Goal: Task Accomplishment & Management: Manage account settings

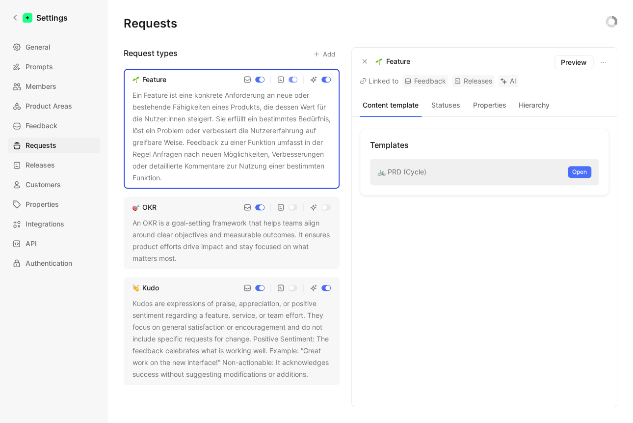
click at [409, 177] on div "🚲 PRD (Cycle) Open" at bounding box center [484, 172] width 229 height 27
click at [433, 170] on div "🚲 PRD (Cycle) Open" at bounding box center [484, 172] width 229 height 27
click at [585, 169] on span "Open" at bounding box center [579, 172] width 15 height 10
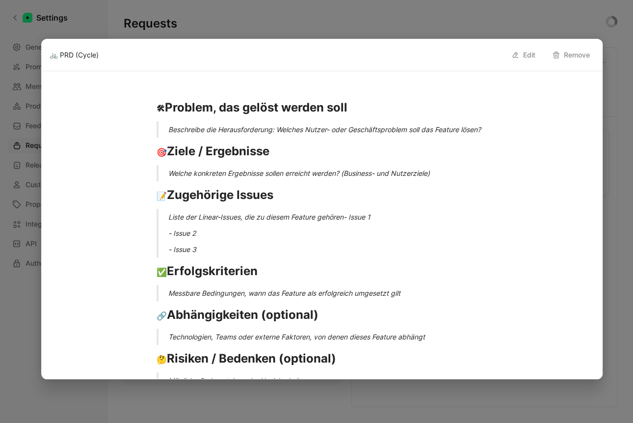
scroll to position [37, 0]
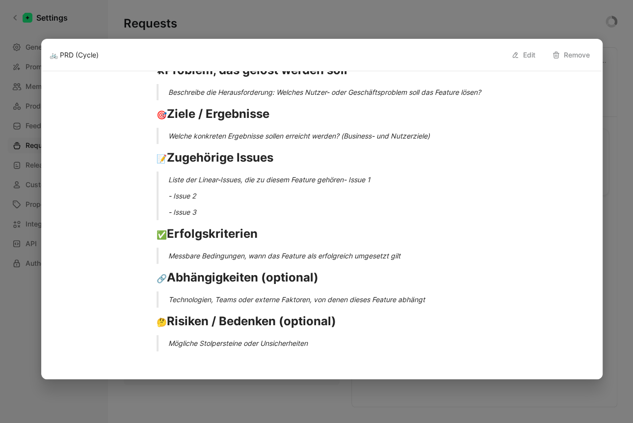
click at [531, 51] on button "Edit" at bounding box center [523, 55] width 33 height 16
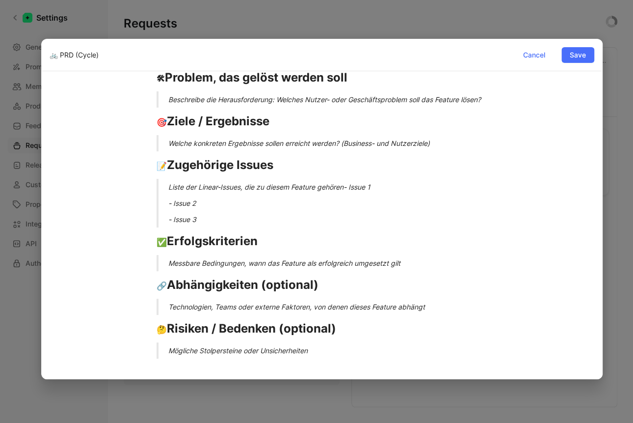
click at [50, 53] on input "🚲 PRD (Cycle)" at bounding box center [278, 55] width 457 height 12
drag, startPoint x: 73, startPoint y: 57, endPoint x: 34, endPoint y: 54, distance: 38.9
click at [50, 54] on input "fs" at bounding box center [278, 55] width 457 height 12
type input "🚲 PRD (Cycle)"
click at [63, 54] on input "🚲 PRD (Cycle)" at bounding box center [278, 55] width 457 height 12
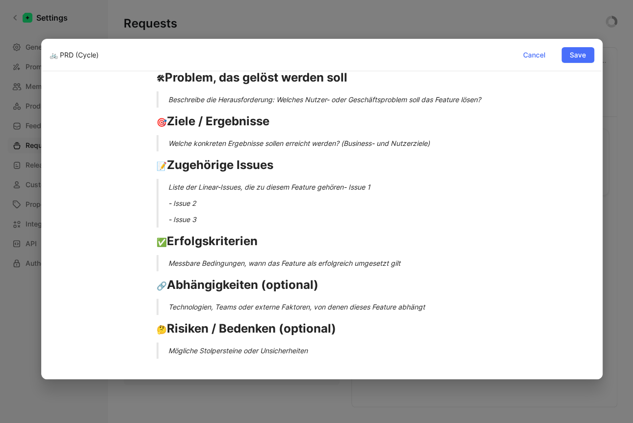
drag, startPoint x: 58, startPoint y: 54, endPoint x: 136, endPoint y: 61, distance: 77.8
click at [136, 61] on input "🚲 PRD (Cycle)" at bounding box center [278, 55] width 457 height 12
drag, startPoint x: 56, startPoint y: 58, endPoint x: 36, endPoint y: 58, distance: 20.1
click at [50, 58] on input "🚲 PRD (Cycle)" at bounding box center [278, 55] width 457 height 12
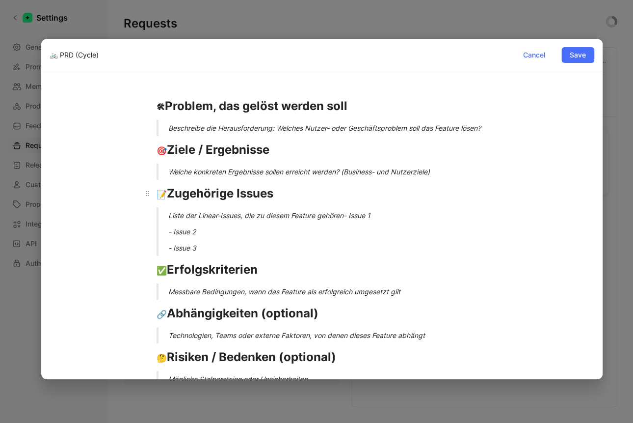
scroll to position [0, 0]
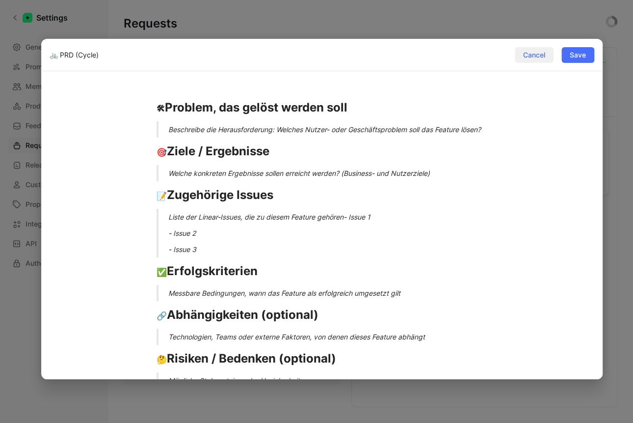
click at [527, 49] on button "Cancel" at bounding box center [534, 55] width 39 height 16
click at [624, 107] on div at bounding box center [316, 211] width 633 height 423
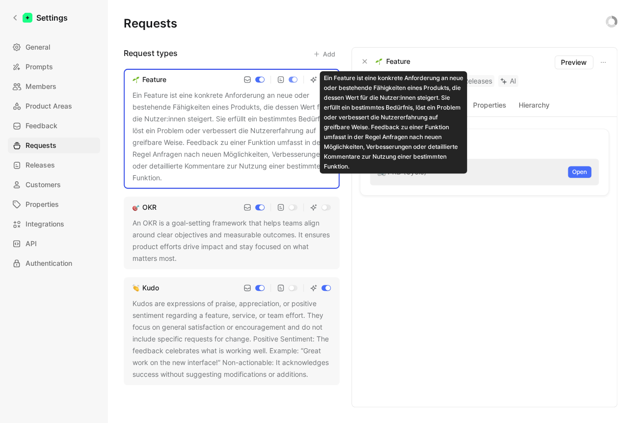
drag, startPoint x: 401, startPoint y: 59, endPoint x: 376, endPoint y: 60, distance: 25.1
click at [377, 61] on div "Feature Linked to Feedback Releases AI" at bounding box center [451, 70] width 183 height 31
copy div "Feature"
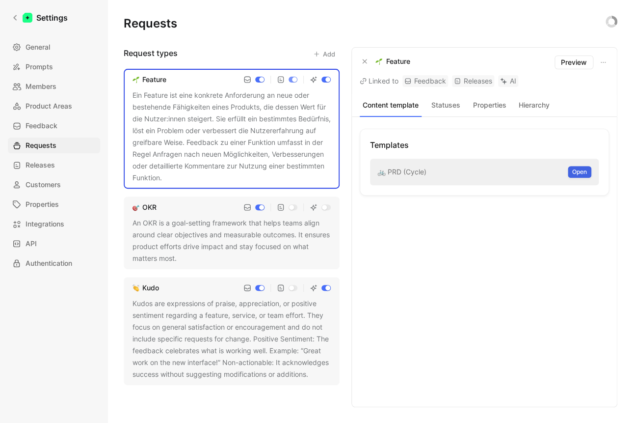
click at [576, 172] on span "Open" at bounding box center [579, 172] width 15 height 10
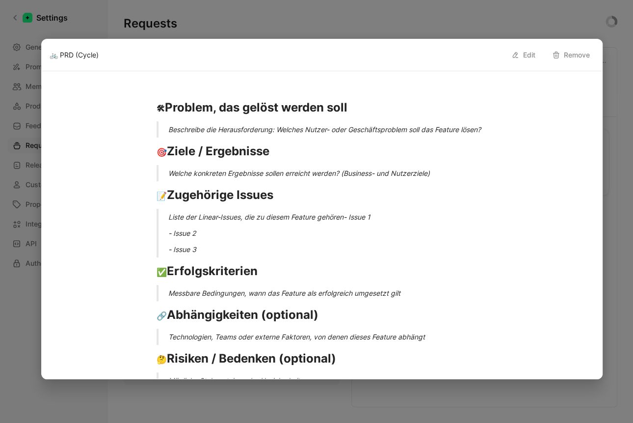
click at [532, 55] on button "Edit" at bounding box center [523, 55] width 33 height 16
drag, startPoint x: 53, startPoint y: 55, endPoint x: 64, endPoint y: 62, distance: 13.2
click at [41, 58] on div "🚲 PRD (Cycle) Cancel Save 🛠 Problem, das gelöst werden soll Beschreibe die Hera…" at bounding box center [321, 209] width 561 height 340
click at [50, 52] on input "🚲 PRD (Cycle)" at bounding box center [278, 55] width 457 height 12
paste input "Feature Linked to"
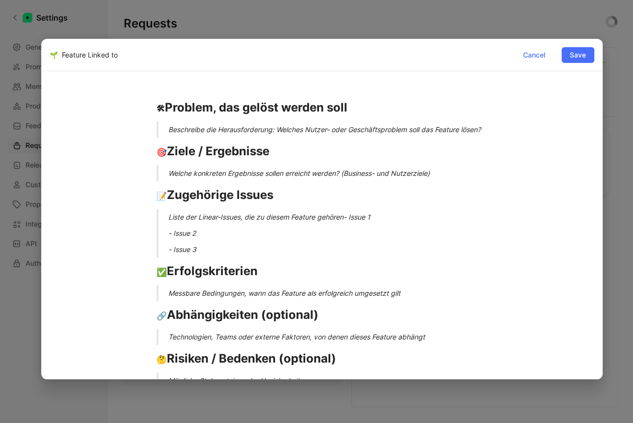
drag, startPoint x: 88, startPoint y: 53, endPoint x: 222, endPoint y: 73, distance: 134.9
click at [222, 61] on input "🌱 Feature Linked to" at bounding box center [278, 55] width 457 height 12
type input "🌱 Feature Template"
click at [583, 53] on span "Save" at bounding box center [578, 55] width 16 height 12
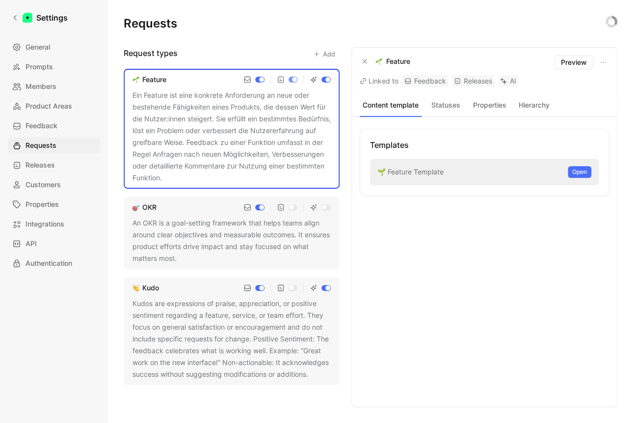
click at [197, 229] on div "An OKR is a goal-setting framework that helps teams align around clear objectiv…" at bounding box center [232, 240] width 198 height 47
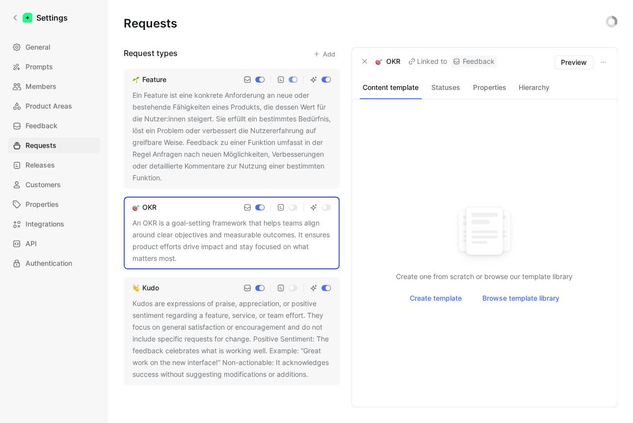
click at [327, 53] on button "Add" at bounding box center [324, 54] width 31 height 14
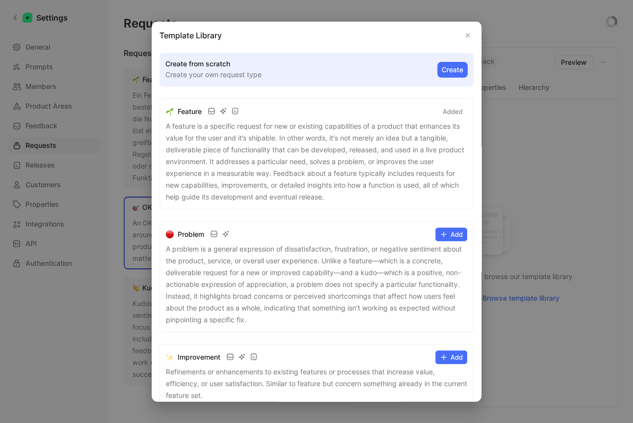
click at [449, 232] on button "Add" at bounding box center [451, 234] width 32 height 14
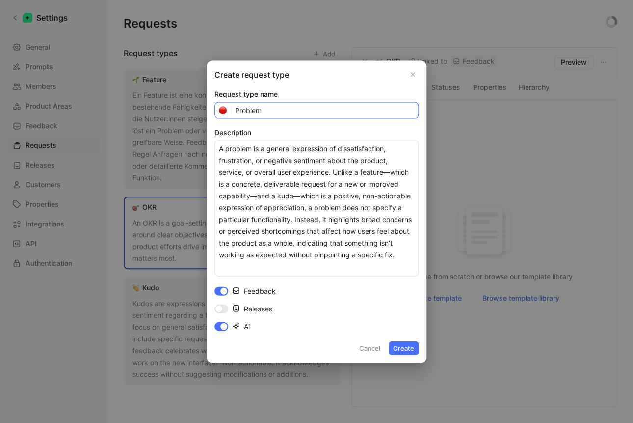
click at [223, 109] on img "button" at bounding box center [223, 110] width 8 height 8
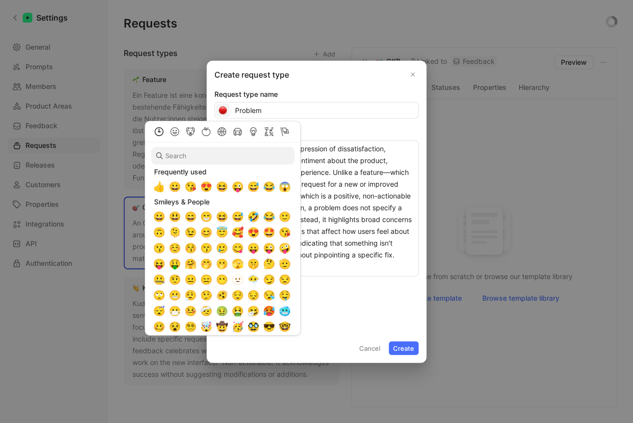
click at [360, 134] on label "Description" at bounding box center [316, 132] width 204 height 12
click at [360, 140] on textarea "A problem is a general expression of dissatisfaction, frustration, or negative …" at bounding box center [316, 208] width 204 height 136
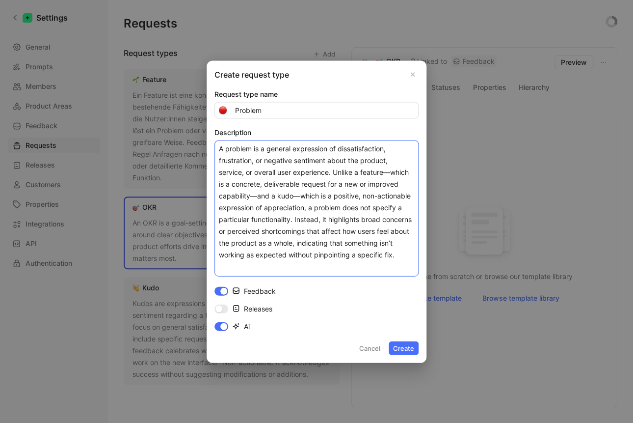
click at [394, 261] on textarea "A problem is a general expression of dissatisfaction, frustration, or negative …" at bounding box center [316, 208] width 204 height 136
click at [404, 253] on textarea "A problem is a general expression of dissatisfaction, frustration, or negative …" at bounding box center [316, 208] width 204 height 136
paste textarea "Ein Problem ist eine allgemeine Ausdrucksform von Unzufriedenheit, Frustration …"
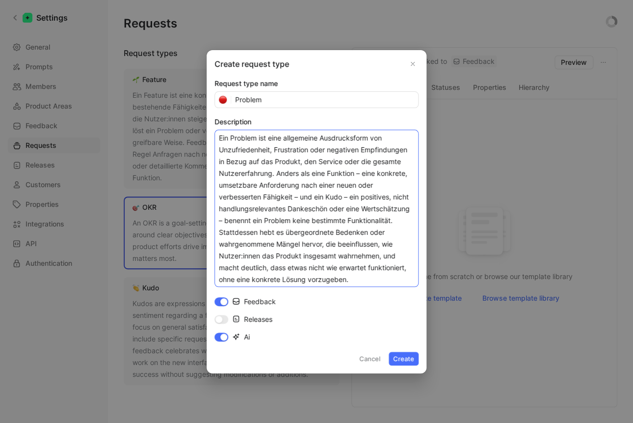
scroll to position [13, 0]
type textarea "Ein Problem ist eine allgemeine Ausdrucksform von Unzufriedenheit, Frustration …"
click at [406, 359] on button "Create" at bounding box center [404, 358] width 30 height 14
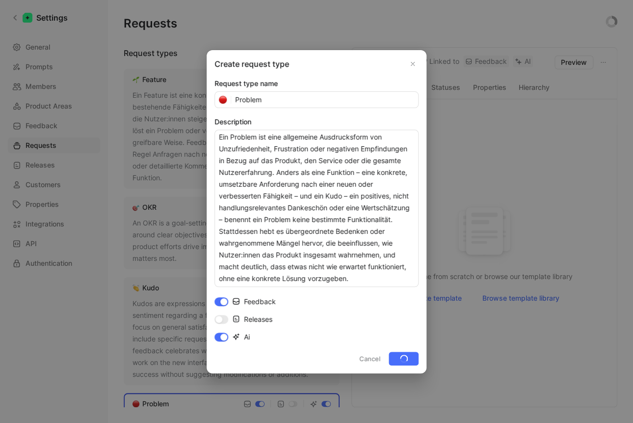
checkbox input "false"
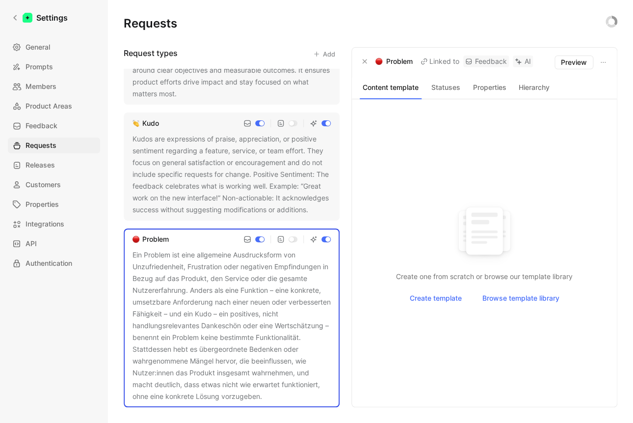
scroll to position [176, 0]
click at [518, 297] on span "Browse template library" at bounding box center [520, 298] width 77 height 12
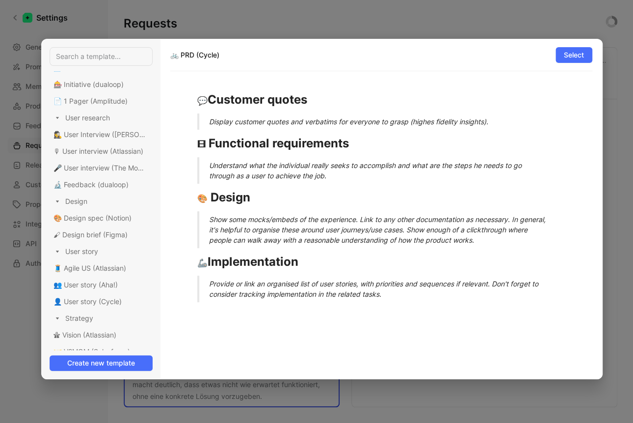
scroll to position [0, 0]
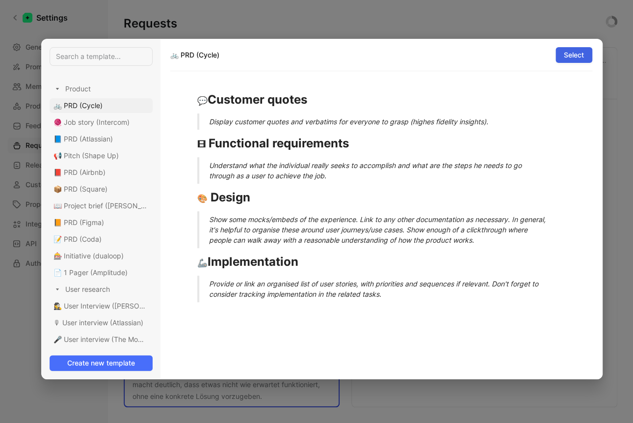
click at [576, 56] on span "Select" at bounding box center [574, 55] width 20 height 12
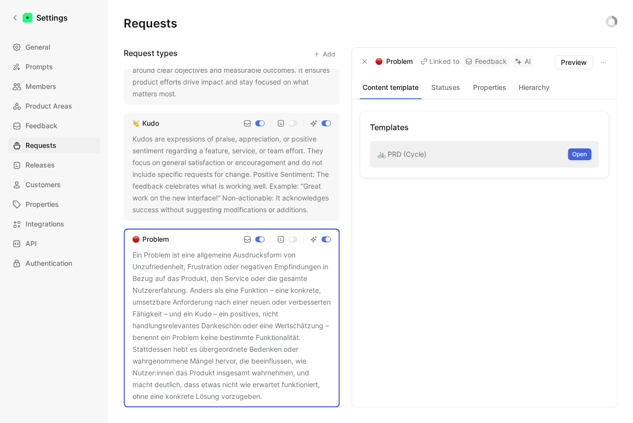
click at [581, 151] on span "Open" at bounding box center [579, 154] width 15 height 10
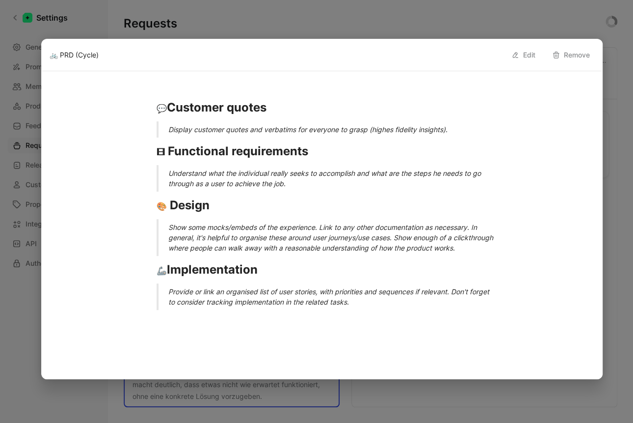
click at [525, 57] on button "Edit" at bounding box center [523, 55] width 33 height 16
click at [50, 50] on input "🚲 PRD (Cycle)" at bounding box center [278, 55] width 457 height 12
paste input "Ein Problem ist eine allgemeine Ausdrucksform von Unzufriedenheit, Frustration …"
click at [50, 52] on input "Ein" at bounding box center [278, 55] width 457 height 12
paste input "❗ Problem / Pain Point"
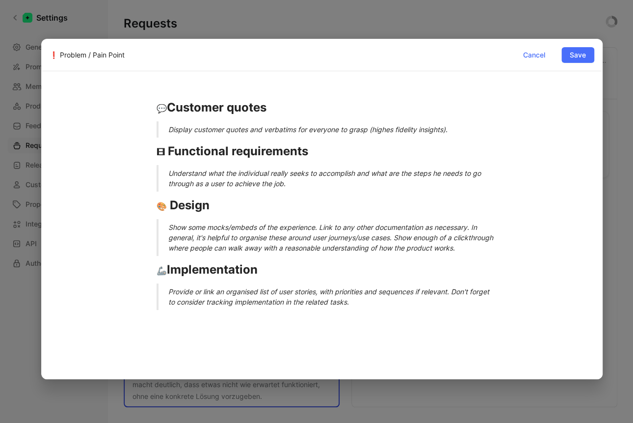
click at [88, 54] on input "❗ Problem / Pain Point" at bounding box center [278, 55] width 457 height 12
drag, startPoint x: 87, startPoint y: 55, endPoint x: 221, endPoint y: 74, distance: 135.3
click at [221, 61] on input "❗ Problem / Pain Point" at bounding box center [278, 55] width 457 height 12
type input "❗ Problem Template"
click at [370, 310] on p "Provide or link an organised list of user stories, with priorities and sequence…" at bounding box center [333, 296] width 331 height 27
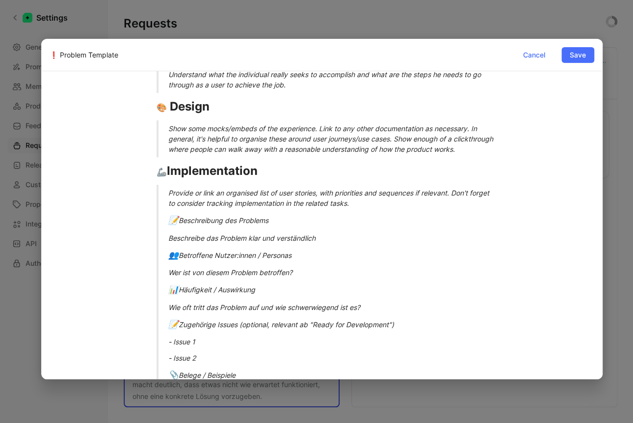
scroll to position [96, 0]
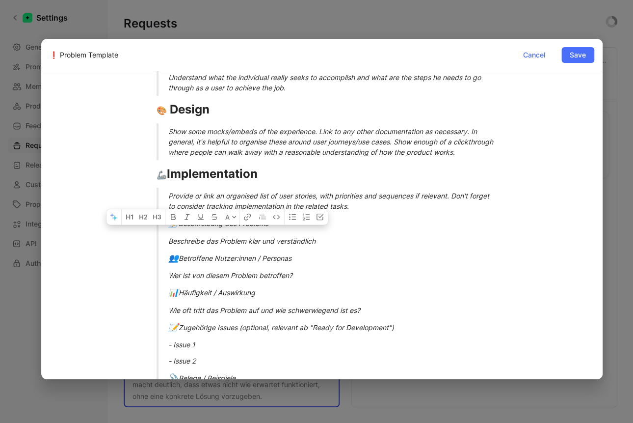
drag, startPoint x: 252, startPoint y: 234, endPoint x: 167, endPoint y: 231, distance: 85.0
click at [168, 230] on div "📝 Beschreibung des Problems" at bounding box center [333, 223] width 331 height 13
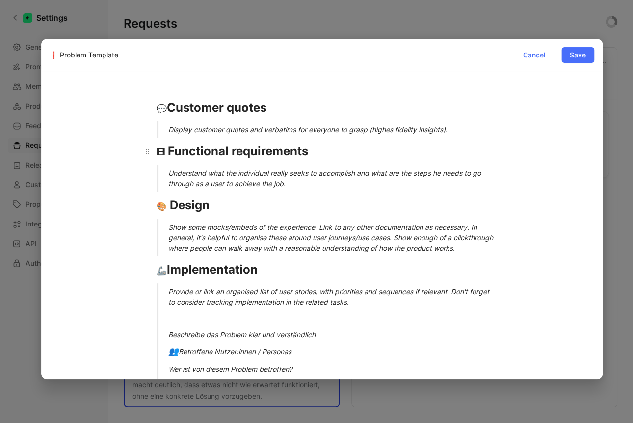
scroll to position [0, 0]
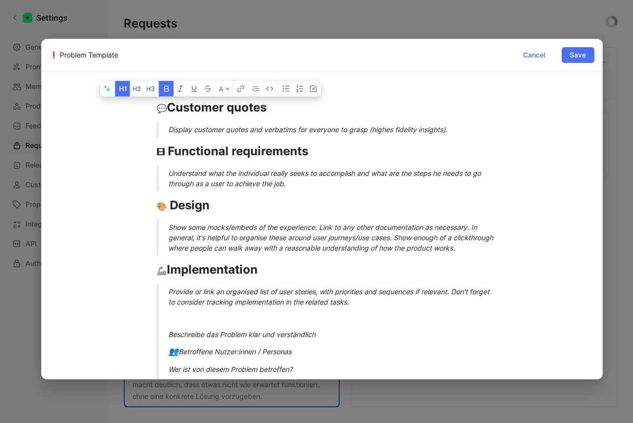
drag, startPoint x: 275, startPoint y: 106, endPoint x: 123, endPoint y: 105, distance: 151.6
click at [123, 105] on div "💬 Customer quotes Display customer quotes and verbatims for everyone to grasp (…" at bounding box center [322, 332] width 545 height 491
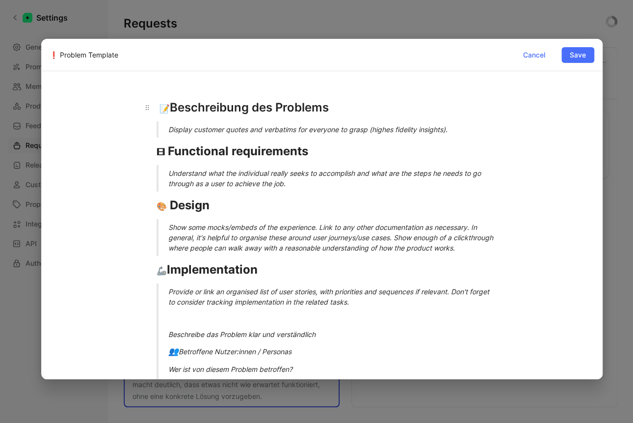
click at [158, 108] on div "📝 Beschreibung des Problems" at bounding box center [322, 108] width 331 height 18
click at [328, 108] on div "📝 Beschreibung des Problems" at bounding box center [322, 108] width 331 height 18
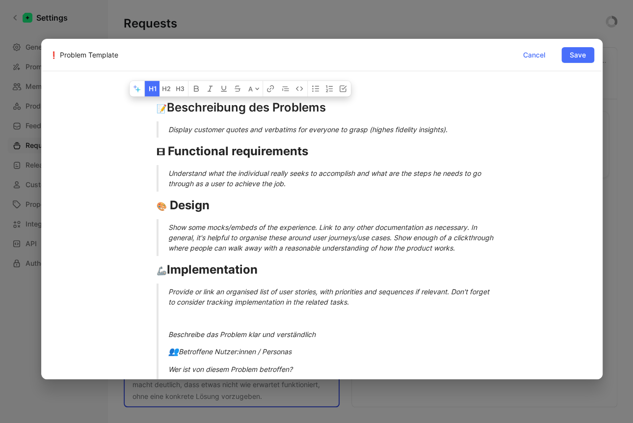
drag, startPoint x: 335, startPoint y: 109, endPoint x: 128, endPoint y: 110, distance: 206.6
click at [128, 110] on div "📝 Beschreibung des Problems Display customer quotes and verbatims for everyone …" at bounding box center [322, 332] width 545 height 491
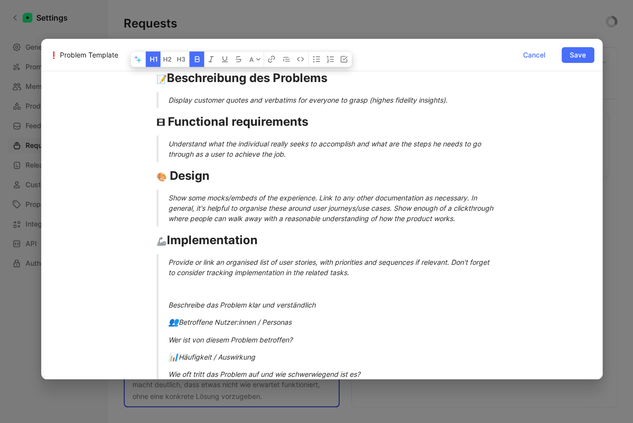
scroll to position [34, 0]
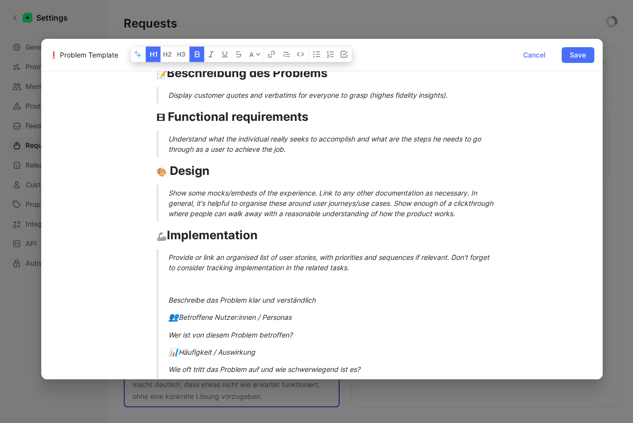
click at [228, 271] on em "Provide or link an organised list of user stories, with priorities and sequence…" at bounding box center [329, 262] width 323 height 19
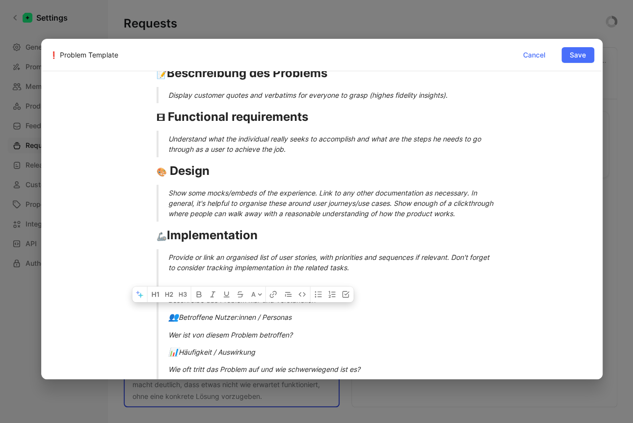
drag, startPoint x: 328, startPoint y: 310, endPoint x: 161, endPoint y: 309, distance: 166.9
click at [161, 309] on blockquote "Provide or link an organised list of user stories, with priorities and sequence…" at bounding box center [322, 390] width 368 height 283
click at [170, 305] on div "Beschreibe das Problem klar und verständlich" at bounding box center [333, 299] width 331 height 10
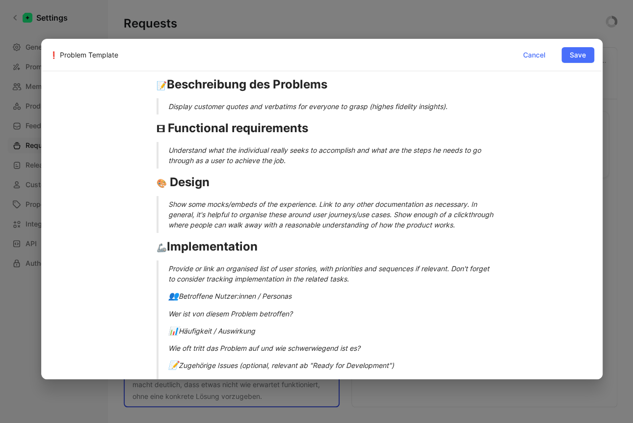
scroll to position [0, 0]
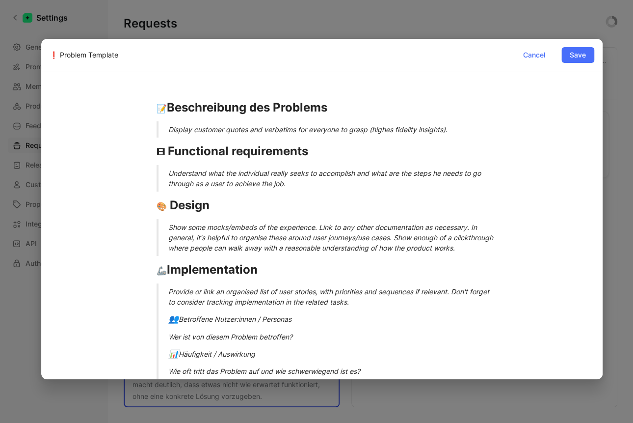
click at [213, 135] on p "Display customer quotes and verbatims for everyone to grasp (highes fidelity in…" at bounding box center [333, 129] width 331 height 16
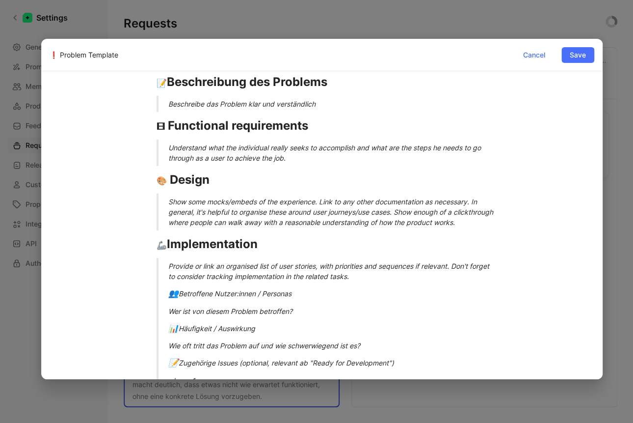
scroll to position [26, 0]
drag, startPoint x: 280, startPoint y: 304, endPoint x: 152, endPoint y: 303, distance: 127.6
click at [149, 302] on blockquote "Provide or link an organised list of user stories, with priorities and sequence…" at bounding box center [322, 383] width 368 height 250
click at [189, 300] on div "👥 Betroffene Nutzer:innen / Personas" at bounding box center [333, 293] width 331 height 13
drag, startPoint x: 168, startPoint y: 304, endPoint x: 319, endPoint y: 305, distance: 150.7
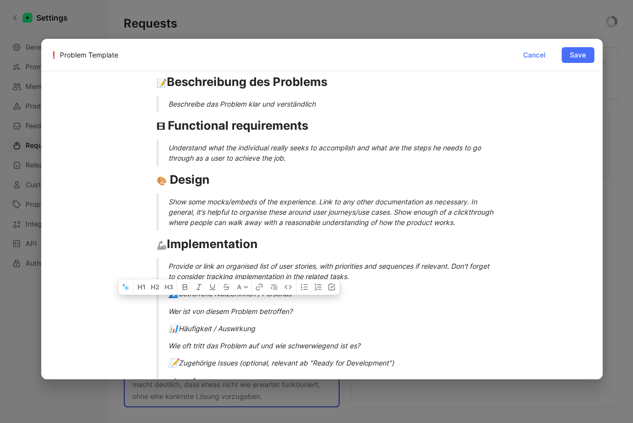
click at [319, 300] on div "👥 Betroffene Nutzer:innen / Personas" at bounding box center [333, 293] width 331 height 13
copy div "👥 Betroffene Nutzer:innen / Personas"
click at [159, 121] on div "🎞 Functional requirements" at bounding box center [322, 126] width 331 height 18
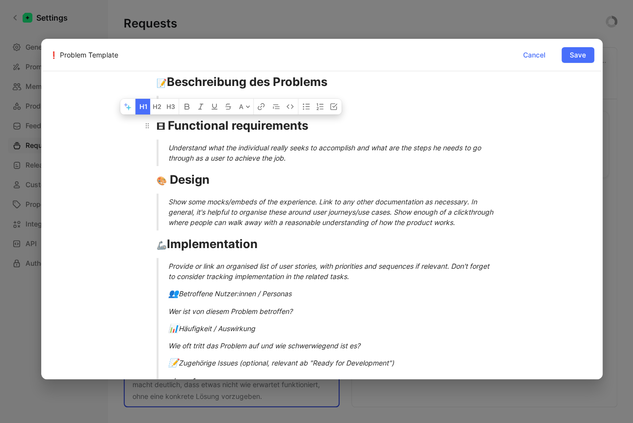
drag, startPoint x: 154, startPoint y: 127, endPoint x: 344, endPoint y: 124, distance: 189.9
click at [344, 124] on h1 "🎞 Functional requirements" at bounding box center [322, 126] width 368 height 26
click at [303, 126] on strong "Functional requirements" at bounding box center [238, 125] width 140 height 14
click at [154, 127] on h1 "🎞 Functional requirements" at bounding box center [322, 126] width 368 height 26
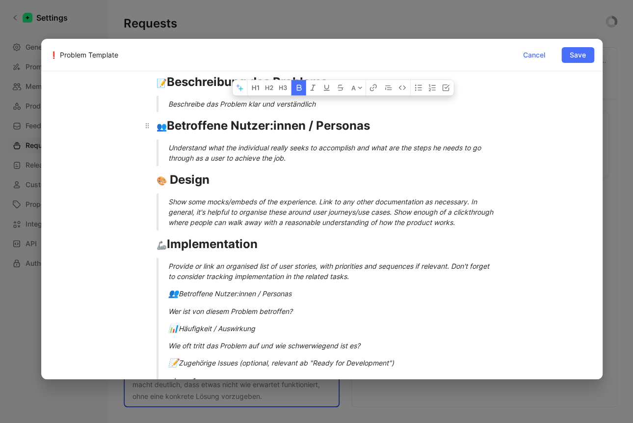
click at [213, 129] on strong "👥 Betroffene Nutzer:innen / Personas" at bounding box center [263, 125] width 213 height 14
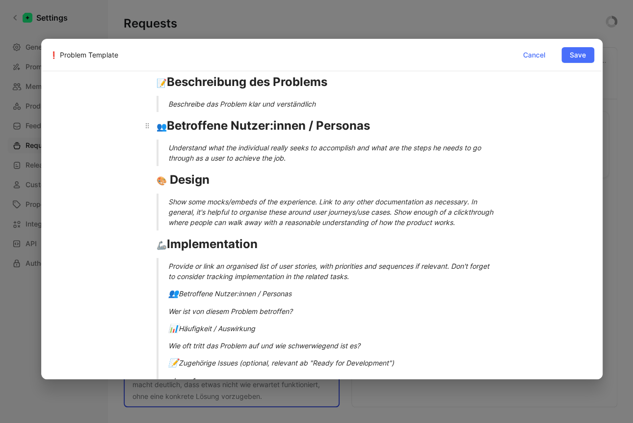
click at [308, 125] on strong "👥 Betroffene Nutzer:innen / Personas" at bounding box center [263, 125] width 213 height 14
drag, startPoint x: 293, startPoint y: 321, endPoint x: 169, endPoint y: 317, distance: 124.7
click at [169, 316] on div "Wer ist von diesem Problem betroffen?" at bounding box center [333, 311] width 331 height 10
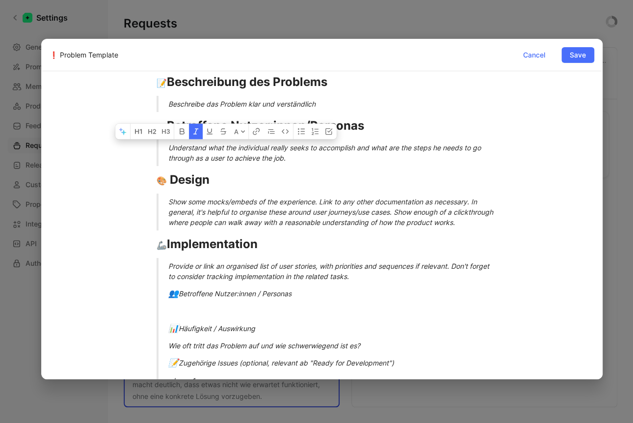
drag, startPoint x: 283, startPoint y: 159, endPoint x: 168, endPoint y: 146, distance: 115.1
click at [168, 146] on div "Understand what the individual really seeks to accomplish and what are the step…" at bounding box center [333, 152] width 331 height 21
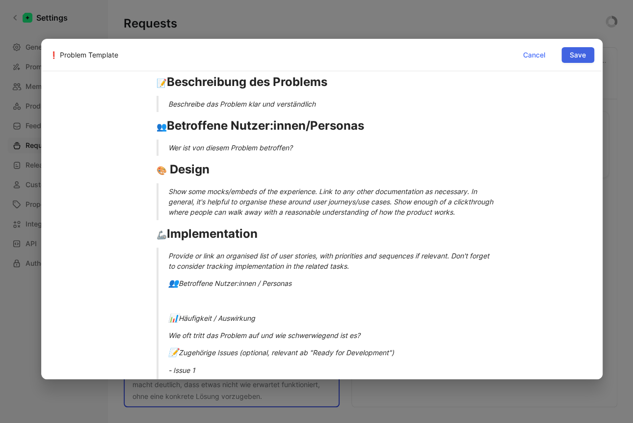
click at [580, 54] on span "Save" at bounding box center [578, 55] width 16 height 12
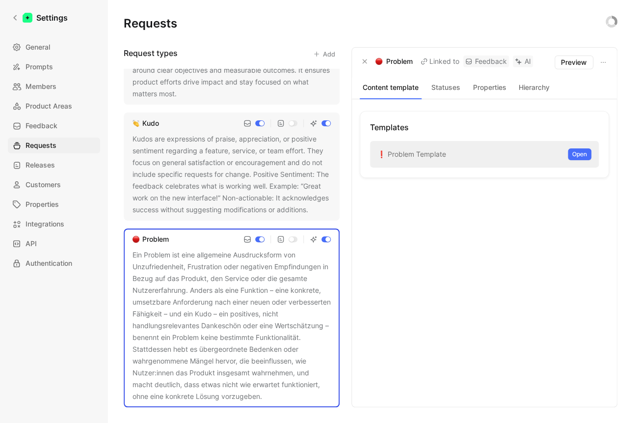
scroll to position [0, 0]
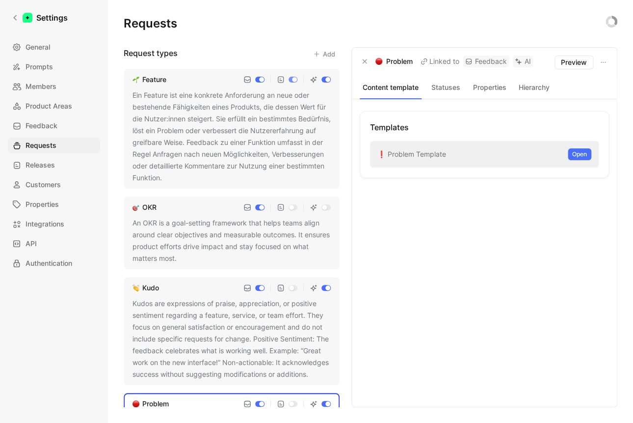
click at [208, 134] on div "Ein Feature ist eine konkrete Anforderung an neue oder bestehende Fähigkeiten e…" at bounding box center [232, 136] width 198 height 94
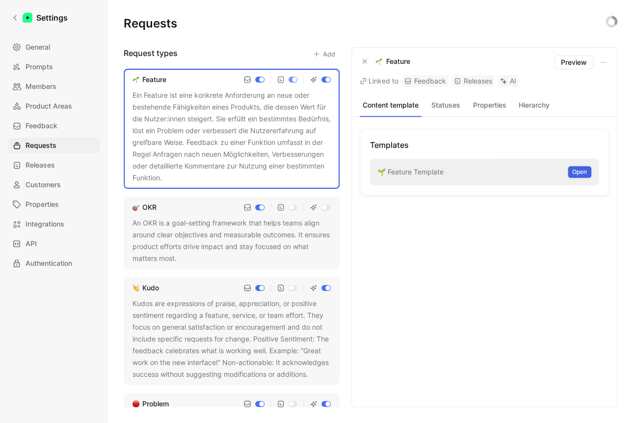
click at [585, 175] on span "Open" at bounding box center [579, 172] width 15 height 10
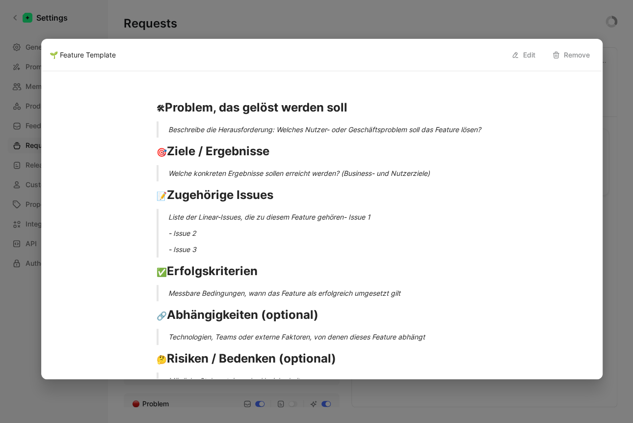
click at [160, 91] on div "🛠 Problem, das gelöst werden soll Beschreibe die Herausforderung: Welches Nutze…" at bounding box center [322, 243] width 545 height 313
click at [163, 94] on div "🛠 Problem, das gelöst werden soll Beschreibe die Herausforderung: Welches Nutze…" at bounding box center [322, 243] width 545 height 313
click at [159, 106] on span "🛠" at bounding box center [161, 109] width 8 height 10
click at [177, 112] on strong "🛠 Problem, das gelöst werden soll" at bounding box center [252, 107] width 191 height 14
click at [530, 55] on button "Edit" at bounding box center [523, 55] width 33 height 16
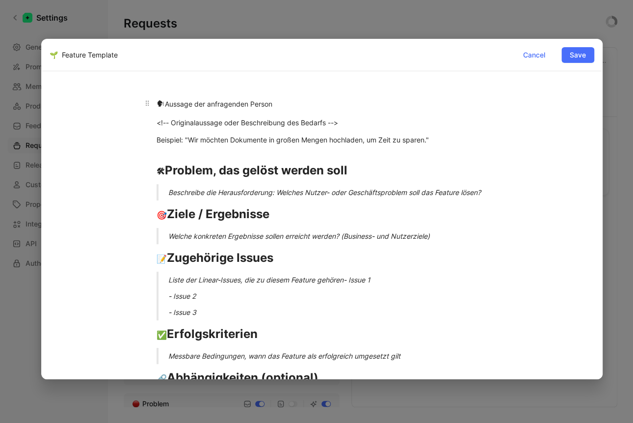
click at [187, 105] on div "🗣 Aussage der anfragenden Person" at bounding box center [322, 104] width 331 height 13
click at [124, 88] on icon "button" at bounding box center [125, 87] width 4 height 5
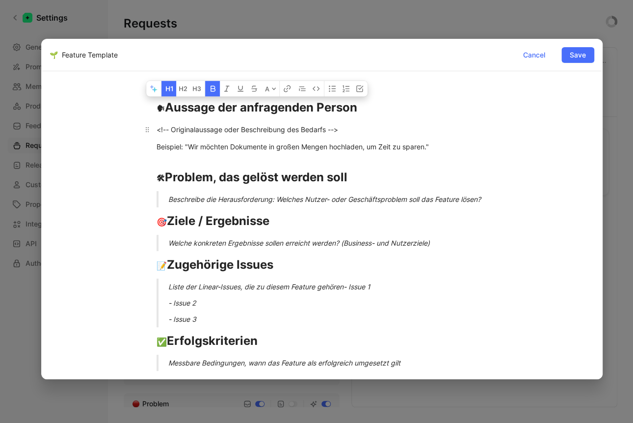
click at [246, 133] on div "<!-- Originalaussage oder Beschreibung des Bedarfs -->" at bounding box center [322, 129] width 331 height 10
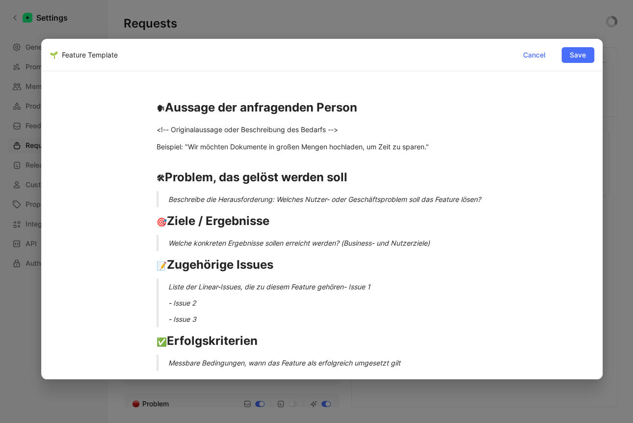
drag, startPoint x: 170, startPoint y: 128, endPoint x: 125, endPoint y: 128, distance: 45.6
click at [125, 128] on div "🗣 Aussage der anfragenden Person <!-- Originalaussage oder Beschreibung des Bed…" at bounding box center [322, 278] width 545 height 383
click at [157, 146] on div "Beispiel: "Wir möchten Dokumente in großen Mengen hochladen, um Zeit zu sparen."" at bounding box center [322, 146] width 331 height 10
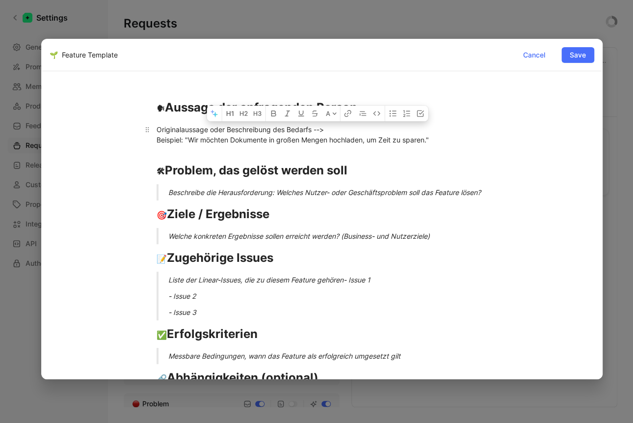
drag, startPoint x: 310, startPoint y: 128, endPoint x: 329, endPoint y: 128, distance: 19.1
click at [329, 128] on div "Originalaussage oder Beschreibung des Bedarfs --> Beispiel: "Wir möchten Dokume…" at bounding box center [322, 134] width 331 height 21
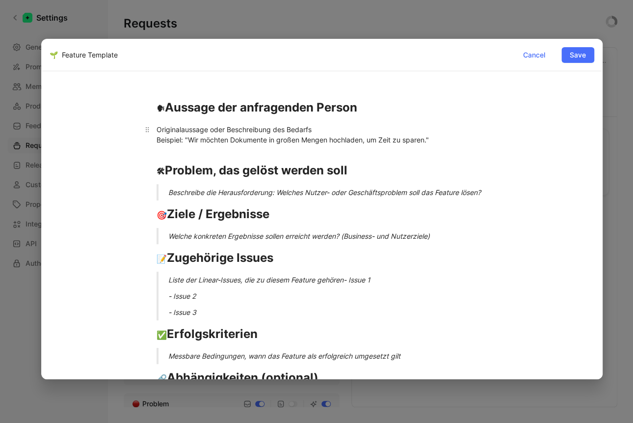
click at [335, 137] on div "Originalaussage oder Beschreibung des Bedarfs Beispiel: "Wir möchten Dokumente …" at bounding box center [322, 134] width 331 height 21
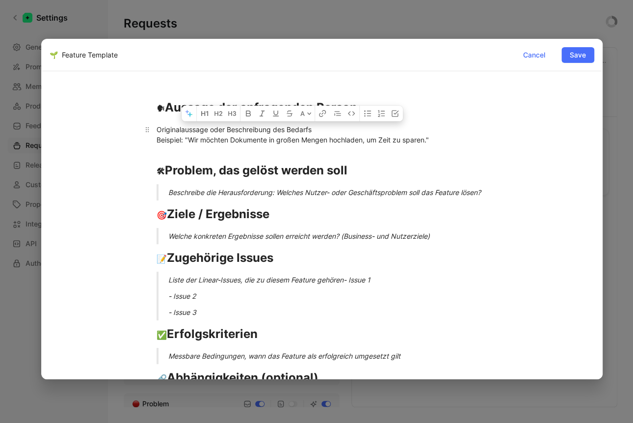
click at [301, 133] on div "Originalaussage oder Beschreibung des Bedarfs Beispiel: "Wir möchten Dokumente …" at bounding box center [322, 134] width 331 height 21
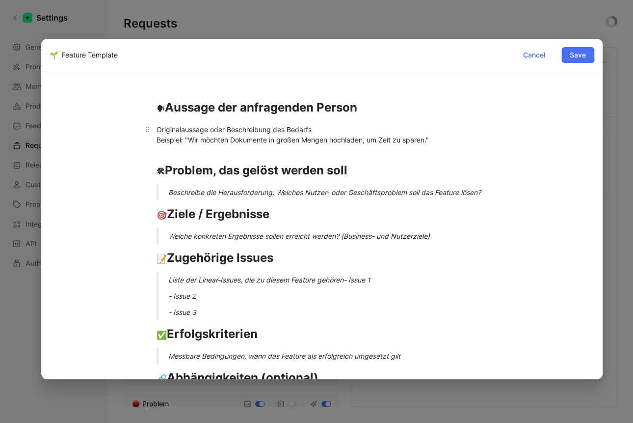
click at [301, 133] on div "Originalaussage oder Beschreibung des Bedarfs Beispiel: "Wir möchten Dokumente …" at bounding box center [322, 134] width 331 height 21
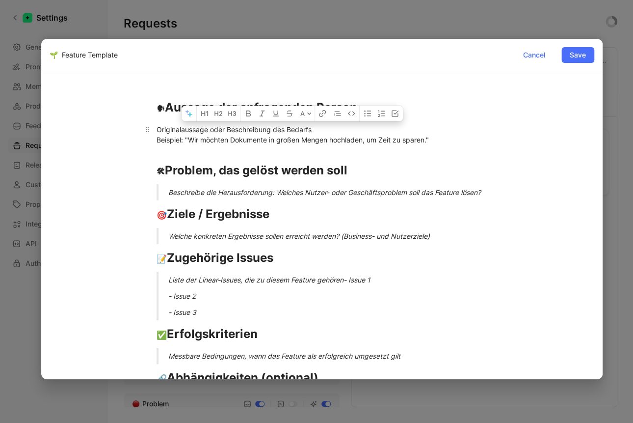
click at [287, 136] on div "Originalaussage oder Beschreibung des Bedarfs Beispiel: "Wir möchten Dokumente …" at bounding box center [322, 134] width 331 height 21
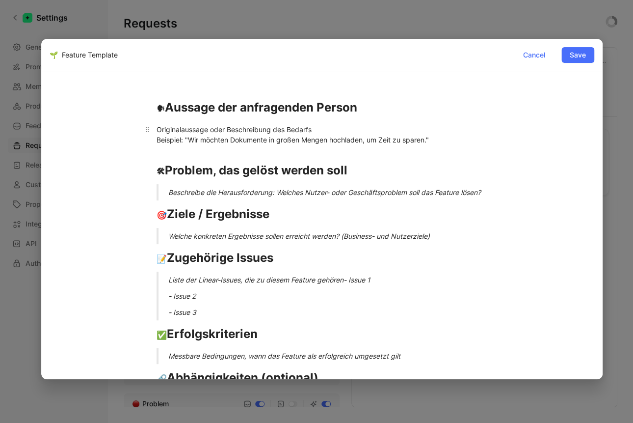
click at [287, 136] on div "Originalaussage oder Beschreibung des Bedarfs Beispiel: "Wir möchten Dokumente …" at bounding box center [322, 134] width 331 height 21
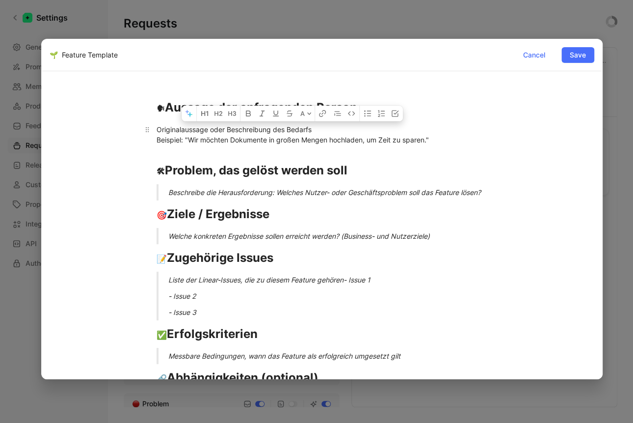
click at [287, 136] on div "Originalaussage oder Beschreibung des Bedarfs Beispiel: "Wir möchten Dokumente …" at bounding box center [322, 134] width 331 height 21
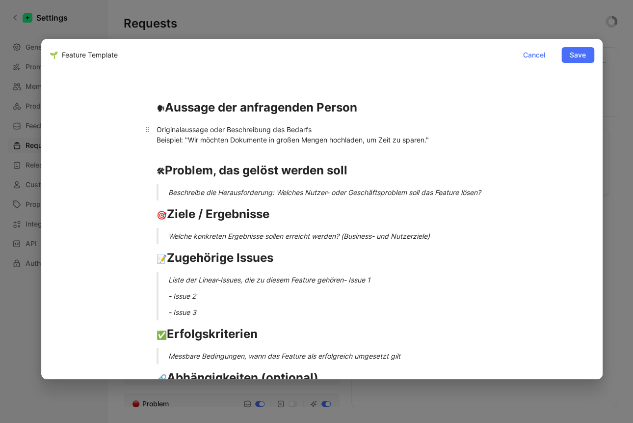
click at [286, 135] on div "Originalaussage oder Beschreibung des Bedarfs Beispiel: "Wir möchten Dokumente …" at bounding box center [322, 134] width 331 height 21
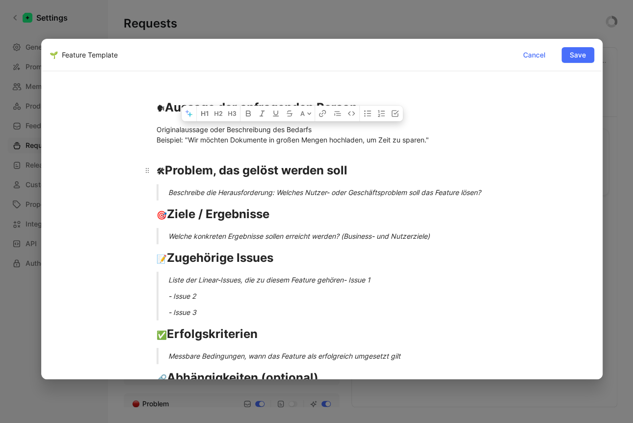
click at [380, 155] on h1 "🛠 Problem, das gelöst werden soll" at bounding box center [322, 166] width 368 height 34
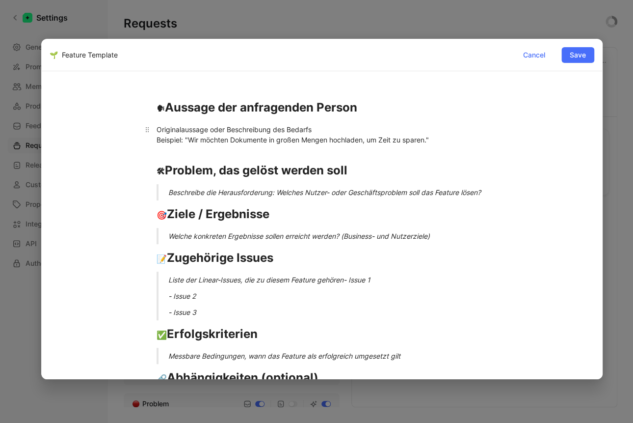
click at [155, 129] on p "Originalaussage oder Beschreibung des Bedarfs Beispiel: "Wir möchten Dokumente …" at bounding box center [322, 134] width 368 height 27
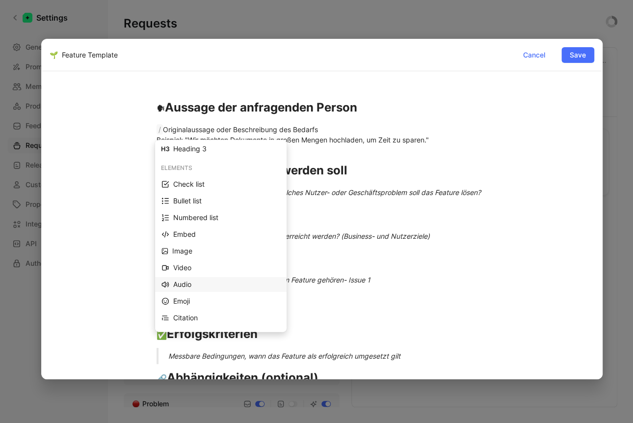
scroll to position [54, 0]
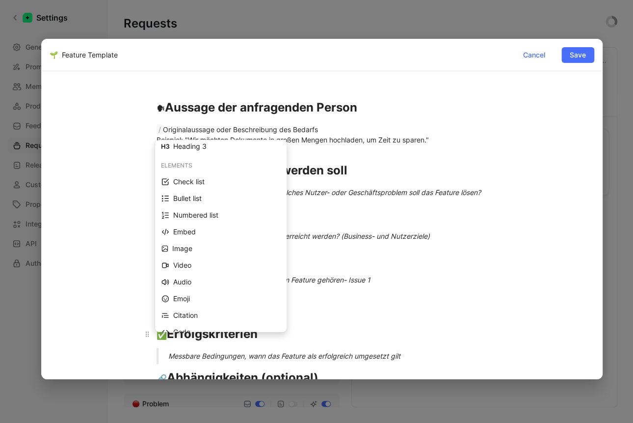
click at [196, 313] on div "Citation" at bounding box center [226, 315] width 107 height 12
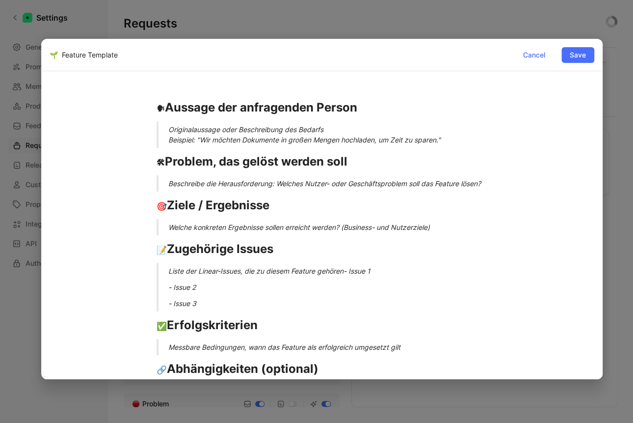
click at [256, 135] on div "Originalaussage oder Beschreibung des Bedarfs Beispiel: "Wir möchten Dokumente …" at bounding box center [333, 134] width 331 height 21
click at [299, 142] on div "Originalaussage oder Beschreibung des Bedarfs Beispiel: "Wir möchten Dokumente …" at bounding box center [333, 134] width 331 height 21
click at [447, 139] on div "Originalaussage oder Beschreibung des Bedarfs Beispiel: "Wir möchten Dokumente …" at bounding box center [333, 134] width 331 height 21
drag, startPoint x: 164, startPoint y: 109, endPoint x: 153, endPoint y: 110, distance: 11.3
click at [153, 110] on h1 "🗣 Aussage der anfragenden Person" at bounding box center [322, 108] width 368 height 26
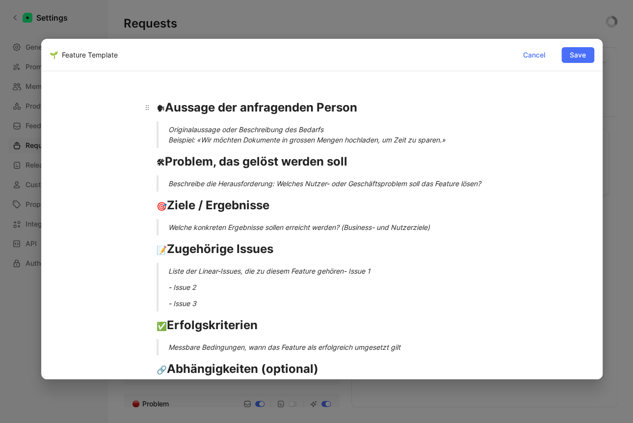
click at [162, 108] on span "🗣" at bounding box center [161, 109] width 8 height 10
drag, startPoint x: 162, startPoint y: 109, endPoint x: 142, endPoint y: 108, distance: 19.7
click at [142, 108] on h1 "🗣 Aussage der anfragenden Person" at bounding box center [322, 108] width 368 height 26
click at [489, 184] on div "Beschreibe die Herausforderung: Welches Nutzer- oder Geschäftsproblem soll das …" at bounding box center [333, 183] width 331 height 10
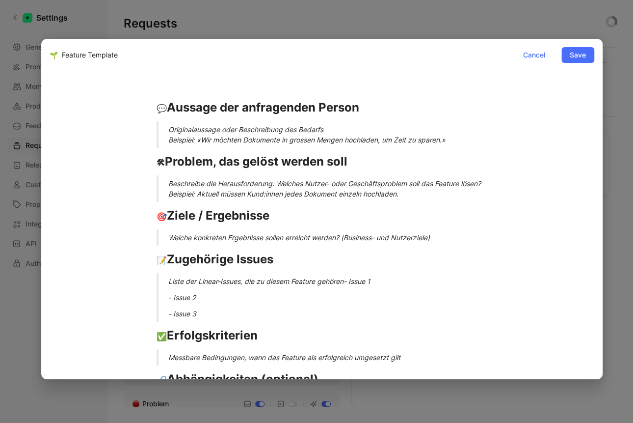
click at [196, 194] on div "Beschreibe die Herausforderung: Welches Nutzer- oder Geschäftsproblem soll das …" at bounding box center [333, 188] width 331 height 21
click at [419, 193] on div "Beschreibe die Herausforderung: Welches Nutzer- oder Geschäftsproblem soll das …" at bounding box center [333, 188] width 331 height 21
click at [432, 240] on div "Welche konkreten Ergebnisse sollen erreicht werden? (Business- und Nutzerziele)" at bounding box center [333, 237] width 331 height 10
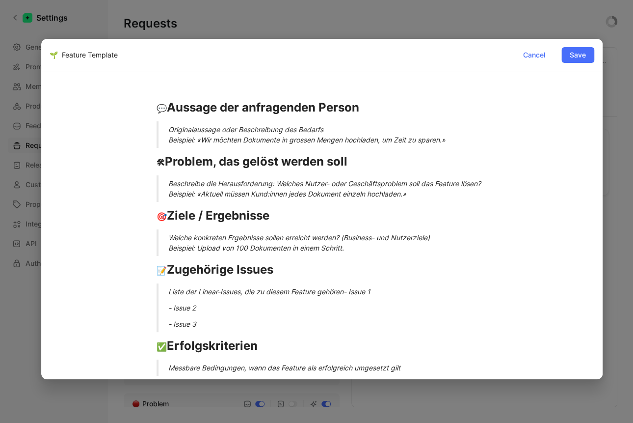
click at [196, 249] on div "Welche konkreten Ergebnisse sollen erreicht werden? (Business- und Nutzerziele)…" at bounding box center [333, 242] width 331 height 21
drag, startPoint x: 197, startPoint y: 248, endPoint x: 148, endPoint y: 228, distance: 53.0
click at [148, 228] on div "💬 Aussage der anfragenden Person Originalaussage oder Beschreibung des Bedarfs …" at bounding box center [322, 281] width 545 height 388
click at [182, 250] on div "Welche konkreten Ergebnisse sollen erreicht werden? (Business- und Nutzerziele)…" at bounding box center [333, 242] width 331 height 21
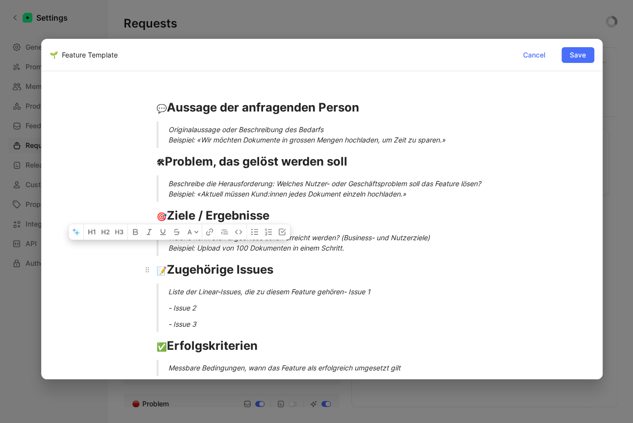
click at [368, 258] on h1 "📝 Zugehörige Issues" at bounding box center [322, 270] width 368 height 26
click at [195, 247] on div "Welche konkreten Ergebnisse sollen erreicht werden? (Business- und Nutzerziele)…" at bounding box center [333, 242] width 331 height 21
click at [198, 193] on div "Beschreibe die Herausforderung: Welches Nutzer- oder Geschäftsproblem soll das …" at bounding box center [333, 188] width 331 height 21
click at [424, 193] on div "Beschreibe die Herausforderung: Welches Nutzer- oder Geschäftsproblem soll das …" at bounding box center [333, 188] width 331 height 21
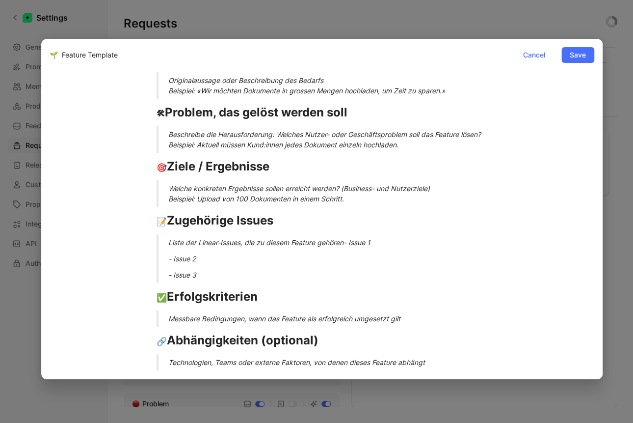
scroll to position [52, 0]
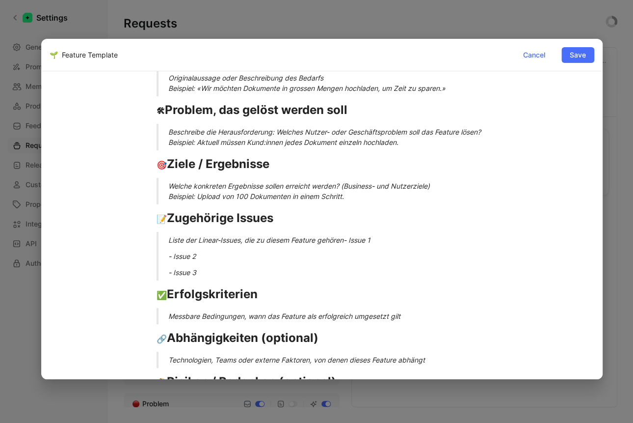
drag, startPoint x: 382, startPoint y: 241, endPoint x: 372, endPoint y: 243, distance: 9.5
click at [381, 241] on div "Liste der Linear-Issues, die zu diesem Feature gehören- Issue 1" at bounding box center [333, 240] width 331 height 10
click at [349, 241] on em "Liste der Linear-Issues, die zu diesem Feature gehören- Issue 1" at bounding box center [269, 240] width 202 height 8
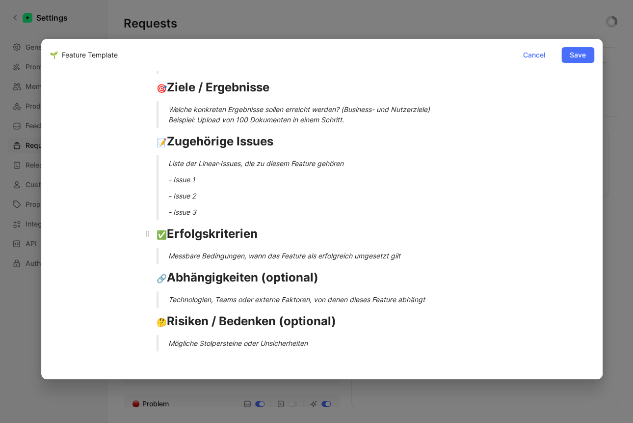
scroll to position [129, 0]
click at [416, 256] on div "Messbare Bedingungen, wann das Feature als erfolgreich umgesetzt gilt" at bounding box center [333, 255] width 331 height 10
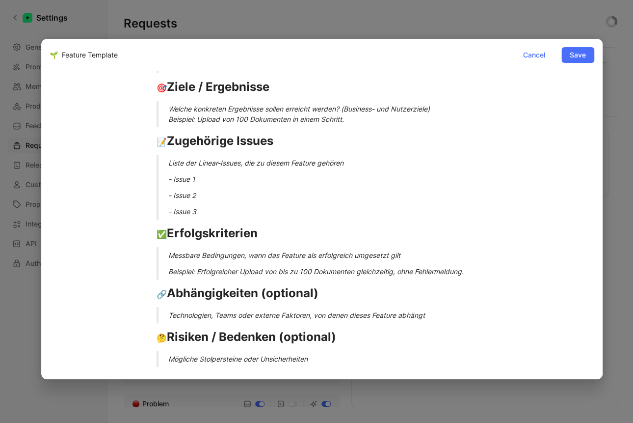
click at [434, 318] on div "Technologien, Teams oder externe Faktoren, von denen dieses Feature abhängt" at bounding box center [333, 315] width 331 height 10
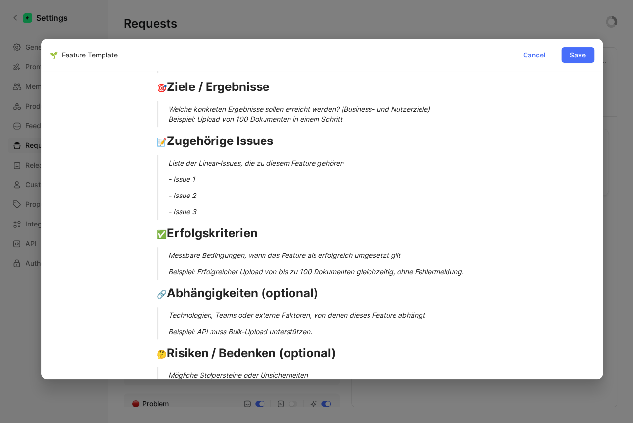
scroll to position [34, 0]
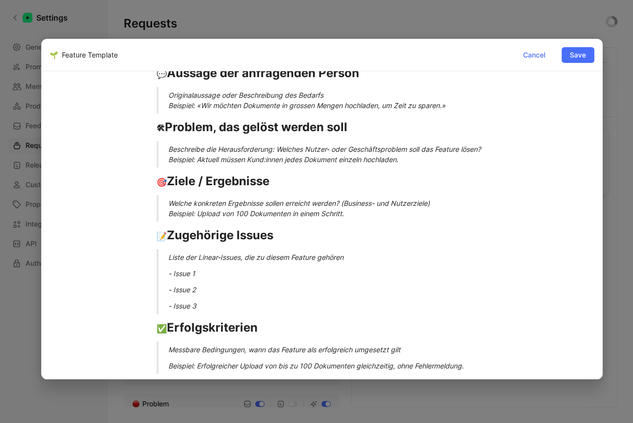
click at [164, 109] on blockquote "Originalaussage oder Beschreibung des Bedarfs Beispiel: «Wir möchten Dokumente …" at bounding box center [322, 100] width 368 height 27
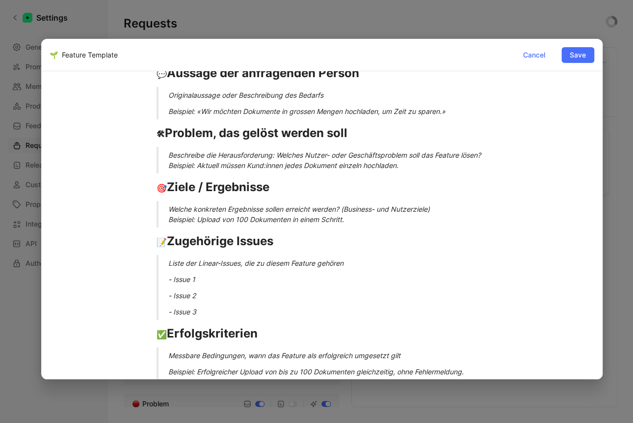
click at [169, 166] on div "Beschreibe die Herausforderung: Welches Nutzer- oder Geschäftsproblem soll das …" at bounding box center [333, 160] width 331 height 21
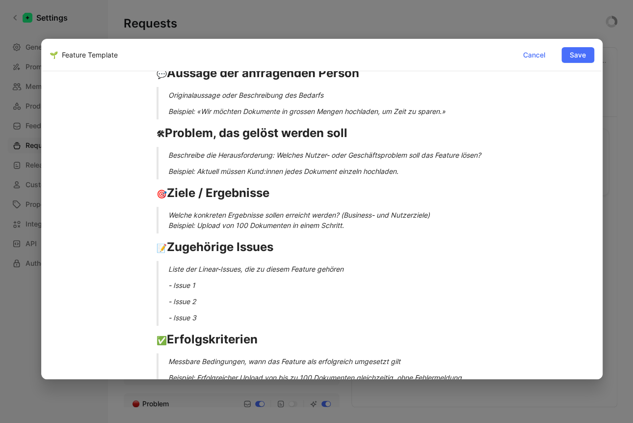
click at [169, 226] on div "Welche konkreten Ergebnisse sollen erreicht werden? (Business- und Nutzerziele)…" at bounding box center [333, 220] width 331 height 21
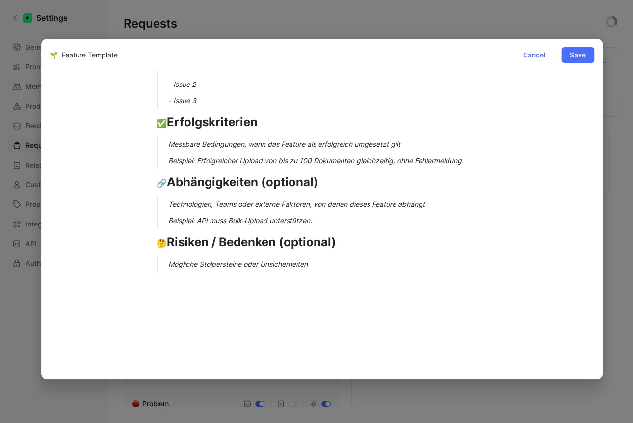
scroll to position [266, 0]
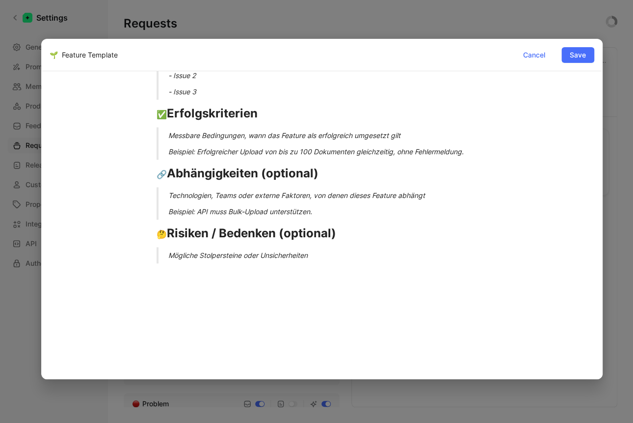
click at [324, 255] on div "Mögliche Stolpersteine oder Unsicherheiten" at bounding box center [333, 255] width 331 height 10
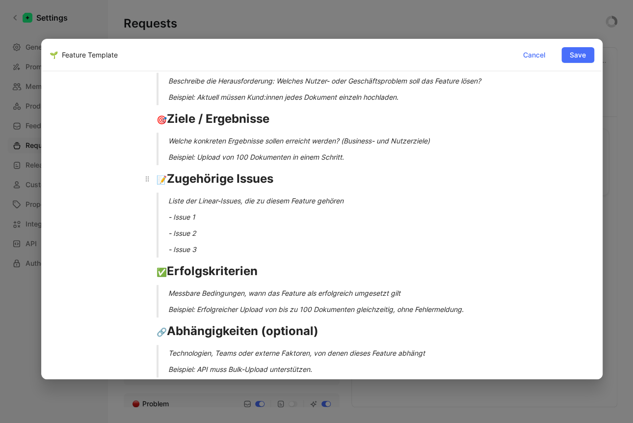
scroll to position [163, 0]
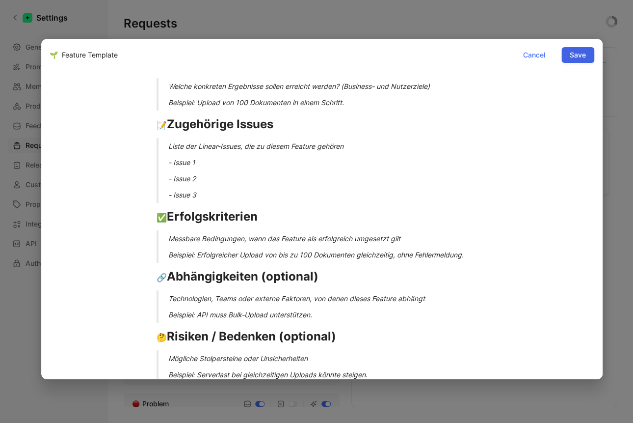
click at [586, 58] on button "Save" at bounding box center [577, 55] width 33 height 16
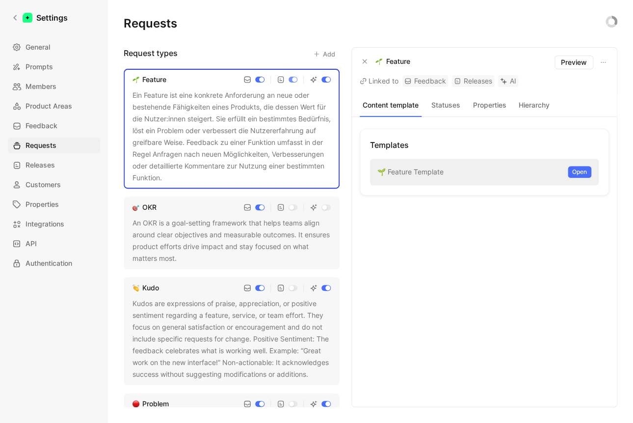
scroll to position [176, 0]
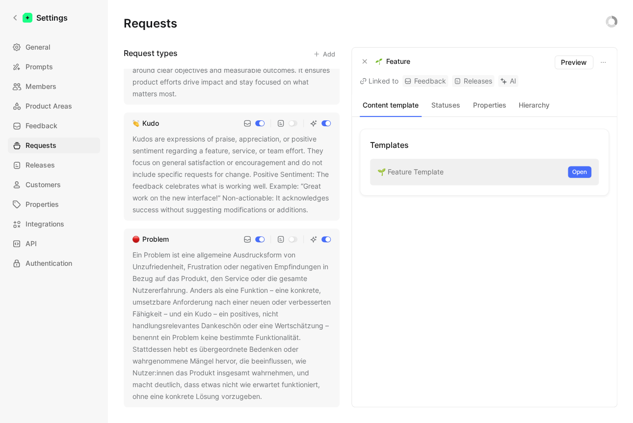
click at [181, 264] on div "Ein Problem ist eine allgemeine Ausdrucksform von Unzufriedenheit, Frustration …" at bounding box center [232, 325] width 198 height 153
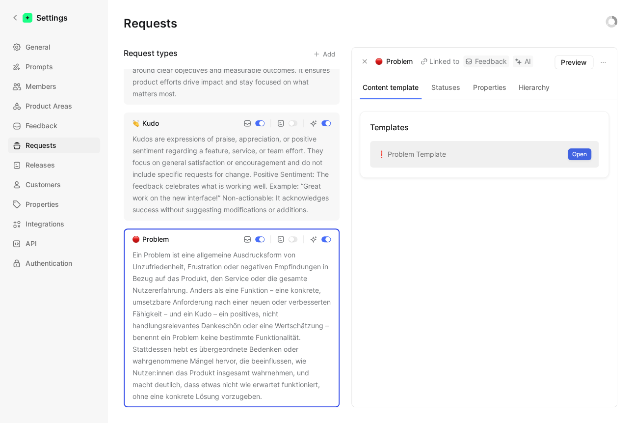
click at [579, 156] on span "Open" at bounding box center [579, 154] width 15 height 10
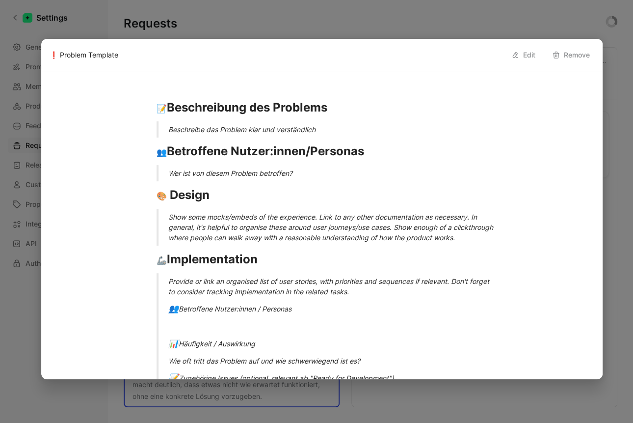
click at [196, 118] on h1 "📝 Beschreibung des Problems" at bounding box center [322, 108] width 368 height 26
click at [159, 101] on strong "📝 Beschreibung des Problems" at bounding box center [242, 107] width 171 height 14
click at [155, 99] on h1 "📝 Beschreibung des Problems" at bounding box center [322, 108] width 368 height 26
click at [164, 99] on h1 "📝 Beschreibung des Problems" at bounding box center [322, 108] width 368 height 26
click at [171, 108] on strong "📝 Beschreibung des Problems" at bounding box center [242, 107] width 171 height 14
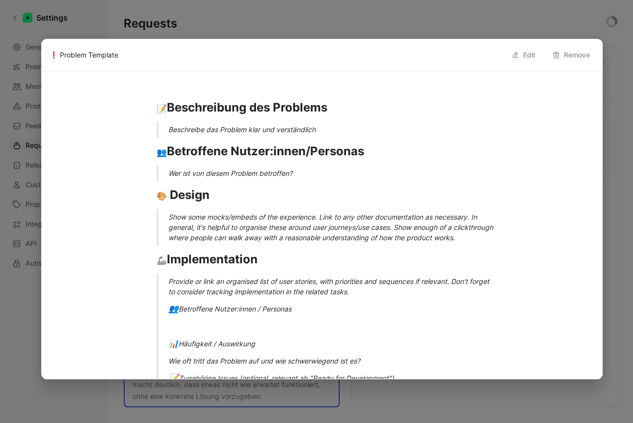
drag, startPoint x: 520, startPoint y: 53, endPoint x: 513, endPoint y: 54, distance: 6.9
click at [520, 53] on button "Edit" at bounding box center [523, 55] width 33 height 16
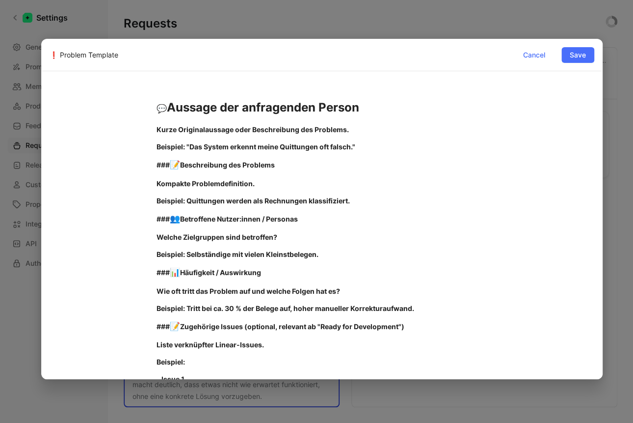
drag, startPoint x: 169, startPoint y: 166, endPoint x: 99, endPoint y: 162, distance: 70.3
click at [203, 165] on strong "Beschreibung des Problems" at bounding box center [215, 164] width 95 height 8
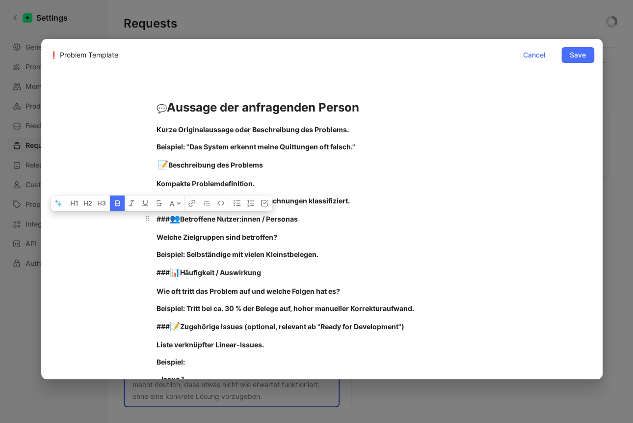
drag, startPoint x: 312, startPoint y: 224, endPoint x: 152, endPoint y: 222, distance: 160.5
click at [152, 222] on p "### 👥 Betroffene Nutzer:innen / Personas" at bounding box center [322, 219] width 368 height 19
click at [369, 227] on p "### 👥 Betroffene Nutzer:innen / Personas" at bounding box center [322, 219] width 368 height 19
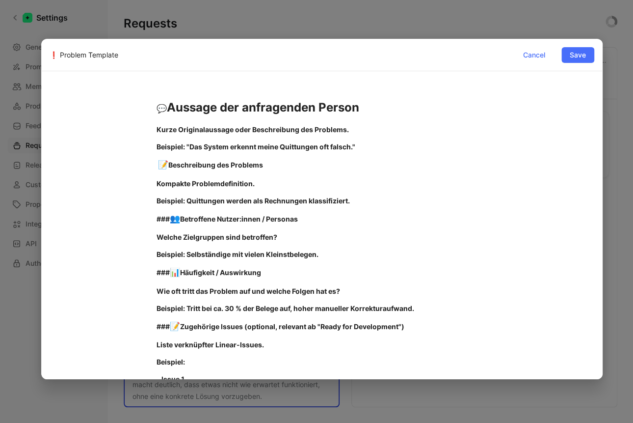
drag, startPoint x: 323, startPoint y: 224, endPoint x: 188, endPoint y: 203, distance: 136.6
drag, startPoint x: 240, startPoint y: 162, endPoint x: 117, endPoint y: 160, distance: 123.2
click at [153, 217] on p "### 👥 Betroffene Nutzer:innen / Personas" at bounding box center [322, 219] width 368 height 19
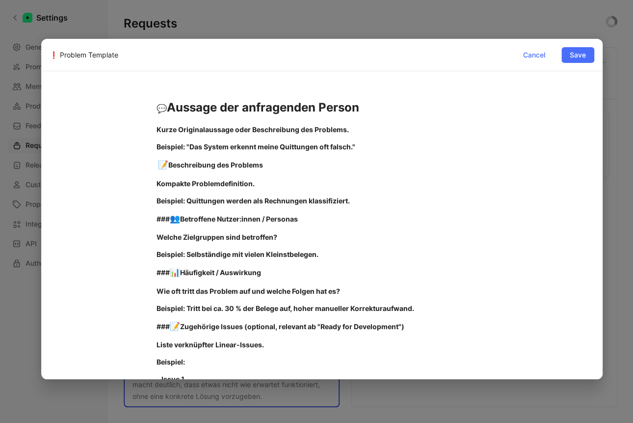
drag, startPoint x: 168, startPoint y: 219, endPoint x: 91, endPoint y: 212, distance: 77.4
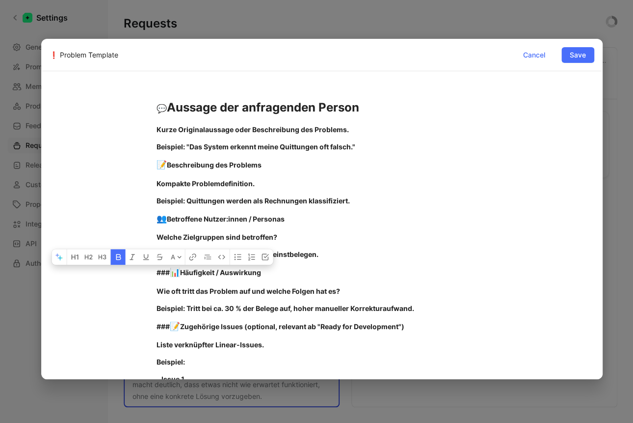
drag, startPoint x: 168, startPoint y: 272, endPoint x: 114, endPoint y: 267, distance: 54.7
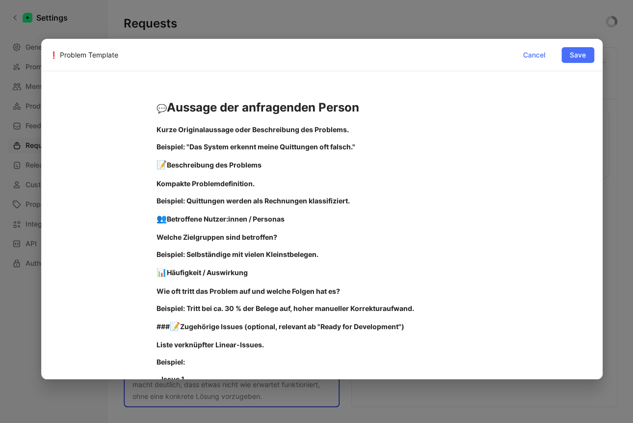
drag, startPoint x: 166, startPoint y: 327, endPoint x: 107, endPoint y: 321, distance: 58.7
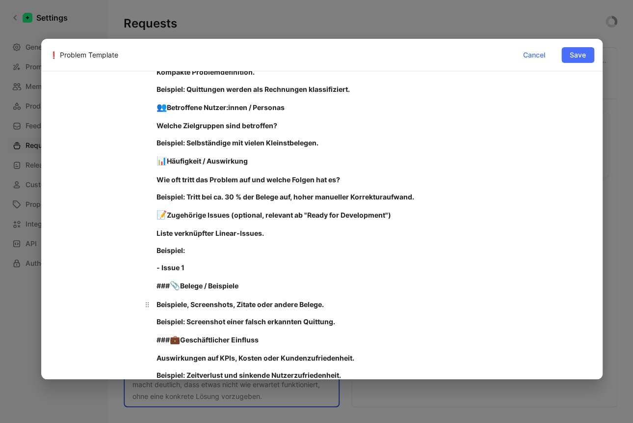
scroll to position [111, 0]
drag, startPoint x: 171, startPoint y: 287, endPoint x: 118, endPoint y: 286, distance: 52.5
click at [118, 286] on div "💬 Aussage der anfragenden Person Kurze Originalaussage oder Beschreibung des Pr…" at bounding box center [322, 419] width 545 height 888
drag, startPoint x: 163, startPoint y: 339, endPoint x: 140, endPoint y: 339, distance: 23.1
click at [140, 339] on p "### 💼 Geschäftlicher Einfluss" at bounding box center [322, 339] width 368 height 19
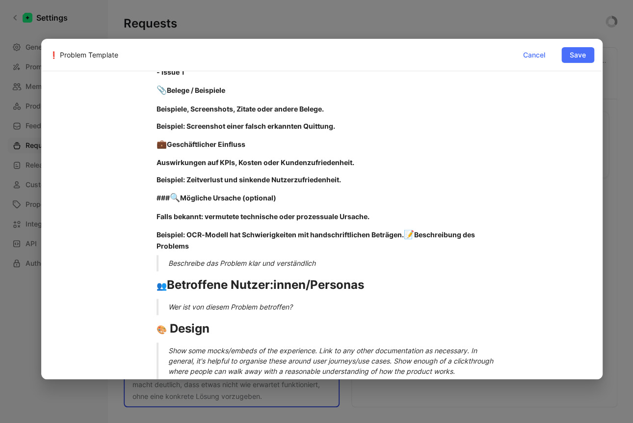
scroll to position [318, 0]
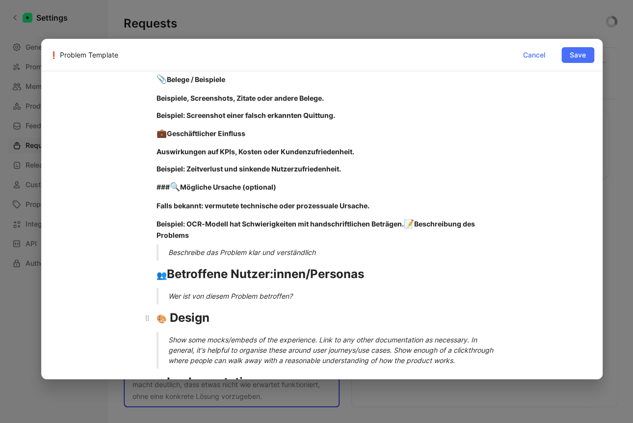
drag, startPoint x: 156, startPoint y: 249, endPoint x: 229, endPoint y: 326, distance: 105.9
click at [229, 326] on div "💬 Aussage der anfragenden Person Kurze Originalaussage oder Beschreibung des Pr…" at bounding box center [322, 213] width 545 height 888
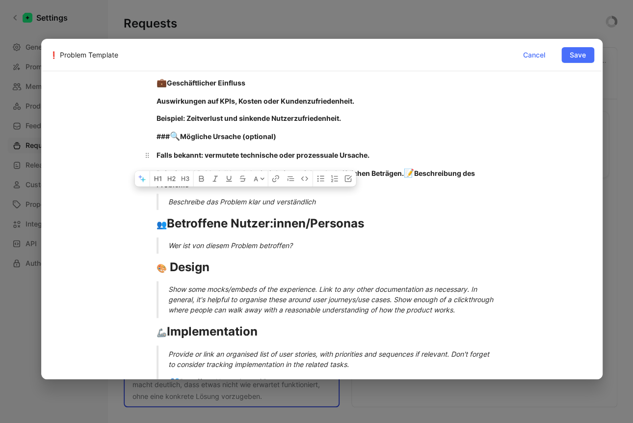
scroll to position [346, 0]
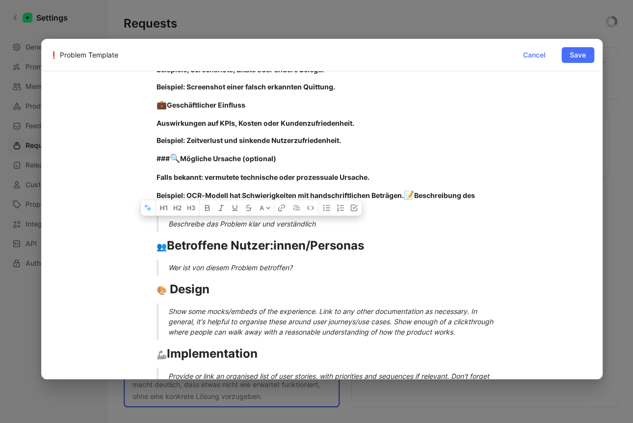
drag, startPoint x: 367, startPoint y: 226, endPoint x: 120, endPoint y: 223, distance: 246.9
click at [120, 223] on div "💬 Aussage der anfragenden Person Kurze Originalaussage oder Beschreibung des Pr…" at bounding box center [322, 185] width 545 height 888
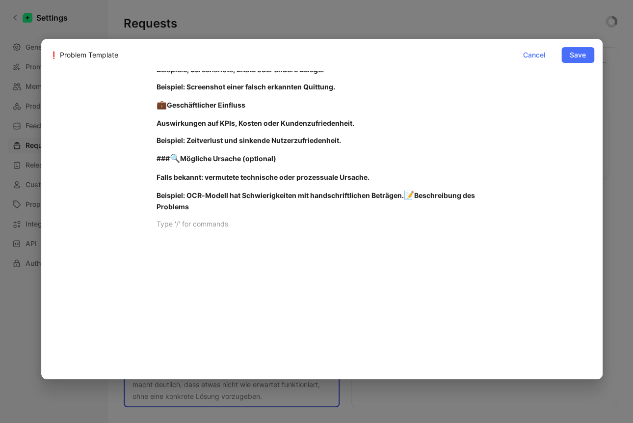
scroll to position [336, 0]
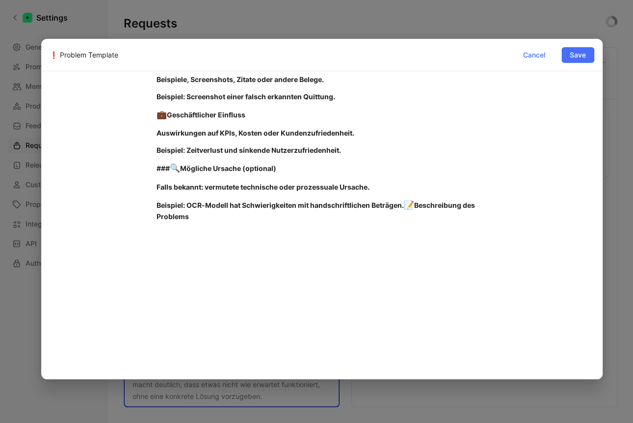
drag, startPoint x: 172, startPoint y: 167, endPoint x: 117, endPoint y: 164, distance: 55.5
drag, startPoint x: 199, startPoint y: 222, endPoint x: 181, endPoint y: 220, distance: 18.3
click at [181, 220] on p "Beispiel: OCR-Modell hat Schwierigkeiten mit handschriftlichen Beträgen. 📝 Besc…" at bounding box center [322, 210] width 368 height 29
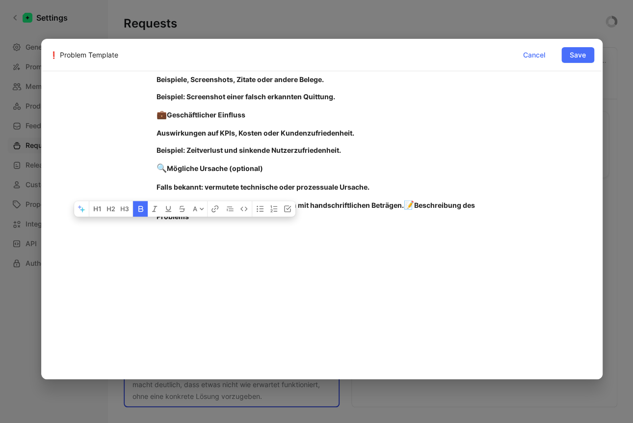
scroll to position [0, 0]
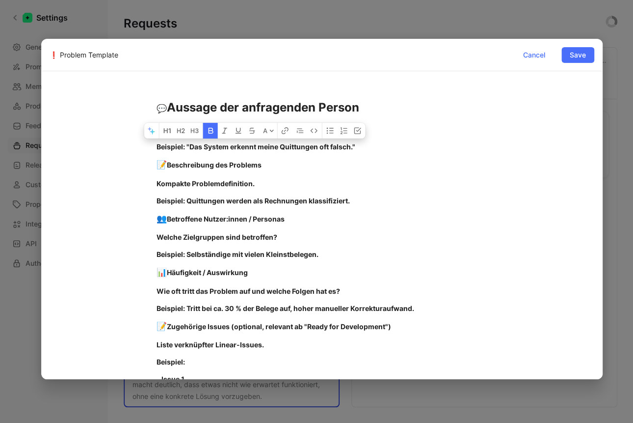
drag, startPoint x: 350, startPoint y: 147, endPoint x: 153, endPoint y: 128, distance: 197.7
click at [153, 128] on div "💬 Aussage der anfragenden Person Kurze Originalaussage oder Beschreibung des Pr…" at bounding box center [322, 329] width 545 height 485
click at [380, 158] on p "📝 Beschreibung des Problems" at bounding box center [322, 165] width 368 height 19
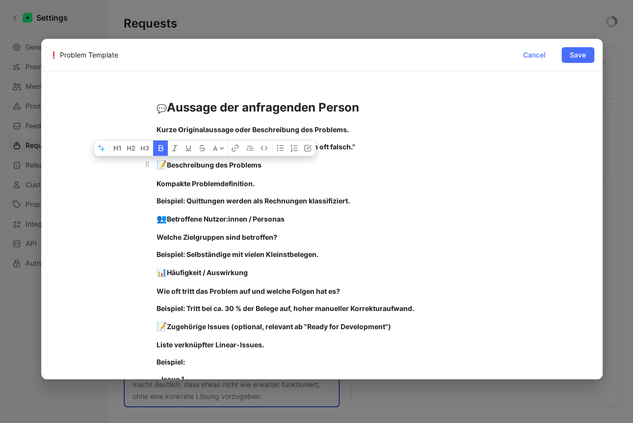
drag, startPoint x: 255, startPoint y: 164, endPoint x: 138, endPoint y: 161, distance: 116.8
click at [138, 161] on p "📝 Beschreibung des Problems" at bounding box center [322, 165] width 368 height 19
drag, startPoint x: 262, startPoint y: 166, endPoint x: 125, endPoint y: 163, distance: 137.0
click at [125, 163] on div "💬 Aussage der anfragenden Person Kurze Originalaussage oder Beschreibung des Pr…" at bounding box center [322, 329] width 545 height 485
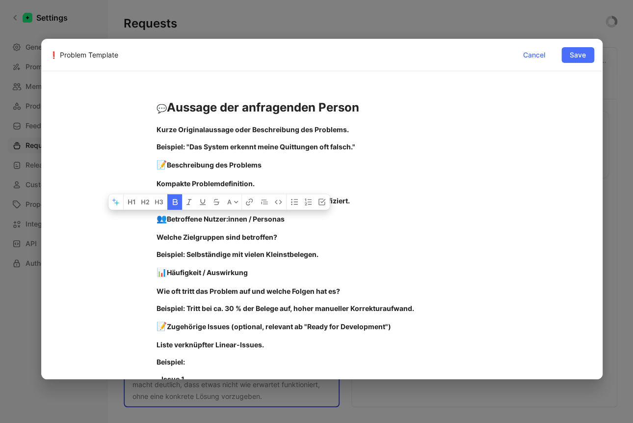
drag, startPoint x: 226, startPoint y: 214, endPoint x: 123, endPoint y: 212, distance: 102.6
click at [123, 212] on div "💬 Aussage der anfragenden Person Kurze Originalaussage oder Beschreibung des Pr…" at bounding box center [322, 329] width 545 height 485
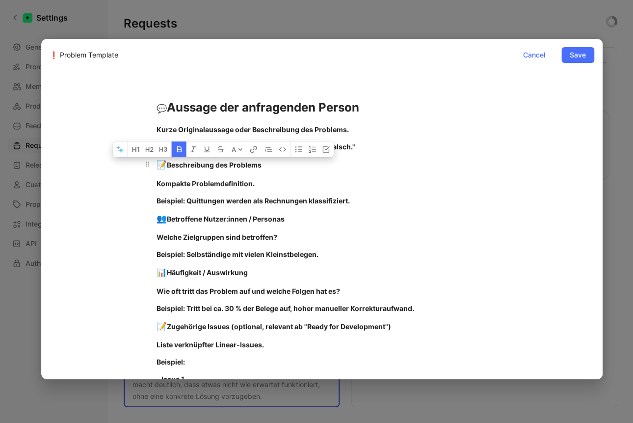
drag, startPoint x: 271, startPoint y: 164, endPoint x: 159, endPoint y: 170, distance: 112.5
click at [159, 170] on div "📝 Beschreibung des Problems" at bounding box center [322, 165] width 331 height 13
click at [146, 177] on p "Kompakte Problemdefinition." at bounding box center [322, 183] width 368 height 16
drag, startPoint x: 152, startPoint y: 163, endPoint x: 284, endPoint y: 173, distance: 132.3
click at [284, 173] on p "📝 Beschreibung des Problems" at bounding box center [322, 165] width 368 height 19
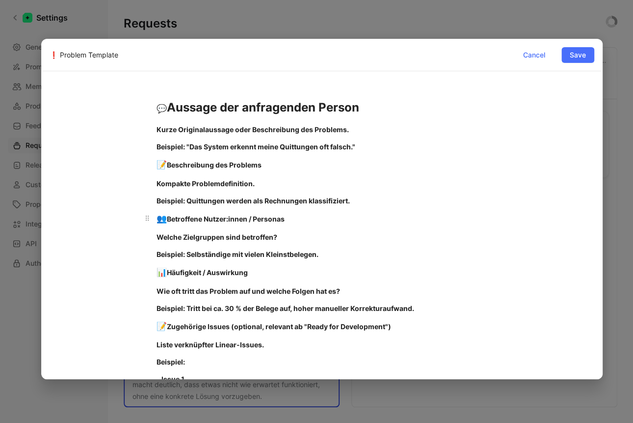
drag, startPoint x: 155, startPoint y: 219, endPoint x: 261, endPoint y: 221, distance: 106.5
click at [261, 221] on p "👥 Betroffene Nutzer:innen / Personas" at bounding box center [322, 219] width 368 height 19
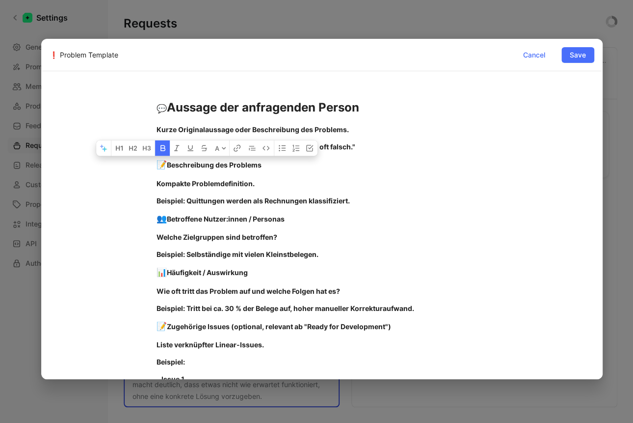
drag, startPoint x: 276, startPoint y: 164, endPoint x: 121, endPoint y: 170, distance: 155.7
click at [121, 170] on div "💬 Aussage der anfragenden Person Kurze Originalaussage oder Beschreibung des Pr…" at bounding box center [322, 329] width 545 height 485
click at [122, 149] on icon "button" at bounding box center [122, 148] width 2 height 5
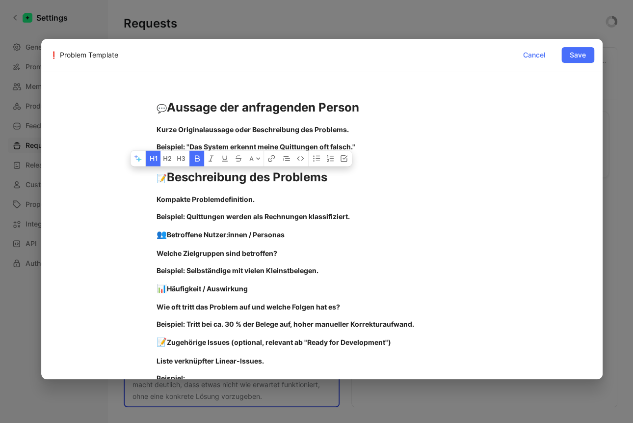
click at [196, 160] on icon "button" at bounding box center [197, 159] width 5 height 6
click at [196, 160] on icon "button" at bounding box center [196, 159] width 8 height 8
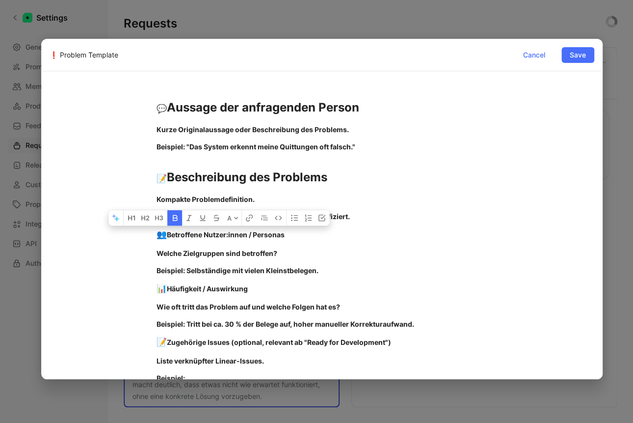
drag, startPoint x: 259, startPoint y: 234, endPoint x: 126, endPoint y: 233, distance: 133.0
click at [126, 233] on div "💬 Aussage der anfragenden Person Kurze Originalaussage oder Beschreibung des Pr…" at bounding box center [322, 338] width 545 height 502
click at [136, 219] on button "button" at bounding box center [131, 218] width 15 height 16
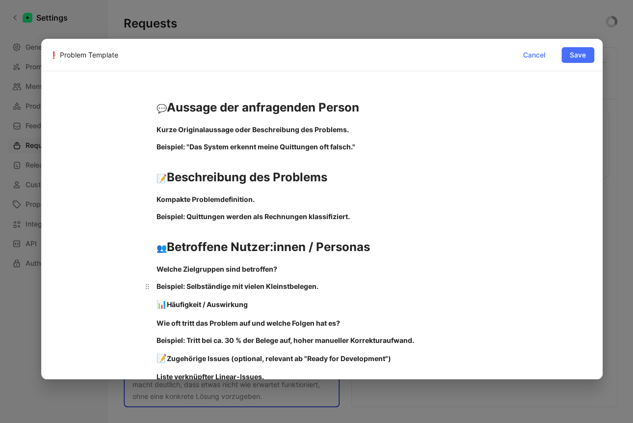
drag, startPoint x: 330, startPoint y: 290, endPoint x: 324, endPoint y: 289, distance: 6.0
click at [324, 289] on div "Beispiel: Selbständige mit vielen Kleinstbelegen." at bounding box center [322, 286] width 331 height 10
drag, startPoint x: 233, startPoint y: 308, endPoint x: 133, endPoint y: 309, distance: 100.1
click at [133, 309] on div "💬 Aussage der anfragenden Person Kurze Originalaussage oder Beschreibung des Pr…" at bounding box center [322, 345] width 545 height 517
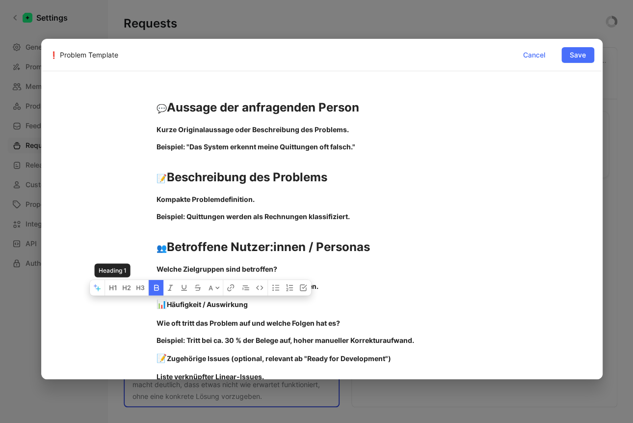
click at [117, 286] on button "button" at bounding box center [112, 288] width 15 height 16
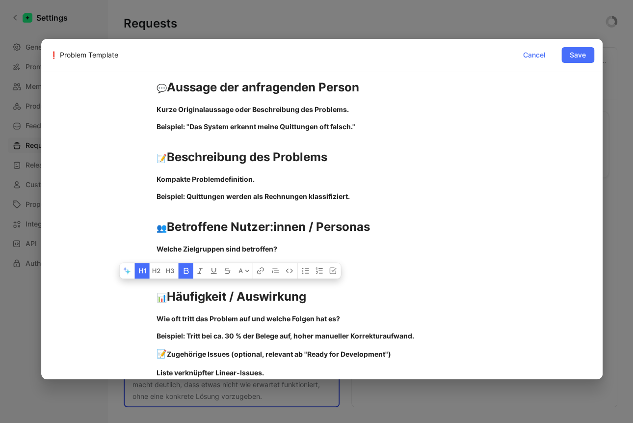
scroll to position [43, 0]
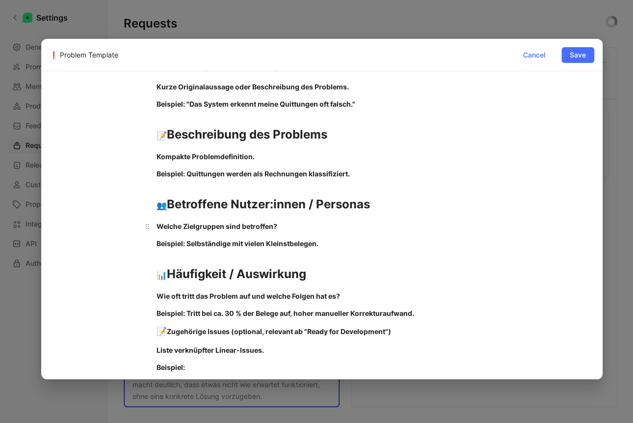
click at [430, 226] on div "Welche Zielgruppen sind betroffen?" at bounding box center [322, 226] width 331 height 10
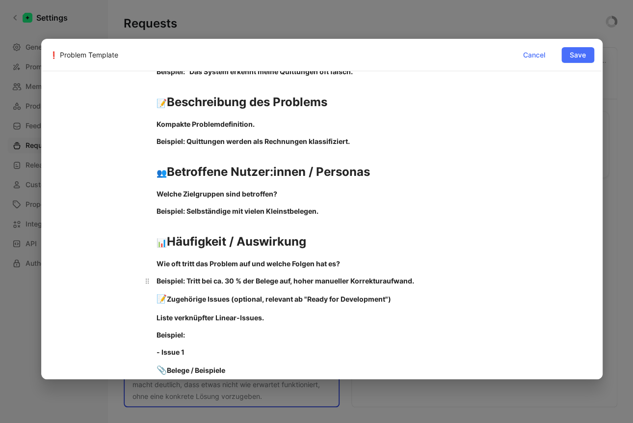
scroll to position [77, 0]
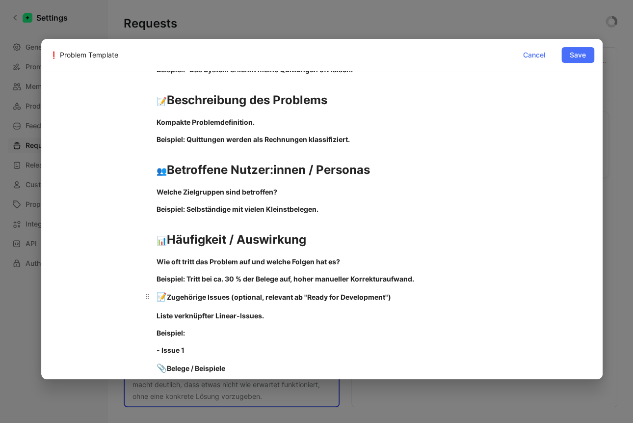
click at [342, 299] on strong "Zugehörige Issues (optional, relevant ab "Ready for Development")" at bounding box center [279, 296] width 224 height 8
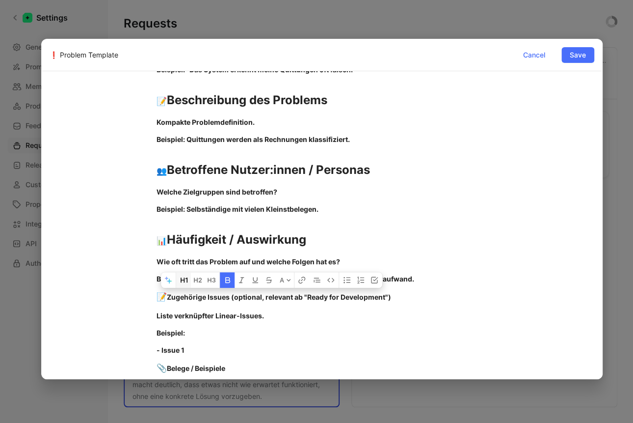
click at [181, 280] on icon "button" at bounding box center [183, 279] width 4 height 5
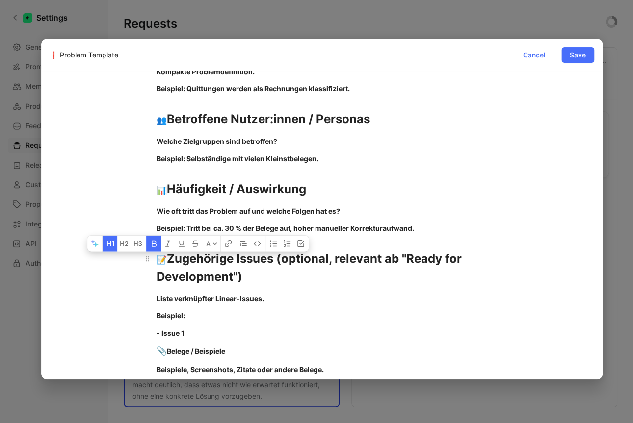
scroll to position [214, 0]
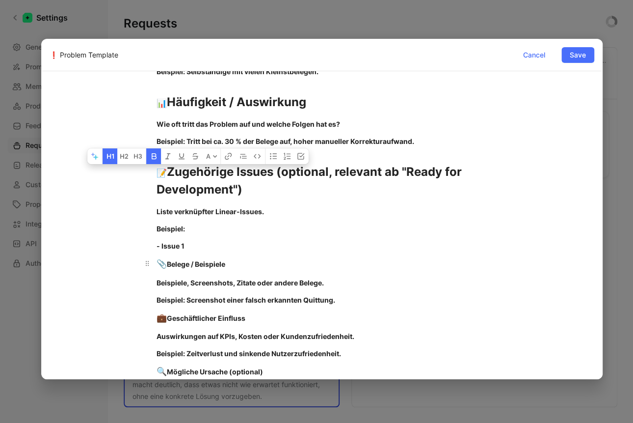
click at [197, 265] on strong "Belege / Beispiele" at bounding box center [196, 264] width 58 height 8
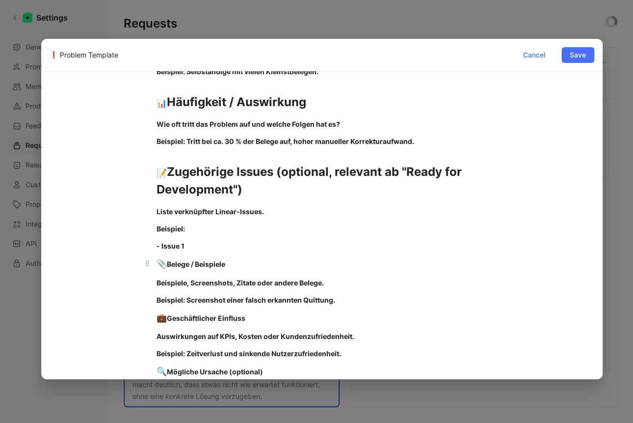
click at [197, 265] on strong "Belege / Beispiele" at bounding box center [196, 264] width 58 height 8
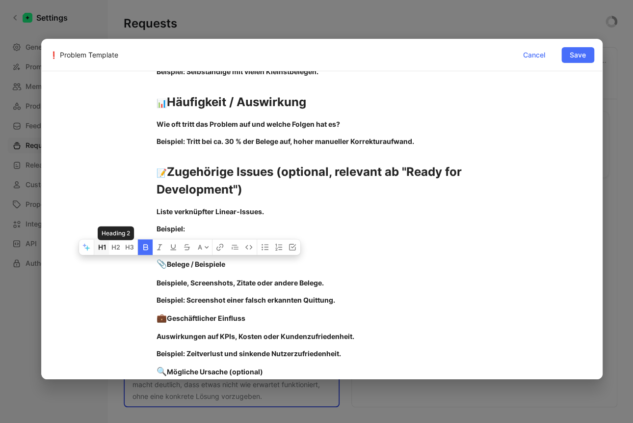
click at [106, 248] on button "button" at bounding box center [101, 247] width 15 height 16
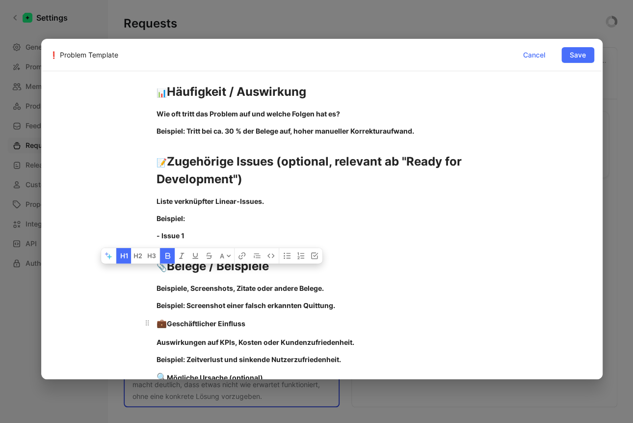
scroll to position [258, 0]
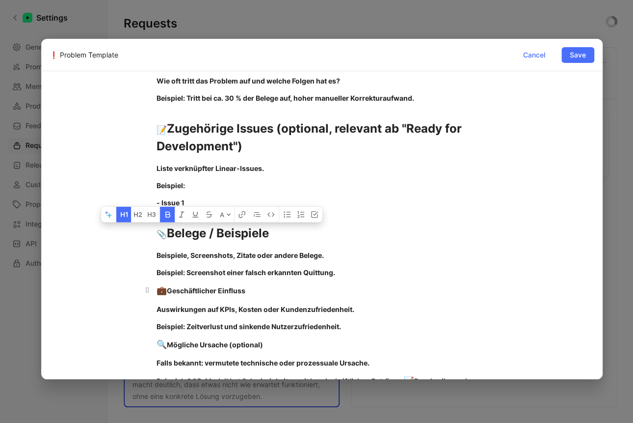
click at [186, 286] on div "💼 Geschäftlicher Einfluss" at bounding box center [322, 290] width 331 height 13
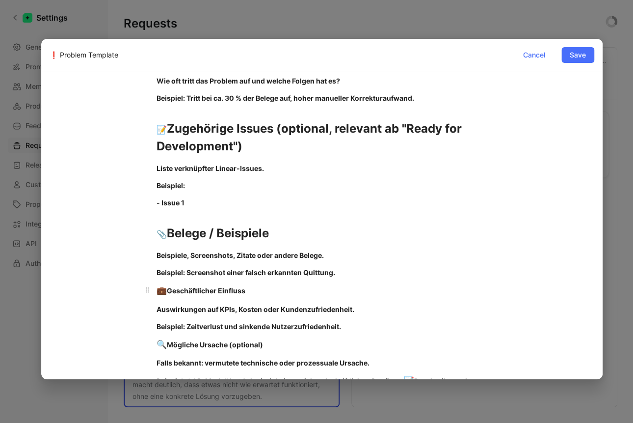
click at [186, 286] on div "💼 Geschäftlicher Einfluss" at bounding box center [322, 290] width 331 height 13
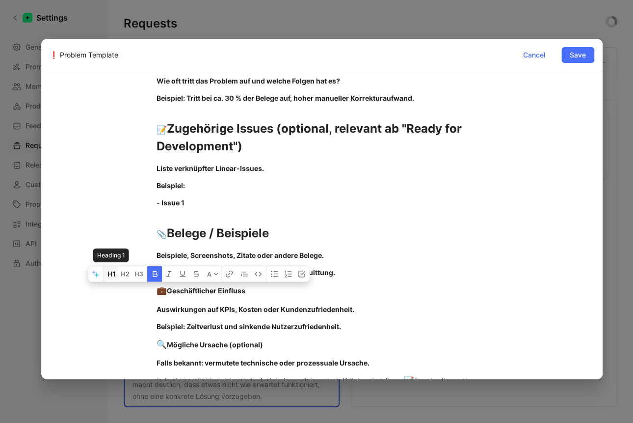
click at [113, 276] on icon "button" at bounding box center [111, 274] width 8 height 8
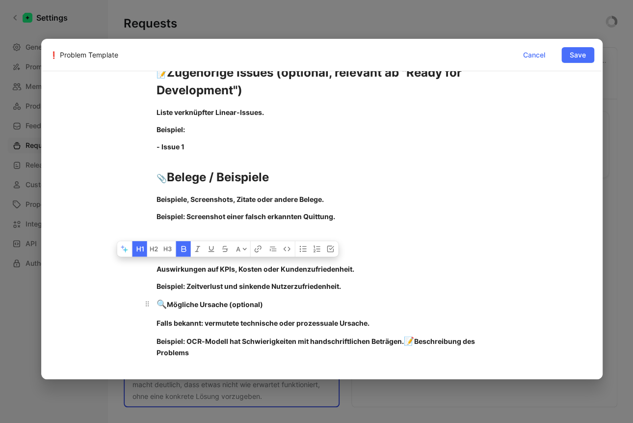
scroll to position [318, 0]
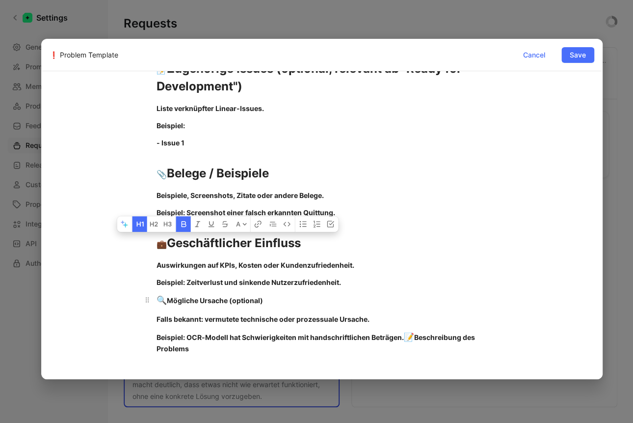
click at [187, 298] on strong "Mögliche Ursache (optional)" at bounding box center [215, 300] width 96 height 8
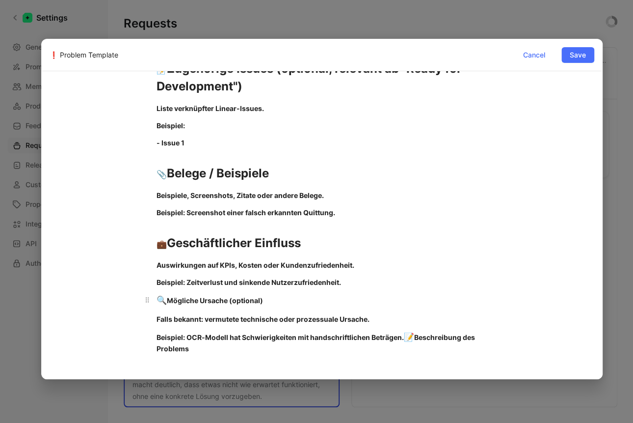
click at [187, 298] on strong "Mögliche Ursache (optional)" at bounding box center [215, 300] width 96 height 8
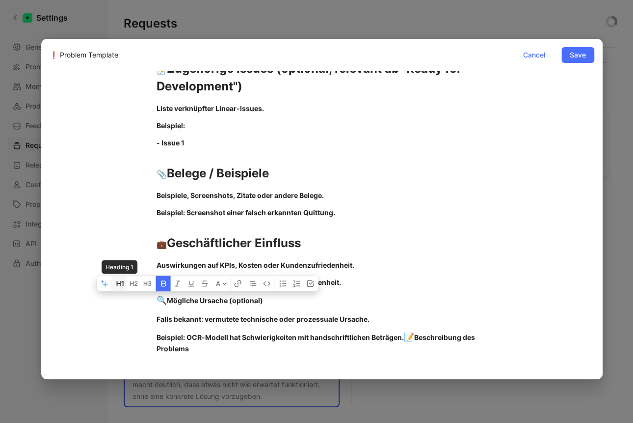
click at [124, 283] on button "button" at bounding box center [119, 283] width 15 height 16
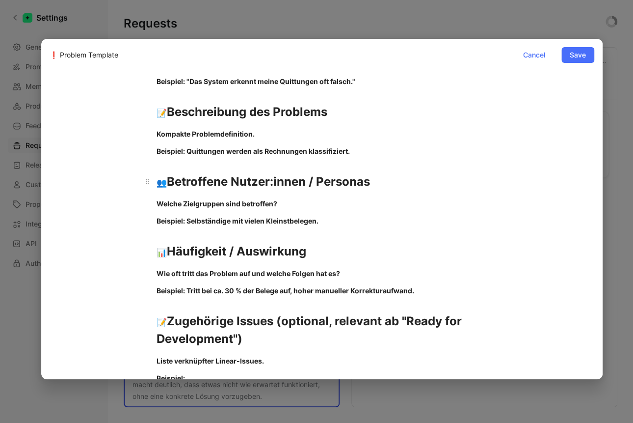
scroll to position [0, 0]
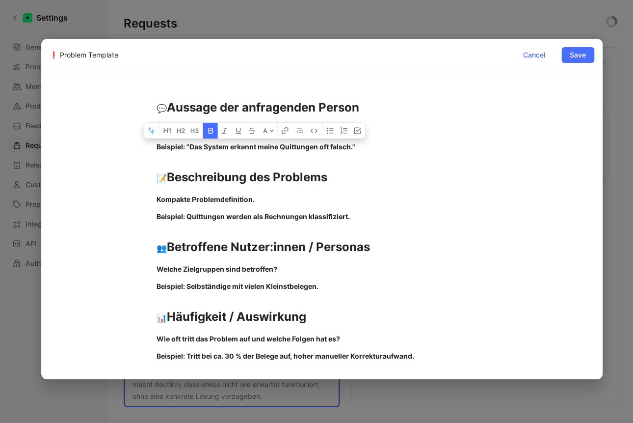
drag, startPoint x: 390, startPoint y: 147, endPoint x: 134, endPoint y: 116, distance: 257.6
click at [134, 116] on div "💬 Aussage der anfragenden Person Kurze Originalaussage oder Beschreibung des Pr…" at bounding box center [322, 394] width 545 height 615
click at [118, 166] on div "💬 Aussage der anfragenden Person Kurze Originalaussage oder Beschreibung des Pr…" at bounding box center [322, 394] width 545 height 615
click at [157, 129] on strong "Kurze Originalaussage oder Beschreibung des Problems." at bounding box center [253, 129] width 192 height 8
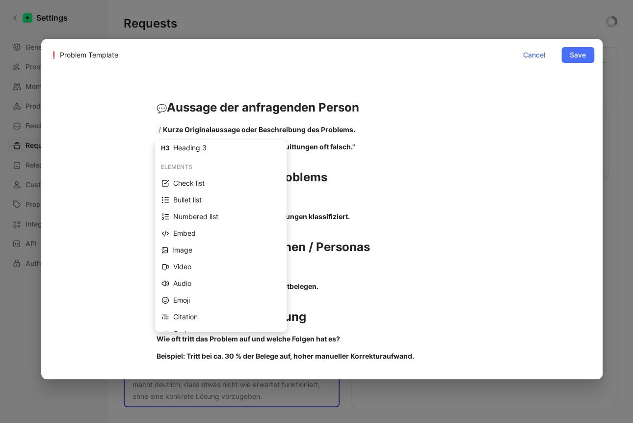
scroll to position [69, 0]
click at [188, 298] on div "Citation" at bounding box center [226, 300] width 107 height 12
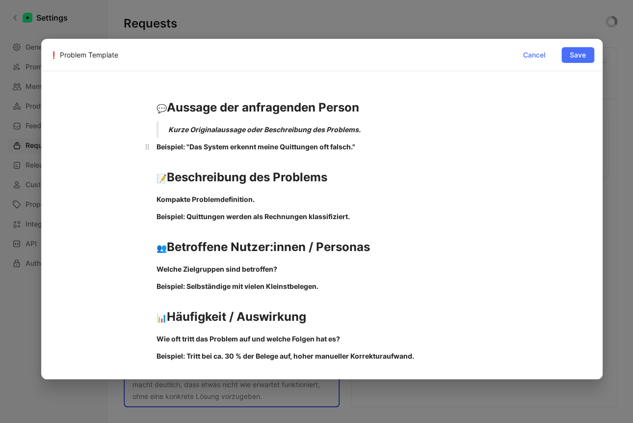
click at [154, 147] on p "Beispiel: "Das System erkennt meine Quittungen oft falsch."" at bounding box center [322, 146] width 368 height 16
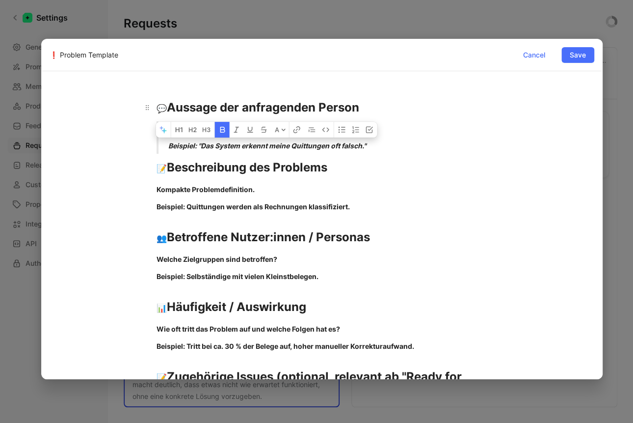
drag, startPoint x: 376, startPoint y: 147, endPoint x: 140, endPoint y: 119, distance: 237.3
click at [140, 119] on div "💬 Aussage der anfragenden Person Kurze Originalaussage oder Beschreibung des Pr…" at bounding box center [322, 389] width 545 height 605
click at [109, 146] on div "💬 Aussage der anfragenden Person Kurze Originalaussage oder Beschreibung des Pr…" at bounding box center [322, 389] width 545 height 605
drag, startPoint x: 333, startPoint y: 140, endPoint x: 159, endPoint y: 122, distance: 174.7
click at [159, 122] on blockquote "Kurze Originalaussage oder Beschreibung des Problems. Beispiel: "Das System erk…" at bounding box center [322, 137] width 368 height 32
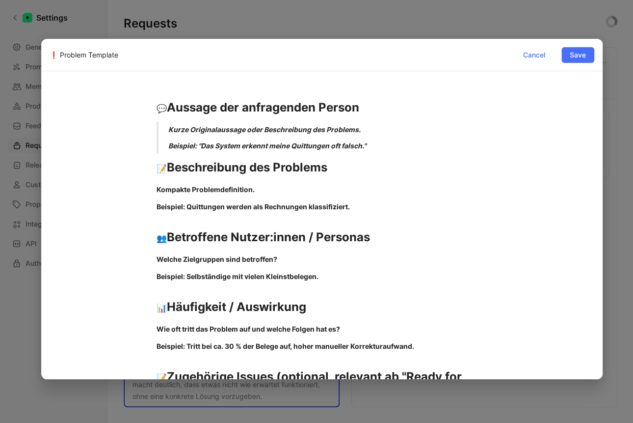
click at [117, 134] on div "💬 Aussage der anfragenden Person Kurze Originalaussage oder Beschreibung des Pr…" at bounding box center [322, 389] width 545 height 605
click at [376, 145] on div "Beispiel: "Das System erkennt meine Quittungen oft falsch."" at bounding box center [333, 145] width 331 height 10
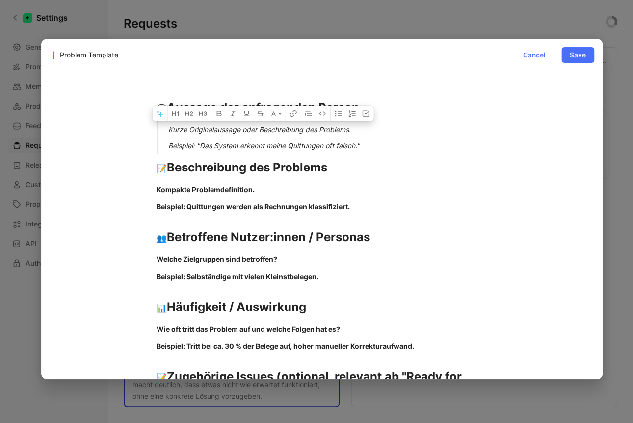
click at [376, 145] on div "Beispiel: "Das System erkennt meine Quittungen oft falsch."" at bounding box center [333, 145] width 331 height 10
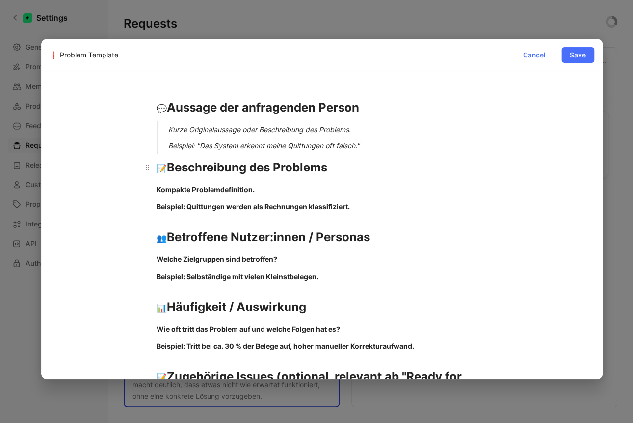
click at [365, 159] on h1 "📝 Beschreibung des Problems" at bounding box center [322, 168] width 368 height 26
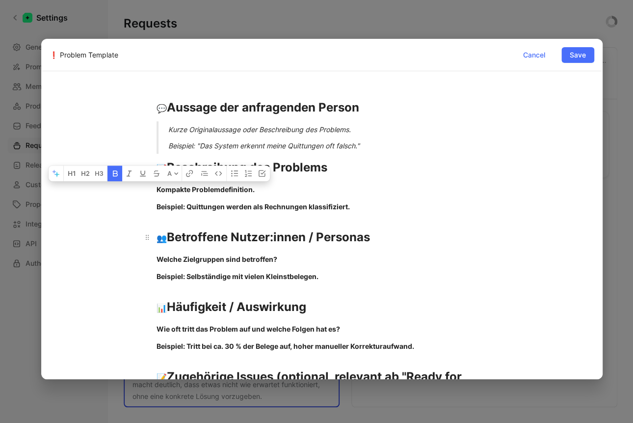
drag, startPoint x: 153, startPoint y: 188, endPoint x: 386, endPoint y: 217, distance: 235.5
click at [386, 217] on div "💬 Aussage der anfragenden Person Kurze Originalaussage oder Beschreibung des Pr…" at bounding box center [322, 389] width 545 height 605
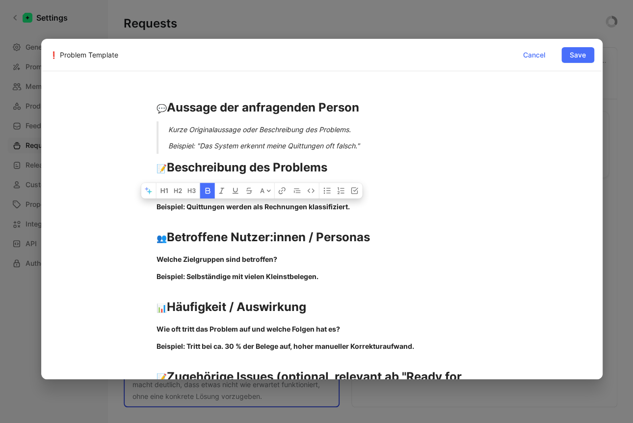
drag, startPoint x: 363, startPoint y: 205, endPoint x: 106, endPoint y: 186, distance: 256.8
click at [106, 186] on div "💬 Aussage der anfragenden Person Kurze Originalaussage oder Beschreibung des Pr…" at bounding box center [322, 389] width 545 height 605
click at [207, 186] on button "button" at bounding box center [207, 191] width 15 height 16
click at [213, 212] on p "Beispiel: Quittungen werden als Rechnungen klassifiziert." at bounding box center [322, 206] width 368 height 16
drag, startPoint x: 357, startPoint y: 210, endPoint x: 134, endPoint y: 184, distance: 224.9
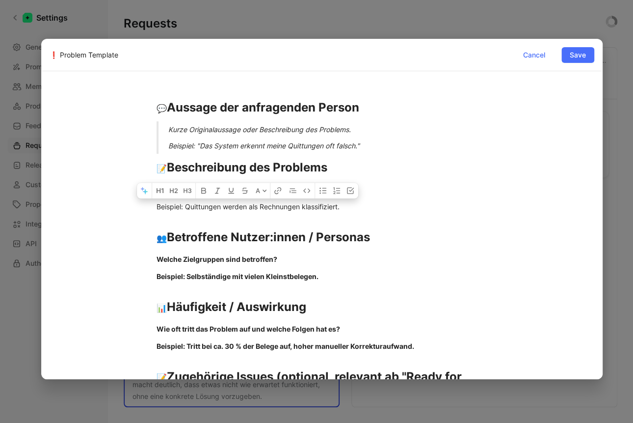
click at [134, 184] on div "💬 Aussage der anfragenden Person Kurze Originalaussage oder Beschreibung des Pr…" at bounding box center [322, 389] width 545 height 605
drag, startPoint x: 452, startPoint y: 196, endPoint x: 392, endPoint y: 183, distance: 61.8
click at [452, 196] on p "Kompakte Problemdefinition." at bounding box center [322, 189] width 368 height 16
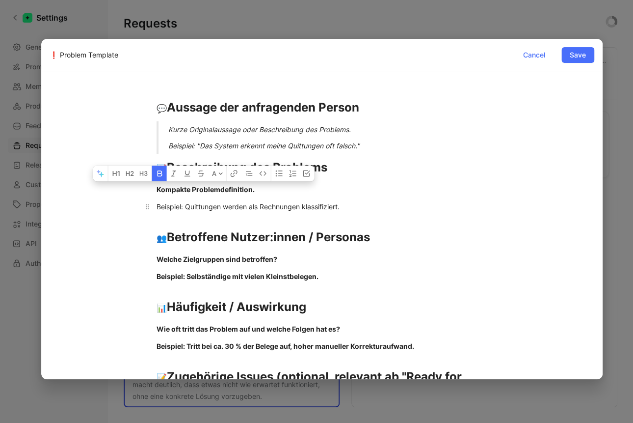
drag, startPoint x: 154, startPoint y: 189, endPoint x: 331, endPoint y: 206, distance: 178.0
click at [331, 206] on div "💬 Aussage der anfragenden Person Kurze Originalaussage oder Beschreibung des Pr…" at bounding box center [322, 389] width 545 height 605
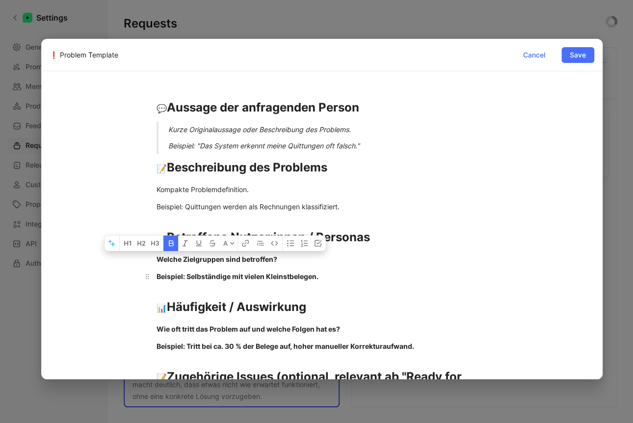
drag, startPoint x: 155, startPoint y: 254, endPoint x: 346, endPoint y: 272, distance: 192.7
click at [346, 272] on div "💬 Aussage der anfragenden Person Kurze Originalaussage oder Beschreibung des Pr…" at bounding box center [322, 389] width 545 height 605
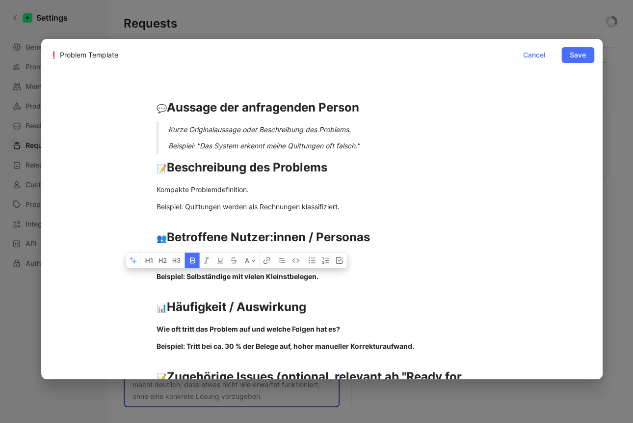
drag, startPoint x: 319, startPoint y: 275, endPoint x: 144, endPoint y: 264, distance: 175.1
click at [144, 264] on div "💬 Aussage der anfragenden Person Kurze Originalaussage oder Beschreibung des Pr…" at bounding box center [322, 389] width 545 height 605
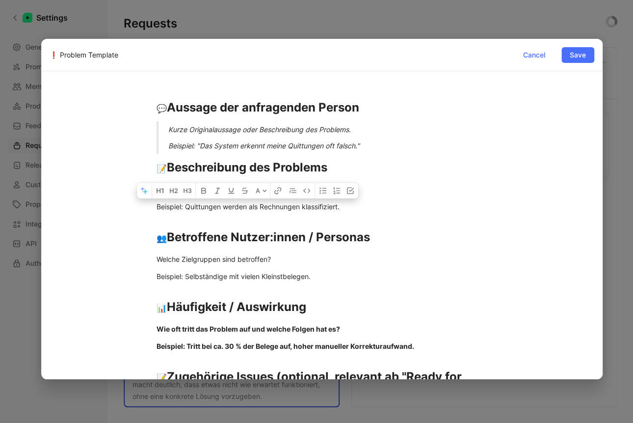
drag, startPoint x: 341, startPoint y: 206, endPoint x: 115, endPoint y: 173, distance: 227.7
click at [115, 173] on div "💬 Aussage der anfragenden Person Kurze Originalaussage oder Beschreibung des Pr…" at bounding box center [322, 389] width 545 height 605
click at [402, 235] on div "👥 Betroffene Nutzer:innen / Personas" at bounding box center [322, 237] width 331 height 18
click at [157, 205] on div "Beispiel: Quittungen werden als Rechnungen klassifiziert." at bounding box center [322, 206] width 331 height 10
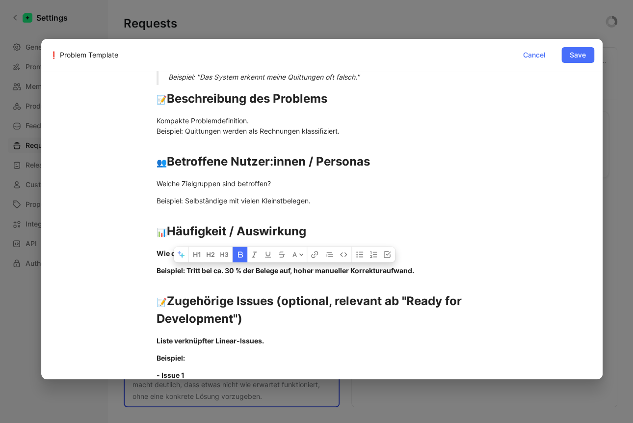
drag, startPoint x: 405, startPoint y: 271, endPoint x: 120, endPoint y: 253, distance: 285.3
click at [120, 253] on div "💬 Aussage der anfragenden Person Kurze Originalaussage oder Beschreibung des Pr…" at bounding box center [322, 317] width 545 height 598
click at [135, 245] on div "💬 Aussage der anfragenden Person Kurze Originalaussage oder Beschreibung des Pr…" at bounding box center [322, 317] width 545 height 598
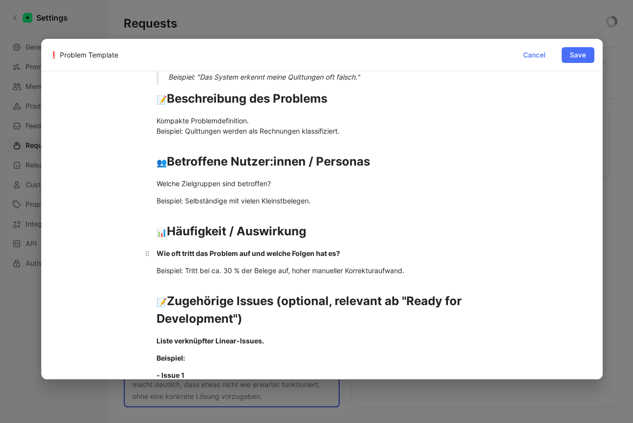
drag, startPoint x: 154, startPoint y: 252, endPoint x: 405, endPoint y: 253, distance: 251.8
click at [405, 253] on p "Wie oft tritt das Problem auf und welche Folgen hat es?" at bounding box center [322, 253] width 368 height 16
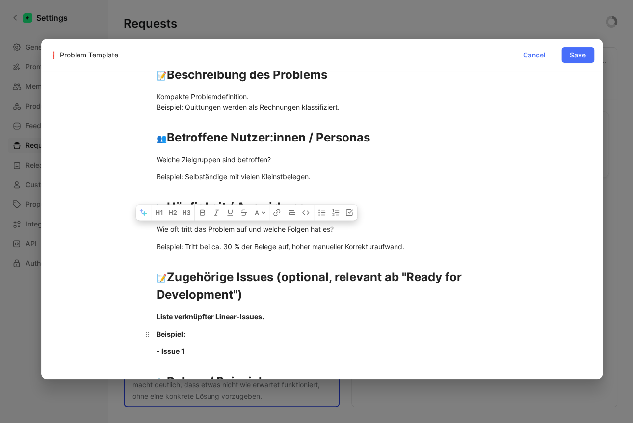
scroll to position [94, 0]
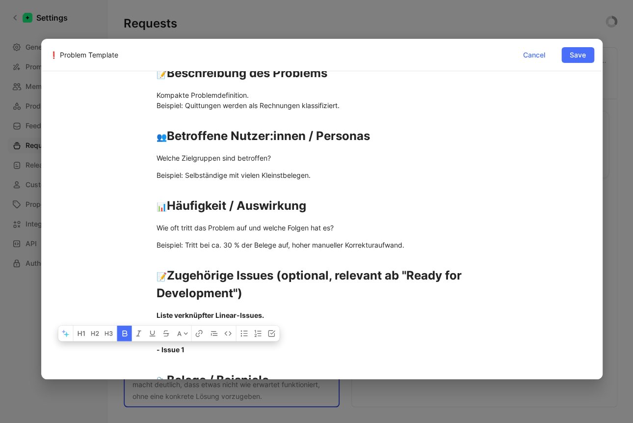
drag, startPoint x: 143, startPoint y: 342, endPoint x: 109, endPoint y: 319, distance: 40.3
click at [109, 319] on div "💬 Aussage der anfragenden Person Kurze Originalaussage oder Beschreibung des Pr…" at bounding box center [322, 292] width 545 height 598
click at [202, 346] on div "- Issue 1" at bounding box center [322, 349] width 331 height 10
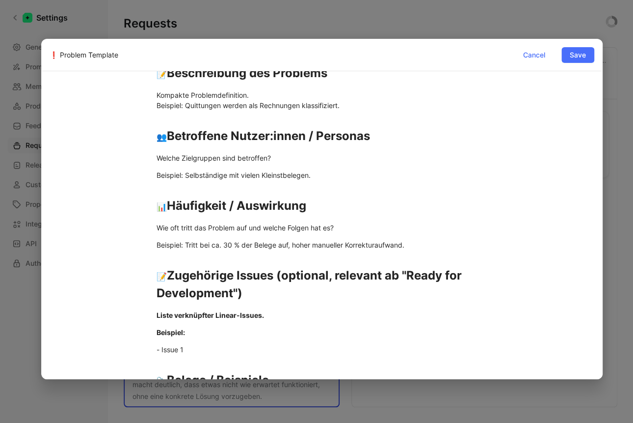
drag, startPoint x: 193, startPoint y: 332, endPoint x: 122, endPoint y: 328, distance: 71.2
click at [122, 328] on div "💬 Aussage der anfragenden Person Kurze Originalaussage oder Beschreibung des Pr…" at bounding box center [322, 292] width 545 height 598
click at [238, 342] on p "- Issue 1" at bounding box center [322, 349] width 368 height 16
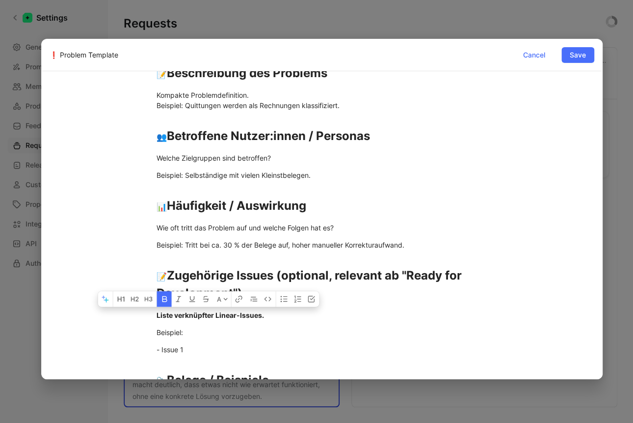
drag, startPoint x: 260, startPoint y: 318, endPoint x: 109, endPoint y: 319, distance: 150.2
click at [109, 319] on div "💬 Aussage der anfragenden Person Kurze Originalaussage oder Beschreibung des Pr…" at bounding box center [322, 292] width 545 height 598
click at [475, 296] on div "📝 Zugehörige Issues (optional, relevant ab "Ready for Development")" at bounding box center [322, 283] width 331 height 35
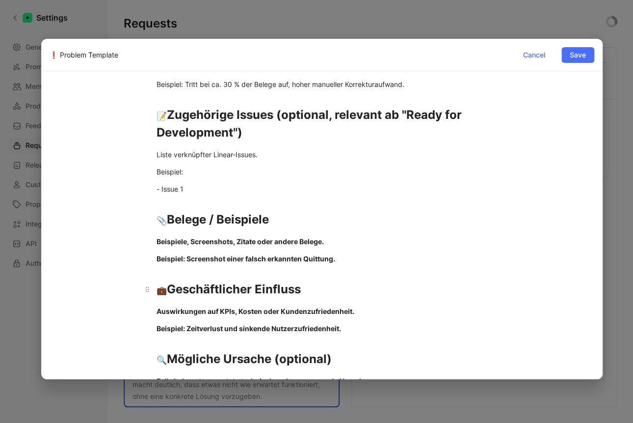
scroll to position [258, 0]
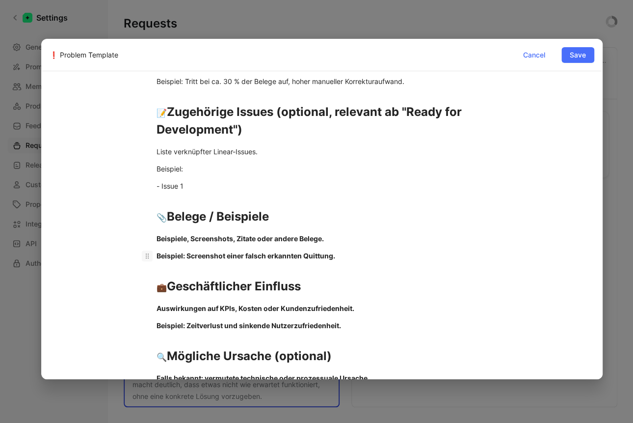
drag, startPoint x: 341, startPoint y: 265, endPoint x: 144, endPoint y: 255, distance: 197.5
click at [126, 238] on div "💬 Aussage der anfragenden Person Kurze Originalaussage oder Beschreibung des Pr…" at bounding box center [322, 128] width 545 height 598
click at [163, 257] on strong "Beispiel: Screenshot einer falsch erkannten Quittung." at bounding box center [246, 255] width 179 height 8
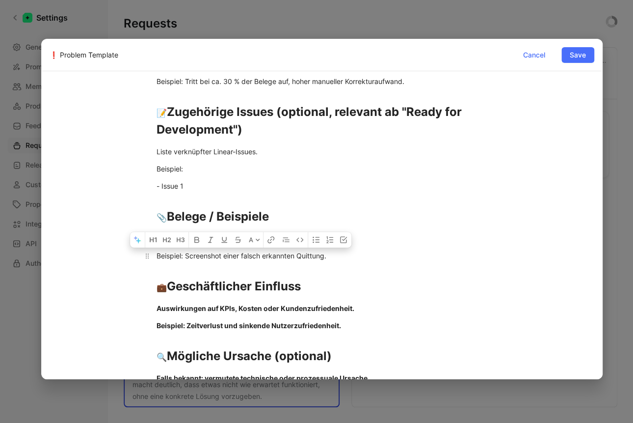
click at [116, 257] on div "💬 Aussage der anfragenden Person Kurze Originalaussage oder Beschreibung des Pr…" at bounding box center [322, 128] width 545 height 598
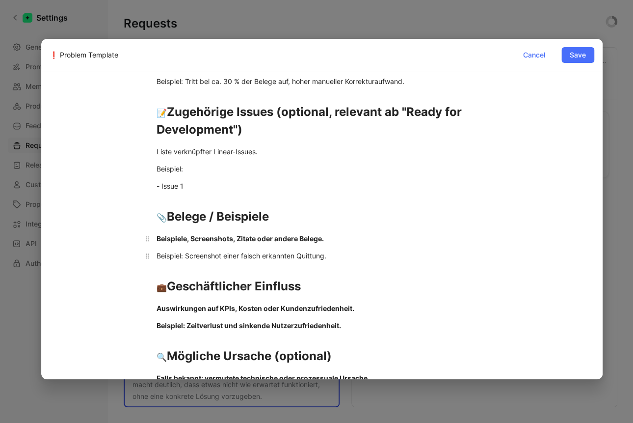
click at [195, 240] on strong "Beispiele, Screenshots, Zitate oder andere Belege." at bounding box center [240, 238] width 167 height 8
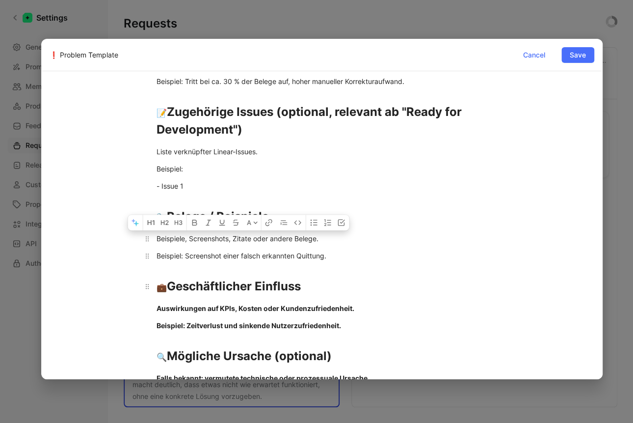
click at [302, 272] on h1 "💼 Geschäftlicher Einfluss" at bounding box center [322, 282] width 368 height 34
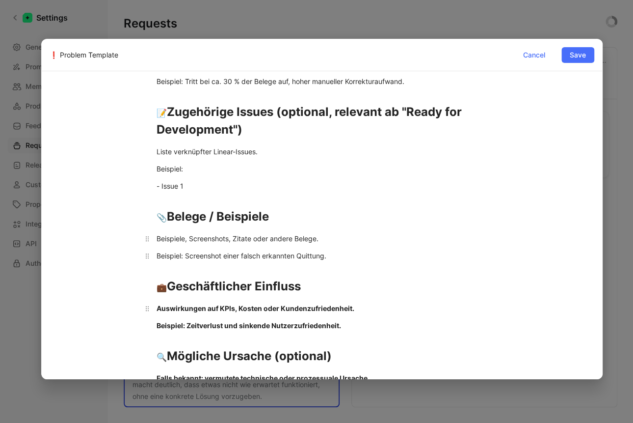
click at [217, 310] on strong "Auswirkungen auf KPIs, Kosten oder Kundenzufriedenheit." at bounding box center [256, 308] width 198 height 8
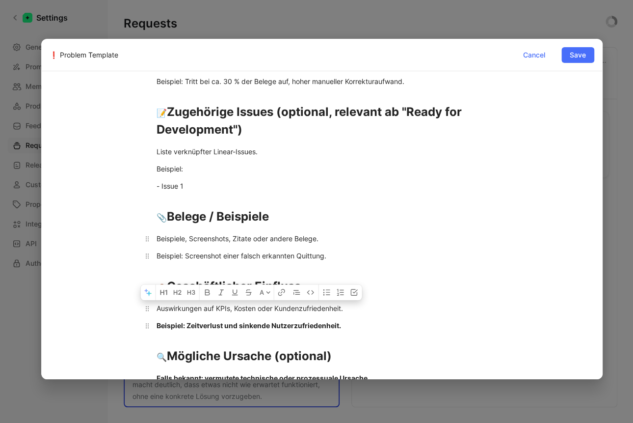
click at [186, 322] on strong "Beispiel: Zeitverlust und sinkende Nutzerzufriedenheit." at bounding box center [249, 325] width 185 height 8
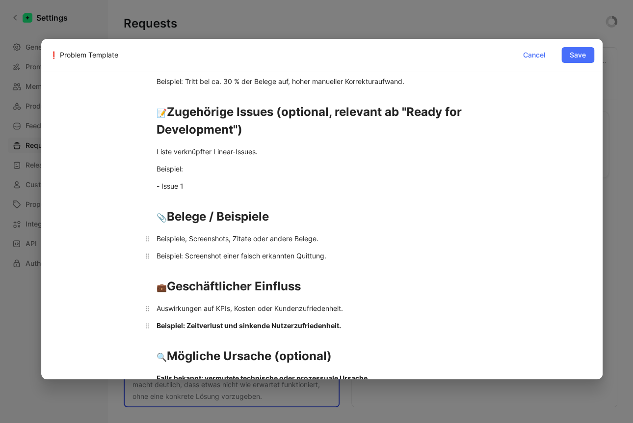
click at [186, 322] on strong "Beispiel: Zeitverlust und sinkende Nutzerzufriedenheit." at bounding box center [249, 325] width 185 height 8
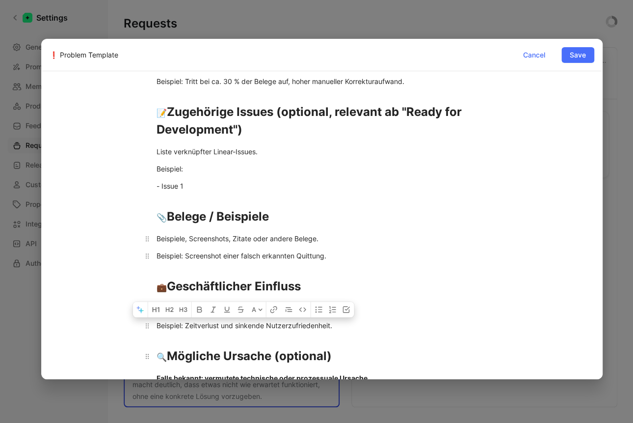
click at [138, 346] on h1 "🔍 Mögliche Ursache (optional)" at bounding box center [322, 351] width 368 height 34
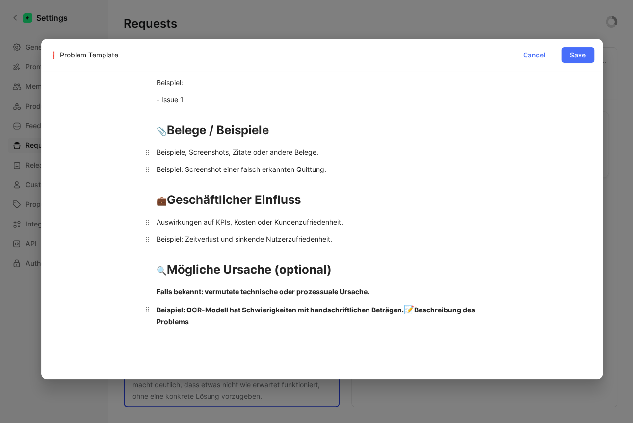
scroll to position [352, 0]
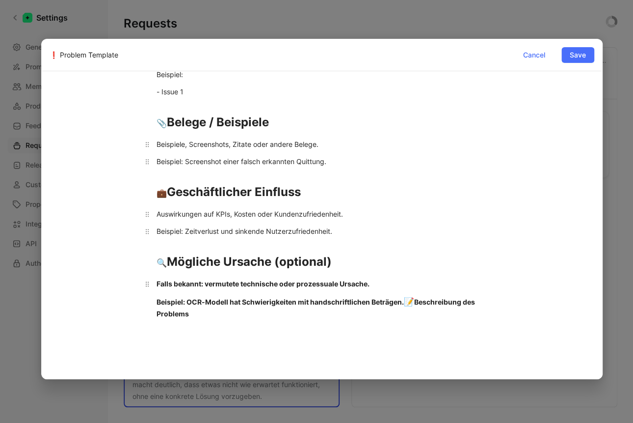
click at [172, 280] on strong "Falls bekannt: vermutete technische oder prozessuale Ursache." at bounding box center [263, 283] width 213 height 8
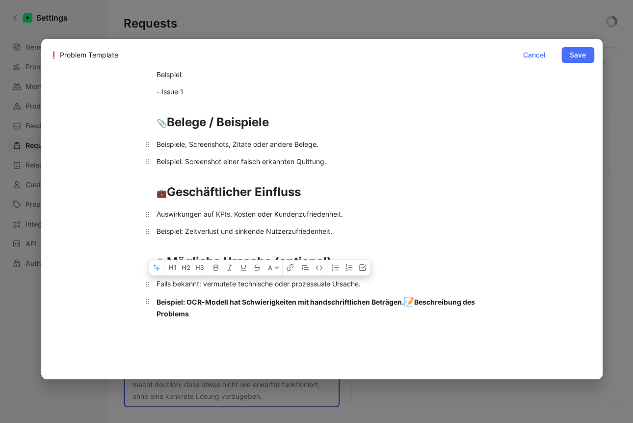
click at [200, 315] on div "Beispiel: OCR-Modell hat Schwierigkeiten mit handschriftlichen Beträgen. 📝 Besc…" at bounding box center [322, 306] width 331 height 23
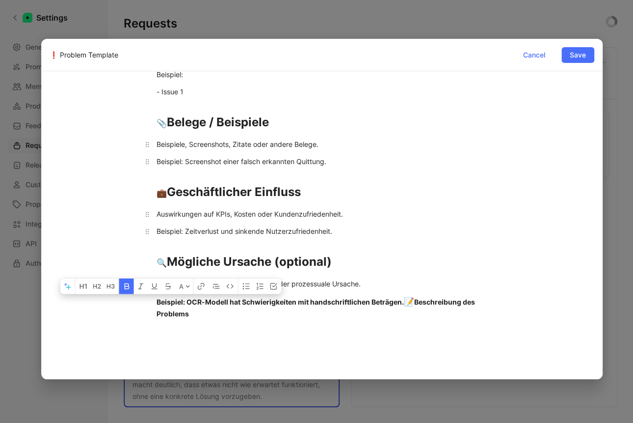
drag, startPoint x: 186, startPoint y: 315, endPoint x: 125, endPoint y: 293, distance: 65.0
click at [125, 293] on div "💬 Aussage der anfragenden Person Kurze Originalaussage oder Beschreibung des Pr…" at bounding box center [322, 34] width 545 height 598
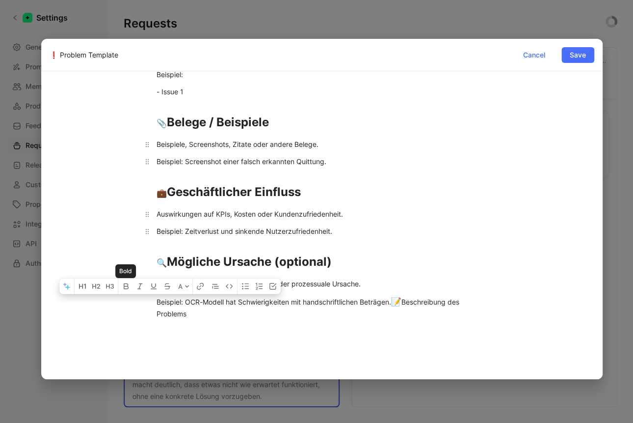
click at [204, 330] on div "💬 Aussage der anfragenden Person Kurze Originalaussage oder Beschreibung des Pr…" at bounding box center [322, 34] width 545 height 598
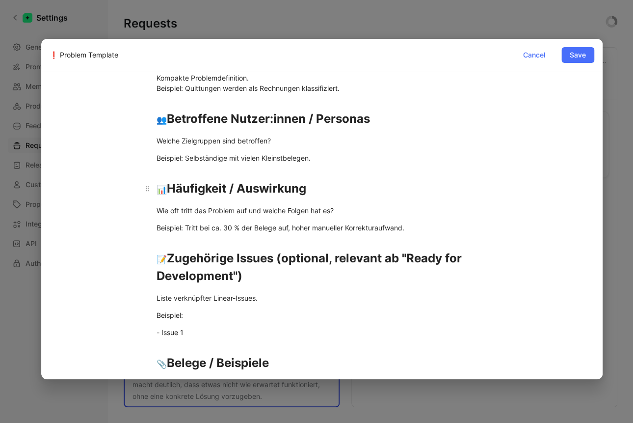
scroll to position [0, 0]
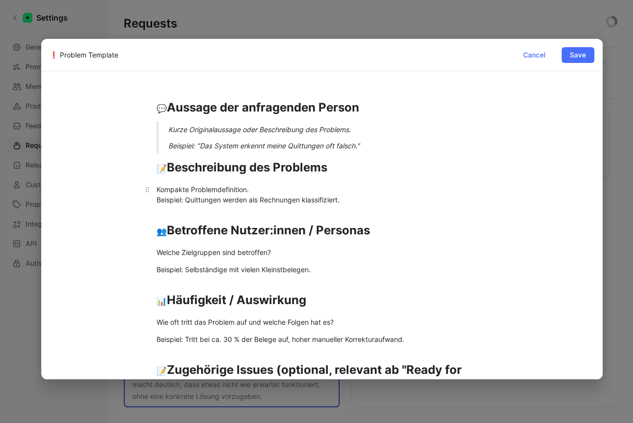
drag, startPoint x: 196, startPoint y: 184, endPoint x: 226, endPoint y: 194, distance: 31.8
click at [192, 195] on p "Kompakte Problemdefinition. Beispiel: Quittungen werden als Rechnungen klassifi…" at bounding box center [322, 194] width 368 height 27
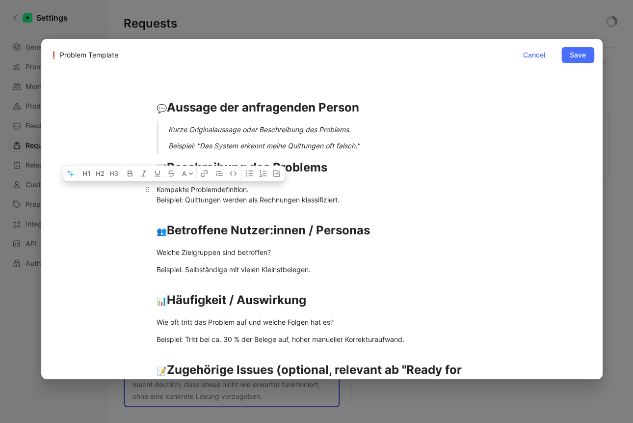
click at [281, 186] on div "Kompakte Problemdefinition. Beispiel: Quittungen werden als Rechnungen klassifi…" at bounding box center [322, 194] width 331 height 21
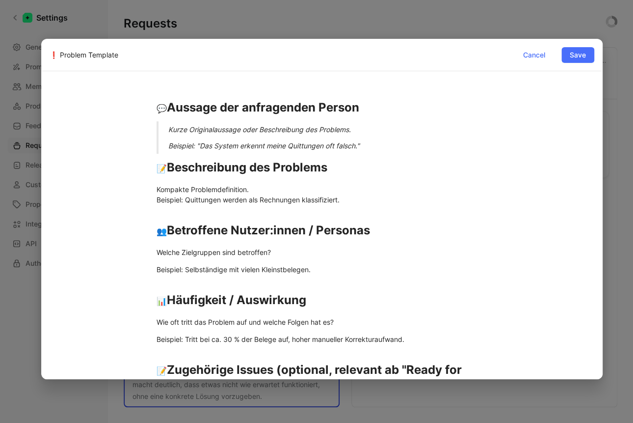
click at [211, 129] on div "Kurze Originalaussage oder Beschreibung des Problems." at bounding box center [333, 129] width 331 height 10
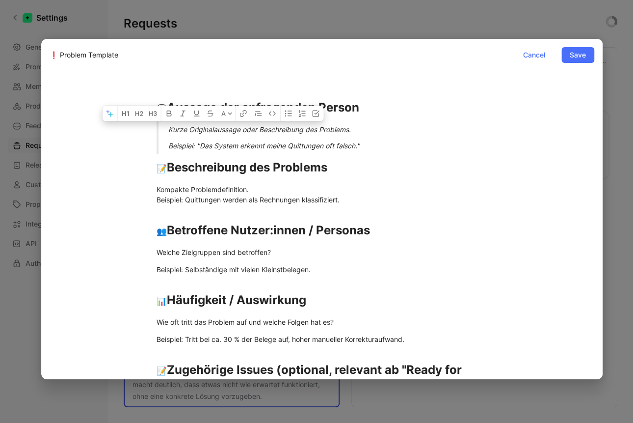
click at [211, 129] on div "Kurze Originalaussage oder Beschreibung des Problems." at bounding box center [333, 129] width 331 height 10
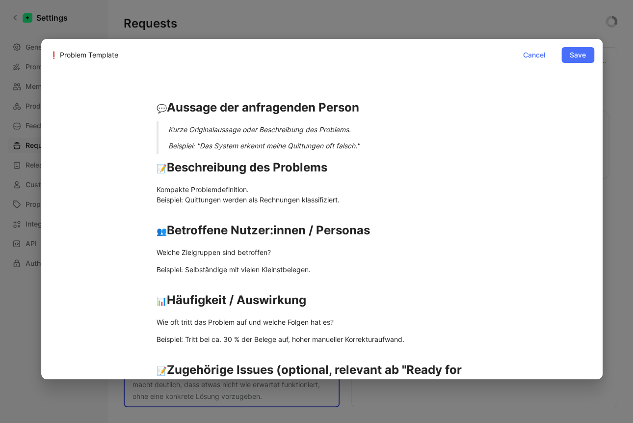
click at [211, 129] on div "Kurze Originalaussage oder Beschreibung des Problems." at bounding box center [333, 129] width 331 height 10
click at [169, 149] on div "Beispiel: "Das System erkennt meine Quittungen oft falsch."" at bounding box center [333, 145] width 331 height 10
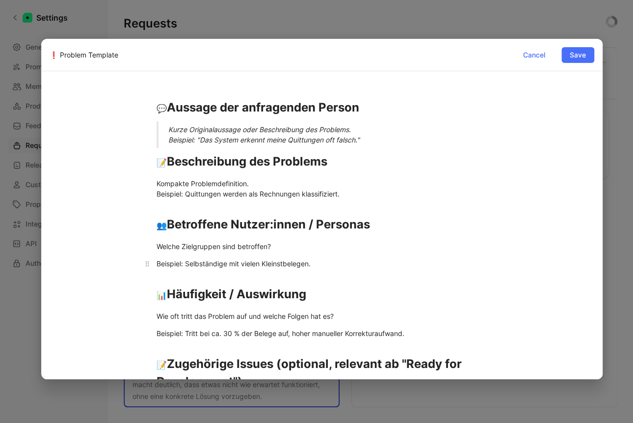
click at [157, 266] on div "Beispiel: Selbständige mit vielen Kleinstbelegen." at bounding box center [322, 263] width 331 height 10
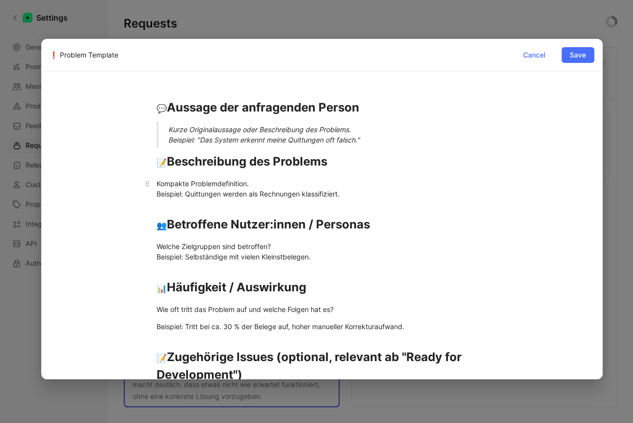
click at [229, 177] on p "Kompakte Problemdefinition. Beispiel: Quittungen werden als Rechnungen klassifi…" at bounding box center [322, 188] width 368 height 27
drag, startPoint x: 172, startPoint y: 210, endPoint x: 104, endPoint y: 210, distance: 67.7
click at [104, 210] on div "💬 Aussage der anfragenden Person Kurze Originalaussage oder Beschreibung des Pr…" at bounding box center [322, 379] width 545 height 585
drag, startPoint x: 183, startPoint y: 209, endPoint x: 156, endPoint y: 196, distance: 29.6
click at [156, 196] on div "💬 Aussage der anfragenden Person Kurze Originalaussage oder Beschreibung des Pr…" at bounding box center [322, 379] width 545 height 585
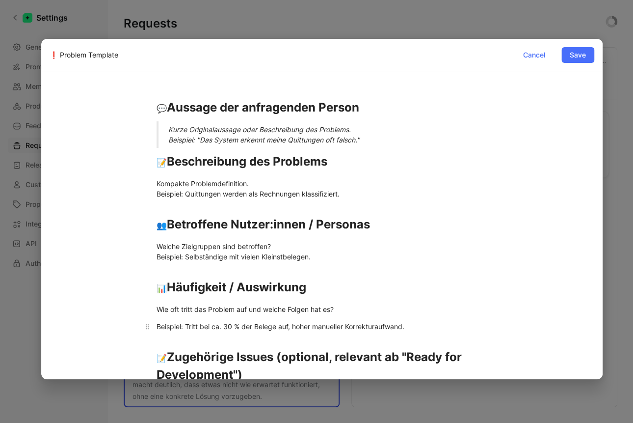
click at [159, 323] on div "Beispiel: Tritt bei ca. 30 % der Belege auf, hoher manueller Korrekturaufwand." at bounding box center [322, 326] width 331 height 10
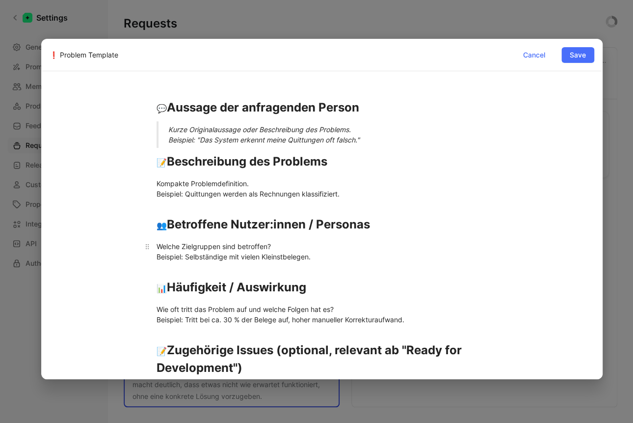
click at [179, 254] on div "Welche Zielgruppen sind betroffen? Beispiel: Selbständige mit vielen Kleinstbel…" at bounding box center [322, 251] width 331 height 21
click at [178, 255] on div "Welche Zielgruppen sind betroffen? Beispiel: Selbständige mit vielen Kleinstbel…" at bounding box center [322, 251] width 331 height 21
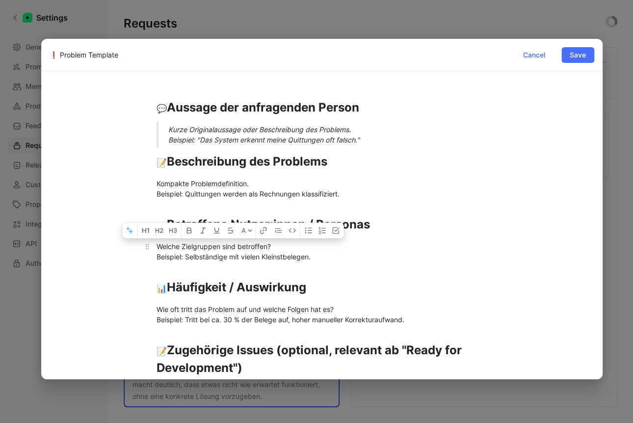
click at [180, 256] on div "Welche Zielgruppen sind betroffen? Beispiel: Selbständige mit vielen Kleinstbel…" at bounding box center [322, 251] width 331 height 21
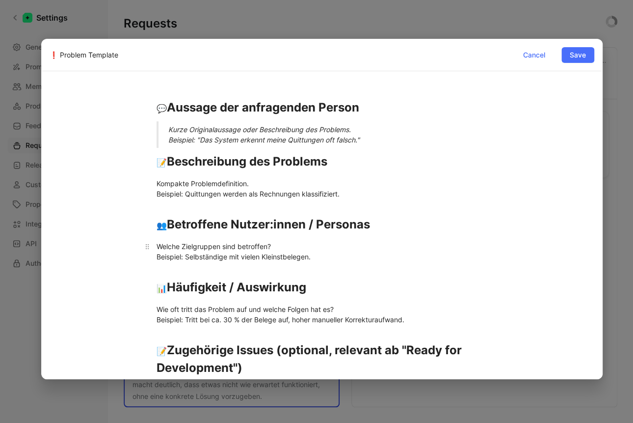
click at [180, 256] on div "Welche Zielgruppen sind betroffen? Beispiel: Selbständige mit vielen Kleinstbel…" at bounding box center [322, 251] width 331 height 21
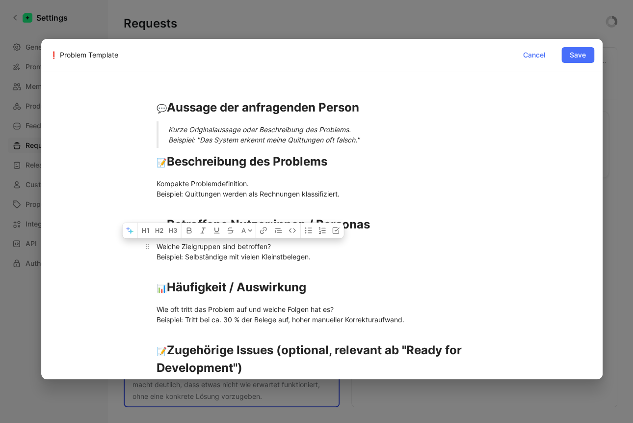
click at [180, 256] on div "Welche Zielgruppen sind betroffen? Beispiel: Selbständige mit vielen Kleinstbel…" at bounding box center [322, 251] width 331 height 21
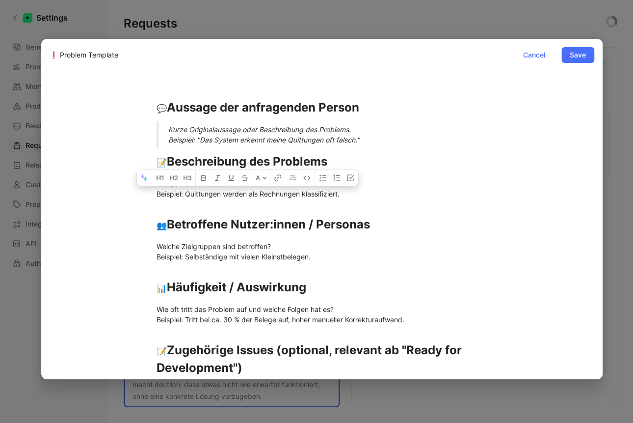
drag, startPoint x: 354, startPoint y: 194, endPoint x: 148, endPoint y: 194, distance: 206.1
click at [148, 194] on p "Kompakte Problemdefinition. Beispiel: Quittungen werden als Rechnungen klassifi…" at bounding box center [322, 188] width 368 height 27
click at [218, 178] on icon "button" at bounding box center [217, 178] width 8 height 8
click at [303, 256] on div "Welche Zielgruppen sind betroffen? Beispiel: Selbständige mit vielen Kleinstbel…" at bounding box center [322, 251] width 331 height 21
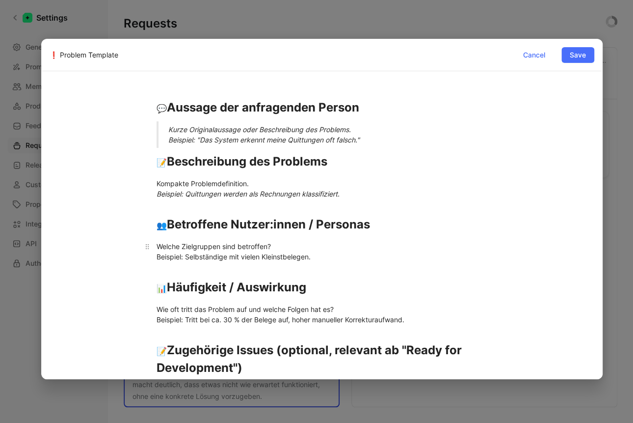
click at [302, 256] on div "Welche Zielgruppen sind betroffen? Beispiel: Selbständige mit vielen Kleinstbel…" at bounding box center [322, 251] width 331 height 21
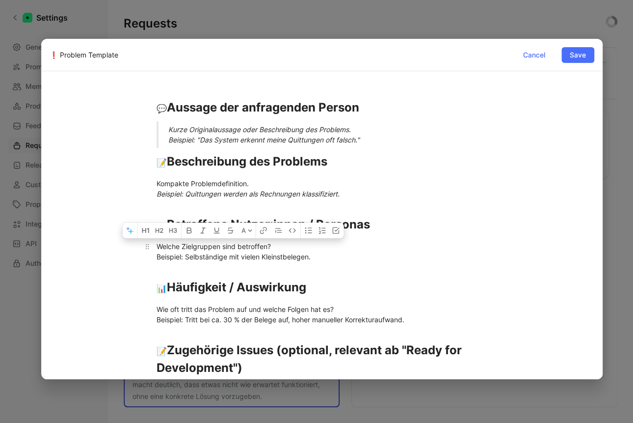
click at [301, 248] on div "Welche Zielgruppen sind betroffen? Beispiel: Selbständige mit vielen Kleinstbel…" at bounding box center [322, 251] width 331 height 21
click at [317, 252] on div "Welche Zielgruppen sind betroffen? Beispiel: Selbständige mit vielen Kleinstbel…" at bounding box center [322, 251] width 331 height 21
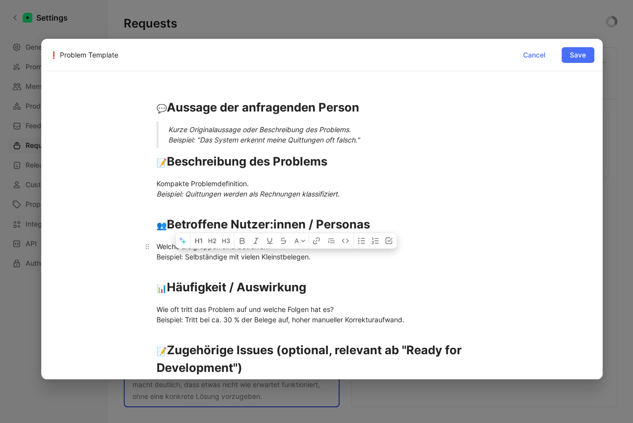
click at [317, 262] on p "Welche Zielgruppen sind betroffen? Beispiel: Selbständige mit vielen Kleinstbel…" at bounding box center [322, 251] width 368 height 27
drag, startPoint x: 241, startPoint y: 256, endPoint x: 147, endPoint y: 260, distance: 94.3
click at [147, 260] on p "Welche Zielgruppen sind betroffen? Beispiel: Selbständige mit vielen Kleinstbel…" at bounding box center [322, 251] width 368 height 27
click at [207, 240] on icon "button" at bounding box center [203, 241] width 8 height 8
click at [314, 295] on div "📊 Häufigkeit / Auswirkung" at bounding box center [322, 287] width 331 height 18
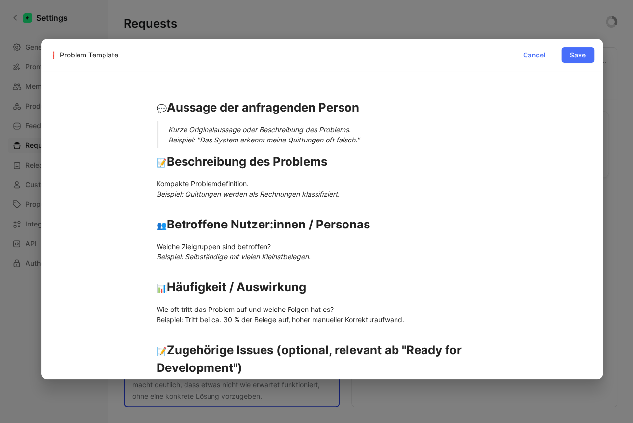
click at [274, 202] on div "💬 Aussage der anfragenden Person Kurze Originalaussage oder Beschreibung des Pr…" at bounding box center [322, 376] width 545 height 579
click at [235, 318] on div "Wie oft tritt das Problem auf und welche Folgen hat es? Beispiel: Tritt bei ca.…" at bounding box center [322, 314] width 331 height 21
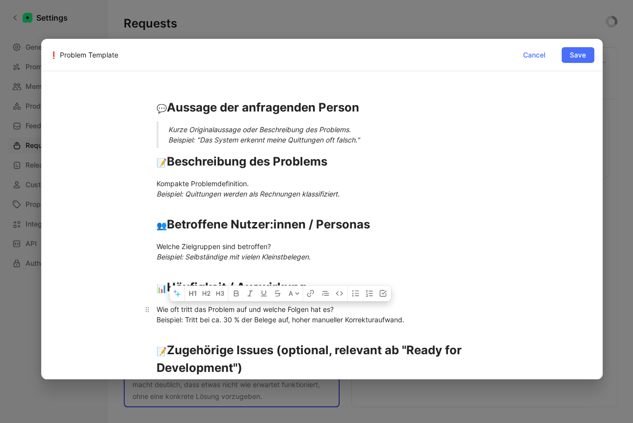
click at [235, 317] on div "Wie oft tritt das Problem auf und welche Folgen hat es? Beispiel: Tritt bei ca.…" at bounding box center [322, 314] width 331 height 21
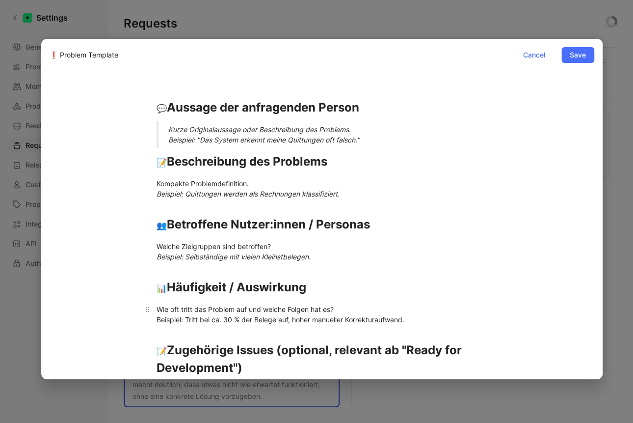
click at [235, 317] on div "Wie oft tritt das Problem auf und welche Folgen hat es? Beispiel: Tritt bei ca.…" at bounding box center [322, 314] width 331 height 21
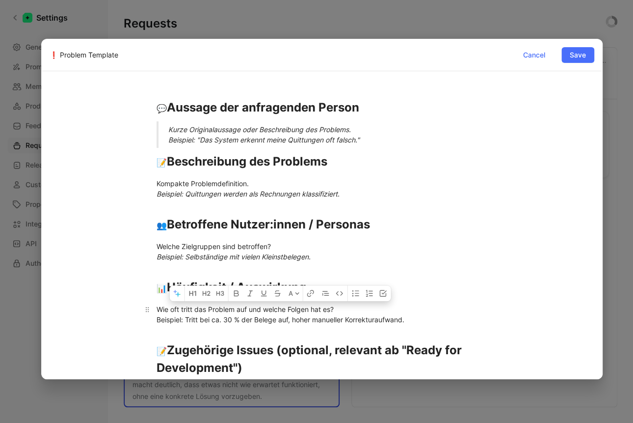
click at [155, 319] on p "Wie oft tritt das Problem auf und welche Folgen hat es? Beispiel: Tritt bei ca.…" at bounding box center [322, 314] width 368 height 27
drag, startPoint x: 381, startPoint y: 316, endPoint x: 154, endPoint y: 321, distance: 227.8
click at [154, 321] on p "Wie oft tritt das Problem auf und welche Folgen hat es? Beispiel: Tritt bei ca.…" at bounding box center [322, 314] width 368 height 27
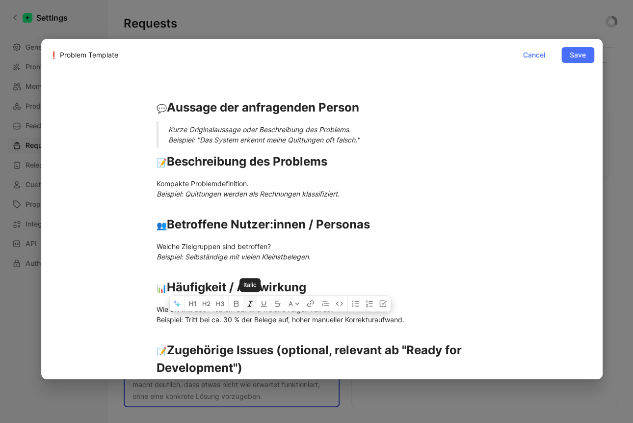
click at [253, 303] on icon "button" at bounding box center [250, 303] width 8 height 8
click at [431, 219] on div "👥 Betroffene Nutzer:innen / Personas" at bounding box center [322, 224] width 331 height 18
click at [203, 99] on div "💬 Aussage der anfragenden Person" at bounding box center [322, 108] width 331 height 18
click at [192, 88] on div "💬 Aussage der anfragenden Person Kurze Originalaussage oder Beschreibung des Pr…" at bounding box center [322, 376] width 545 height 579
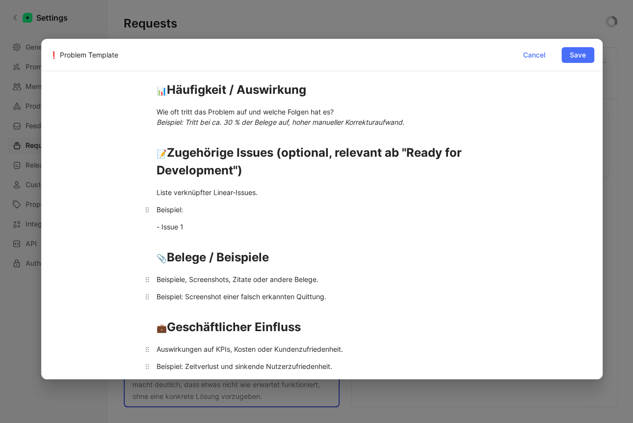
scroll to position [189, 0]
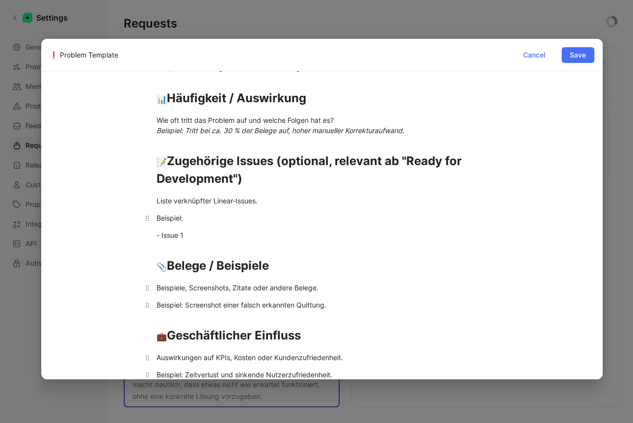
click at [154, 221] on p "Beispiel:" at bounding box center [322, 218] width 368 height 16
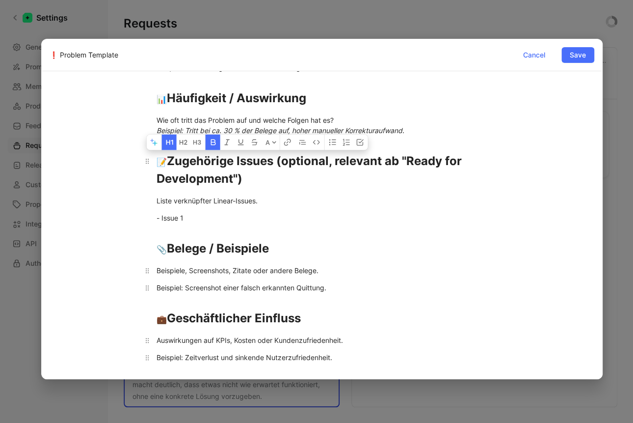
drag, startPoint x: 274, startPoint y: 159, endPoint x: 300, endPoint y: 173, distance: 29.6
click at [300, 173] on div "📝 Zugehörige Issues (optional, relevant ab "Ready for Development")" at bounding box center [322, 169] width 331 height 35
click at [296, 162] on strong "Zugehörige Issues (optional, relevant ab "Ready for Development")" at bounding box center [311, 170] width 308 height 32
drag, startPoint x: 275, startPoint y: 159, endPoint x: 317, endPoint y: 178, distance: 45.2
click at [317, 178] on div "📝 Zugehörige Issues (optional, relevant ab "Ready for Development")" at bounding box center [322, 169] width 331 height 35
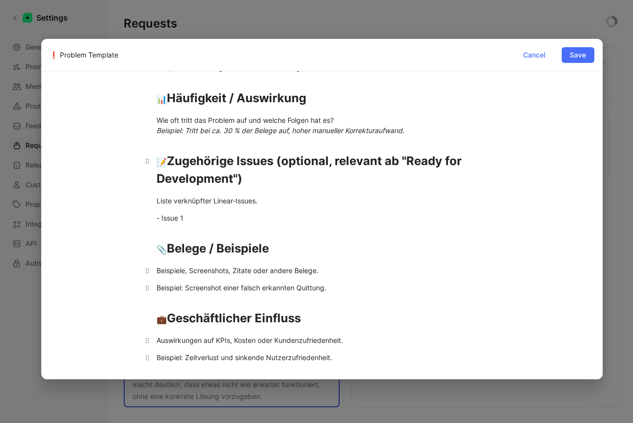
click at [238, 188] on h1 "📝 Zugehörige Issues (optional, relevant ab "Ready for Development")" at bounding box center [322, 165] width 368 height 52
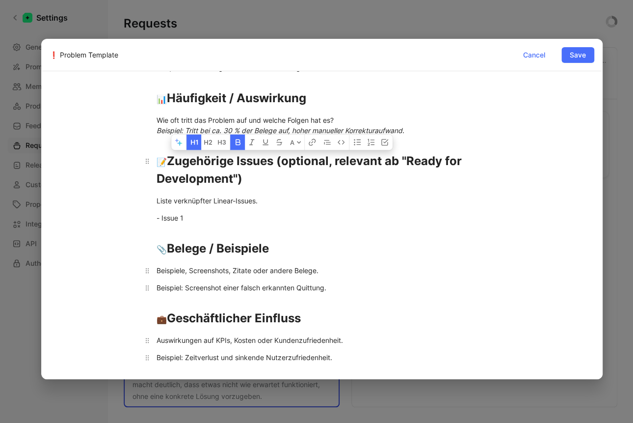
drag, startPoint x: 236, startPoint y: 181, endPoint x: 329, endPoint y: 162, distance: 95.5
click at [329, 162] on strong "Zugehörige Issues (optional, relevant ab "Ready for Development")" at bounding box center [309, 170] width 305 height 32
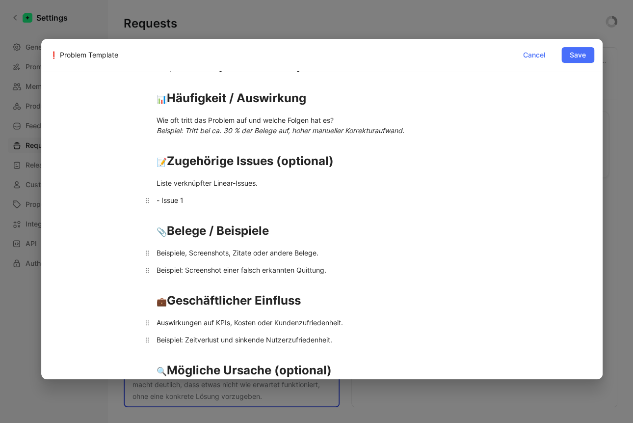
click at [170, 198] on div "- Issue 1" at bounding box center [322, 200] width 331 height 10
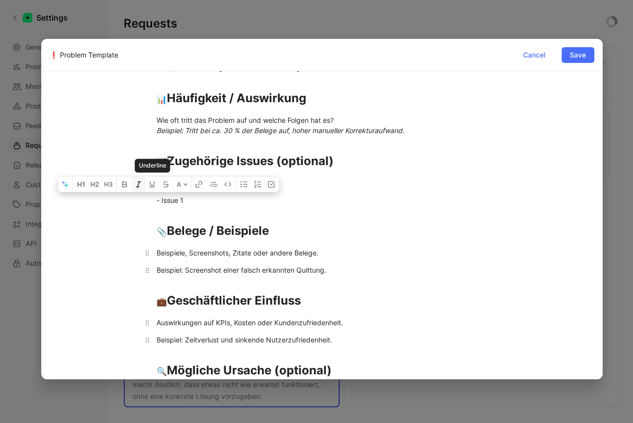
click at [142, 185] on icon "button" at bounding box center [138, 184] width 8 height 8
click at [255, 203] on div "- Issue 1" at bounding box center [322, 200] width 331 height 10
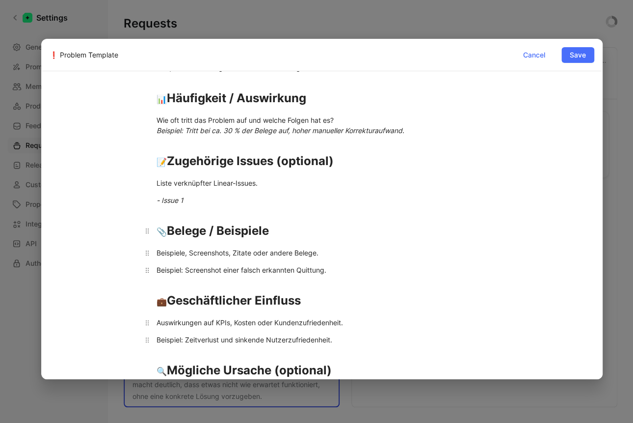
click at [358, 239] on h1 "📎 Belege / Beispiele" at bounding box center [322, 226] width 368 height 34
click at [184, 253] on div "Beispiele, Screenshots, Zitate oder andere Belege." at bounding box center [322, 252] width 331 height 10
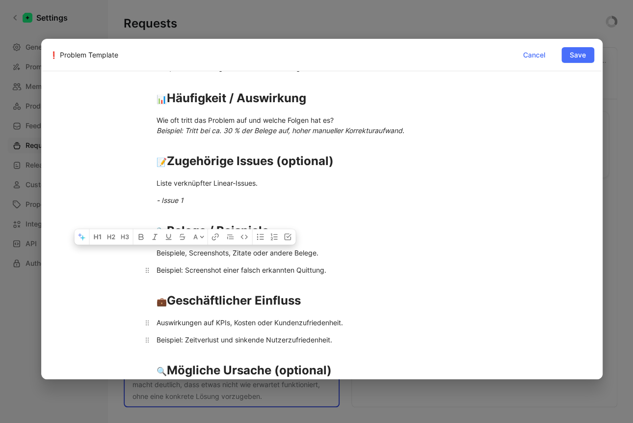
click at [176, 268] on div "Beispiel: Screenshot einer falsch erkannten Quittung." at bounding box center [322, 270] width 331 height 10
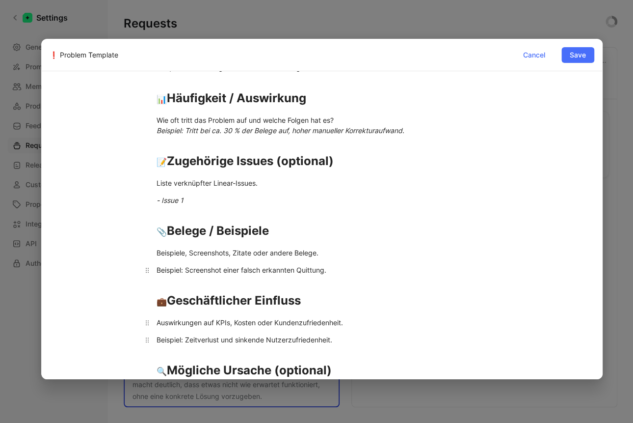
click at [176, 268] on div "Beispiel: Screenshot einer falsch erkannten Quittung." at bounding box center [322, 270] width 331 height 10
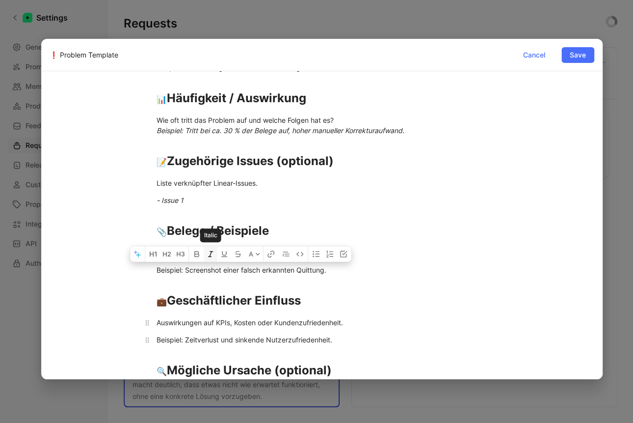
click at [213, 253] on icon "button" at bounding box center [211, 254] width 8 height 8
click at [334, 219] on h1 "📎 Belege / Beispiele" at bounding box center [322, 226] width 368 height 34
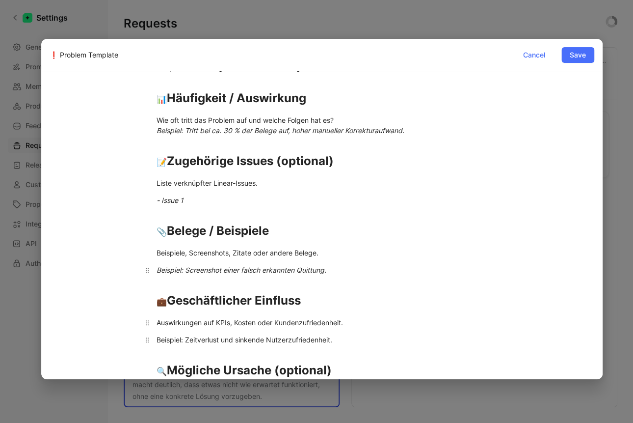
click at [158, 271] on em "Beispiel: Screenshot einer falsch erkannten Quittung." at bounding box center [242, 270] width 170 height 8
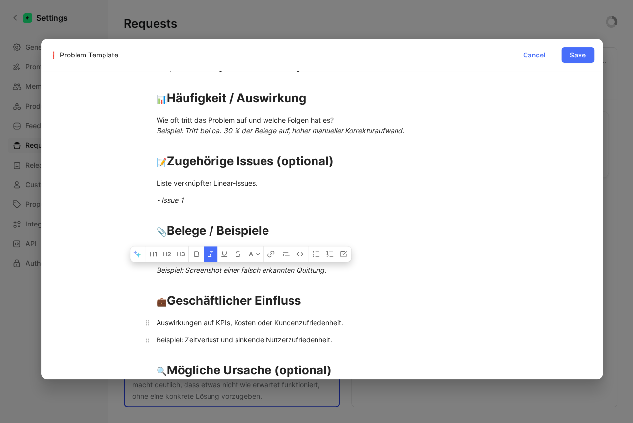
click at [282, 279] on div "💬 Aussage der anfragenden Person Kurze Originalaussage oder Beschreibung des Pr…" at bounding box center [322, 170] width 545 height 544
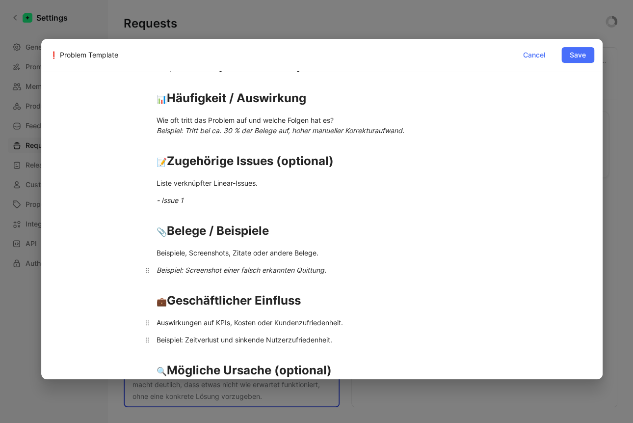
click at [297, 270] on em "Beispiel: Screenshot einer falsch erkannten Quittung." at bounding box center [242, 270] width 170 height 8
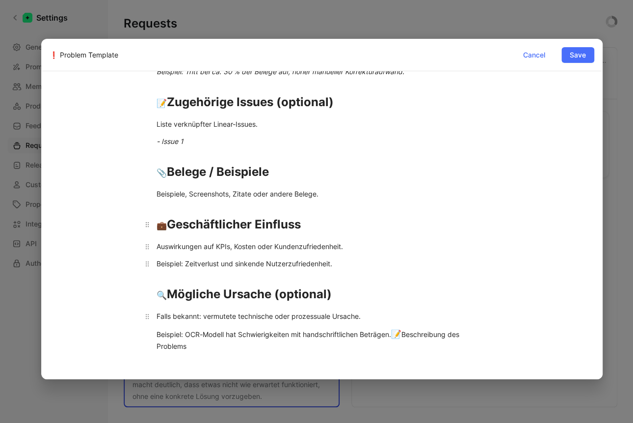
scroll to position [249, 0]
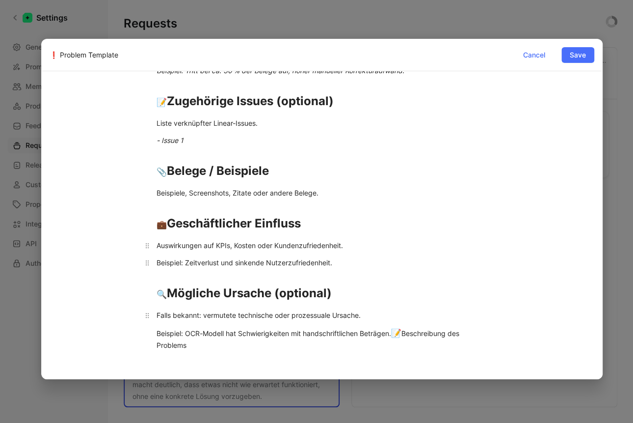
click at [336, 265] on div "Beispiel: Zeitverlust und sinkende Nutzerzufriedenheit." at bounding box center [322, 262] width 331 height 10
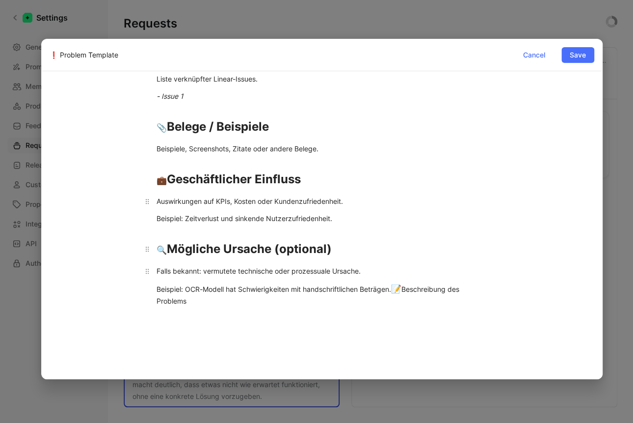
scroll to position [300, 0]
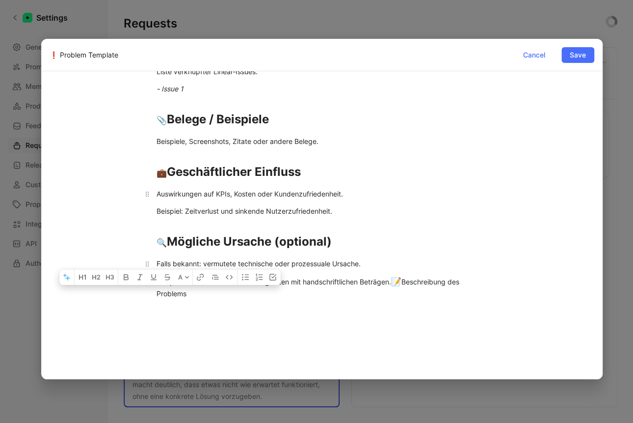
drag, startPoint x: 161, startPoint y: 292, endPoint x: 127, endPoint y: 269, distance: 41.5
click at [127, 269] on div "💬 Aussage der anfragenden Person Kurze Originalaussage oder Beschreibung des Pr…" at bounding box center [322, 50] width 545 height 527
click at [324, 319] on div at bounding box center [322, 376] width 545 height 127
click at [395, 282] on span "📝" at bounding box center [396, 281] width 10 height 10
drag, startPoint x: 400, startPoint y: 291, endPoint x: 415, endPoint y: 324, distance: 36.2
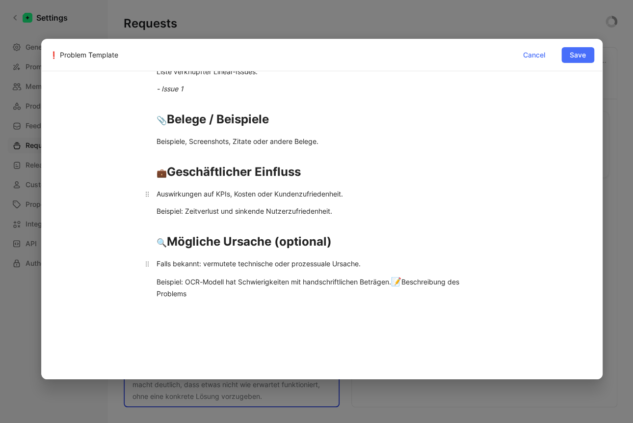
click at [415, 324] on div "A 💬 Aussage der anfragenden Person [PERSON_NAME] Originalaussage oder Beschreib…" at bounding box center [322, 113] width 545 height 653
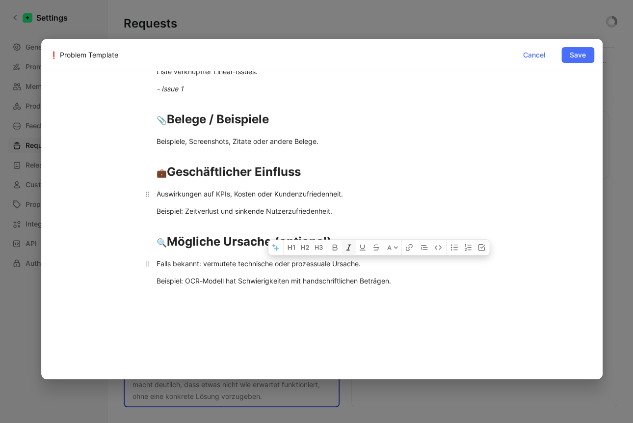
click at [349, 243] on icon "button" at bounding box center [349, 247] width 8 height 8
click at [232, 277] on em "Beispiel: OCR-Modell hat Schwierigkeiten mit handschriftlichen Beträgen." at bounding box center [274, 280] width 235 height 8
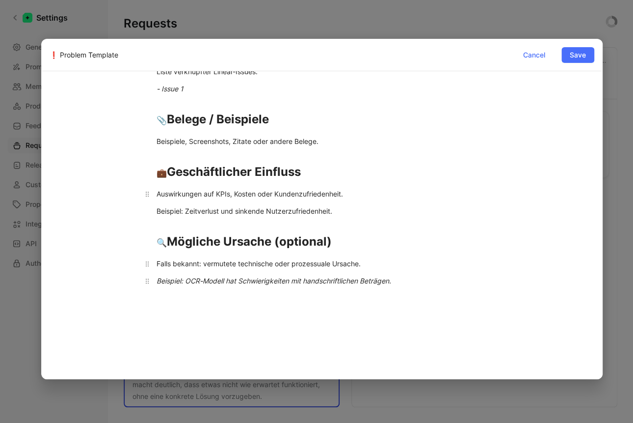
click at [159, 278] on em "Beispiel: OCR-Modell hat Schwierigkeiten mit handschriftlichen Beträgen." at bounding box center [274, 280] width 235 height 8
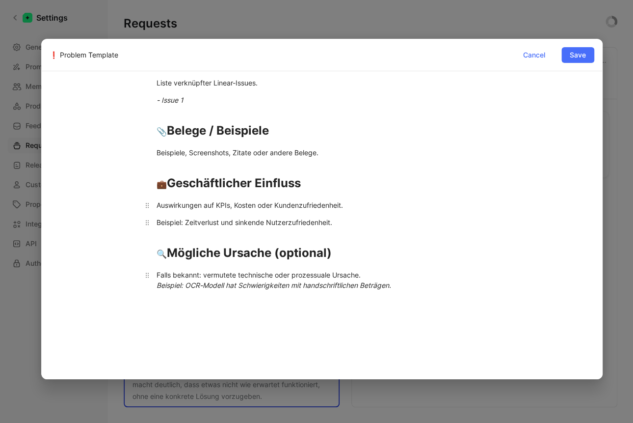
scroll to position [283, 0]
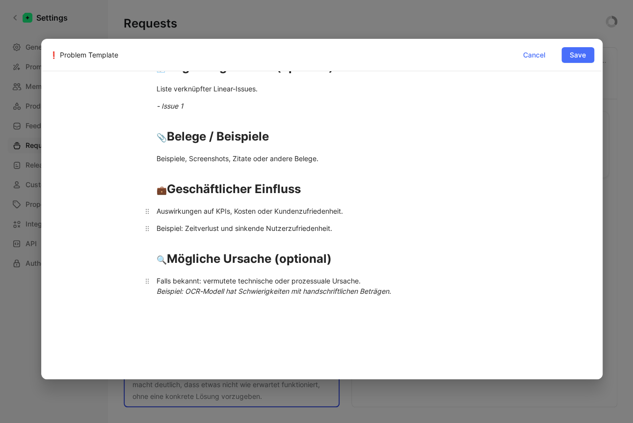
click at [157, 226] on div "Beispiel: Zeitverlust und sinkende Nutzerzufriedenheit." at bounding box center [322, 228] width 331 height 10
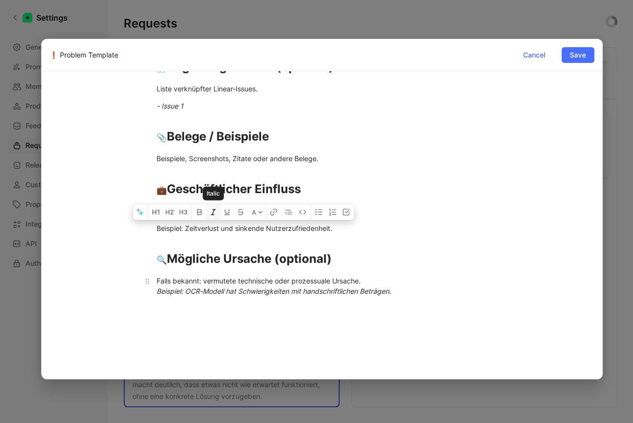
click at [215, 208] on button "button" at bounding box center [214, 212] width 14 height 16
click at [162, 233] on p "Beispiel: Zeitverlust und sinkende Nutzerzufriedenheit." at bounding box center [322, 228] width 368 height 16
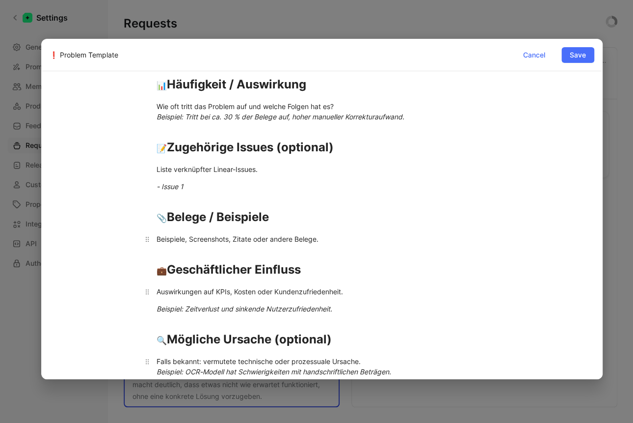
scroll to position [180, 0]
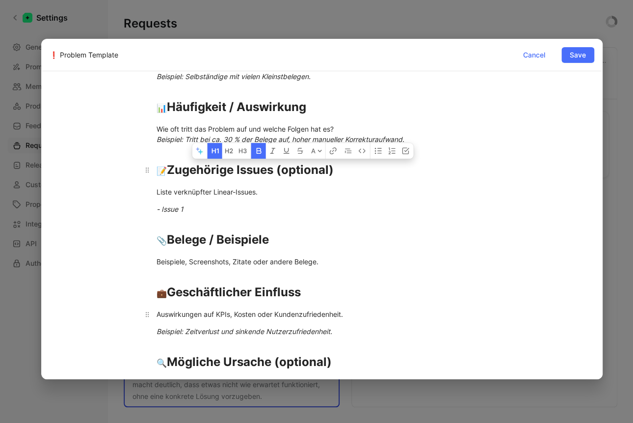
drag, startPoint x: 319, startPoint y: 171, endPoint x: 273, endPoint y: 169, distance: 46.2
click at [273, 169] on div "📝 Zugehörige Issues (optional)" at bounding box center [322, 170] width 331 height 18
copy strong "(optional)"
click at [308, 301] on h1 "💼 Geschäftlicher Einfluss" at bounding box center [322, 287] width 368 height 34
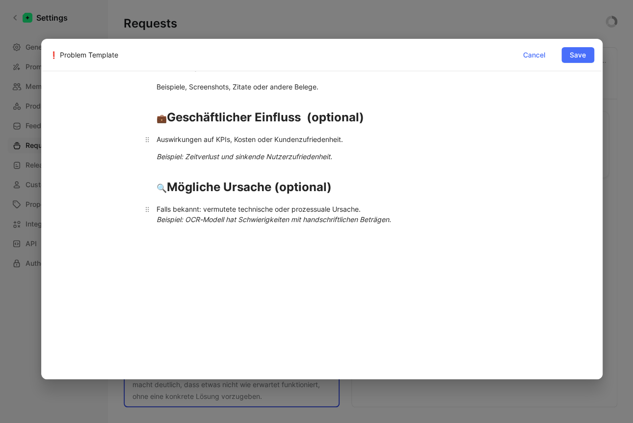
scroll to position [358, 0]
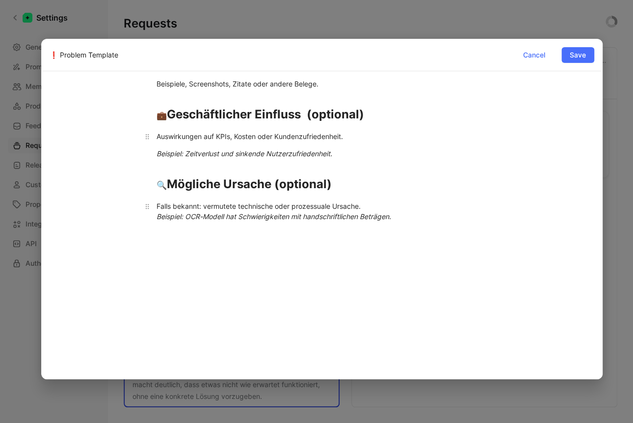
click at [196, 246] on div at bounding box center [322, 299] width 545 height 127
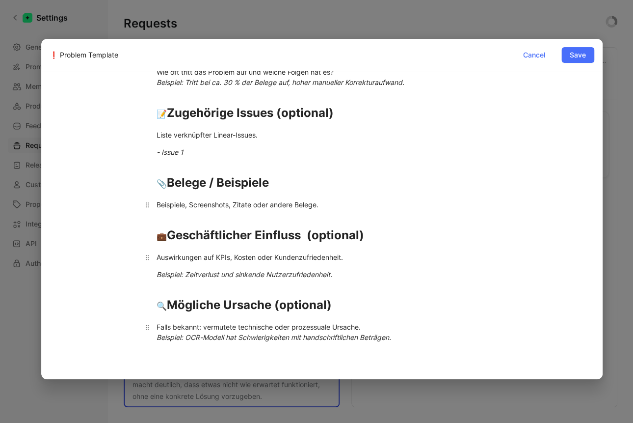
scroll to position [249, 0]
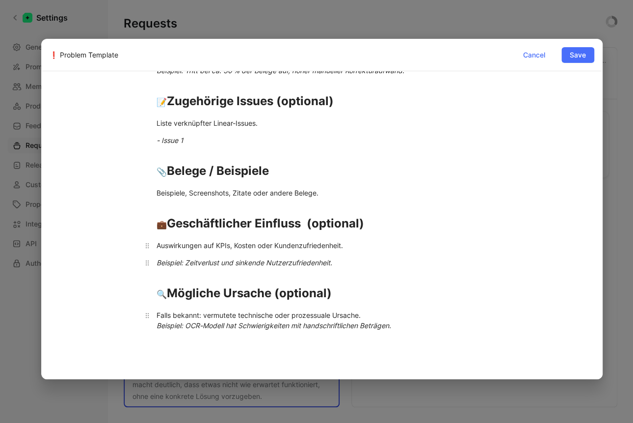
click at [157, 261] on em "Beispiel: Zeitverlust und sinkende Nutzerzufriedenheit." at bounding box center [245, 262] width 176 height 8
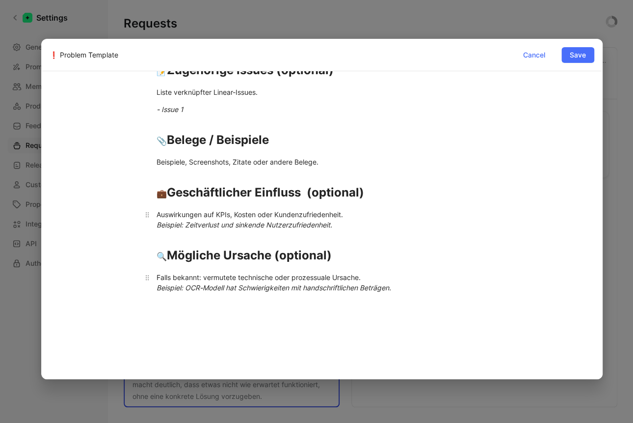
scroll to position [351, 0]
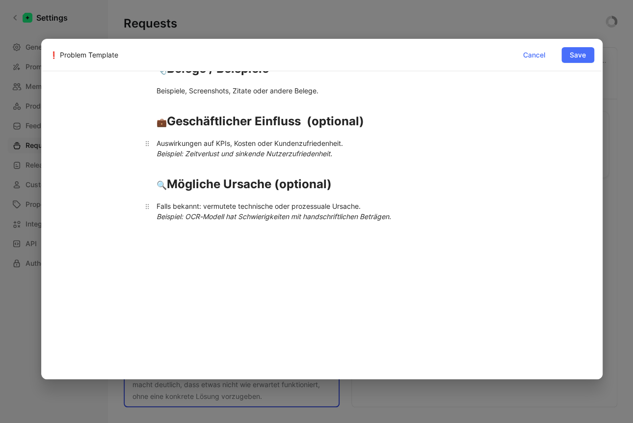
drag, startPoint x: 272, startPoint y: 266, endPoint x: 302, endPoint y: 308, distance: 50.7
click at [300, 310] on div at bounding box center [322, 299] width 545 height 127
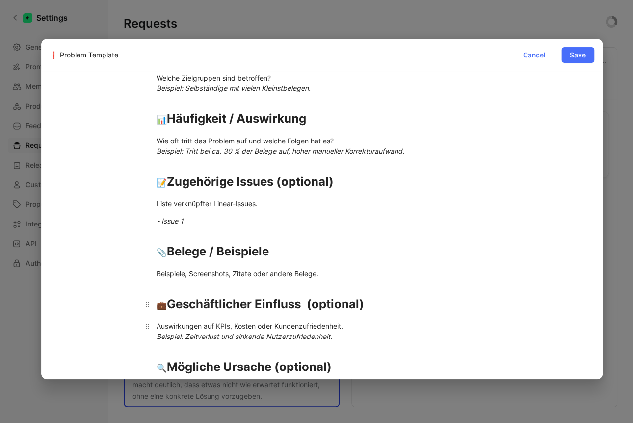
scroll to position [275, 0]
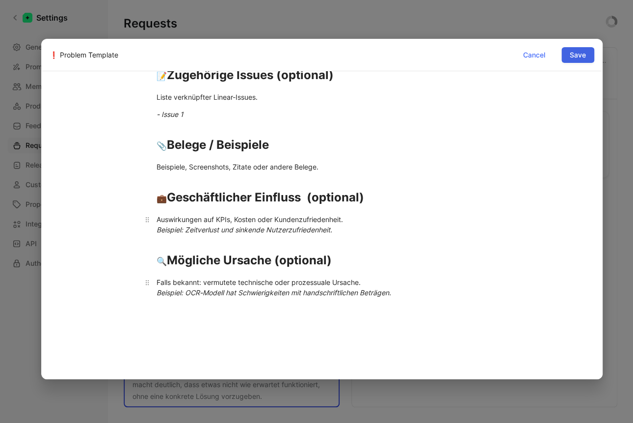
click at [584, 54] on span "Save" at bounding box center [578, 55] width 16 height 12
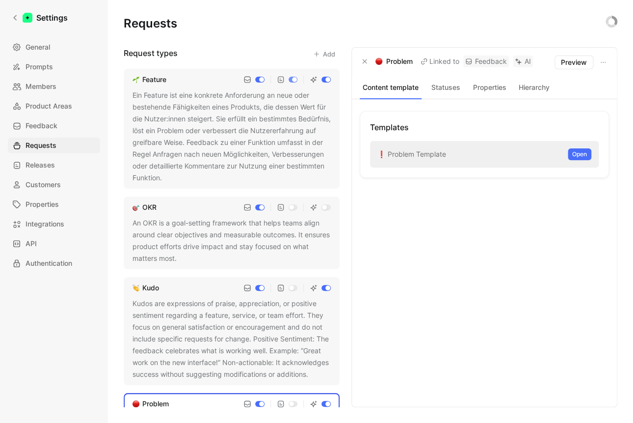
scroll to position [8, 0]
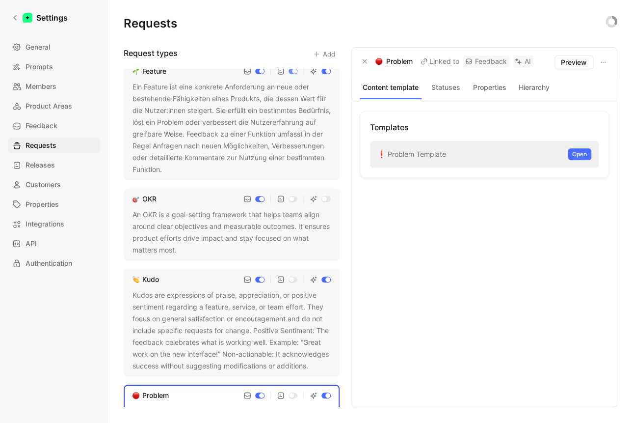
drag, startPoint x: 23, startPoint y: 287, endPoint x: 330, endPoint y: 52, distance: 387.2
click at [330, 52] on button "Add" at bounding box center [324, 54] width 31 height 14
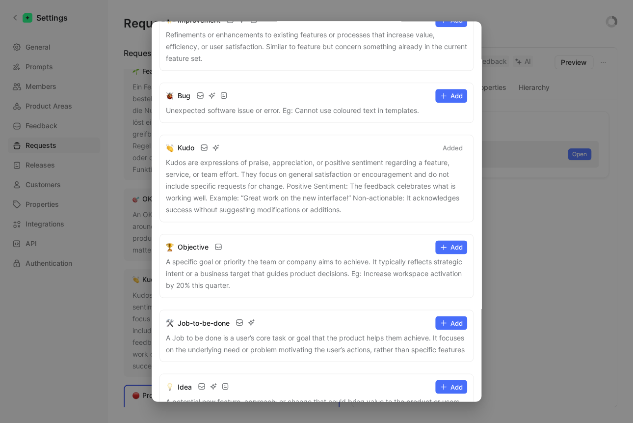
scroll to position [260, 0]
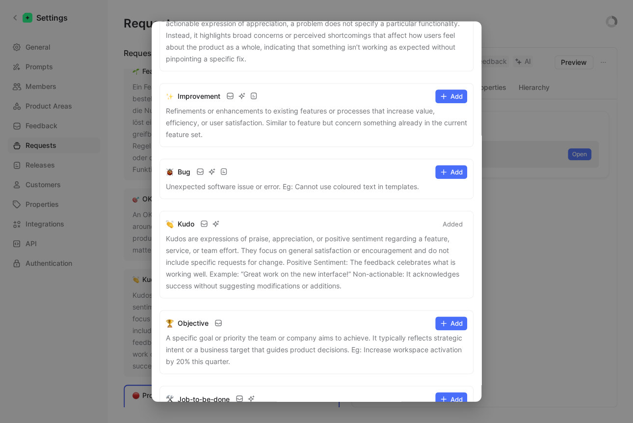
click at [452, 170] on button "Add" at bounding box center [451, 172] width 32 height 14
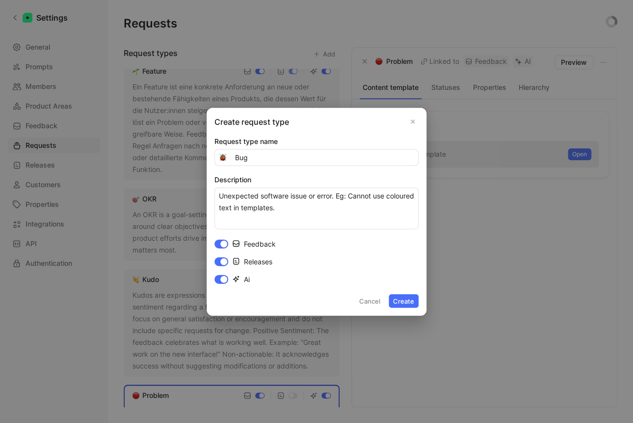
click at [410, 300] on button "Create" at bounding box center [404, 300] width 30 height 14
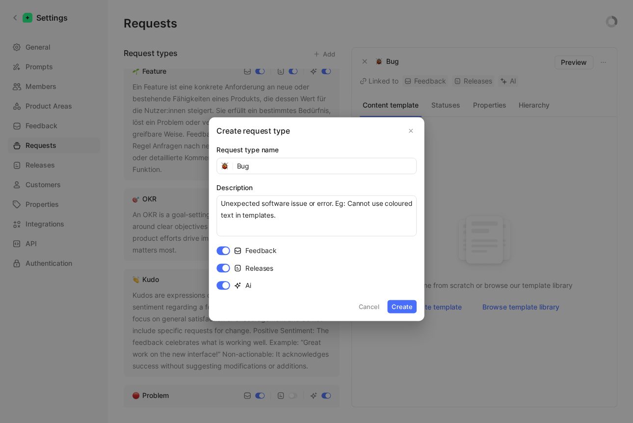
scroll to position [8, 0]
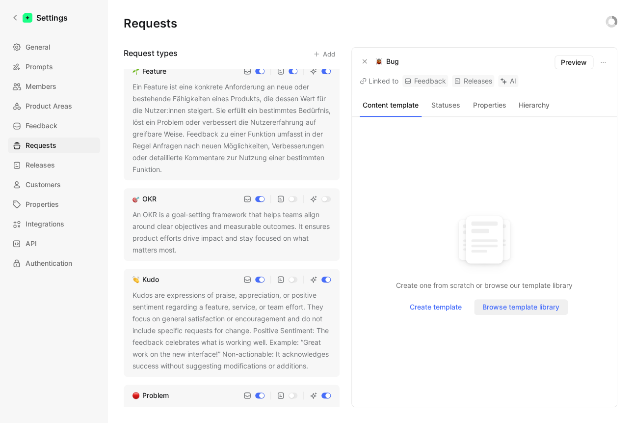
click at [505, 311] on span "Browse template library" at bounding box center [520, 307] width 77 height 12
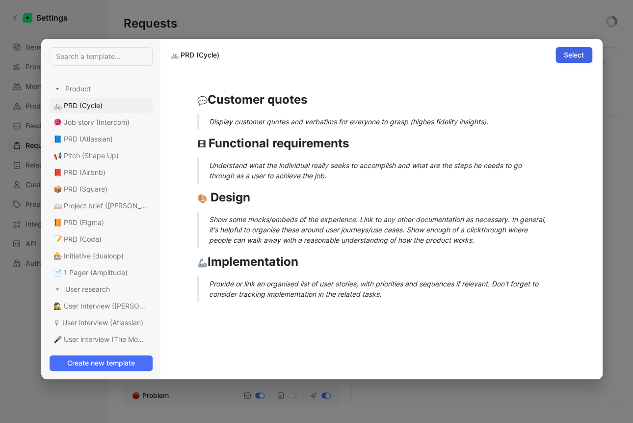
click at [572, 54] on span "Select" at bounding box center [574, 55] width 20 height 12
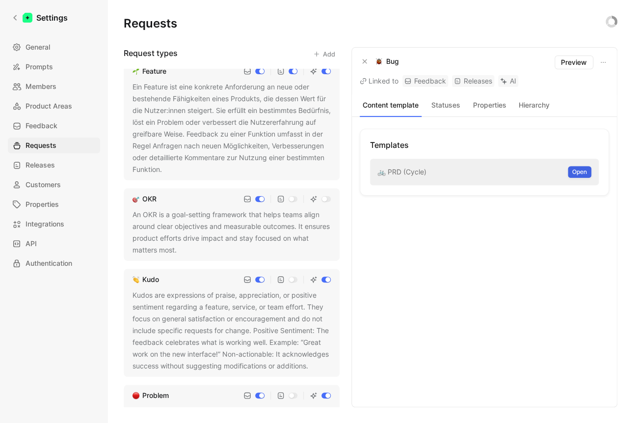
click at [576, 172] on span "Open" at bounding box center [579, 172] width 15 height 10
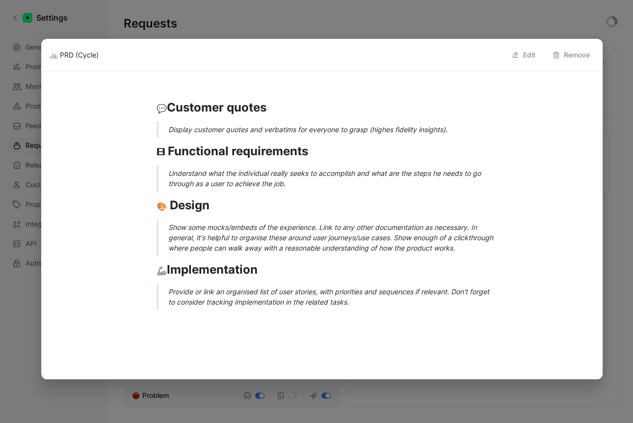
click at [527, 55] on button "Edit" at bounding box center [523, 55] width 33 height 16
click at [240, 49] on input "🚲 PRD (Cycle)" at bounding box center [278, 55] width 457 height 12
click at [536, 57] on span "Cancel" at bounding box center [534, 55] width 22 height 12
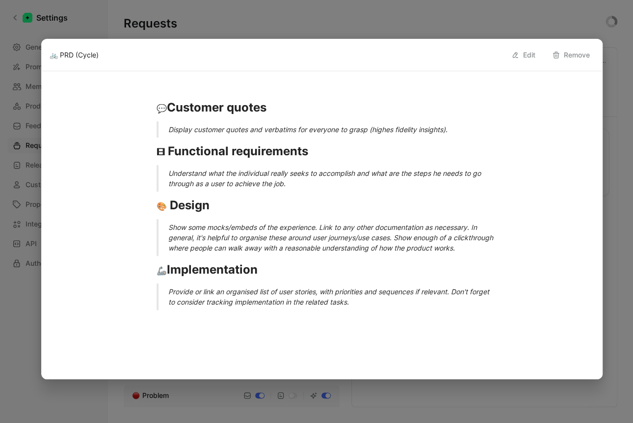
click at [506, 20] on div at bounding box center [316, 211] width 633 height 423
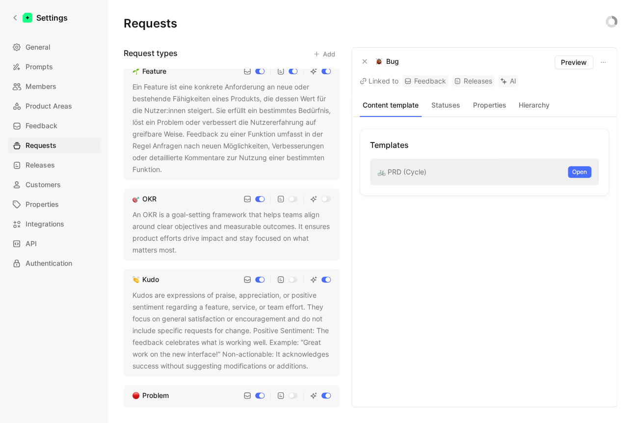
drag, startPoint x: 379, startPoint y: 60, endPoint x: 418, endPoint y: 61, distance: 38.3
click at [419, 62] on div "Bug Linked to Feedback Releases AI" at bounding box center [451, 70] width 183 height 31
drag, startPoint x: 418, startPoint y: 61, endPoint x: 373, endPoint y: 59, distance: 44.7
click at [373, 59] on div "Bug Linked to Feedback Releases AI" at bounding box center [451, 70] width 183 height 31
drag, startPoint x: 399, startPoint y: 61, endPoint x: 385, endPoint y: 60, distance: 13.8
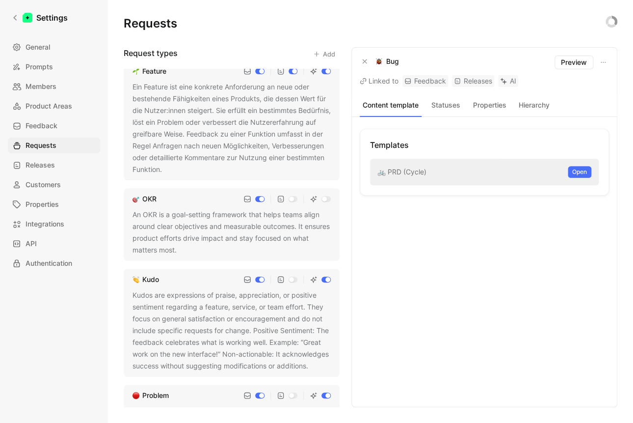
click at [380, 60] on div "Bug Linked to Feedback Releases AI" at bounding box center [451, 70] width 183 height 31
drag, startPoint x: 395, startPoint y: 80, endPoint x: 371, endPoint y: 55, distance: 34.0
click at [371, 55] on div "Bug Linked to Feedback Releases AI" at bounding box center [451, 70] width 183 height 31
copy div "Bug"
click at [574, 169] on span "Open" at bounding box center [579, 172] width 15 height 10
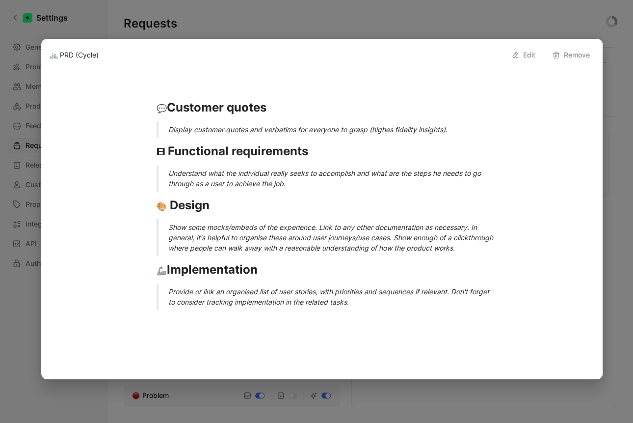
click at [518, 55] on icon at bounding box center [515, 55] width 8 height 8
click at [430, 56] on input "🚲 PRD (Cycle)" at bounding box center [278, 55] width 457 height 12
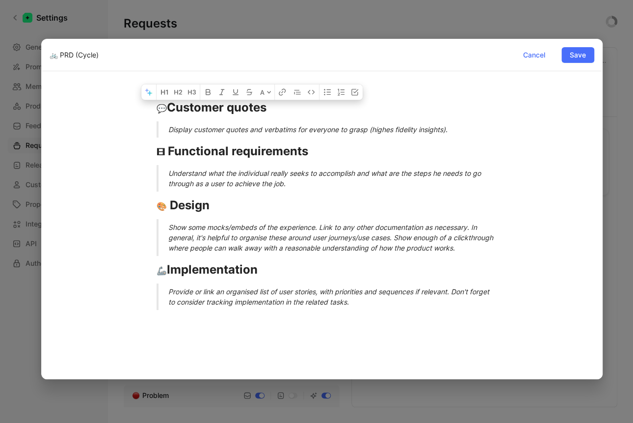
drag, startPoint x: 346, startPoint y: 69, endPoint x: 343, endPoint y: 63, distance: 6.4
click at [346, 69] on div "🚲 PRD (Cycle) Cancel Save" at bounding box center [322, 55] width 560 height 32
click at [50, 58] on input "🚲 PRD (Cycle)" at bounding box center [278, 55] width 457 height 12
paste input "Bug Linked t"
drag, startPoint x: 82, startPoint y: 56, endPoint x: 218, endPoint y: 54, distance: 136.4
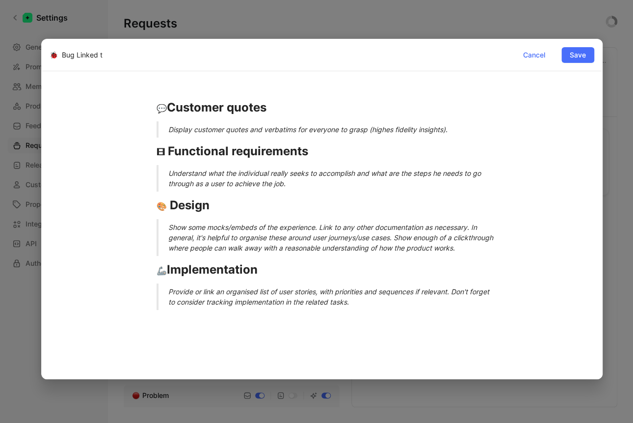
click at [217, 54] on input "🐞 Bug Linked t" at bounding box center [278, 55] width 457 height 12
type input "🐞 Bug Template"
drag, startPoint x: 165, startPoint y: 107, endPoint x: 304, endPoint y: 107, distance: 138.9
click at [304, 107] on div "💬 Customer quotes" at bounding box center [322, 108] width 331 height 18
click at [163, 107] on span "💬" at bounding box center [162, 109] width 10 height 10
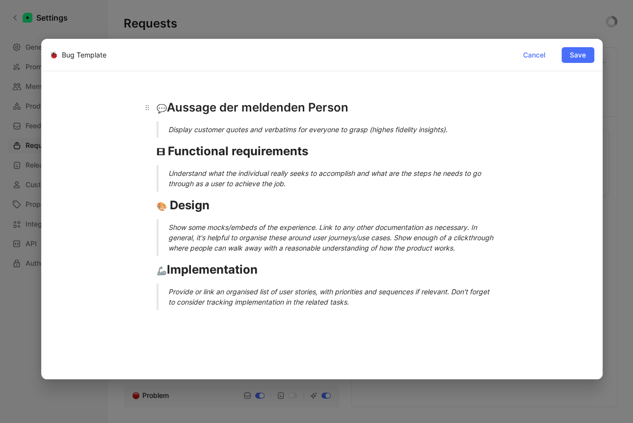
click at [184, 108] on div "💬 Aussage der meldenden Person" at bounding box center [322, 108] width 331 height 18
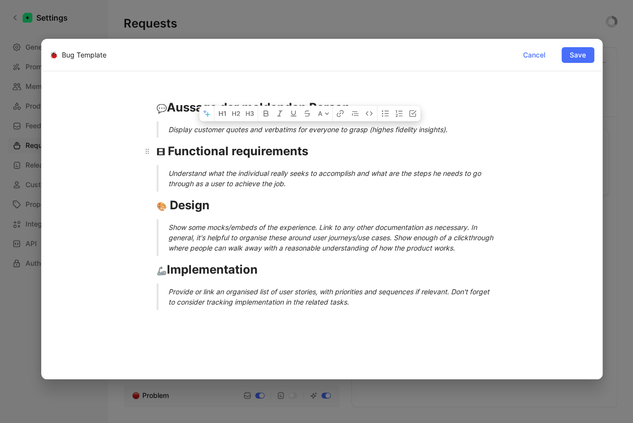
drag, startPoint x: 170, startPoint y: 131, endPoint x: 471, endPoint y: 139, distance: 301.0
click at [471, 139] on div "💬 Aussage der meldenden Person Display customer quotes and verbatims for everyo…" at bounding box center [322, 204] width 545 height 235
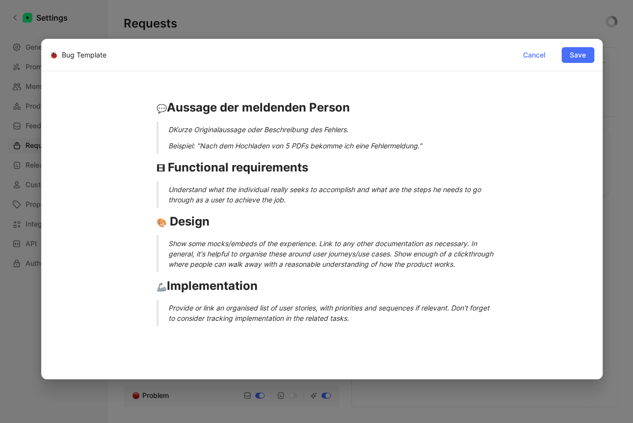
drag, startPoint x: 153, startPoint y: 127, endPoint x: 142, endPoint y: 126, distance: 10.8
click at [142, 126] on blockquote "DKurze Originalaussage oder Beschreibung des Fehlers. Beispiel: "Nach dem Hochl…" at bounding box center [322, 137] width 368 height 32
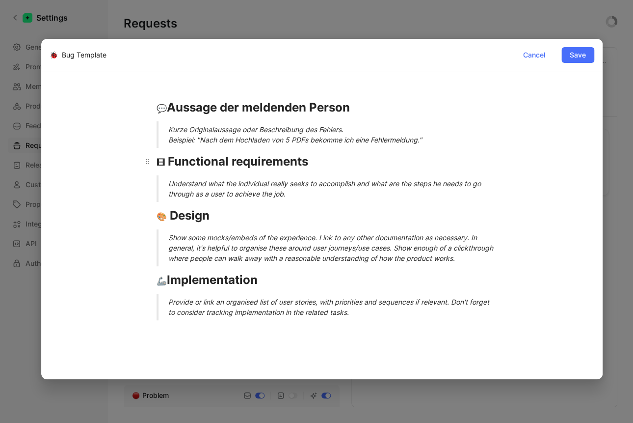
click at [165, 162] on div "🎞 Functional requirements" at bounding box center [322, 162] width 331 height 18
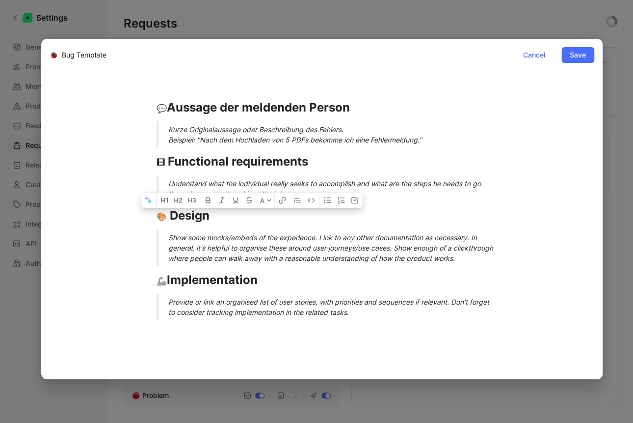
drag, startPoint x: 159, startPoint y: 164, endPoint x: 320, endPoint y: 371, distance: 261.8
click at [320, 371] on div "A 💬 Aussage der meldenden Person Kurze Originalaussage oder Beschreibung des Fe…" at bounding box center [322, 273] width 545 height 372
click at [301, 331] on div "💬 Aussage der meldenden Person Kurze Originalaussage oder Beschreibung des Fehl…" at bounding box center [322, 209] width 545 height 245
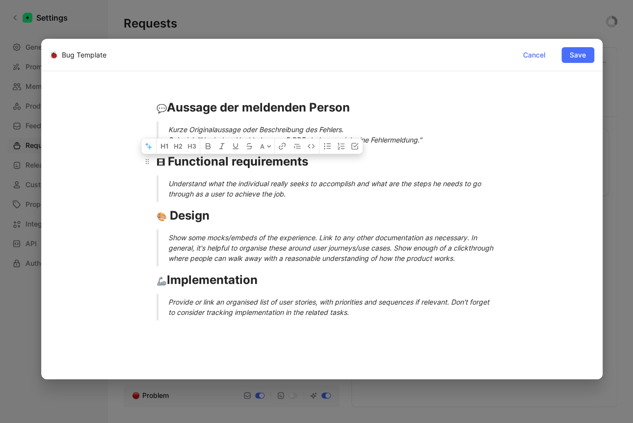
drag, startPoint x: 306, startPoint y: 309, endPoint x: 154, endPoint y: 163, distance: 210.7
click at [154, 163] on div "💬 Aussage der meldenden Person Kurze Originalaussage oder Beschreibung des Fehl…" at bounding box center [322, 209] width 545 height 245
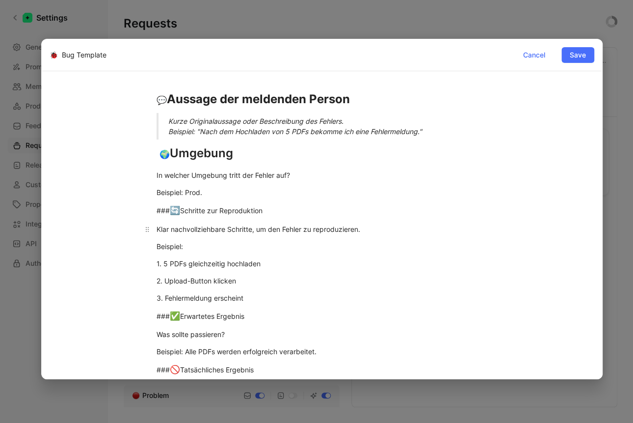
scroll to position [0, 0]
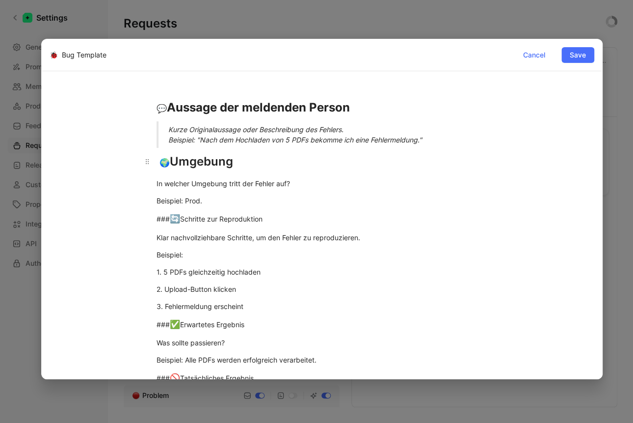
click at [202, 165] on div "🌍 Umgebung" at bounding box center [322, 162] width 331 height 18
click at [190, 205] on div "Beispiel: Prod." at bounding box center [322, 200] width 331 height 10
click at [157, 201] on div "Beispiel: Prod." at bounding box center [322, 200] width 331 height 10
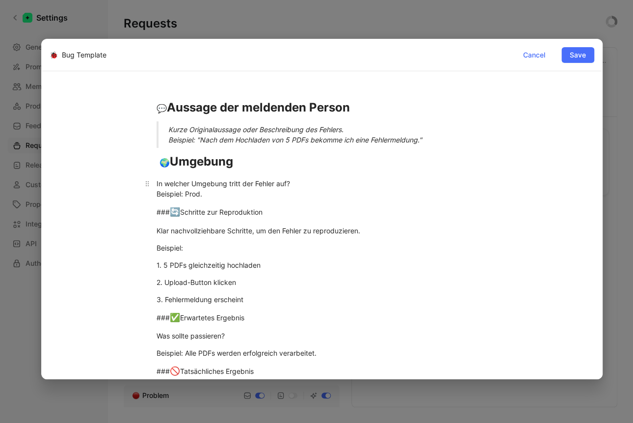
click at [180, 191] on div "In welcher Umgebung tritt der Fehler auf? Beispiel: Prod." at bounding box center [322, 188] width 331 height 21
click at [179, 191] on div "In welcher Umgebung tritt der Fehler auf? Beispiel: Prod." at bounding box center [322, 188] width 331 height 21
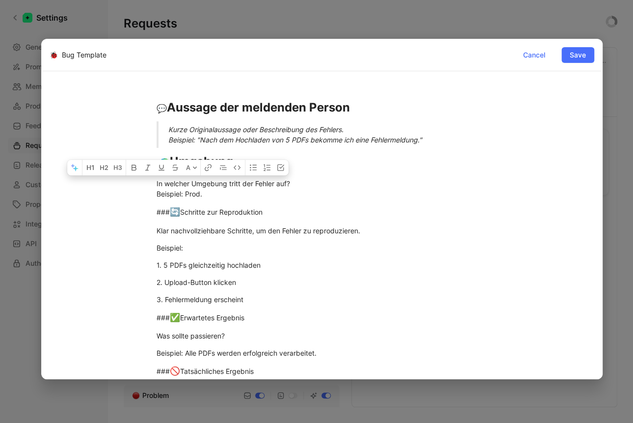
click at [201, 189] on div "In welcher Umgebung tritt der Fehler auf? Beispiel: Prod." at bounding box center [322, 188] width 331 height 21
drag, startPoint x: 150, startPoint y: 195, endPoint x: 132, endPoint y: 196, distance: 17.7
click at [132, 196] on div "💬 Aussage der meldenden Person Kurze Originalaussage oder Beschreibung des Fehl…" at bounding box center [322, 381] width 545 height 589
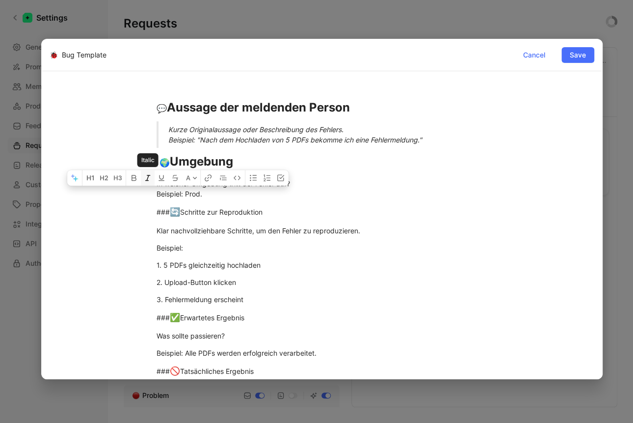
click at [150, 178] on icon "button" at bounding box center [148, 178] width 8 height 8
click at [146, 230] on icon at bounding box center [147, 231] width 8 height 8
drag, startPoint x: 161, startPoint y: 213, endPoint x: 110, endPoint y: 211, distance: 51.1
click at [109, 211] on div "💬 Aussage der meldenden Person Kurze Originalaussage oder Beschreibung des Fehl…" at bounding box center [322, 381] width 545 height 589
click at [193, 211] on div "🔄 Schritte zur Reproduktion" at bounding box center [322, 212] width 331 height 13
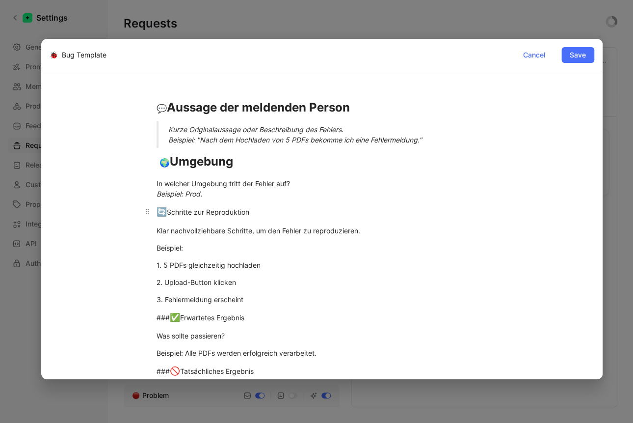
click at [193, 211] on div "🔄 Schritte zur Reproduktion" at bounding box center [322, 212] width 331 height 13
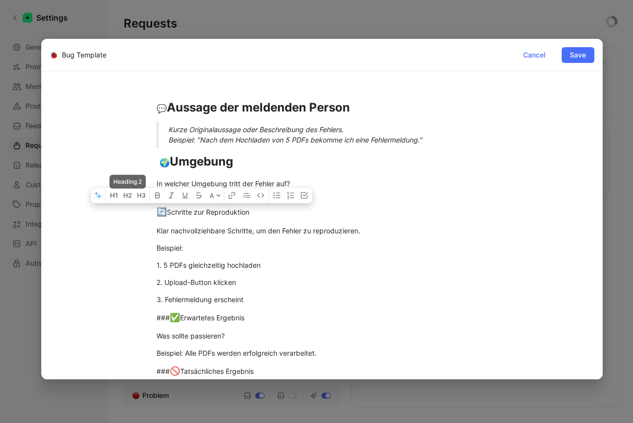
drag, startPoint x: 115, startPoint y: 196, endPoint x: 121, endPoint y: 201, distance: 8.0
click at [115, 196] on icon "button" at bounding box center [114, 195] width 8 height 8
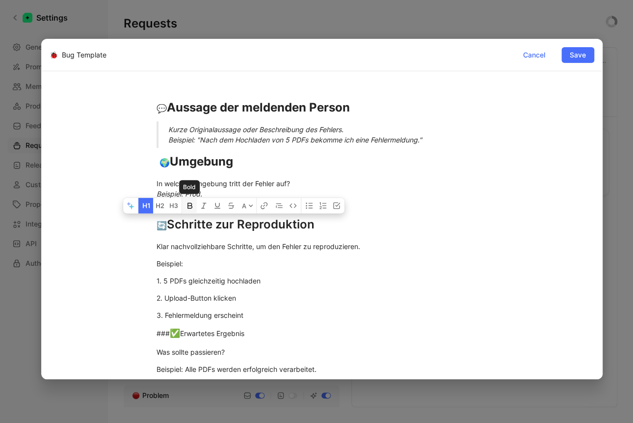
click at [189, 207] on icon "button" at bounding box center [190, 206] width 8 height 8
click at [258, 332] on div "### ✅ Erwartetes Ergebnis" at bounding box center [322, 333] width 331 height 13
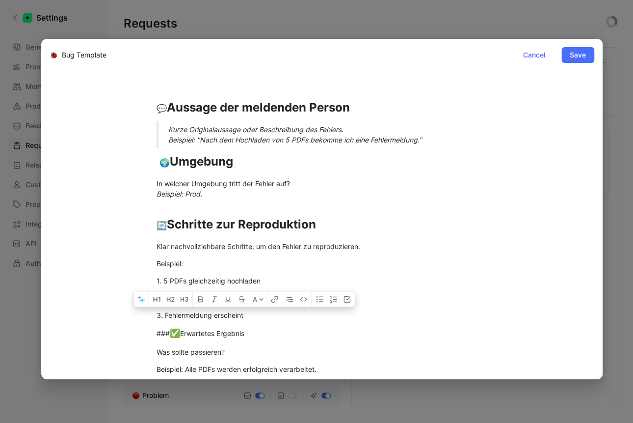
drag, startPoint x: 222, startPoint y: 327, endPoint x: 103, endPoint y: 323, distance: 119.3
click at [103, 323] on div "💬 Aussage der meldenden Person Kurze Originalaussage oder Beschreibung des Fehl…" at bounding box center [322, 389] width 545 height 605
click at [199, 301] on icon "button" at bounding box center [200, 299] width 5 height 6
click at [159, 300] on icon "button" at bounding box center [157, 298] width 4 height 5
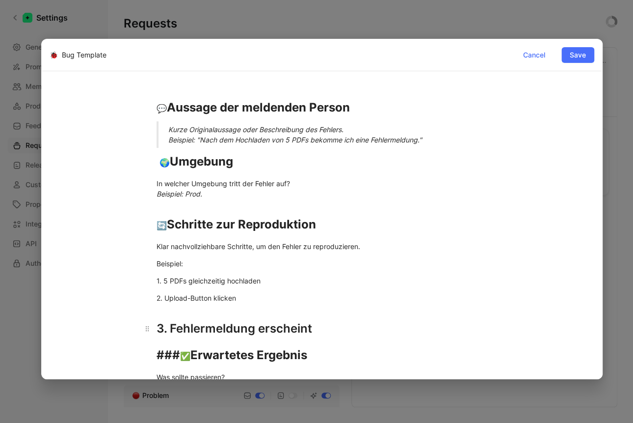
click at [315, 341] on h1 "3. Fehlermeldung erscheint" at bounding box center [322, 324] width 368 height 34
click at [155, 329] on h1 "3. Fehlermeldung erscheint" at bounding box center [322, 324] width 368 height 34
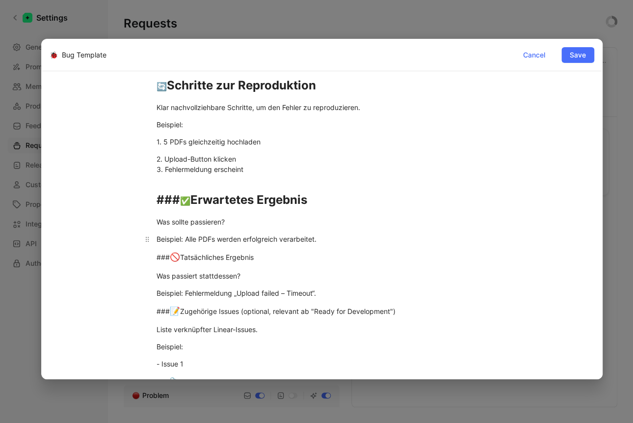
scroll to position [146, 0]
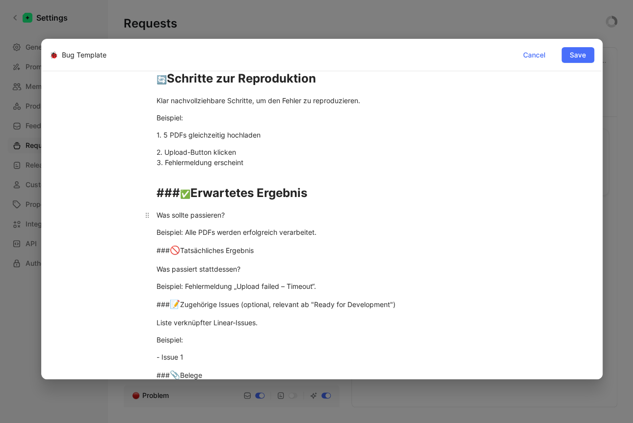
click at [181, 221] on p "Was sollte passieren?" at bounding box center [322, 215] width 368 height 16
drag, startPoint x: 180, startPoint y: 195, endPoint x: 104, endPoint y: 187, distance: 76.5
click at [104, 187] on div "💬 Aussage der meldenden Person Kurze Originalaussage oder Beschreibung des Fehl…" at bounding box center [322, 248] width 545 height 614
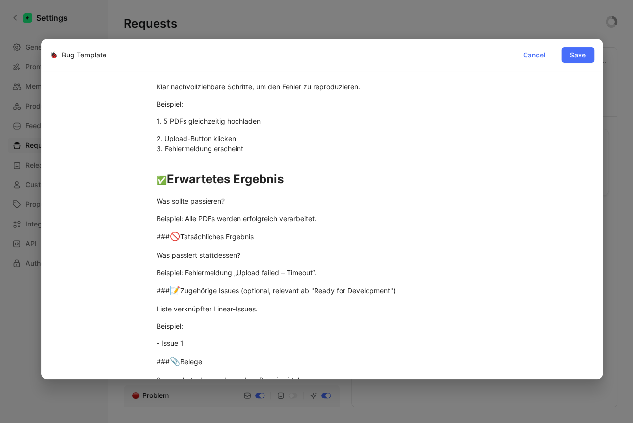
scroll to position [172, 0]
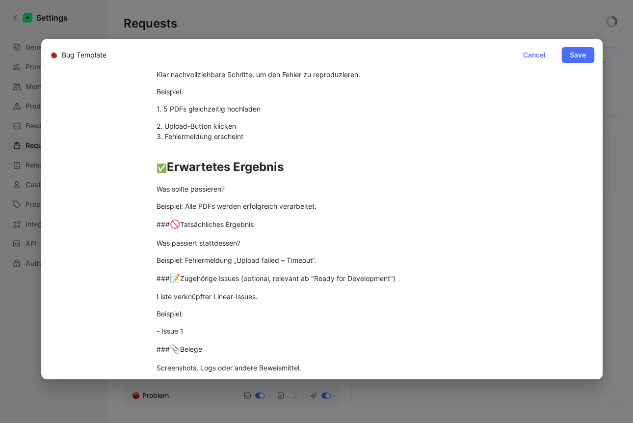
drag, startPoint x: 142, startPoint y: 224, endPoint x: 100, endPoint y: 220, distance: 42.4
click at [100, 220] on div "💬 Aussage der meldenden Person Kurze Originalaussage oder Beschreibung des Fehl…" at bounding box center [322, 222] width 545 height 614
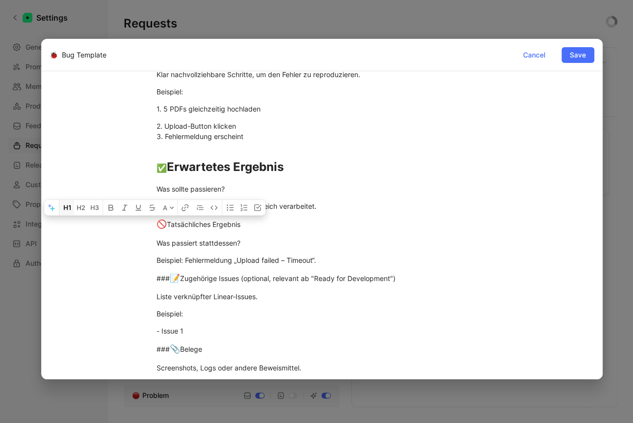
click at [70, 211] on icon "button" at bounding box center [67, 208] width 8 height 8
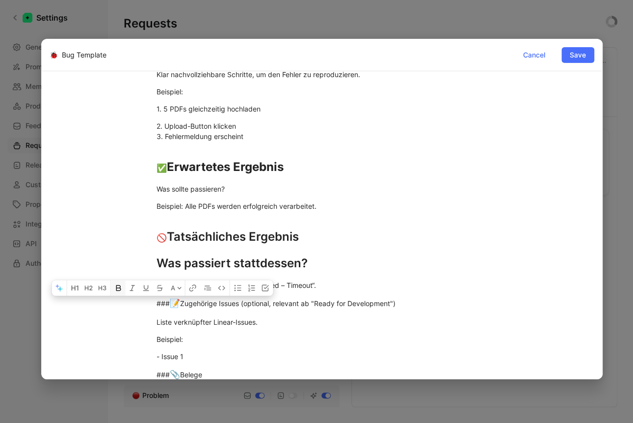
drag, startPoint x: 159, startPoint y: 303, endPoint x: 114, endPoint y: 294, distance: 46.0
click at [115, 296] on div "💬 Aussage der meldenden Person Kurze Originalaussage oder Beschreibung des Fehl…" at bounding box center [322, 234] width 545 height 639
click at [66, 287] on icon "button" at bounding box center [66, 286] width 4 height 5
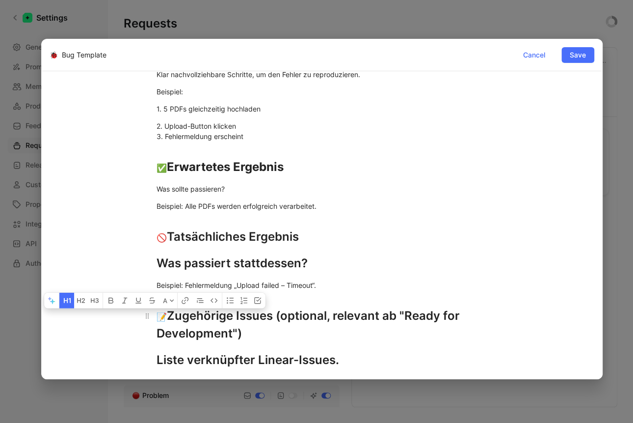
click at [267, 333] on div "📝 Zugehörige Issues (optional, relevant ab "Ready for Development")" at bounding box center [322, 324] width 331 height 35
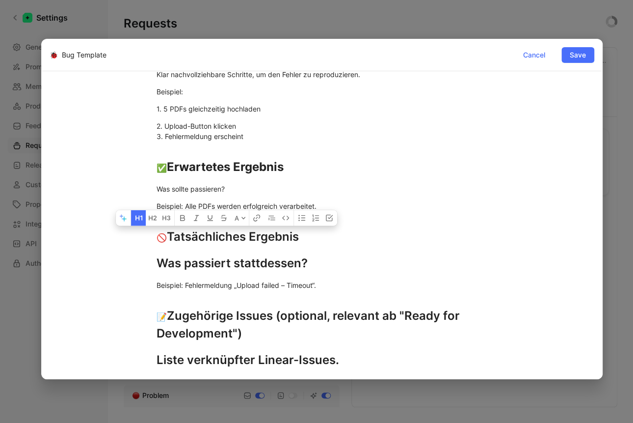
drag, startPoint x: 241, startPoint y: 239, endPoint x: 100, endPoint y: 236, distance: 141.4
click at [100, 236] on div "💬 Aussage der meldenden Person Kurze Originalaussage oder Beschreibung des Fehl…" at bounding box center [322, 256] width 545 height 682
click at [176, 264] on div "Was passiert stattdessen?" at bounding box center [322, 263] width 331 height 18
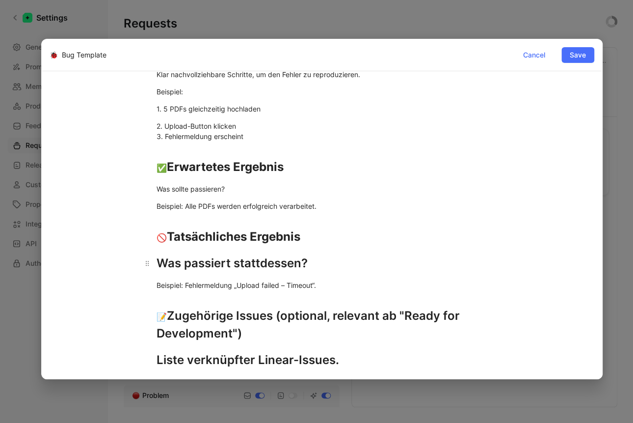
click at [176, 264] on div "Was passiert stattdessen?" at bounding box center [322, 263] width 331 height 18
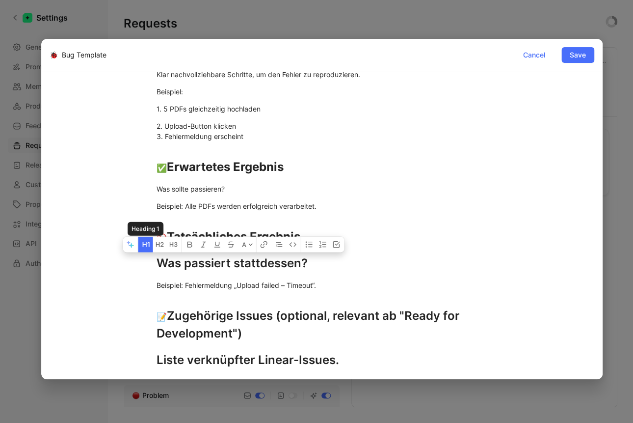
click at [149, 243] on icon "button" at bounding box center [148, 244] width 2 height 5
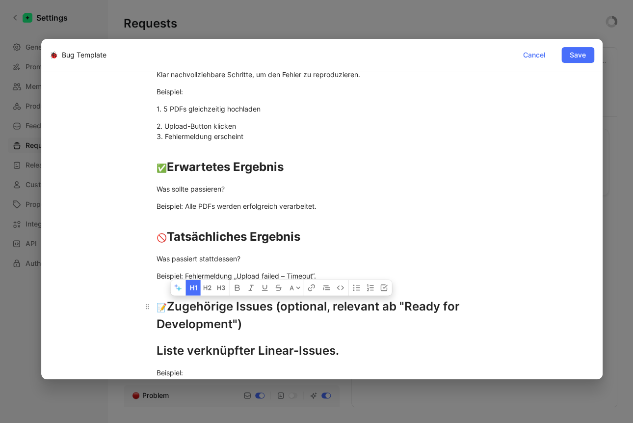
drag, startPoint x: 221, startPoint y: 321, endPoint x: 324, endPoint y: 309, distance: 103.8
click at [324, 309] on div "📝 Zugehörige Issues (optional, relevant ab "Ready for Development")" at bounding box center [322, 314] width 331 height 35
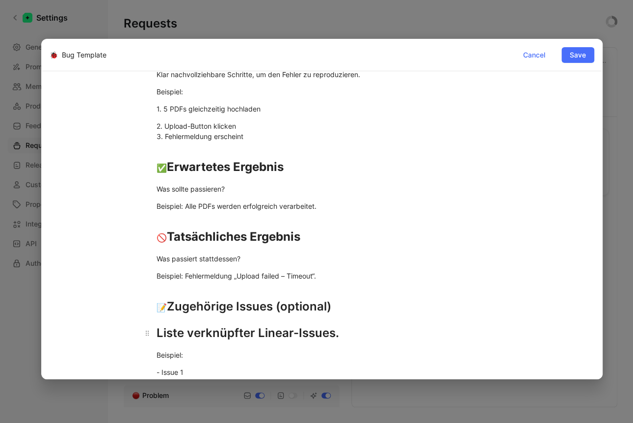
click at [151, 332] on h1 "Liste verknüpfter Linear-Issues." at bounding box center [322, 333] width 368 height 26
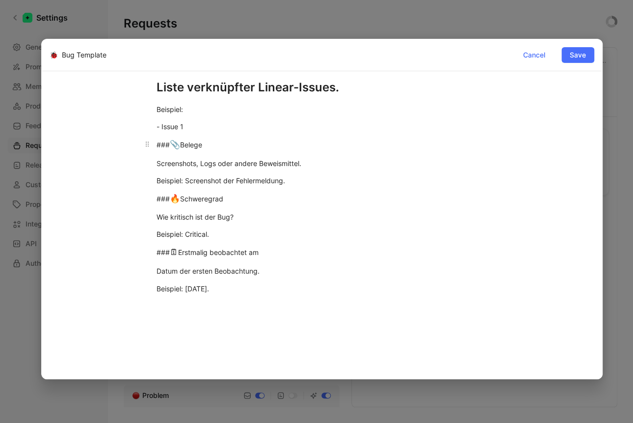
scroll to position [395, 0]
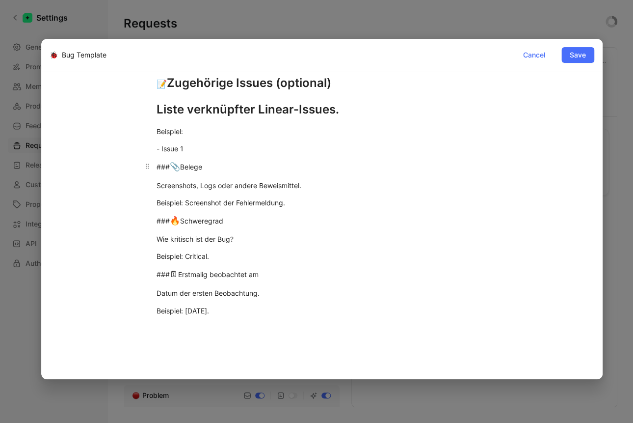
click at [191, 166] on div "### 📎 Belege" at bounding box center [322, 166] width 331 height 13
click at [192, 167] on div "### 📎 Belege" at bounding box center [322, 166] width 331 height 13
drag, startPoint x: 170, startPoint y: 165, endPoint x: 123, endPoint y: 163, distance: 46.7
click at [123, 163] on div "💬 Aussage der meldenden Person Kurze Originalaussage oder Beschreibung des Fehl…" at bounding box center [322, 19] width 545 height 655
drag, startPoint x: 169, startPoint y: 222, endPoint x: 127, endPoint y: 217, distance: 42.4
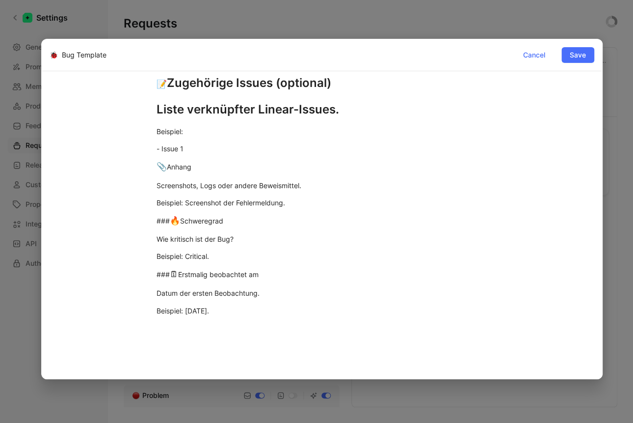
click at [127, 217] on div "💬 Aussage der meldenden Person Kurze Originalaussage oder Beschreibung des Fehl…" at bounding box center [322, 19] width 545 height 655
drag, startPoint x: 170, startPoint y: 276, endPoint x: 123, endPoint y: 275, distance: 47.1
click at [123, 275] on div "💬 Aussage der meldenden Person Kurze Originalaussage oder Beschreibung des Fehl…" at bounding box center [322, 19] width 545 height 655
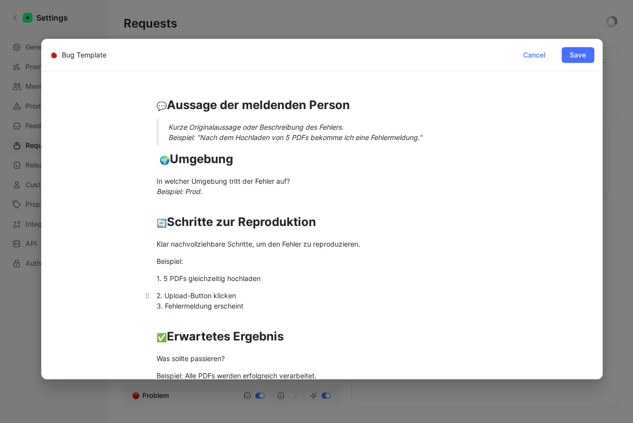
scroll to position [0, 0]
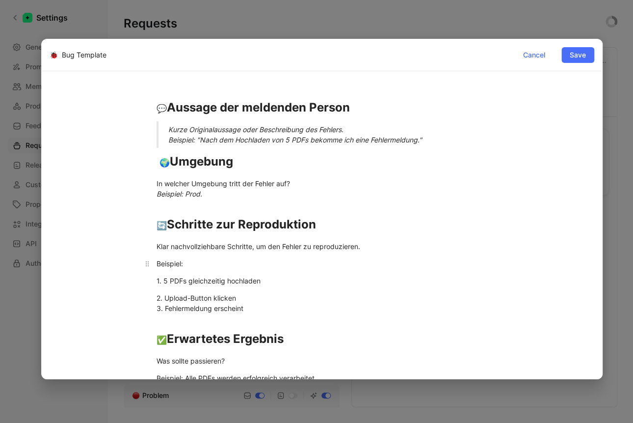
click at [227, 268] on p "Beispiel:" at bounding box center [322, 263] width 368 height 16
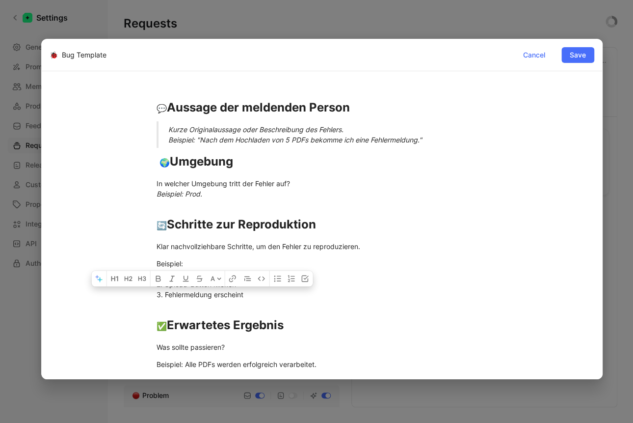
drag, startPoint x: 161, startPoint y: 295, endPoint x: 99, endPoint y: 238, distance: 85.1
click at [99, 238] on div "💬 Aussage der meldenden Person Kurze Originalaussage oder Beschreibung des Fehl…" at bounding box center [322, 407] width 545 height 641
click at [306, 309] on h1 "✅ Erwartetes Ergebnis" at bounding box center [322, 320] width 368 height 34
drag, startPoint x: 252, startPoint y: 298, endPoint x: 147, endPoint y: 263, distance: 110.5
click at [147, 263] on div "💬 Aussage der meldenden Person Kurze Originalaussage oder Beschreibung des Fehl…" at bounding box center [322, 407] width 545 height 641
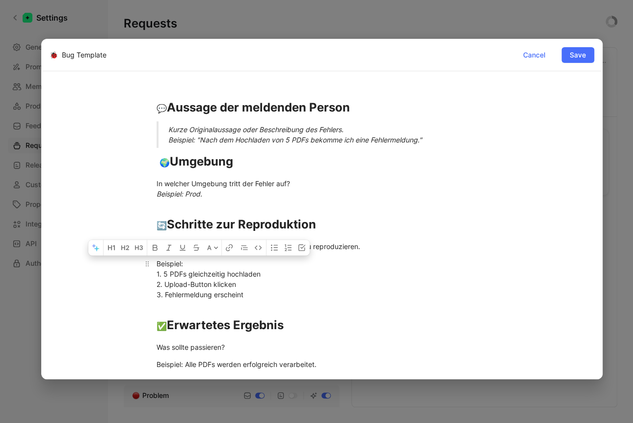
drag, startPoint x: 155, startPoint y: 263, endPoint x: 230, endPoint y: 267, distance: 75.2
click at [299, 300] on p "Beispiel: 1. 5 PDFs gleichzeitig hochladen 2. Upload-Button klicken 3. Fehlerme…" at bounding box center [322, 278] width 368 height 47
click at [166, 246] on icon "button" at bounding box center [169, 247] width 8 height 8
click at [318, 285] on div "Beispiel: 1. 5 PDFs gleichzeitig hochladen 2. Upload-Button klicken 3. Fehlerme…" at bounding box center [322, 278] width 331 height 41
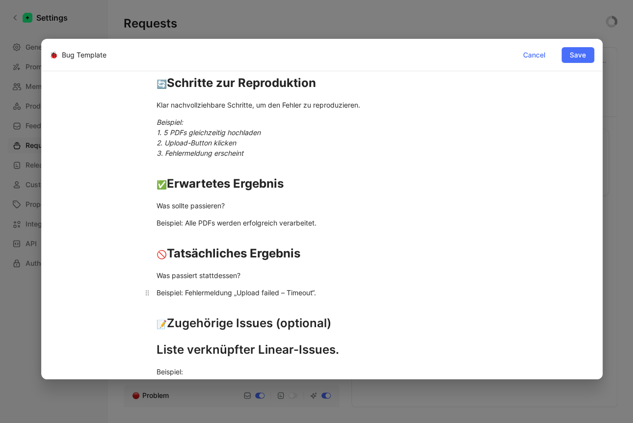
scroll to position [146, 0]
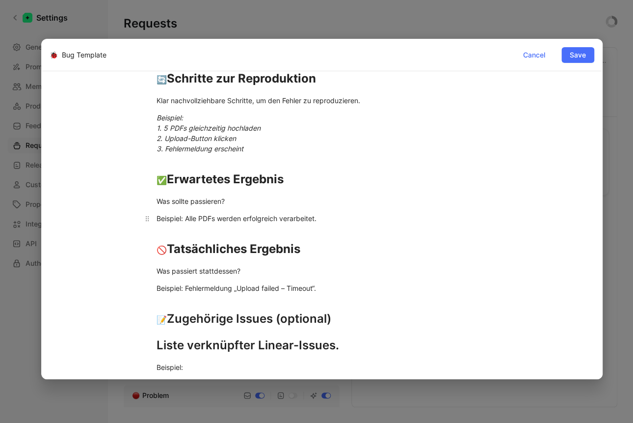
click at [233, 214] on div "Beispiel: Alle PDFs werden erfolgreich verarbeitet." at bounding box center [322, 218] width 331 height 10
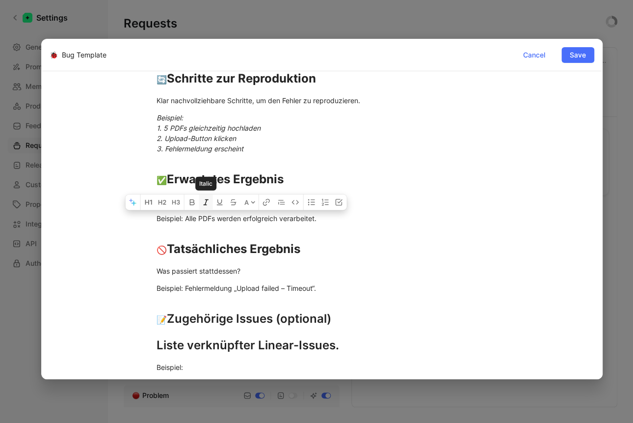
click at [205, 202] on icon "button" at bounding box center [206, 202] width 8 height 8
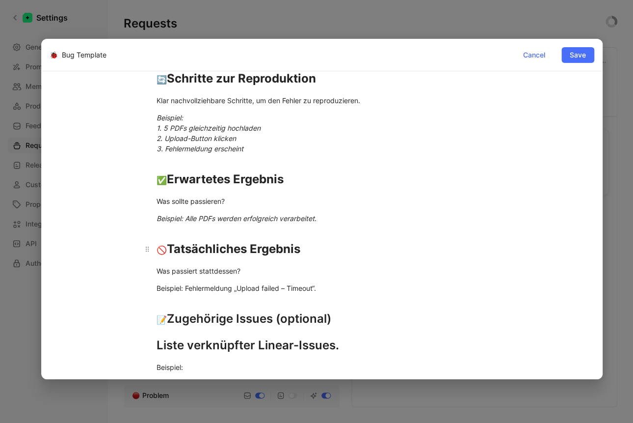
click at [411, 229] on h1 "🚫 Tatsächliches Ergebnis" at bounding box center [322, 244] width 368 height 34
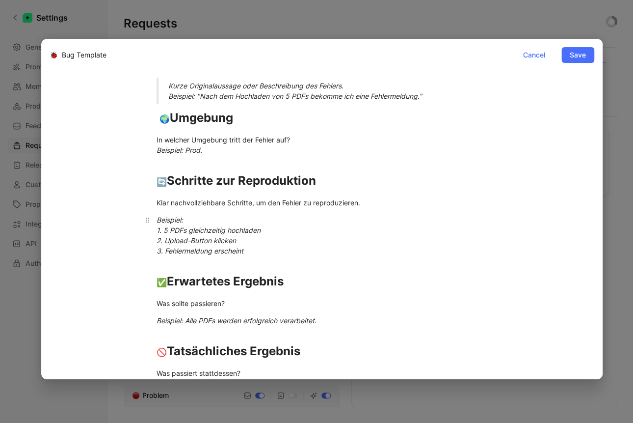
scroll to position [0, 0]
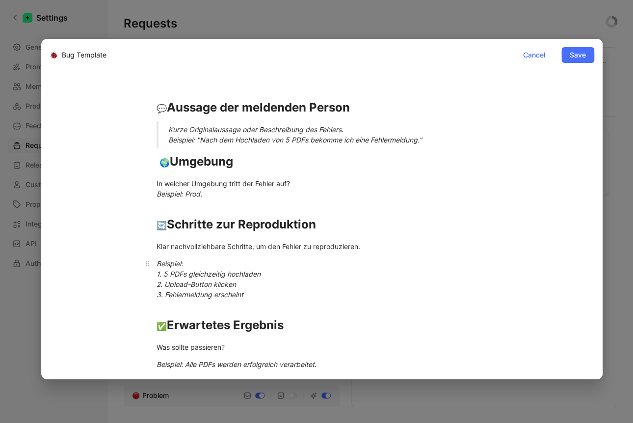
drag, startPoint x: 283, startPoint y: 295, endPoint x: 169, endPoint y: 259, distance: 119.7
click at [169, 259] on div "Beispiel: 1. 5 PDFs gleichzeitig hochladen 2. Upload-Button klicken 3. Fehlerme…" at bounding box center [322, 278] width 331 height 41
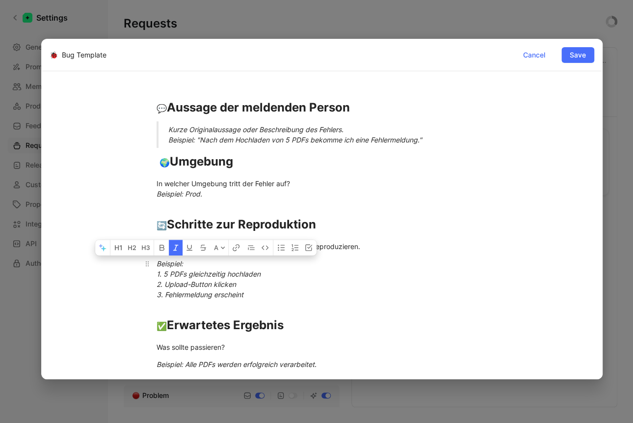
click at [157, 264] on em "Beispiel: 1. 5 PDFs gleichzeitig hochladen 2. Upload-Button klicken 3. Fehlerme…" at bounding box center [209, 278] width 104 height 39
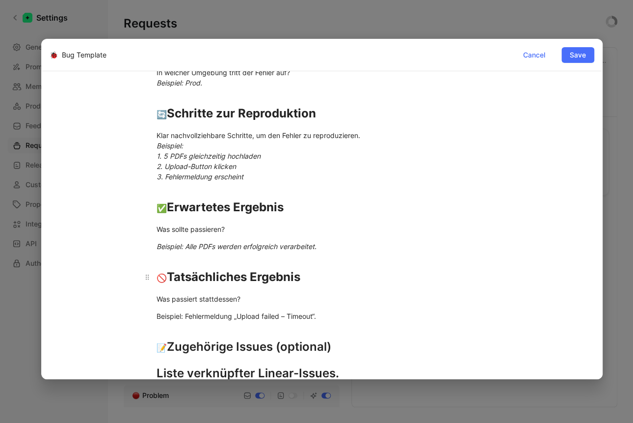
scroll to position [120, 0]
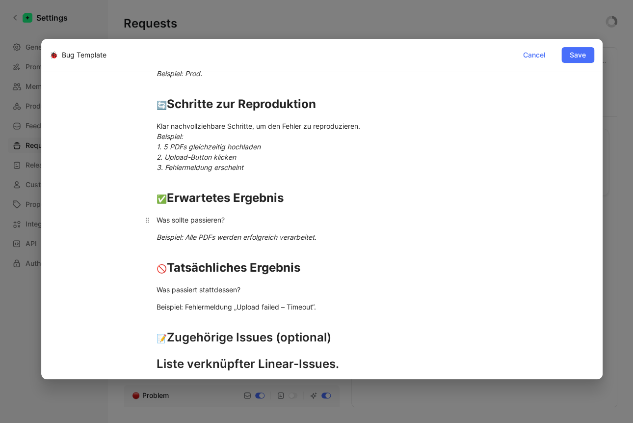
click at [239, 217] on div "Was sollte passieren?" at bounding box center [322, 219] width 331 height 10
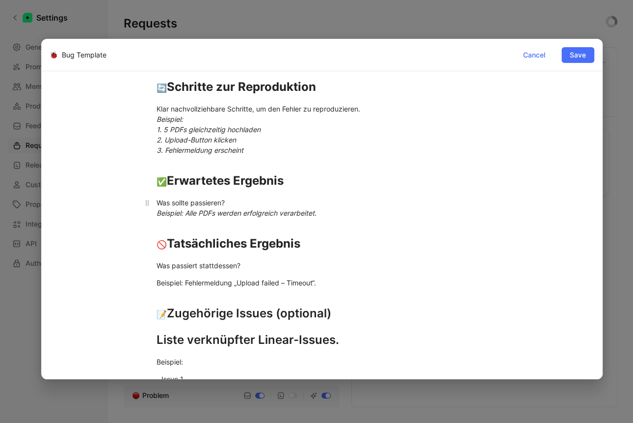
scroll to position [206, 0]
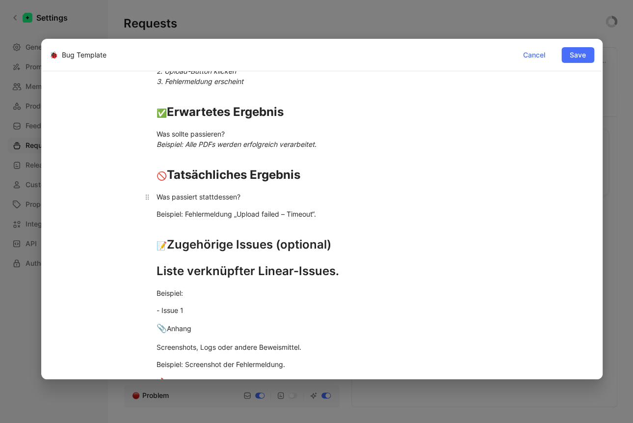
click at [272, 194] on div "Was passiert stattdessen?" at bounding box center [322, 196] width 331 height 10
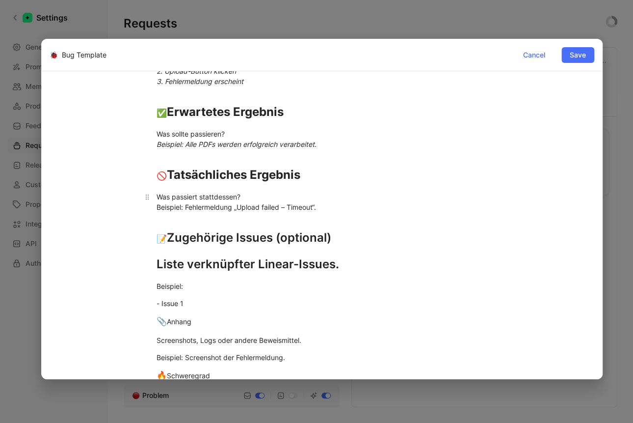
click at [276, 207] on div "Was passiert stattdessen? Beispiel: Fehlermeldung „Upload failed – Timeout“." at bounding box center [322, 201] width 331 height 21
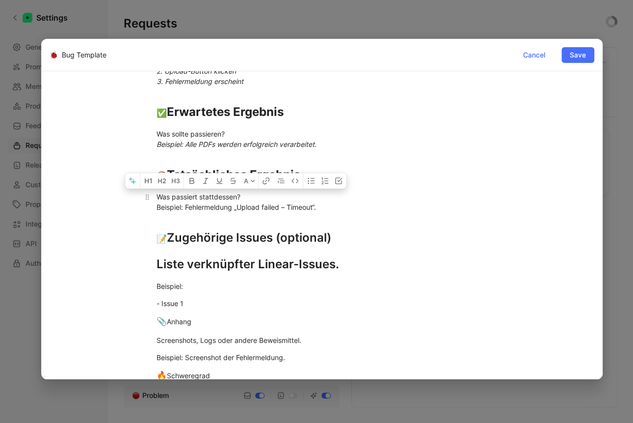
click at [239, 205] on div "Was passiert stattdessen? Beispiel: Fehlermeldung „Upload failed – Timeout“." at bounding box center [322, 201] width 331 height 21
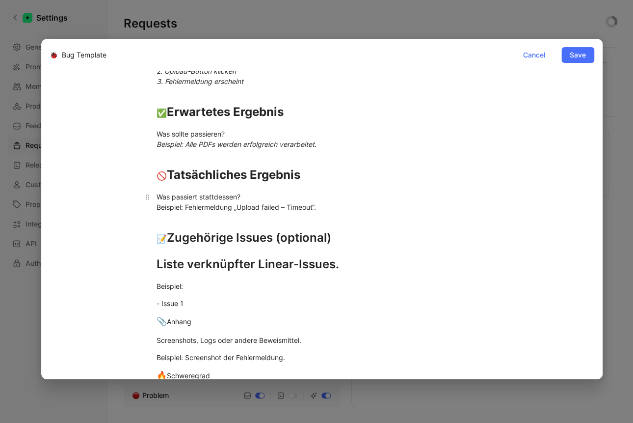
click at [239, 205] on div "Was passiert stattdessen? Beispiel: Fehlermeldung „Upload failed – Timeout“." at bounding box center [322, 201] width 331 height 21
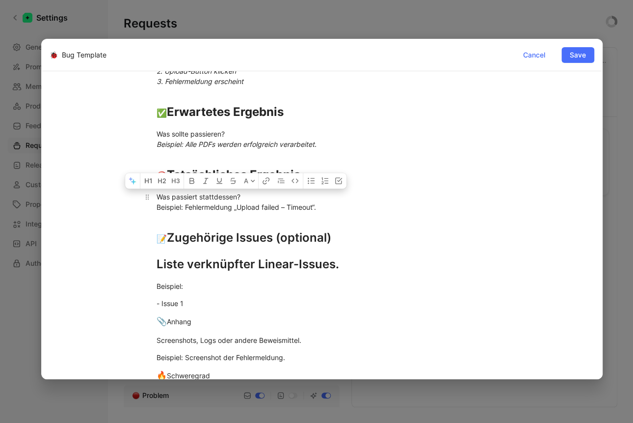
click at [239, 205] on div "Was passiert stattdessen? Beispiel: Fehlermeldung „Upload failed – Timeout“." at bounding box center [322, 201] width 331 height 21
click at [340, 207] on div "Was passiert stattdessen? Beispiel: Fehlermeldung „Upload failed – Timeout“." at bounding box center [322, 201] width 331 height 21
drag, startPoint x: 319, startPoint y: 209, endPoint x: 137, endPoint y: 209, distance: 181.6
click at [138, 209] on p "Was passiert stattdessen? Beispiel: Fehlermeldung „Upload failed – Timeout“." at bounding box center [322, 201] width 368 height 27
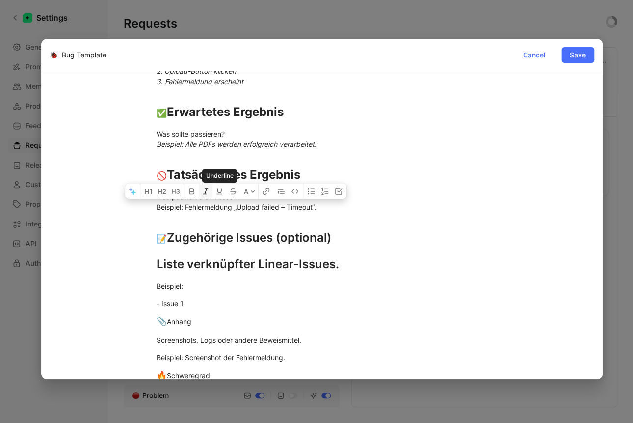
click at [211, 193] on button "button" at bounding box center [206, 191] width 14 height 16
click at [263, 227] on h1 "📝 Zugehörige Issues (optional)" at bounding box center [322, 233] width 368 height 34
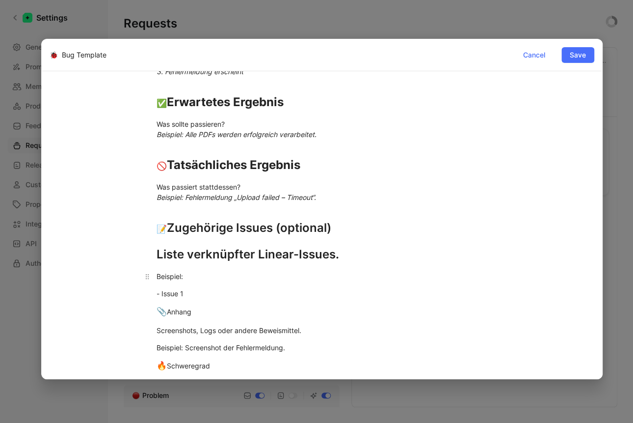
scroll to position [223, 0]
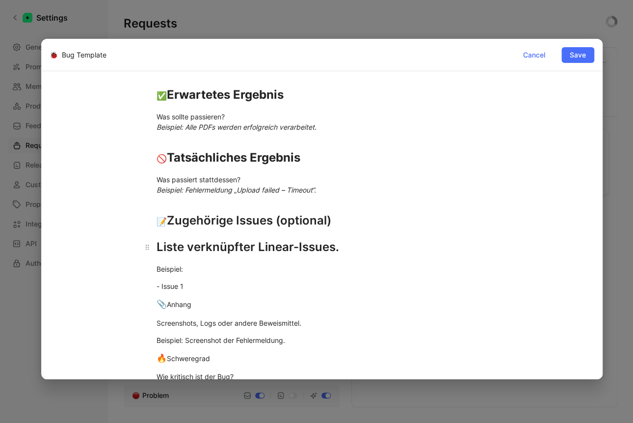
click at [210, 251] on div "Liste verknüpfter Linear-Issues." at bounding box center [322, 247] width 331 height 18
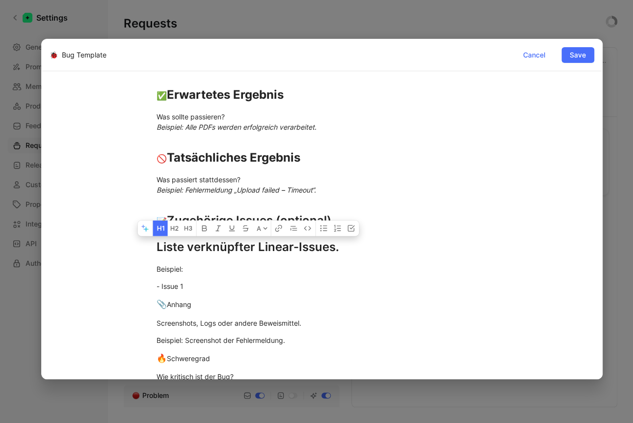
click at [164, 232] on button "button" at bounding box center [160, 228] width 15 height 16
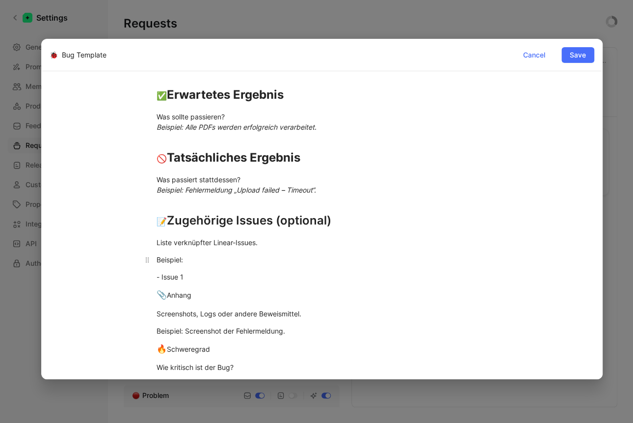
click at [180, 257] on div "Beispiel:" at bounding box center [322, 259] width 331 height 10
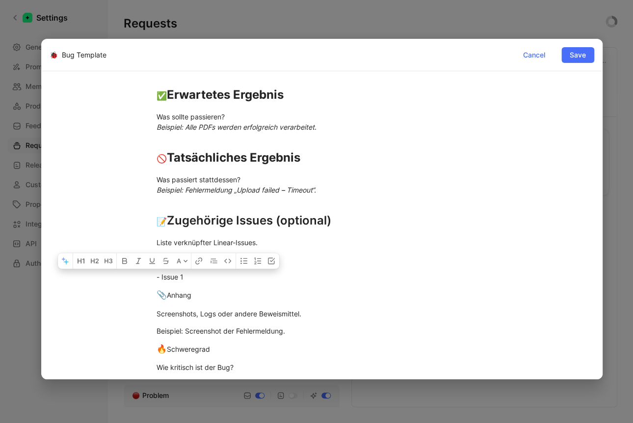
drag, startPoint x: 187, startPoint y: 275, endPoint x: 140, endPoint y: 254, distance: 51.6
click at [140, 254] on div "💬 Aussage der meldenden Person Kurze Originalaussage oder Beschreibung des Fehl…" at bounding box center [322, 169] width 545 height 611
click at [210, 285] on div "💬 Aussage der meldenden Person Kurze Originalaussage oder Beschreibung des Fehl…" at bounding box center [322, 169] width 545 height 611
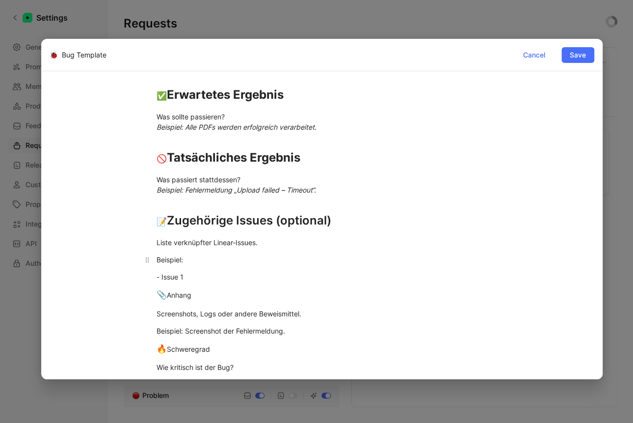
click at [152, 259] on p "Beispiel:" at bounding box center [322, 259] width 368 height 16
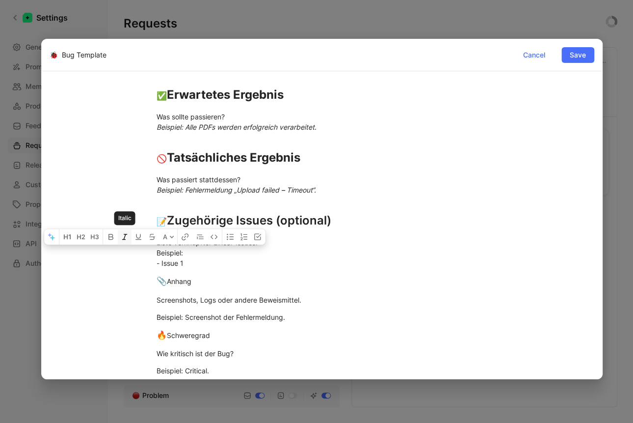
click at [122, 236] on icon "button" at bounding box center [125, 237] width 8 height 8
click at [293, 262] on div "Liste verknüpfter Linear-Issues. Beispiel: - Issue 1" at bounding box center [322, 252] width 331 height 31
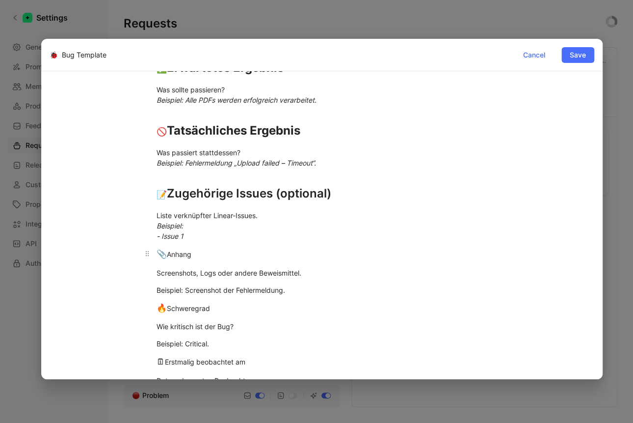
scroll to position [283, 0]
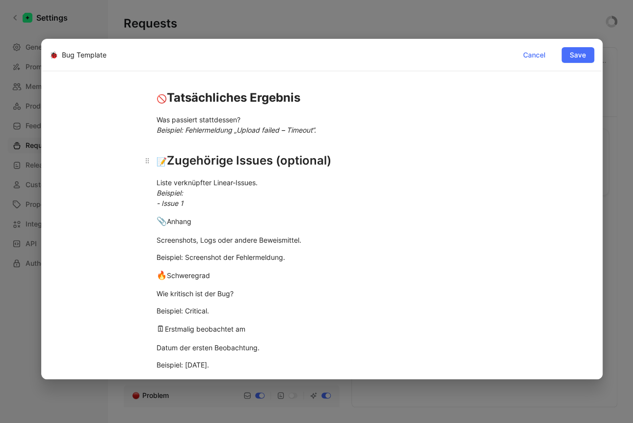
click at [197, 159] on div "📝 Zugehörige Issues (optional)" at bounding box center [322, 161] width 331 height 18
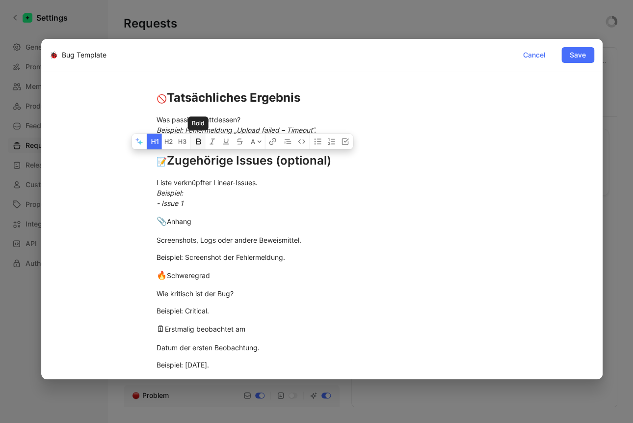
click at [200, 141] on icon "button" at bounding box center [198, 141] width 5 height 6
click at [199, 209] on p "Liste verknüpfter Linear-Issues. Beispiel: - Issue 1" at bounding box center [322, 192] width 368 height 37
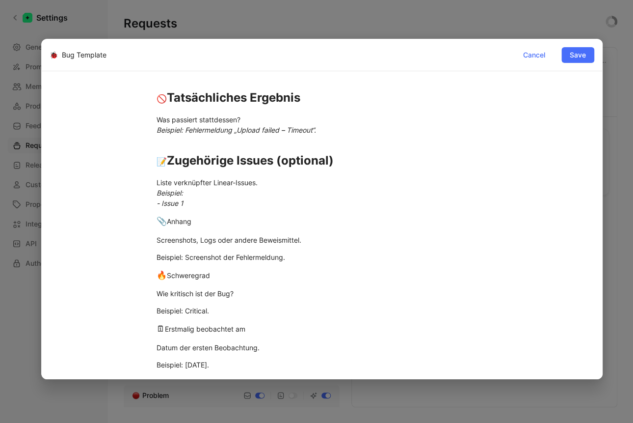
drag, startPoint x: 190, startPoint y: 223, endPoint x: 116, endPoint y: 222, distance: 73.6
click at [116, 222] on div "💬 Aussage der meldenden Person Kurze Originalaussage oder Beschreibung des Fehl…" at bounding box center [322, 103] width 545 height 598
click at [85, 203] on icon "button" at bounding box center [83, 204] width 4 height 5
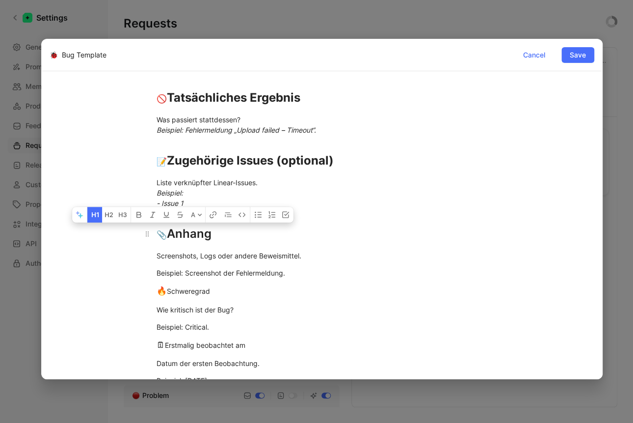
click at [227, 235] on div "📎 Anhang" at bounding box center [322, 234] width 331 height 18
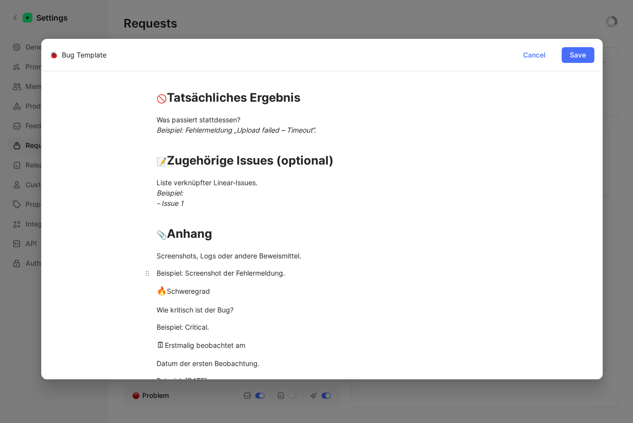
click at [187, 276] on div "Beispiel: Screenshot der Fehlermeldung." at bounding box center [322, 272] width 331 height 10
click at [205, 280] on p "Beispiel: Screenshot der Fehlermeldung." at bounding box center [322, 273] width 368 height 16
click at [204, 276] on div "Beispiel: Screenshot der Fehlermeldung." at bounding box center [322, 272] width 331 height 10
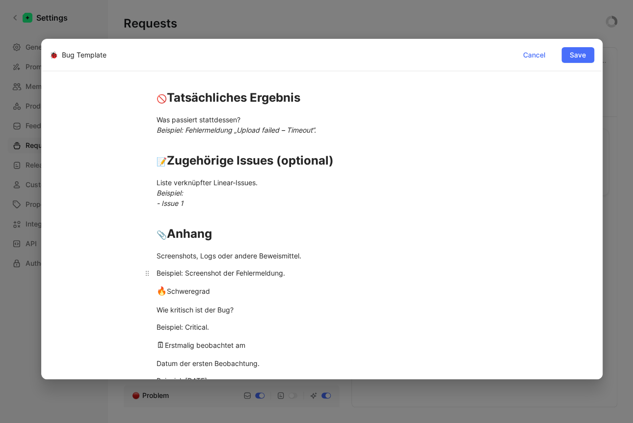
click at [204, 276] on div "Beispiel: Screenshot der Fehlermeldung." at bounding box center [322, 272] width 331 height 10
click at [204, 275] on div "Beispiel: Screenshot der Fehlermeldung." at bounding box center [322, 272] width 331 height 10
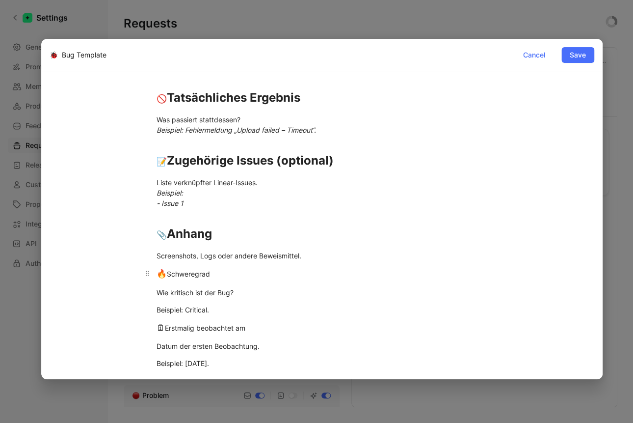
click at [201, 273] on div "🔥 Schweregrad" at bounding box center [322, 273] width 331 height 13
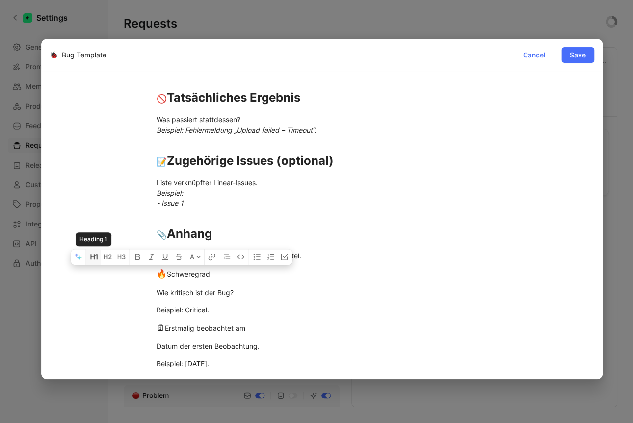
click at [97, 256] on icon "button" at bounding box center [96, 256] width 2 height 5
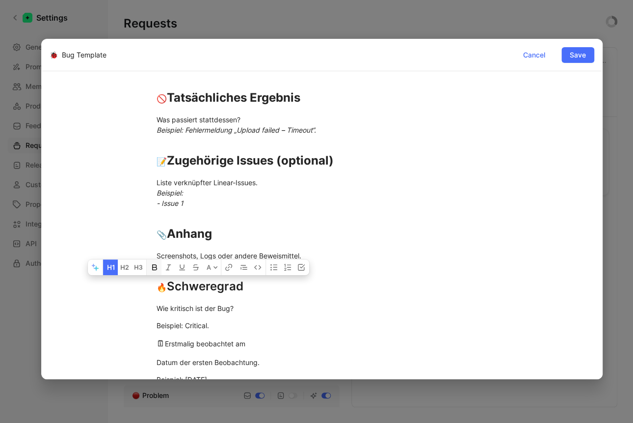
click at [154, 268] on icon "button" at bounding box center [155, 267] width 8 height 8
click at [228, 285] on strong "🔥 Schweregrad" at bounding box center [200, 286] width 87 height 14
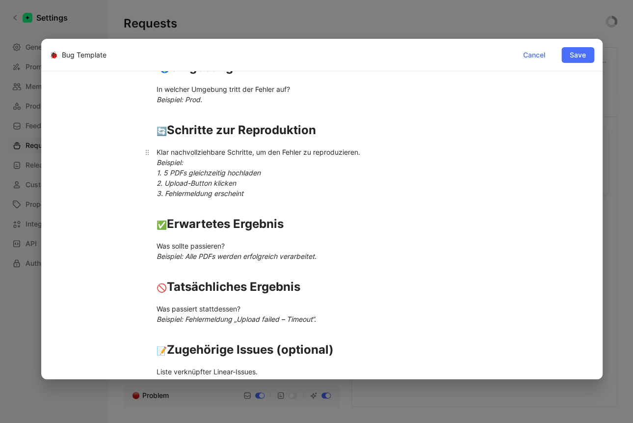
scroll to position [0, 0]
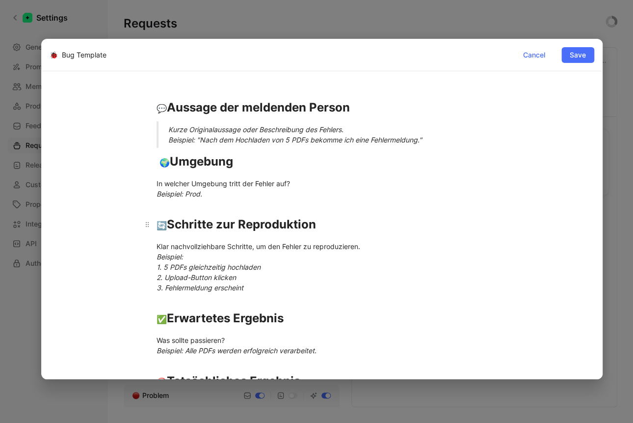
drag, startPoint x: 168, startPoint y: 213, endPoint x: 160, endPoint y: 209, distance: 9.3
click at [160, 209] on h1 "🔄 Schritte zur Reproduktion" at bounding box center [322, 220] width 368 height 34
drag, startPoint x: 161, startPoint y: 205, endPoint x: 158, endPoint y: 198, distance: 7.5
click at [158, 198] on div "💬 Aussage der meldenden Person Kurze Originalaussage oder Beschreibung des Fehl…" at bounding box center [322, 393] width 545 height 612
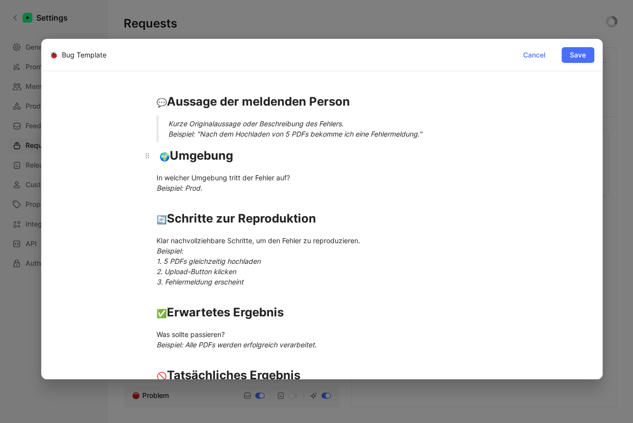
scroll to position [8, 0]
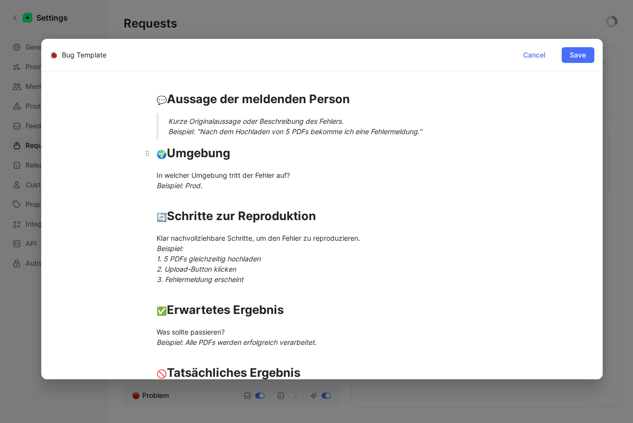
click at [154, 155] on h1 "🌍 Umgebung" at bounding box center [322, 153] width 368 height 26
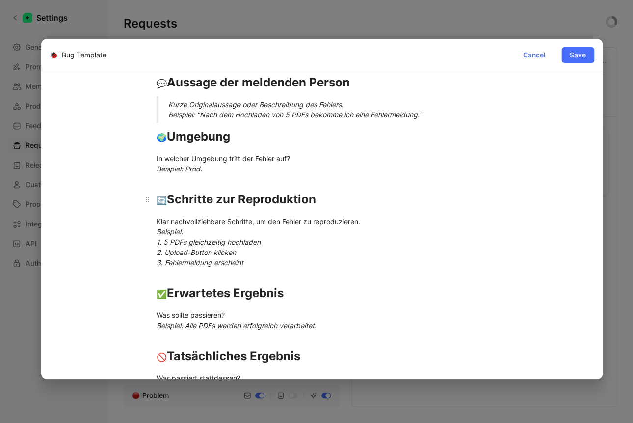
scroll to position [26, 0]
click at [155, 203] on h1 "🔄 Schritte zur Reproduktion" at bounding box center [322, 194] width 368 height 34
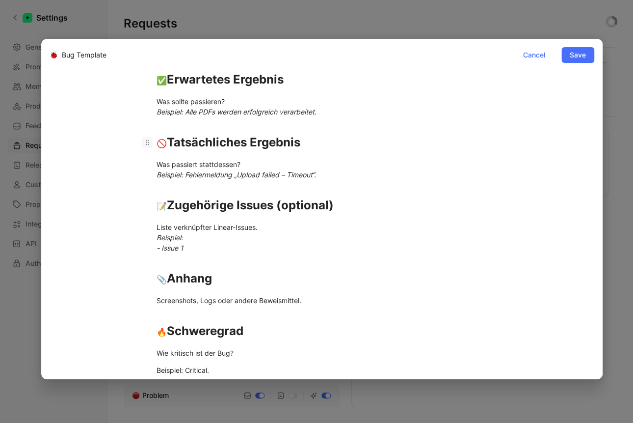
scroll to position [240, 0]
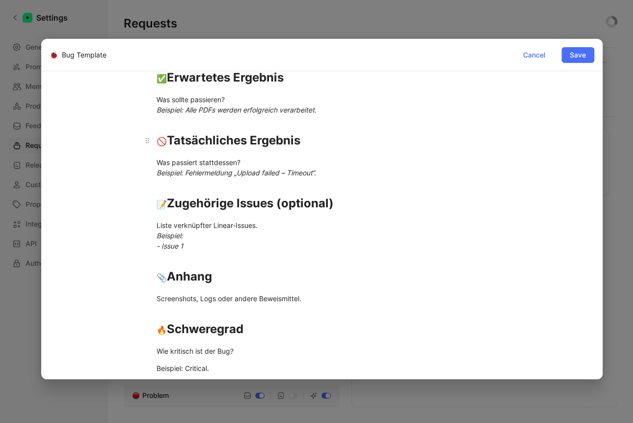
drag, startPoint x: 157, startPoint y: 141, endPoint x: 138, endPoint y: 143, distance: 18.7
click at [138, 143] on h1 "🚫 Tatsächliches Ergebnis" at bounding box center [322, 136] width 368 height 34
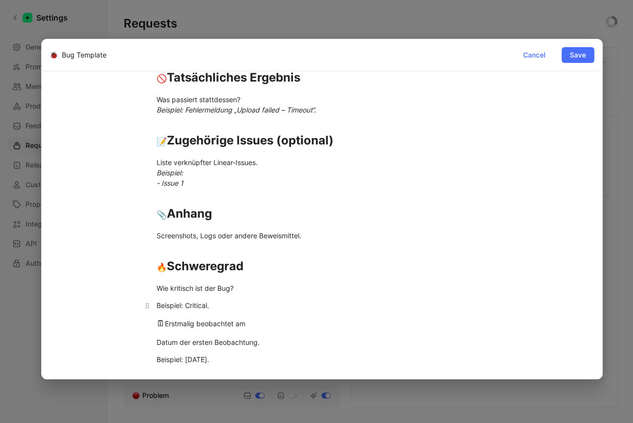
scroll to position [318, 0]
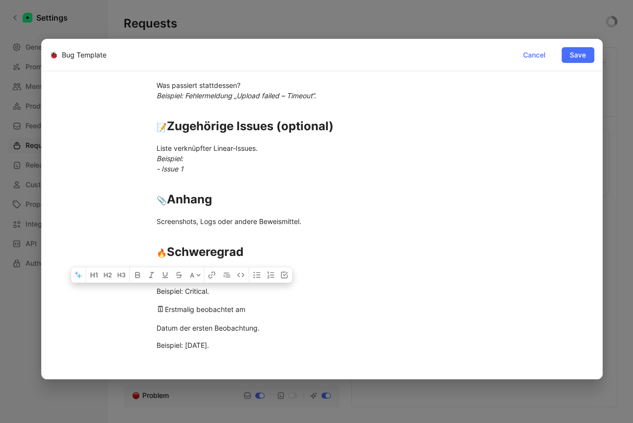
drag, startPoint x: 218, startPoint y: 291, endPoint x: 125, endPoint y: 276, distance: 94.9
click at [125, 276] on div "💬 Aussage der meldenden Person Kurze Originalaussage oder Beschreibung des Fehl…" at bounding box center [322, 75] width 545 height 612
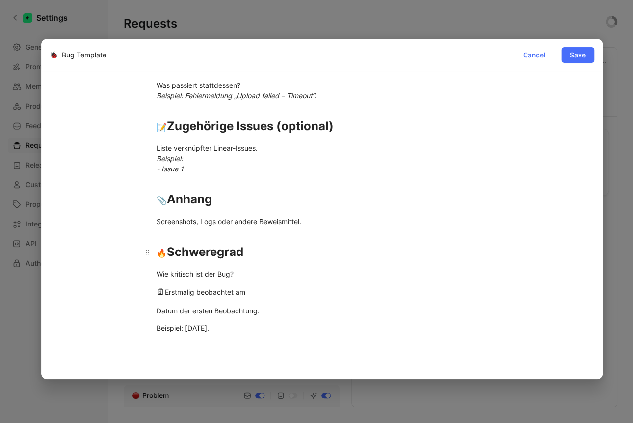
click at [182, 231] on h1 "🔥 Schweregrad" at bounding box center [322, 247] width 368 height 34
click at [219, 289] on div "🗓 Erstmalig beobachtet am" at bounding box center [322, 292] width 331 height 13
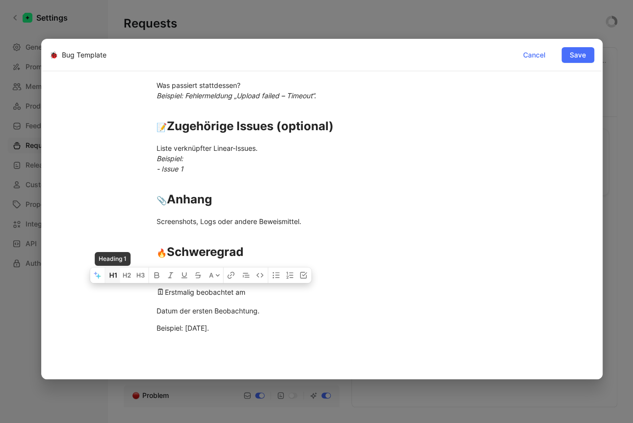
click at [113, 272] on icon "button" at bounding box center [112, 274] width 4 height 5
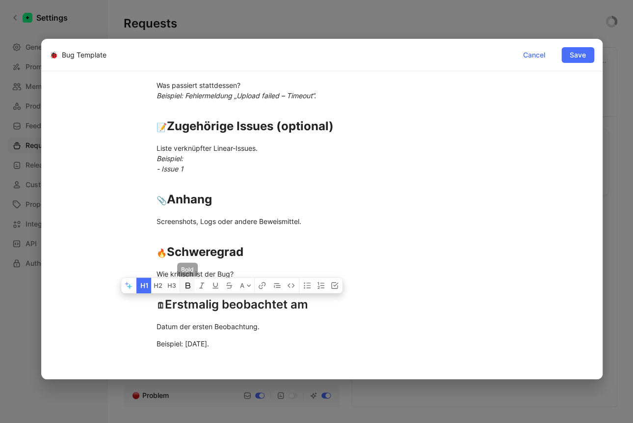
click at [188, 287] on icon "button" at bounding box center [188, 285] width 5 height 6
click at [191, 306] on strong "🗓 Erstmalig beobachtet am" at bounding box center [233, 304] width 153 height 14
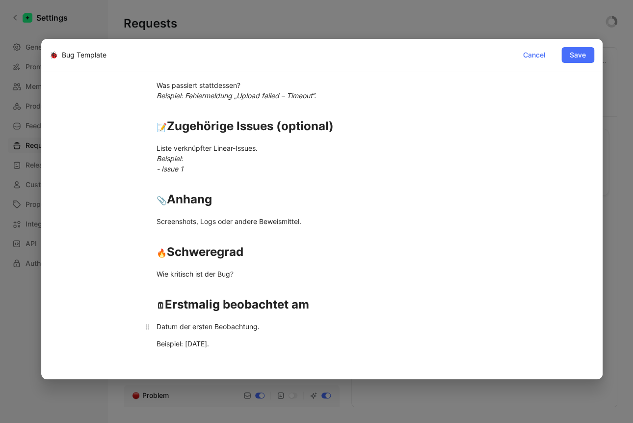
click at [187, 328] on div "Datum der ersten Beobachtung." at bounding box center [322, 326] width 331 height 10
drag, startPoint x: 246, startPoint y: 347, endPoint x: 148, endPoint y: 339, distance: 99.0
click at [148, 339] on p "Beispiel: [DATE]." at bounding box center [322, 343] width 368 height 16
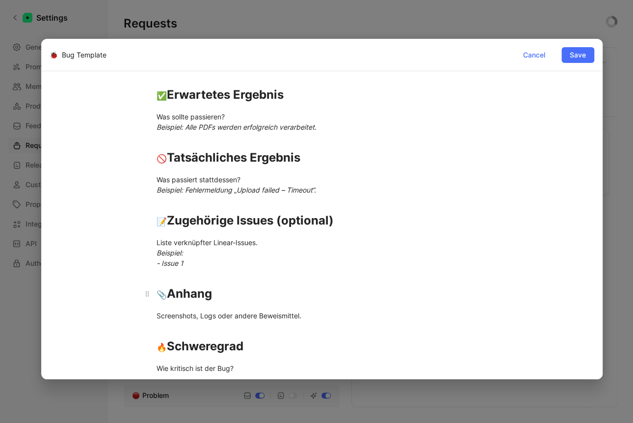
scroll to position [206, 0]
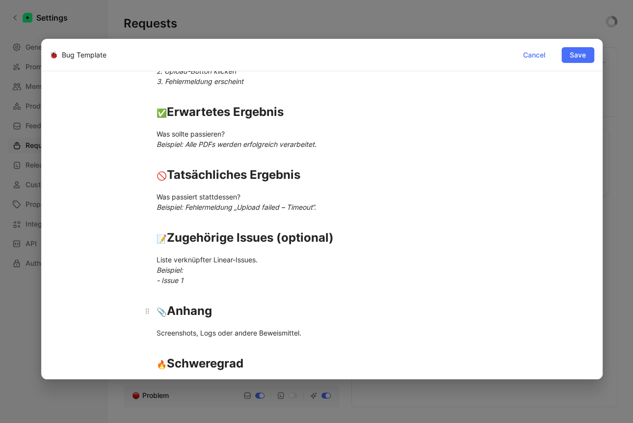
click at [172, 291] on h1 "📎 Anhang" at bounding box center [322, 306] width 368 height 34
click at [162, 283] on em "Beispiel: - Issue 1" at bounding box center [170, 275] width 27 height 19
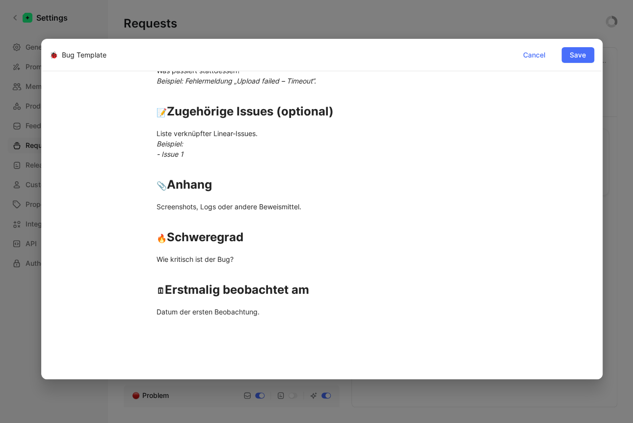
scroll to position [361, 0]
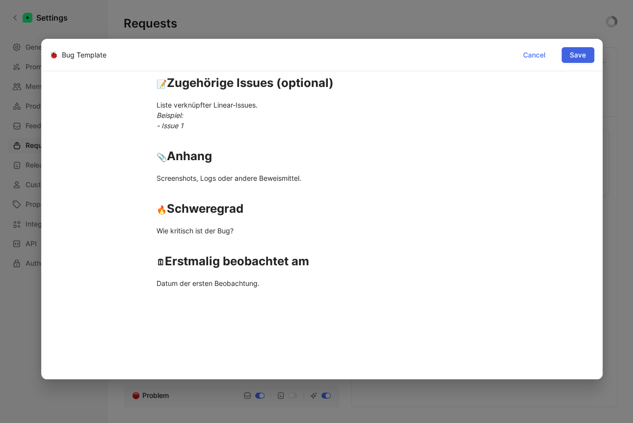
click at [575, 57] on span "Save" at bounding box center [578, 55] width 16 height 12
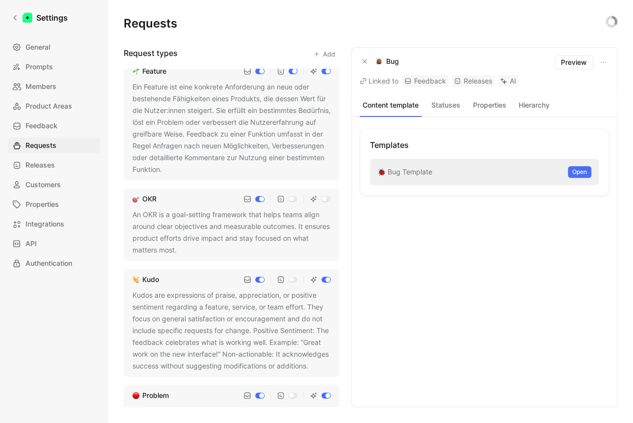
scroll to position [0, 0]
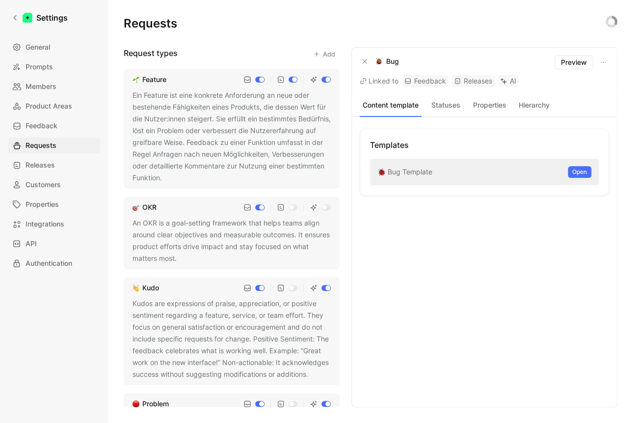
click at [284, 126] on div "Ein Feature ist eine konkrete Anforderung an neue oder bestehende Fähigkeiten e…" at bounding box center [232, 136] width 198 height 94
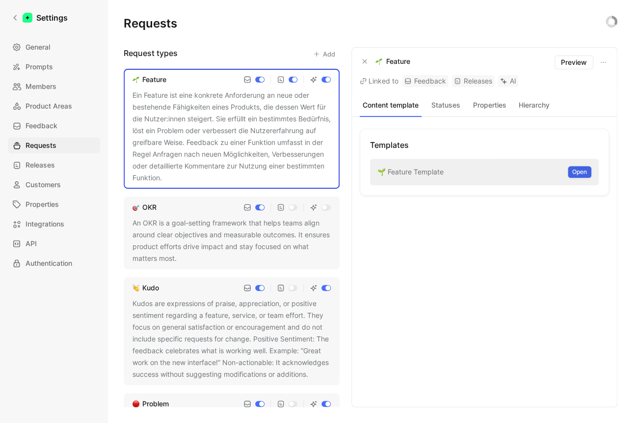
click at [583, 169] on span "Open" at bounding box center [579, 172] width 15 height 10
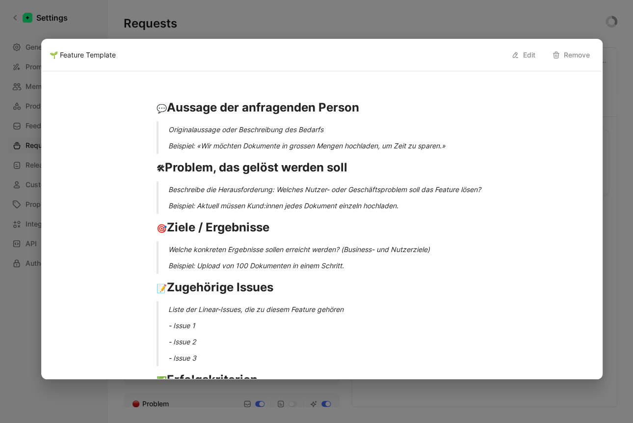
click at [536, 51] on button "Edit" at bounding box center [523, 55] width 33 height 16
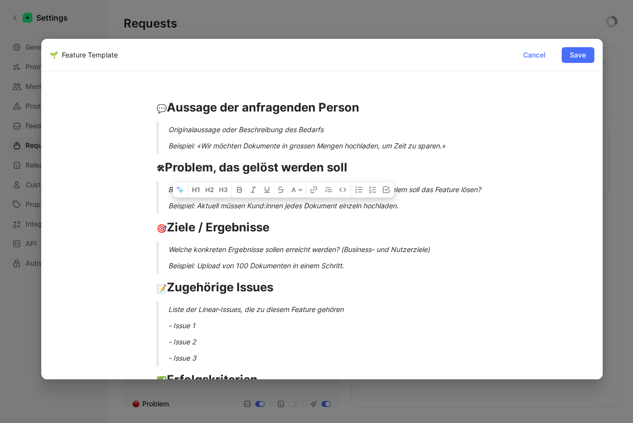
drag, startPoint x: 429, startPoint y: 203, endPoint x: 123, endPoint y: 175, distance: 308.0
click at [123, 175] on div "💬 Aussage der anfragenden Person Originalaussage oder Beschreibung des Bedarfs …" at bounding box center [322, 322] width 545 height 470
click at [424, 207] on div "Beispiel: Aktuell müssen Kund:innen jedes Dokument einzeln hochladen." at bounding box center [333, 205] width 331 height 10
drag, startPoint x: 355, startPoint y: 205, endPoint x: 163, endPoint y: 183, distance: 193.1
click at [163, 183] on blockquote "Beschreibe die Herausforderung: Welches Nutzer- oder Geschäftsproblem soll das …" at bounding box center [322, 197] width 368 height 32
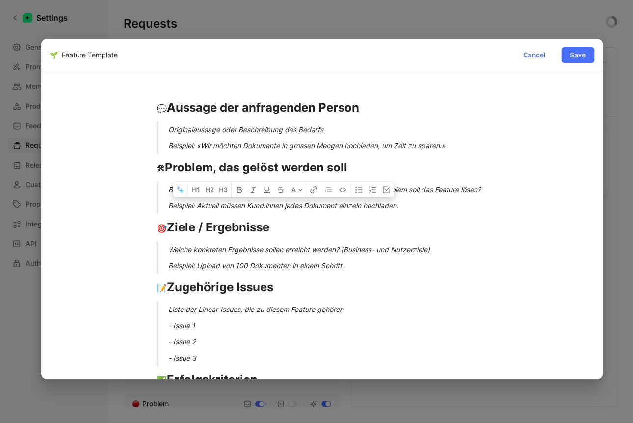
click at [164, 186] on blockquote "Beschreibe die Herausforderung: Welches Nutzer- oder Geschäftsproblem soll das …" at bounding box center [322, 197] width 368 height 32
click at [164, 185] on blockquote "Beschreibe die Herausforderung: Welches Nutzer- oder Geschäftsproblem soll das …" at bounding box center [322, 197] width 368 height 32
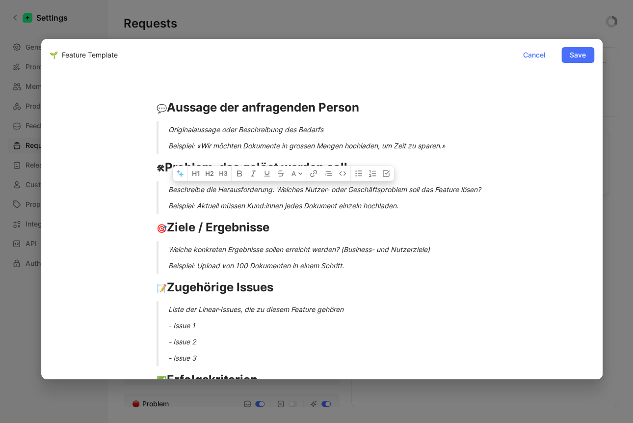
click at [170, 190] on div "Beschreibe die Herausforderung: Welches Nutzer- oder Geschäftsproblem soll das …" at bounding box center [333, 189] width 331 height 10
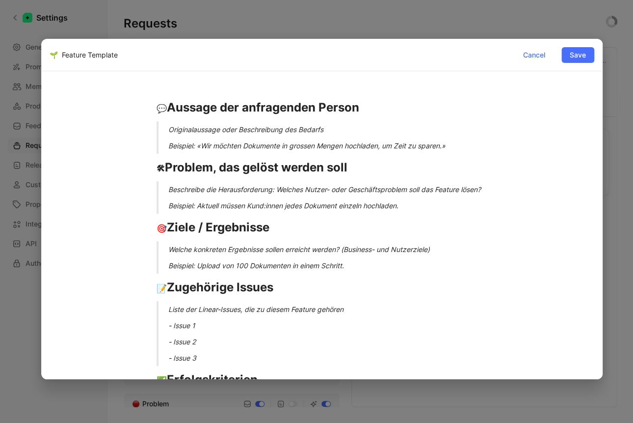
click at [168, 190] on div "Beschreibe die Herausforderung: Welches Nutzer- oder Geschäftsproblem soll das …" at bounding box center [333, 189] width 331 height 10
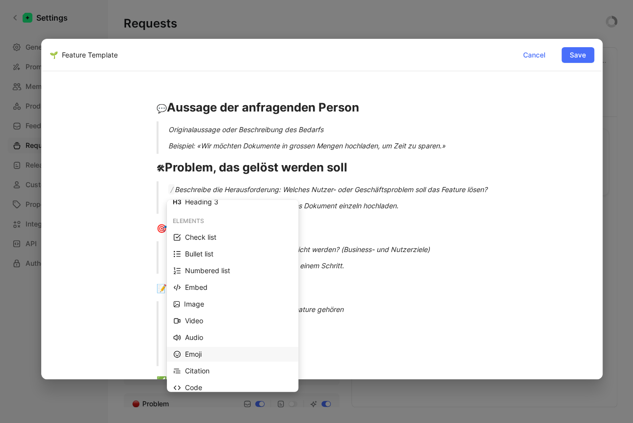
scroll to position [59, 0]
click at [208, 368] on div "Citation" at bounding box center [238, 370] width 107 height 12
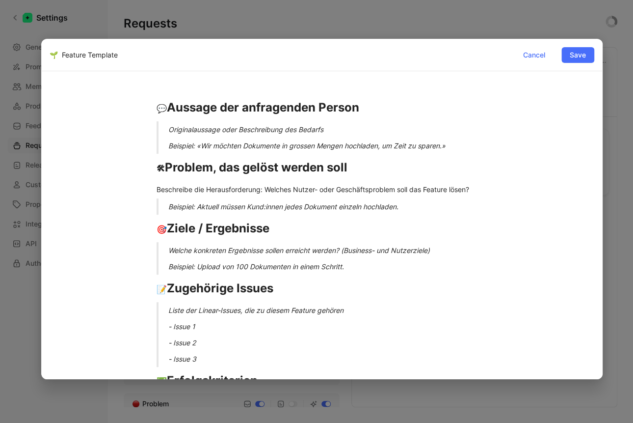
click at [169, 207] on div "Beispiel: Aktuell müssen Kund:innen jedes Dokument einzeln hochladen." at bounding box center [333, 206] width 331 height 10
click at [164, 207] on blockquote "Beispiel: Aktuell müssen Kund:innen jedes Dokument einzeln hochladen." at bounding box center [322, 206] width 368 height 16
click at [164, 203] on blockquote "Beispiel: Aktuell müssen Kund:innen jedes Dokument einzeln hochladen." at bounding box center [322, 206] width 368 height 16
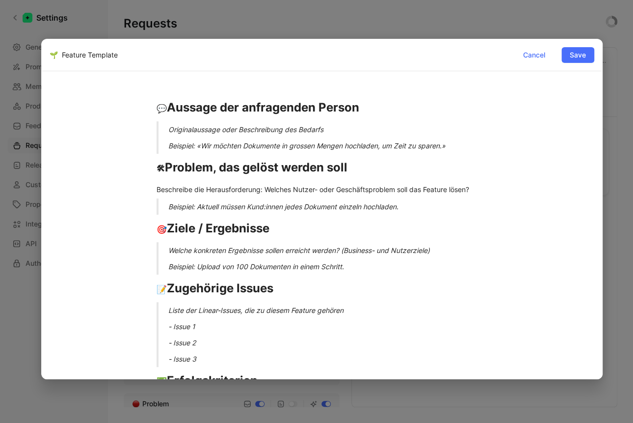
drag, startPoint x: 400, startPoint y: 208, endPoint x: 405, endPoint y: 209, distance: 5.0
click at [403, 208] on div "Beispiel: Aktuell müssen Kund:innen jedes Dokument einzeln hochladen." at bounding box center [333, 206] width 331 height 10
drag, startPoint x: 405, startPoint y: 209, endPoint x: 106, endPoint y: 185, distance: 300.8
click at [106, 185] on div "💬 Aussage der anfragenden Person Originalaussage oder Beschreibung des Bedarfs …" at bounding box center [322, 322] width 545 height 471
click at [167, 206] on blockquote "Beispiel: Aktuell müssen Kund:innen jedes Dokument einzeln hochladen." at bounding box center [322, 206] width 368 height 16
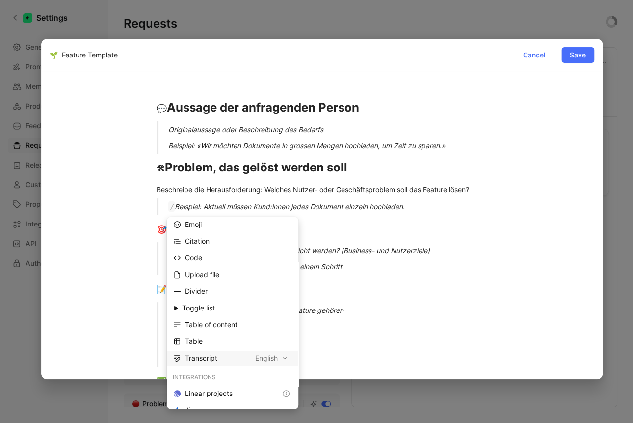
scroll to position [212, 0]
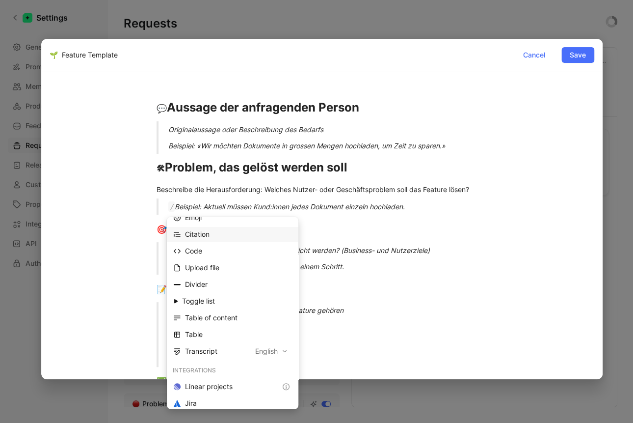
click at [208, 231] on div "Citation" at bounding box center [238, 234] width 107 height 12
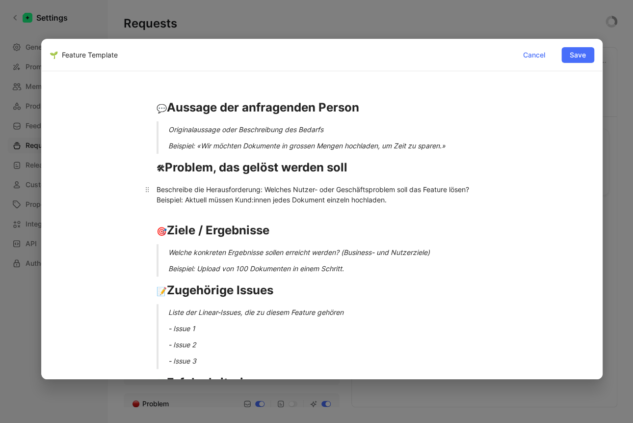
click at [179, 203] on div "Beschreibe die Herausforderung: Welches Nutzer- oder Geschäftsproblem soll das …" at bounding box center [322, 194] width 331 height 21
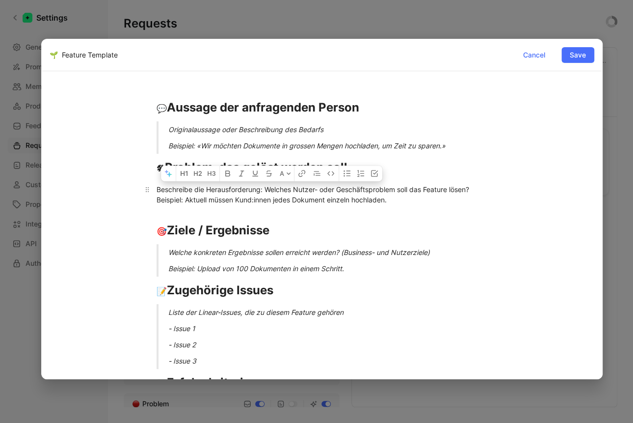
click at [179, 202] on div "Beschreibe die Herausforderung: Welches Nutzer- oder Geschäftsproblem soll das …" at bounding box center [322, 194] width 331 height 21
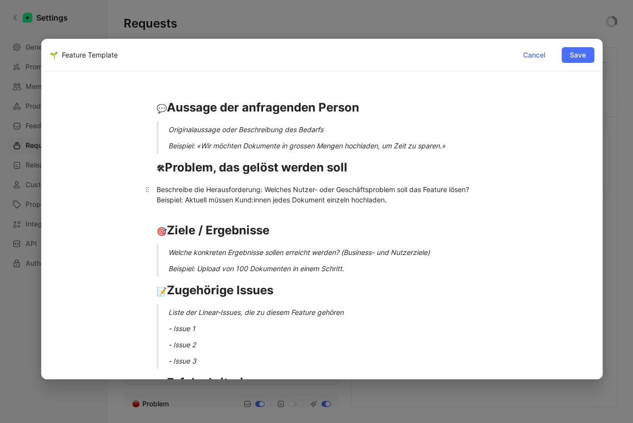
click at [179, 202] on div "Beschreibe die Herausforderung: Welches Nutzer- oder Geschäftsproblem soll das …" at bounding box center [322, 194] width 331 height 21
click at [345, 184] on div "Beschreibe die Herausforderung: Welches Nutzer- oder Geschäftsproblem soll das …" at bounding box center [322, 194] width 331 height 21
drag, startPoint x: 302, startPoint y: 202, endPoint x: 146, endPoint y: 196, distance: 156.2
click at [146, 196] on p "Beschreibe die Herausforderung: Welches Nutzer- oder Geschäftsproblem soll das …" at bounding box center [322, 194] width 368 height 27
click at [242, 185] on icon "button" at bounding box center [241, 184] width 5 height 6
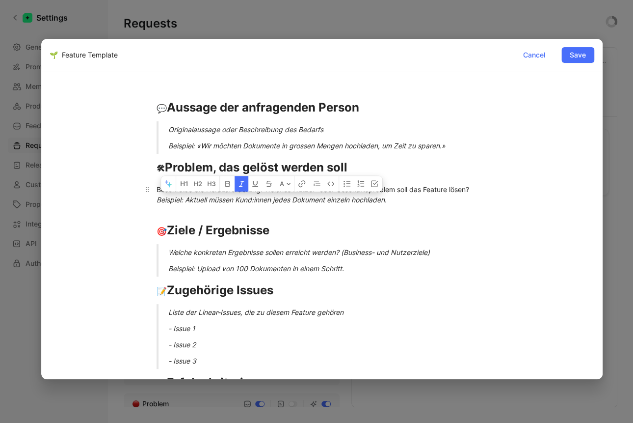
click at [239, 204] on div "Beschreibe die Herausforderung: Welches Nutzer- oder Geschäftsproblem soll das …" at bounding box center [322, 194] width 331 height 21
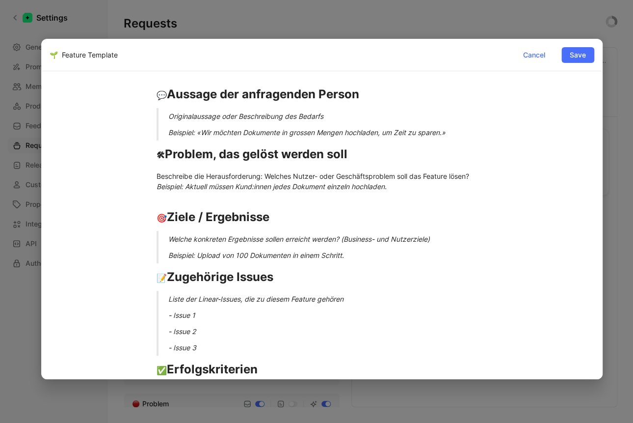
scroll to position [17, 0]
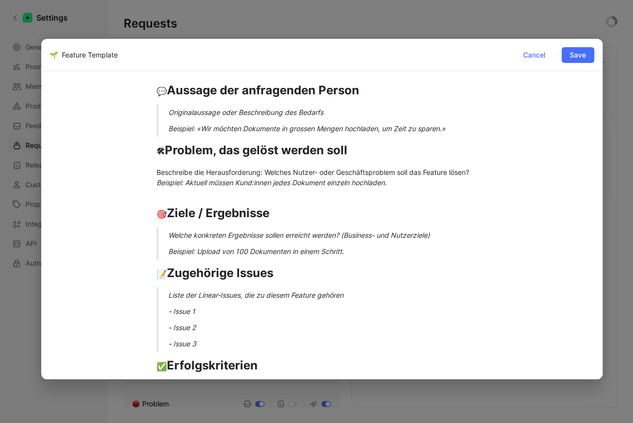
click at [166, 232] on blockquote "Welche konkreten Ergebnisse sollen erreicht werden? (Business- und Nutzerziele)…" at bounding box center [322, 243] width 368 height 32
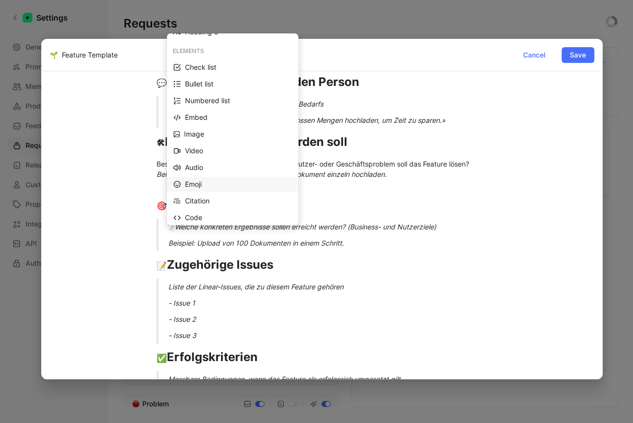
scroll to position [75, 0]
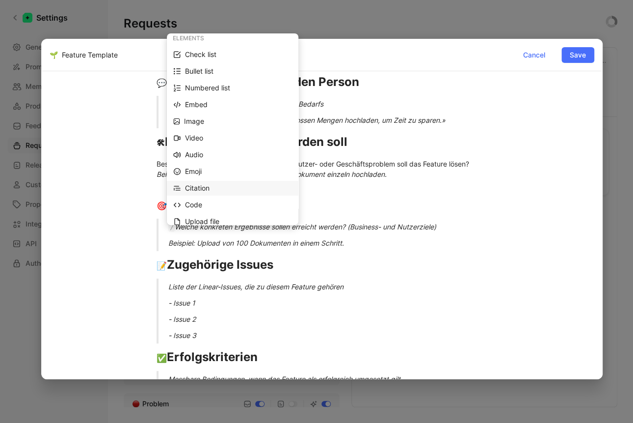
click at [195, 184] on div "Citation" at bounding box center [238, 188] width 107 height 12
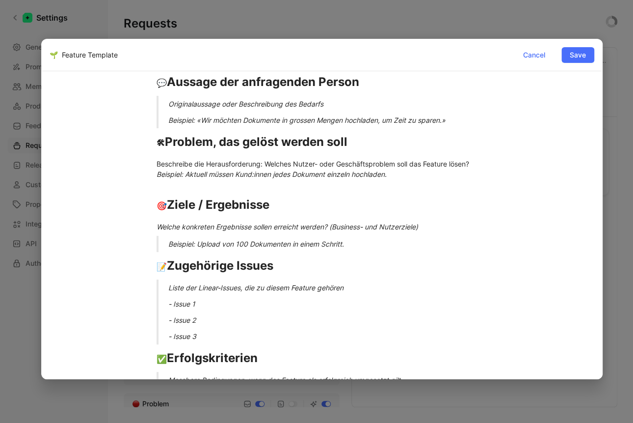
click at [167, 246] on blockquote "Beispiel: Upload von 100 Dokumenten in einem Schritt." at bounding box center [322, 244] width 368 height 16
click at [166, 246] on blockquote "Beispiel: Upload von 100 Dokumenten in einem Schritt." at bounding box center [322, 244] width 368 height 16
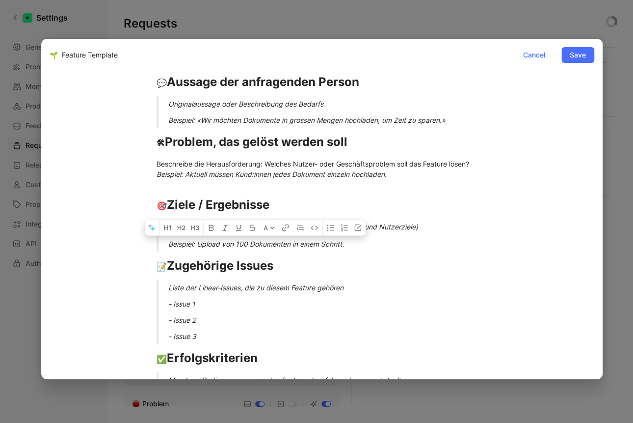
click at [165, 245] on blockquote "Beispiel: Upload von 100 Dokumenten in einem Schritt." at bounding box center [322, 244] width 368 height 16
click at [165, 243] on blockquote "Beispiel: Upload von 100 Dokumenten in einem Schritt." at bounding box center [322, 244] width 368 height 16
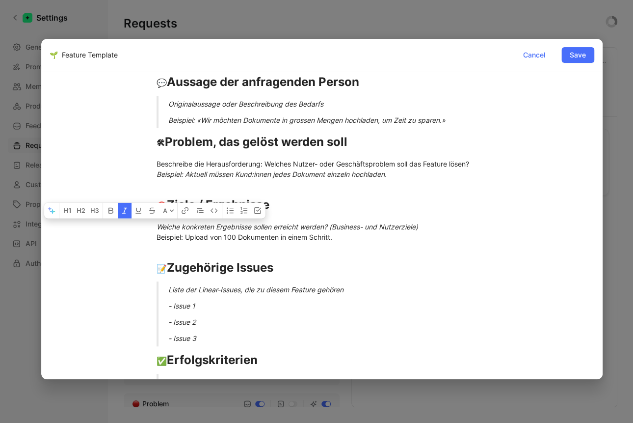
click at [125, 211] on icon "button" at bounding box center [124, 211] width 5 height 6
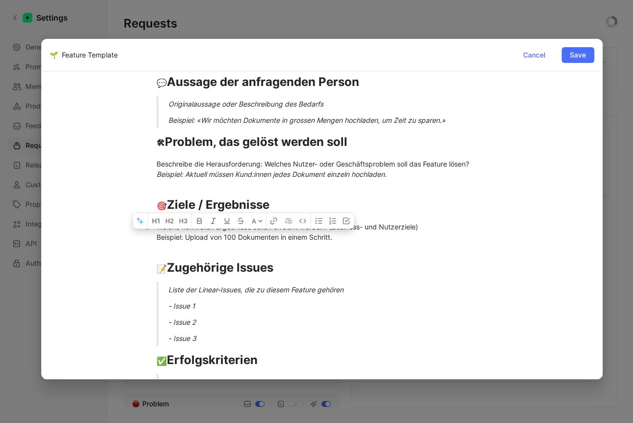
drag, startPoint x: 344, startPoint y: 237, endPoint x: 141, endPoint y: 237, distance: 202.2
click at [141, 237] on p "Welche konkreten Ergebnisse sollen erreicht werden? (Business- und Nutzerziele)…" at bounding box center [322, 231] width 368 height 27
click at [151, 246] on h1 "📝 Zugehörige Issues" at bounding box center [322, 263] width 368 height 34
click at [168, 292] on em "Liste der Linear-Issues, die zu diesem Feature gehören" at bounding box center [255, 289] width 175 height 8
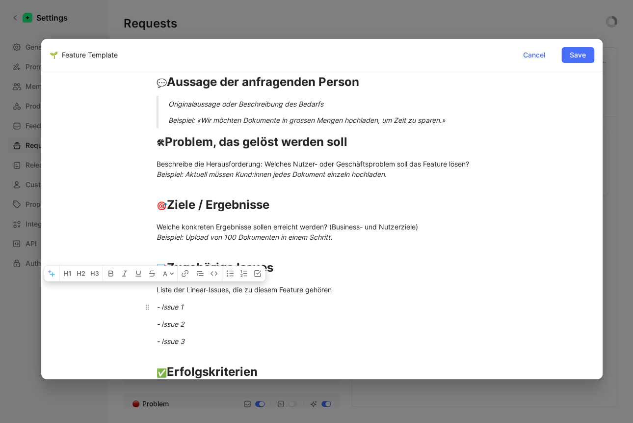
click at [272, 314] on p "- Issue 1" at bounding box center [322, 306] width 368 height 16
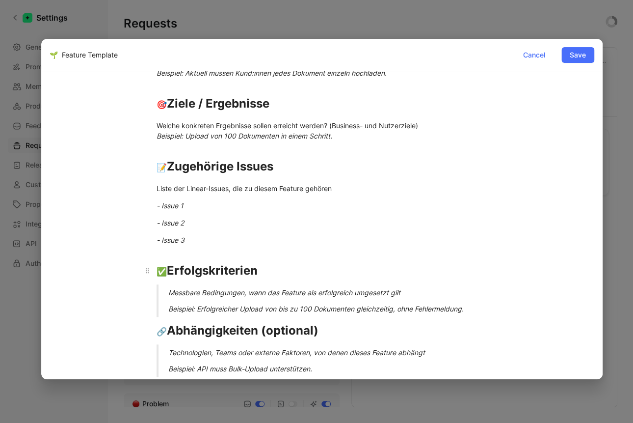
scroll to position [155, 0]
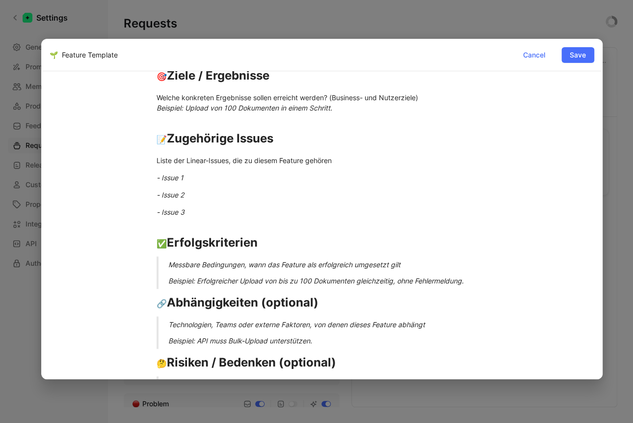
drag, startPoint x: 164, startPoint y: 264, endPoint x: 107, endPoint y: 265, distance: 56.9
click at [107, 265] on div "💬 Aussage der anfragenden Person Originalaussage oder Beschreibung des Bedarfs …" at bounding box center [322, 176] width 545 height 488
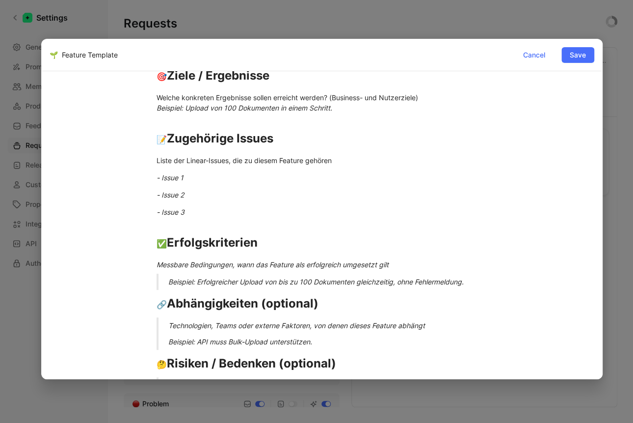
click at [168, 286] on div "Beispiel: Erfolgreicher Upload von bis zu 100 Dokumenten gleichzeitig, ohne Feh…" at bounding box center [333, 281] width 331 height 10
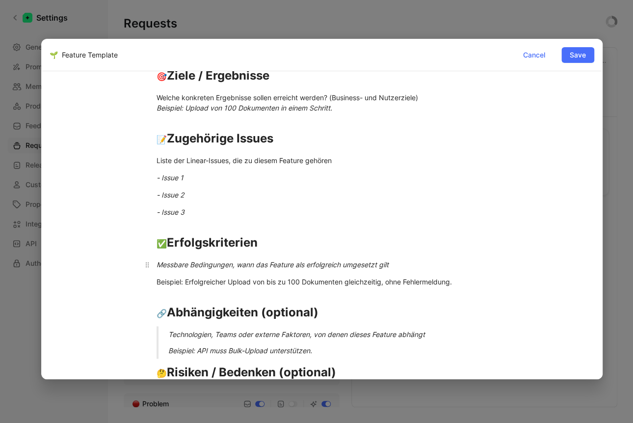
click at [170, 266] on em "Messbare Bedingungen, wann das Feature als erfolgreich umgesetzt gilt" at bounding box center [273, 264] width 232 height 8
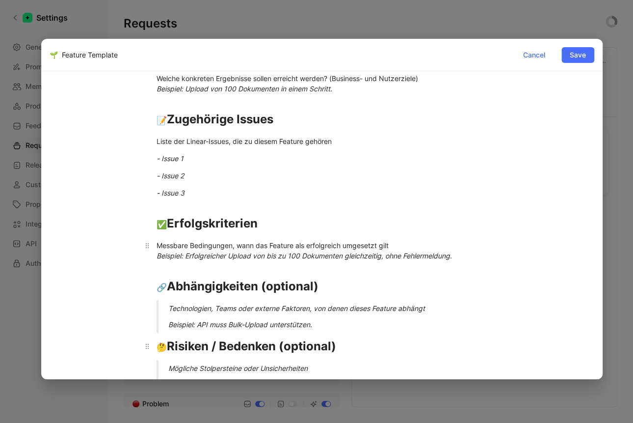
scroll to position [240, 0]
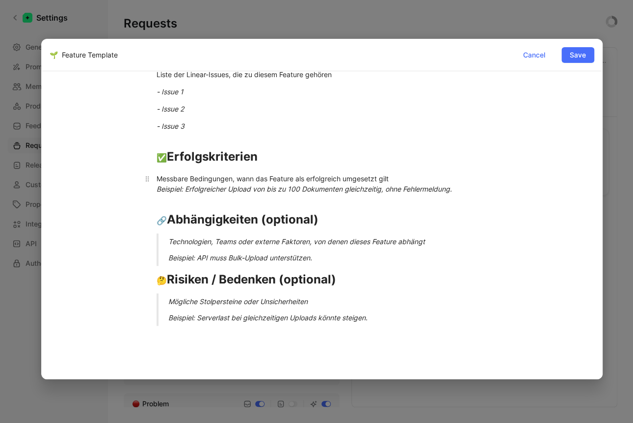
click at [164, 238] on blockquote "Technologien, Teams oder externe Faktoren, von denen dieses Feature abhängt Bei…" at bounding box center [322, 249] width 368 height 32
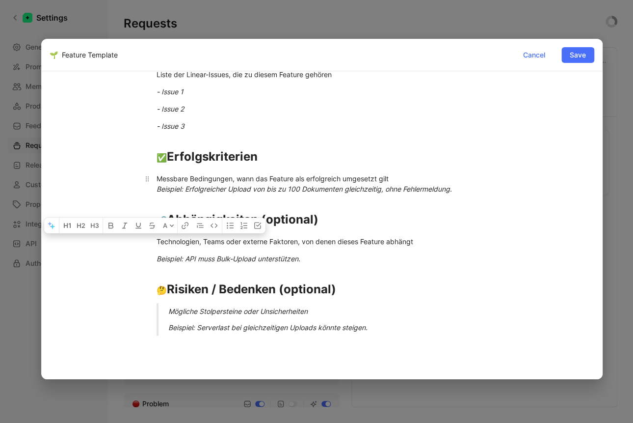
click at [129, 297] on div "💬 Aussage der anfragenden Person Originalaussage oder Beschreibung des Bedarfs …" at bounding box center [322, 96] width 545 height 501
click at [153, 255] on p "Beispiel: API muss Bulk-Upload unterstützen." at bounding box center [322, 258] width 368 height 16
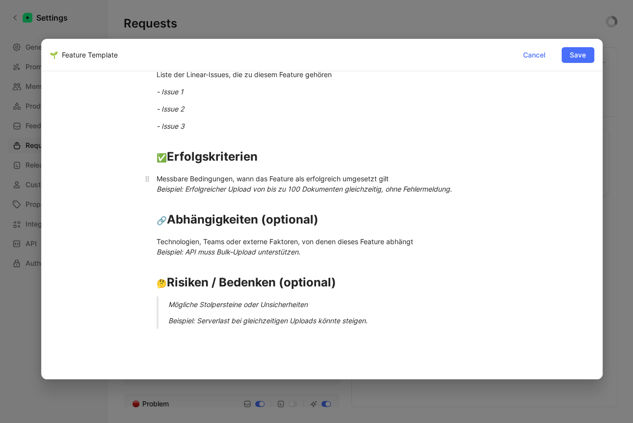
click at [195, 300] on div "Mögliche Stolpersteine oder Unsicherheiten" at bounding box center [333, 304] width 331 height 10
click at [343, 306] on div "Mögliche Stolpersteine oder Unsicherheiten" at bounding box center [333, 304] width 331 height 10
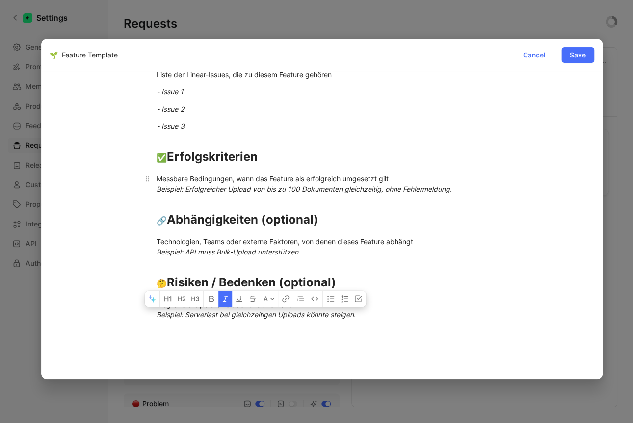
click at [506, 270] on div "💬 Aussage der anfragenden Person Originalaussage oder Beschreibung des Bedarfs …" at bounding box center [322, 90] width 545 height 488
click at [590, 56] on button "Save" at bounding box center [577, 55] width 33 height 16
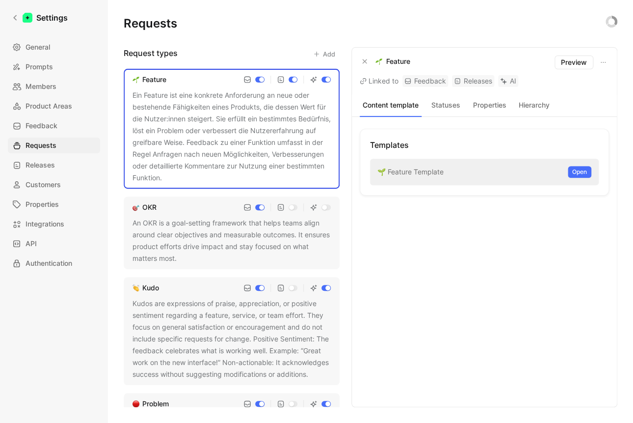
drag, startPoint x: 154, startPoint y: 223, endPoint x: 164, endPoint y: 207, distance: 18.8
click at [164, 208] on div "OKR An OKR is a goal-setting framework that helps teams align around clear obje…" at bounding box center [232, 232] width 216 height 73
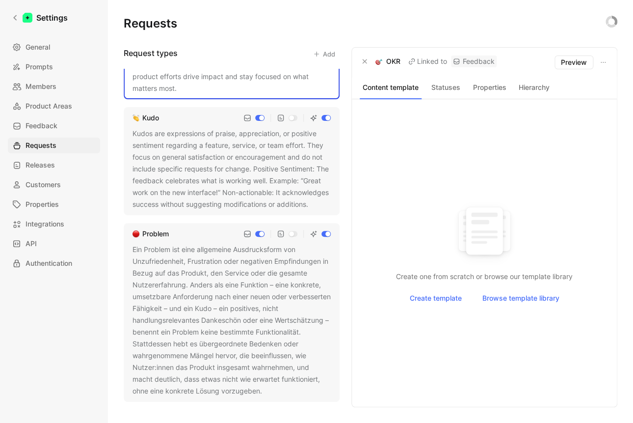
scroll to position [197, 0]
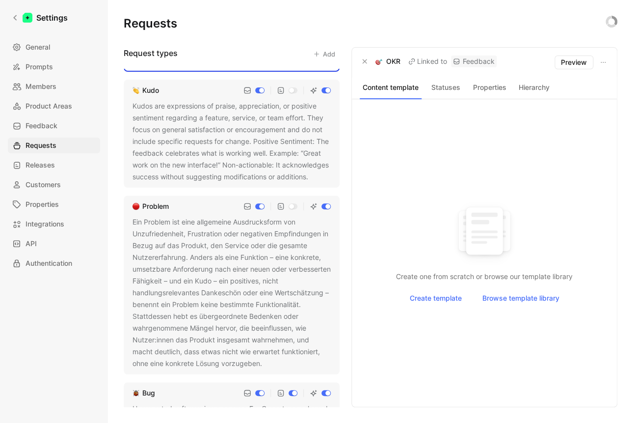
click at [288, 260] on div "Ein Problem ist eine allgemeine Ausdrucksform von Unzufriedenheit, Frustration …" at bounding box center [232, 292] width 198 height 153
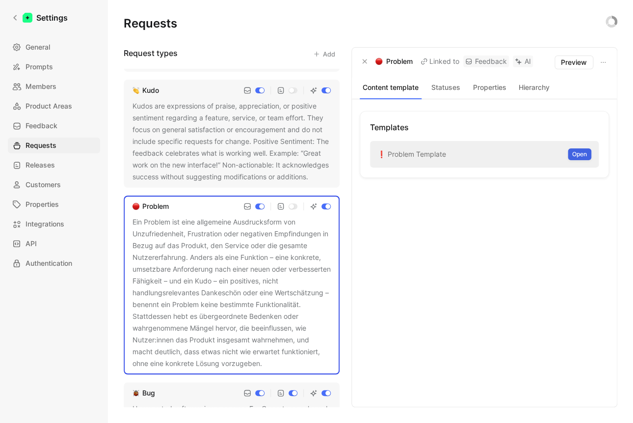
click at [580, 157] on span "Open" at bounding box center [579, 154] width 15 height 10
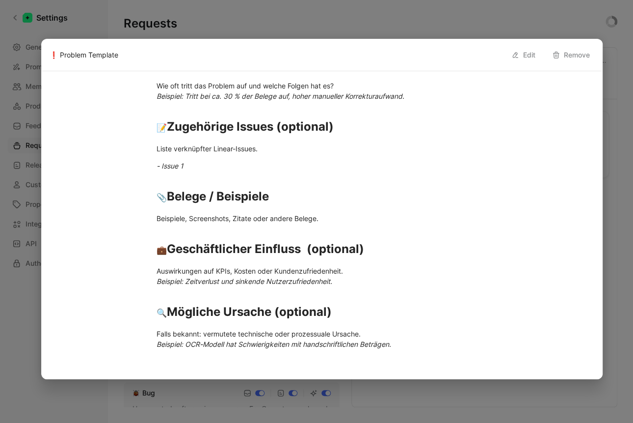
scroll to position [224, 0]
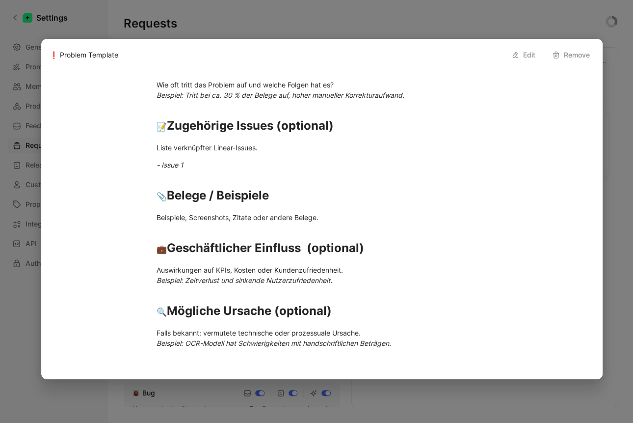
drag, startPoint x: 167, startPoint y: 196, endPoint x: 300, endPoint y: 191, distance: 133.6
click at [300, 191] on h1 "📎 Belege / Beispiele" at bounding box center [322, 191] width 368 height 34
click at [272, 185] on h1 "📎 Belege / Beispiele" at bounding box center [322, 191] width 368 height 34
drag, startPoint x: 283, startPoint y: 205, endPoint x: 169, endPoint y: 193, distance: 114.9
click at [169, 193] on h1 "📎 Belege / Beispiele" at bounding box center [322, 191] width 368 height 34
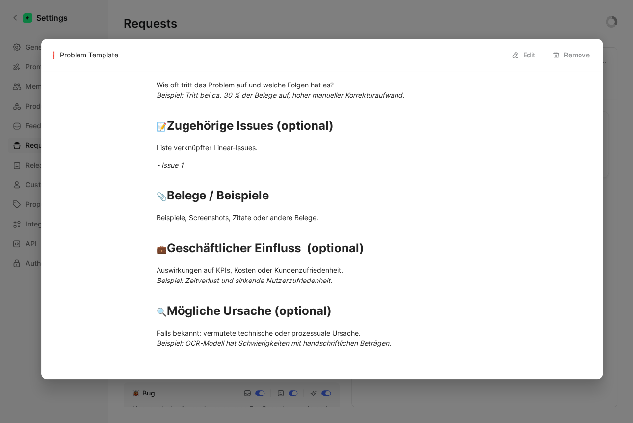
click at [522, 56] on button "Edit" at bounding box center [523, 55] width 33 height 16
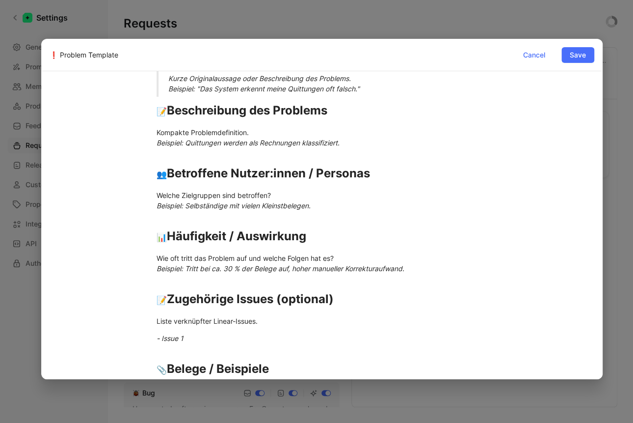
scroll to position [244, 0]
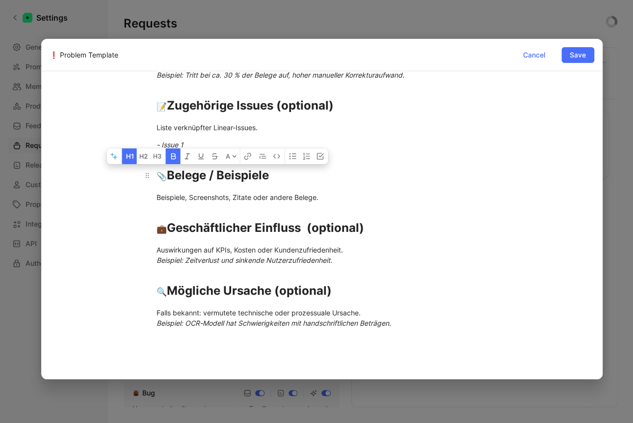
drag, startPoint x: 169, startPoint y: 173, endPoint x: 273, endPoint y: 171, distance: 104.1
click at [273, 171] on div "📎 Belege / Beispiele" at bounding box center [322, 175] width 331 height 18
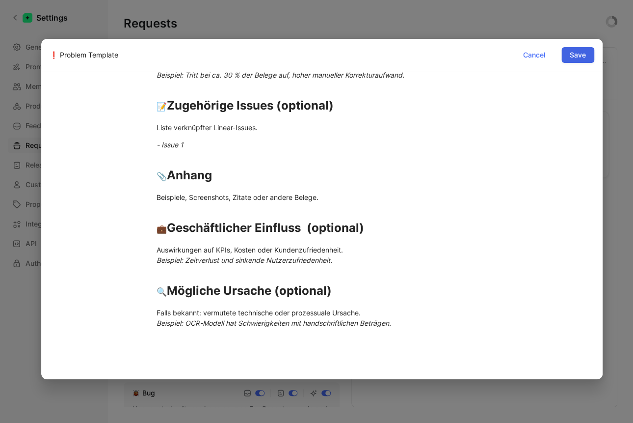
click at [578, 60] on span "Save" at bounding box center [578, 55] width 16 height 12
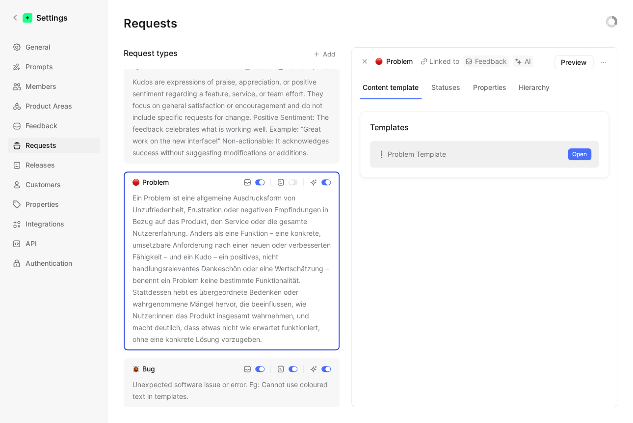
scroll to position [233, 0]
click at [198, 374] on div "Bug Unexpected software issue or error. Eg: Cannot use coloured text in templat…" at bounding box center [232, 382] width 216 height 49
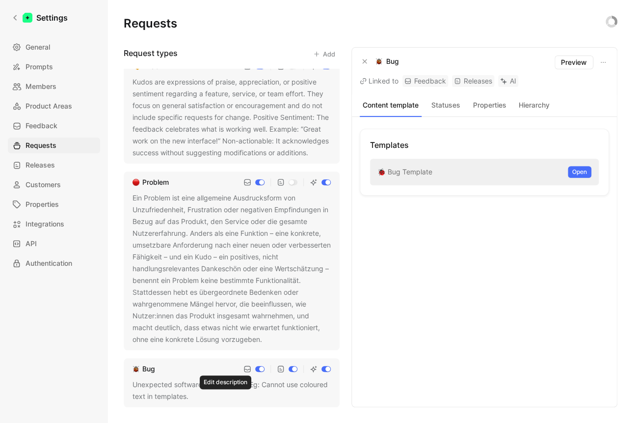
click at [197, 397] on use at bounding box center [195, 397] width 4 height 4
click at [200, 397] on button at bounding box center [195, 397] width 10 height 10
click at [198, 397] on icon at bounding box center [195, 397] width 6 height 6
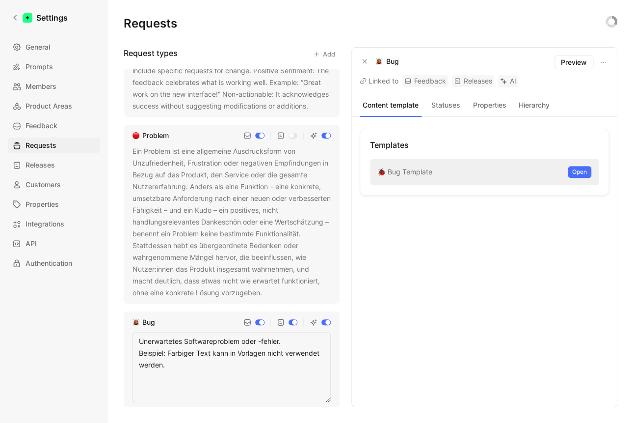
scroll to position [279, 0]
drag, startPoint x: 175, startPoint y: 371, endPoint x: 131, endPoint y: 353, distance: 47.8
click at [133, 353] on textarea "Unerwartetes Softwareproblem oder -fehler. Beispiel: Farbiger Text kann in Vorl…" at bounding box center [232, 367] width 198 height 70
type textarea "Unerwartetes Softwareproblem oder -fehler."
click at [414, 353] on div "Templates 🐞 Bug Template Open" at bounding box center [484, 262] width 249 height 266
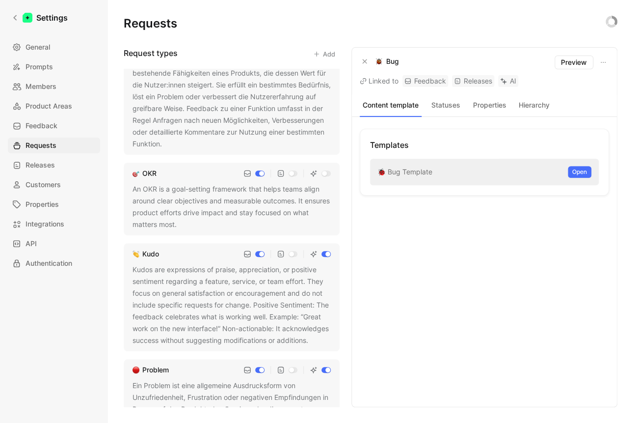
scroll to position [32, 0]
click at [327, 54] on button "Add" at bounding box center [324, 54] width 31 height 14
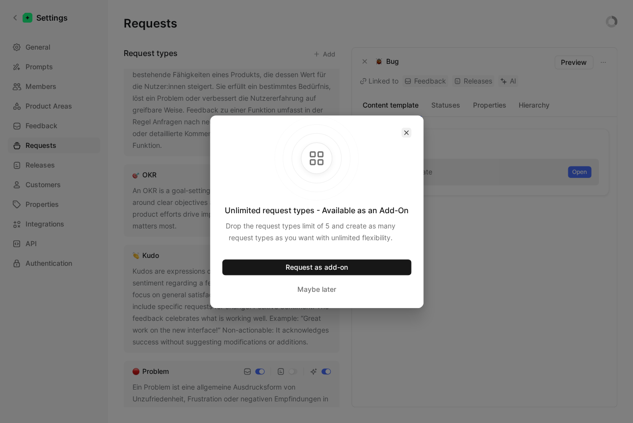
click at [406, 132] on icon "button" at bounding box center [406, 133] width 6 height 6
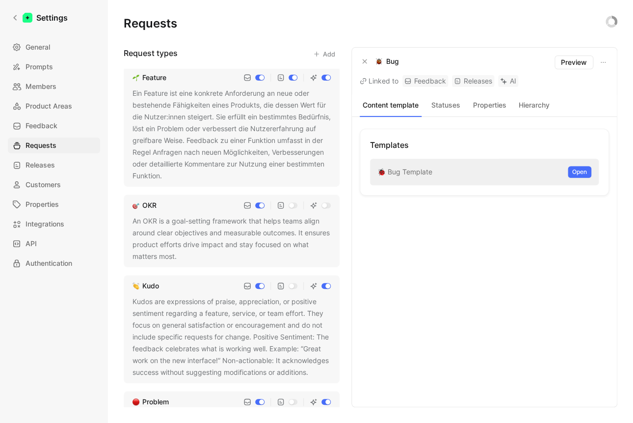
scroll to position [0, 0]
click at [192, 221] on div "An OKR is a goal-setting framework that helps teams align around clear objectiv…" at bounding box center [232, 240] width 198 height 47
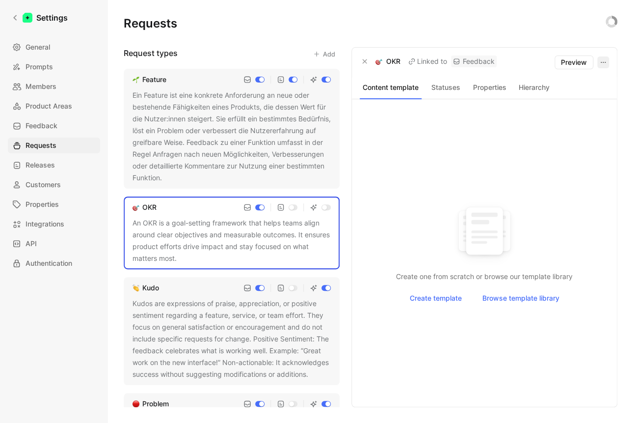
click at [599, 62] on button "button" at bounding box center [603, 62] width 12 height 12
click at [563, 98] on span "Delete" at bounding box center [559, 98] width 21 height 8
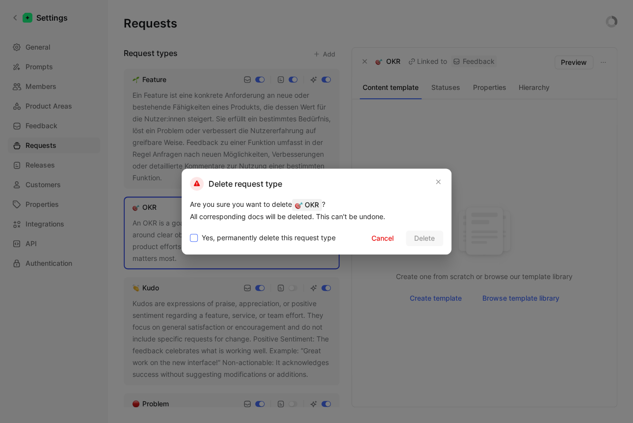
click at [224, 239] on span "Yes, permanently delete this request type" at bounding box center [269, 238] width 134 height 12
click at [190, 232] on input "Yes, permanently delete this request type" at bounding box center [190, 232] width 0 height 0
click at [423, 239] on span "Delete" at bounding box center [424, 238] width 21 height 12
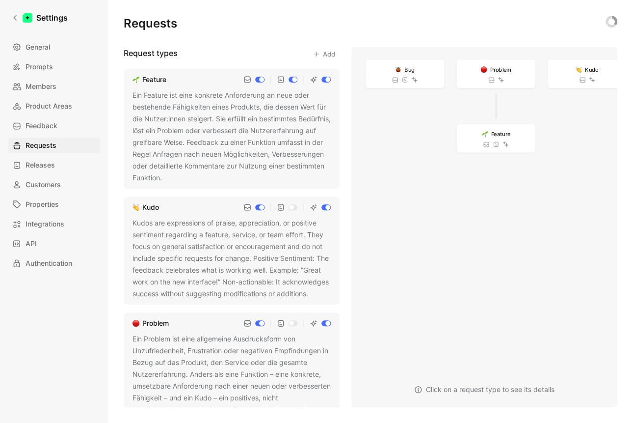
click at [323, 56] on button "Add" at bounding box center [324, 54] width 31 height 14
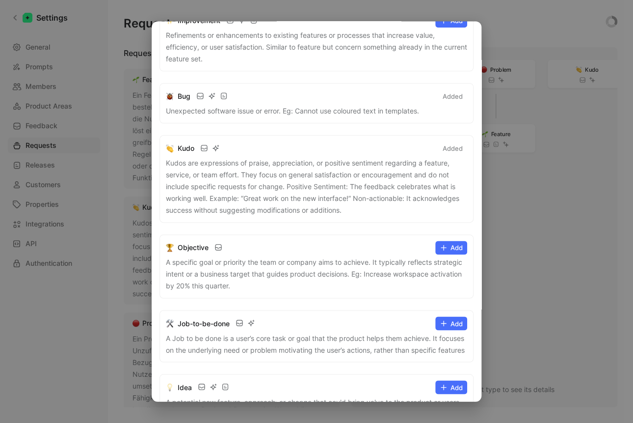
scroll to position [286, 0]
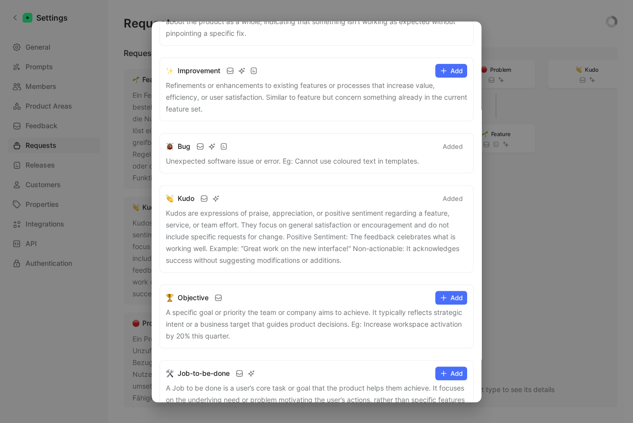
click at [75, 313] on div at bounding box center [316, 211] width 633 height 423
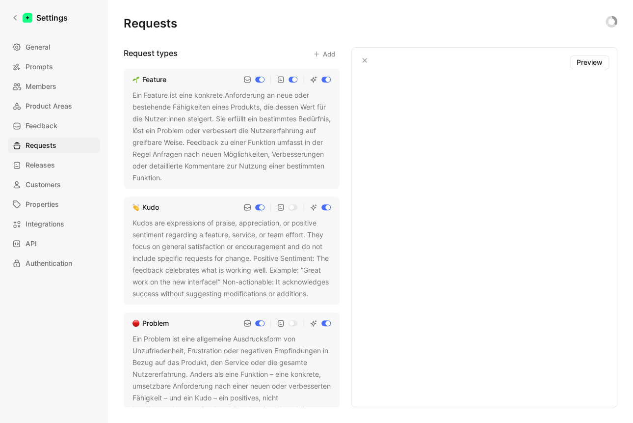
click at [451, 117] on div at bounding box center [484, 241] width 265 height 329
click at [206, 144] on div "Ein Feature ist eine konkrete Anforderung an neue oder bestehende Fähigkeiten e…" at bounding box center [232, 136] width 198 height 94
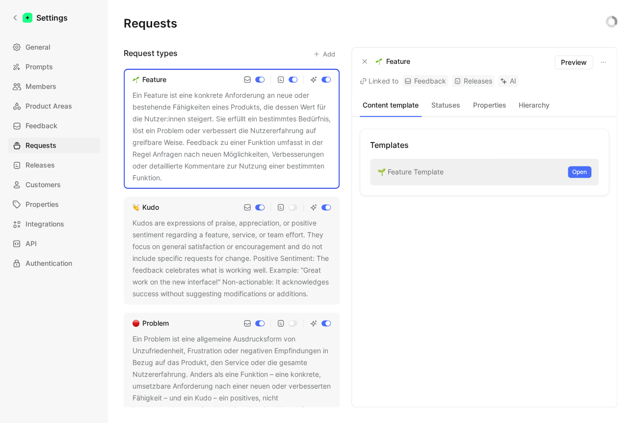
click at [326, 56] on button "Add" at bounding box center [324, 54] width 31 height 14
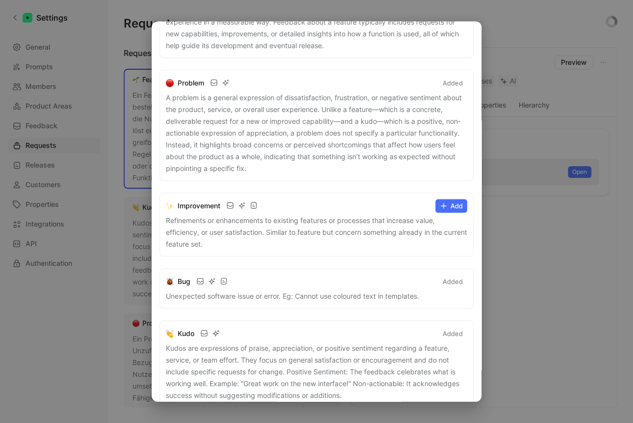
scroll to position [111, 0]
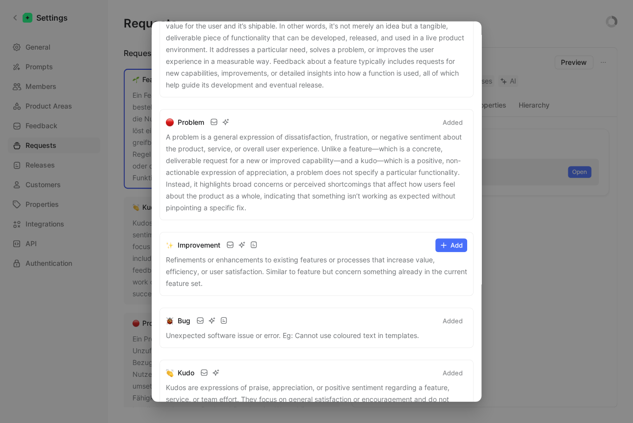
click at [445, 243] on button "Add" at bounding box center [451, 245] width 32 height 14
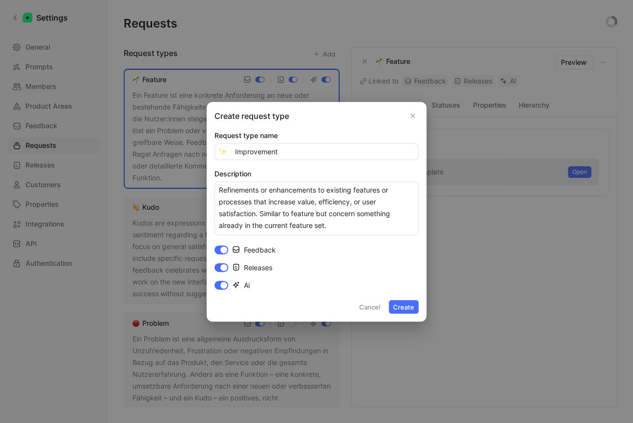
click at [406, 307] on button "Create" at bounding box center [404, 306] width 30 height 14
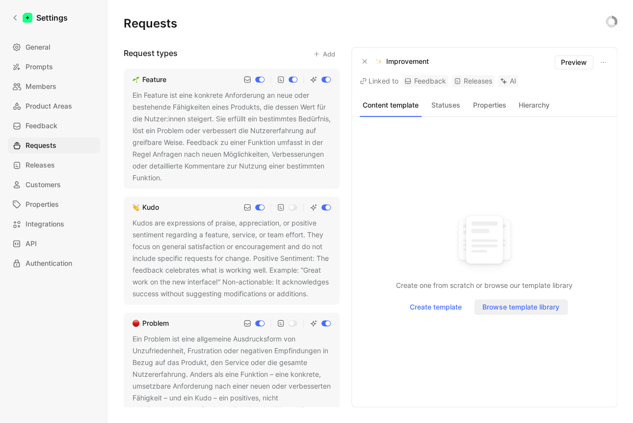
click at [507, 303] on span "Browse template library" at bounding box center [520, 307] width 77 height 12
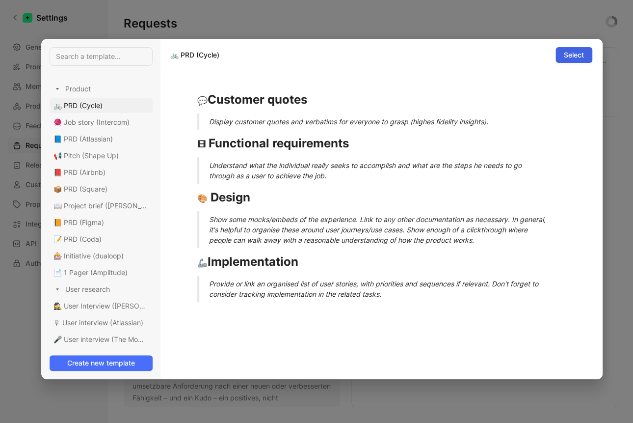
click at [582, 59] on span "Select" at bounding box center [574, 55] width 20 height 12
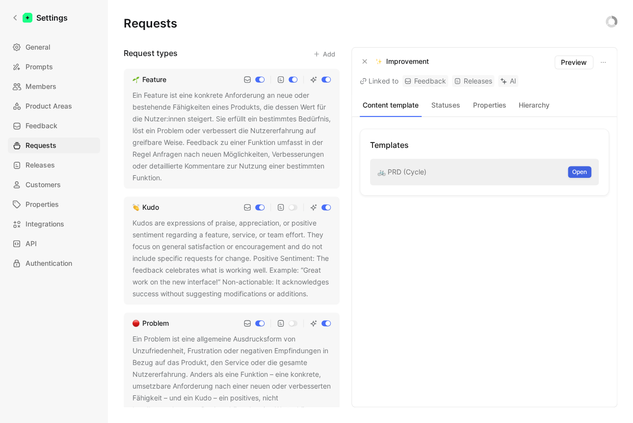
click at [575, 171] on span "Open" at bounding box center [579, 172] width 15 height 10
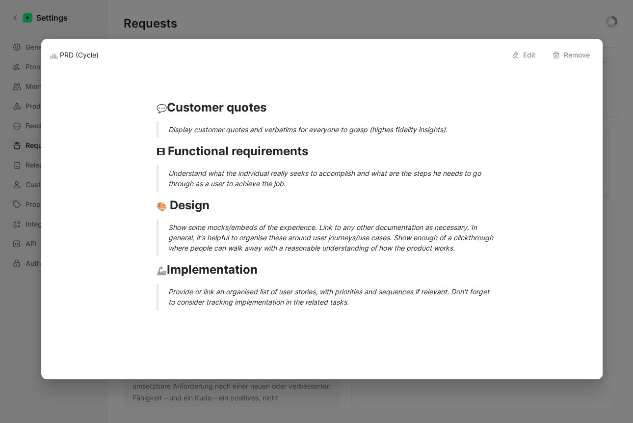
click at [526, 55] on button "Edit" at bounding box center [523, 55] width 33 height 16
click at [173, 150] on strong "Functional requirements" at bounding box center [238, 151] width 140 height 14
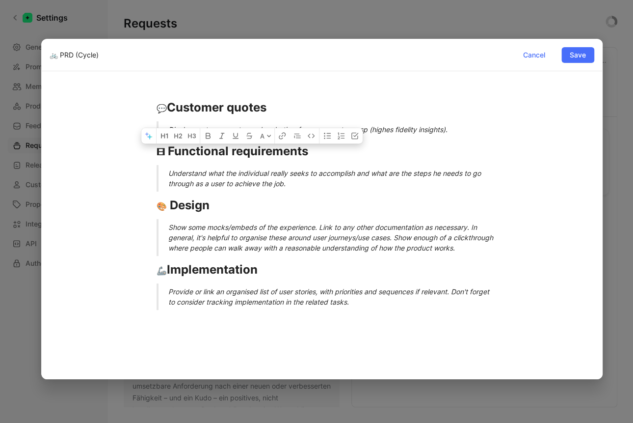
drag, startPoint x: 156, startPoint y: 151, endPoint x: 382, endPoint y: 359, distance: 306.7
click at [382, 359] on div "A 💬 Customer quotes Display customer quotes and verbatims for everyone to grasp…" at bounding box center [322, 267] width 545 height 361
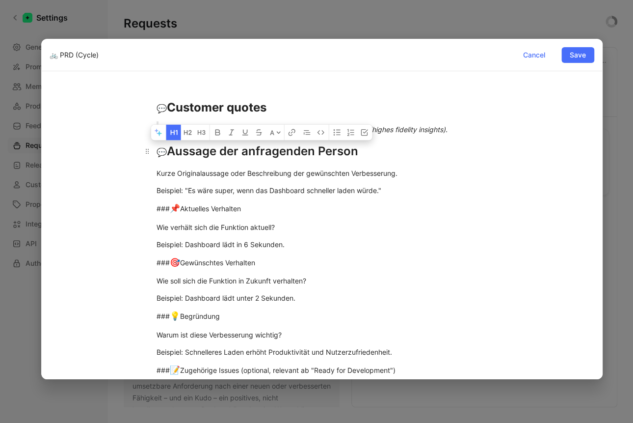
drag, startPoint x: 355, startPoint y: 154, endPoint x: 167, endPoint y: 149, distance: 188.0
click at [167, 149] on div "💬 Aussage der anfragenden Person" at bounding box center [322, 151] width 331 height 18
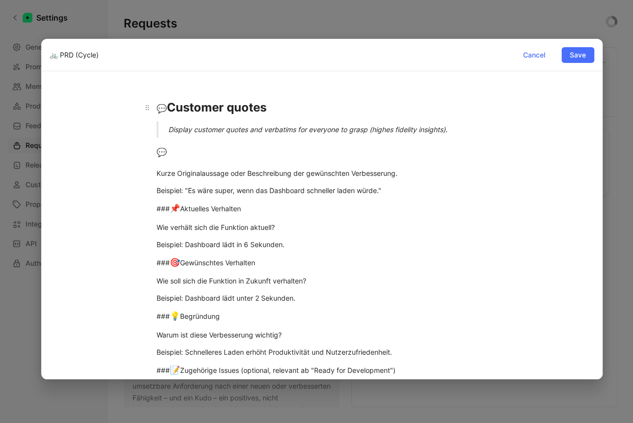
drag, startPoint x: 168, startPoint y: 106, endPoint x: 302, endPoint y: 103, distance: 134.0
click at [302, 103] on div "💬 Customer quotes" at bounding box center [322, 108] width 331 height 18
drag, startPoint x: 230, startPoint y: 111, endPoint x: 379, endPoint y: 106, distance: 149.3
click at [379, 106] on div "💬 Aussage der anfragenden Person" at bounding box center [322, 108] width 331 height 18
drag, startPoint x: 187, startPoint y: 171, endPoint x: 180, endPoint y: 169, distance: 8.1
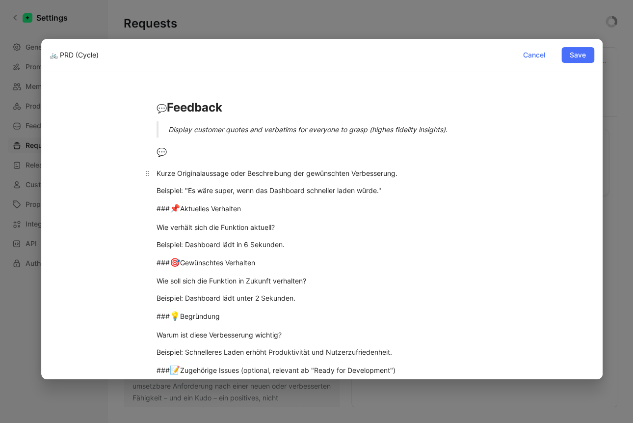
click at [187, 171] on div "Kurze Originalaussage oder Beschreibung der gewünschten Verbesserung." at bounding box center [322, 173] width 331 height 10
drag, startPoint x: 158, startPoint y: 154, endPoint x: 80, endPoint y: 155, distance: 77.6
click at [80, 155] on div "💬 Feedback Display customer quotes and verbatims for everyone to grasp (highes …" at bounding box center [322, 318] width 545 height 463
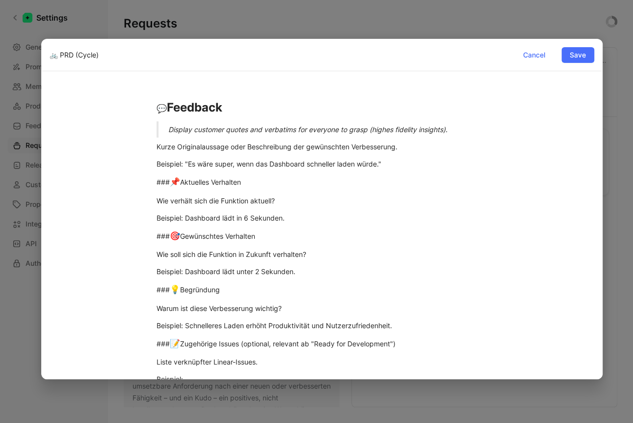
click at [168, 130] on div "Display customer quotes and verbatims for everyone to grasp (highes fidelity in…" at bounding box center [333, 129] width 331 height 10
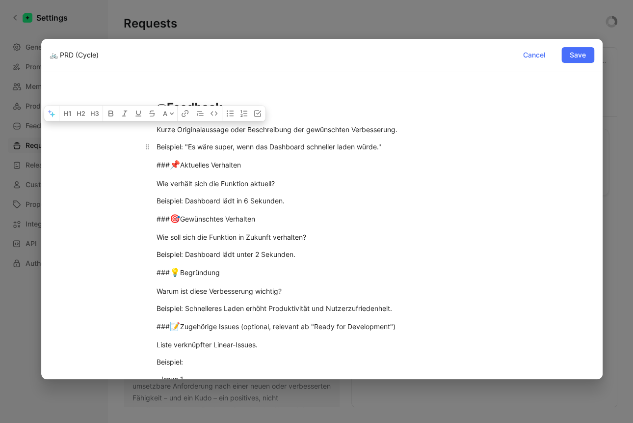
click at [156, 141] on p "Beispiel: "Es wäre super, wenn das Dashboard schneller laden würde."" at bounding box center [322, 146] width 368 height 16
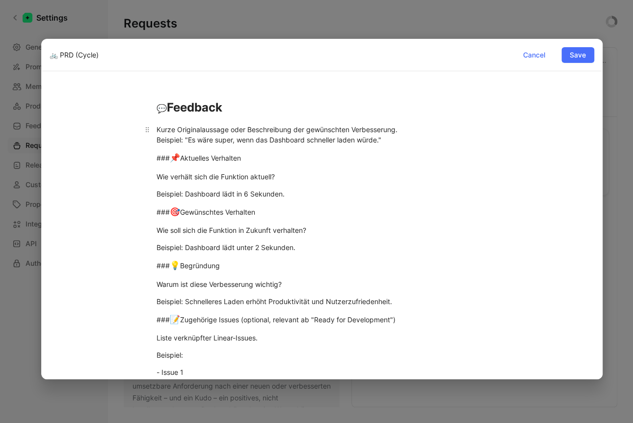
click at [159, 124] on div "Kurze Originalaussage oder Beschreibung der gewünschten Verbesserung. Beispiel:…" at bounding box center [322, 134] width 331 height 21
drag, startPoint x: 153, startPoint y: 129, endPoint x: 468, endPoint y: 136, distance: 314.7
click at [468, 136] on p "Kurze Originalaussage oder Beschreibung der gewünschten Verbesserung. Beispiel:…" at bounding box center [322, 134] width 368 height 27
click at [159, 130] on div "Kurze Originalaussage oder Beschreibung der gewünschten Verbesserung. Beispiel:…" at bounding box center [322, 134] width 331 height 21
drag, startPoint x: 394, startPoint y: 141, endPoint x: 114, endPoint y: 133, distance: 279.4
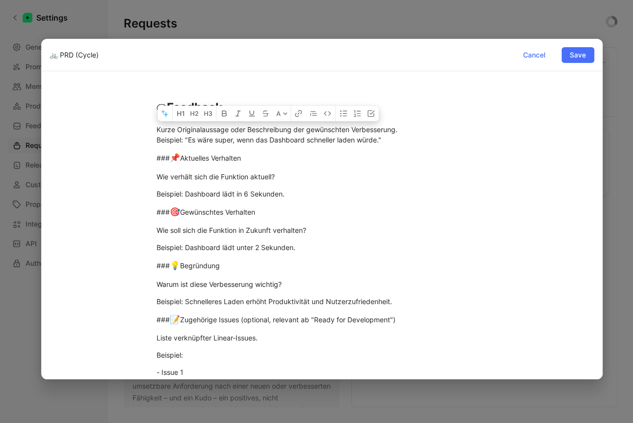
click at [114, 133] on div "💬 Feedback Kurze Originalaussage oder Beschreibung der gewünschten Verbesserung…" at bounding box center [322, 293] width 545 height 412
click at [157, 130] on div "Kurze Originalaussage oder Beschreibung der gewünschten Verbesserung. Beispiel:…" at bounding box center [322, 134] width 331 height 21
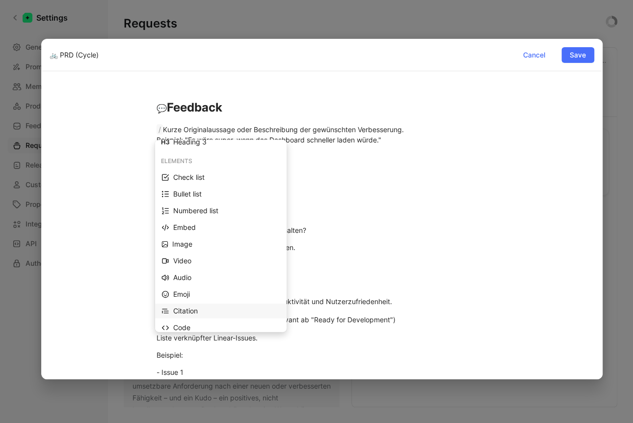
scroll to position [59, 0]
click at [186, 306] on div "Citation" at bounding box center [226, 310] width 107 height 12
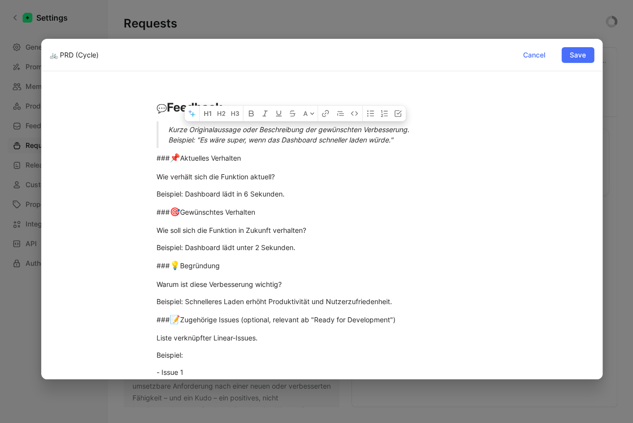
drag, startPoint x: 413, startPoint y: 133, endPoint x: 182, endPoint y: 132, distance: 231.2
click at [182, 132] on div "Kurze Originalaussage oder Beschreibung der gewünschten Verbesserung. Beispiel:…" at bounding box center [333, 134] width 331 height 21
click at [444, 157] on div "### 📌 Aktuelles Verhalten" at bounding box center [322, 158] width 331 height 13
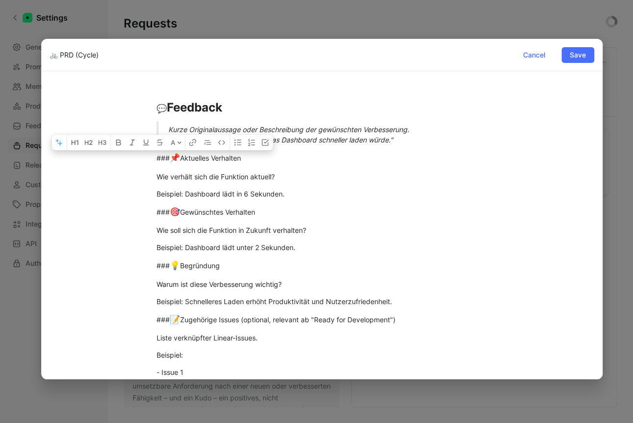
drag, startPoint x: 171, startPoint y: 156, endPoint x: 104, endPoint y: 158, distance: 67.3
click at [104, 158] on div "💬 Feedback Kurze Originalaussage oder Beschreibung der gewünschten Verbesserung…" at bounding box center [322, 293] width 545 height 412
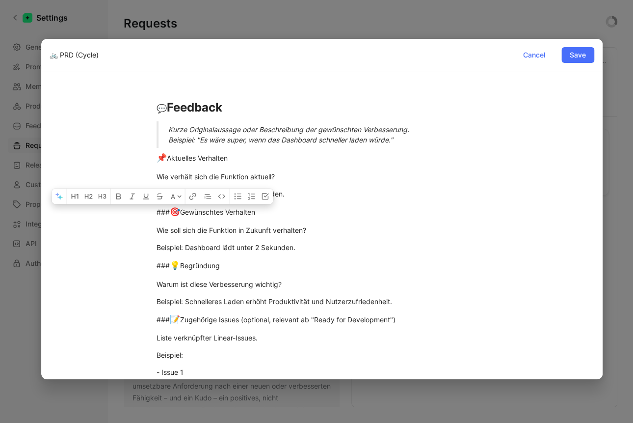
drag, startPoint x: 172, startPoint y: 215, endPoint x: 89, endPoint y: 209, distance: 83.7
click at [89, 209] on div "💬 Feedback Kurze Originalaussage oder Beschreibung der gewünschten Verbesserung…" at bounding box center [322, 293] width 545 height 412
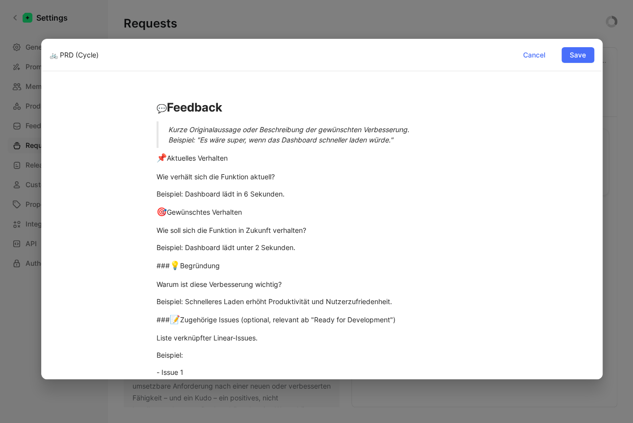
drag, startPoint x: 170, startPoint y: 266, endPoint x: 60, endPoint y: 252, distance: 110.8
click at [59, 253] on div "💬 Feedback Kurze Originalaussage oder Beschreibung der gewünschten Verbesserung…" at bounding box center [322, 293] width 545 height 412
drag, startPoint x: 168, startPoint y: 316, endPoint x: 108, endPoint y: 318, distance: 59.9
click at [108, 318] on div "💬 Feedback Kurze Originalaussage oder Beschreibung der gewünschten Verbesserung…" at bounding box center [322, 293] width 545 height 412
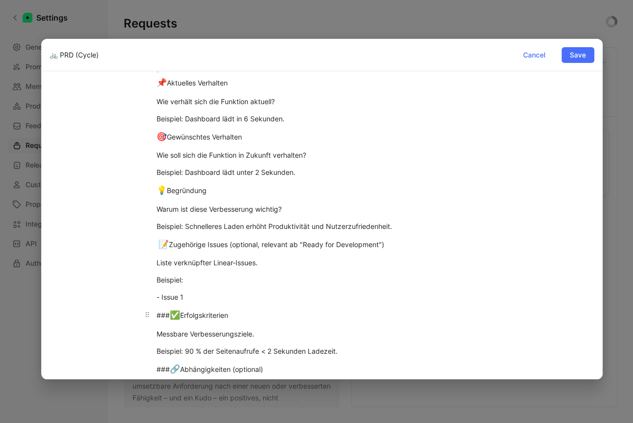
scroll to position [77, 0]
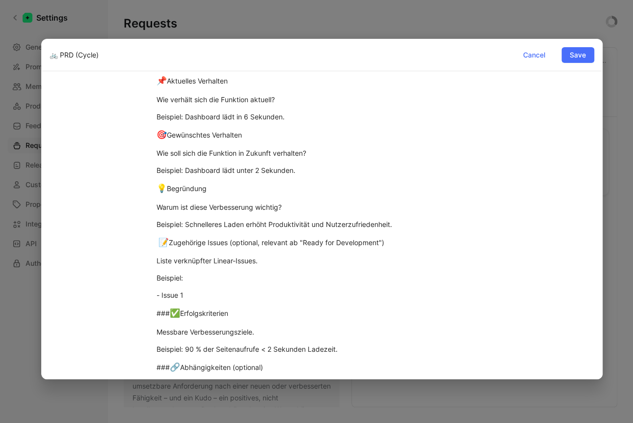
drag, startPoint x: 168, startPoint y: 313, endPoint x: 86, endPoint y: 311, distance: 81.5
click at [86, 311] on div "💬 Feedback Kurze Originalaussage oder Beschreibung der gewünschten Verbesserung…" at bounding box center [322, 216] width 545 height 412
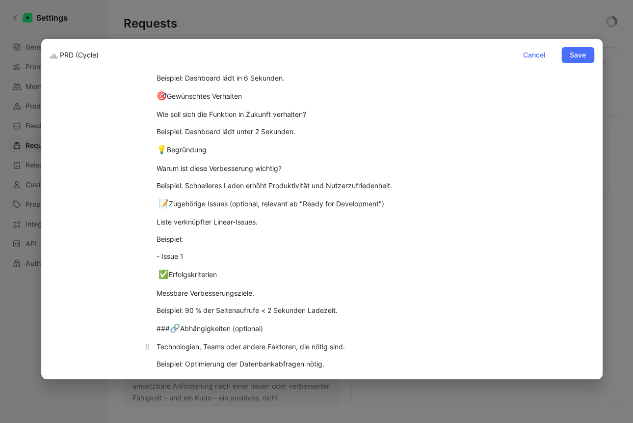
scroll to position [129, 0]
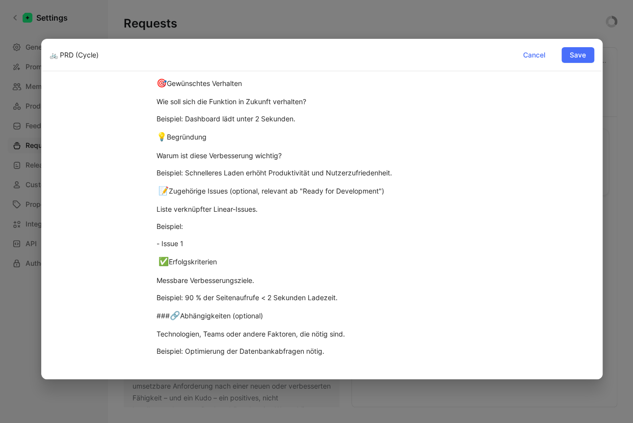
drag, startPoint x: 169, startPoint y: 316, endPoint x: 94, endPoint y: 318, distance: 75.6
click at [94, 318] on div "💬 Feedback Kurze Originalaussage oder Beschreibung der gewünschten Verbesserung…" at bounding box center [322, 164] width 545 height 412
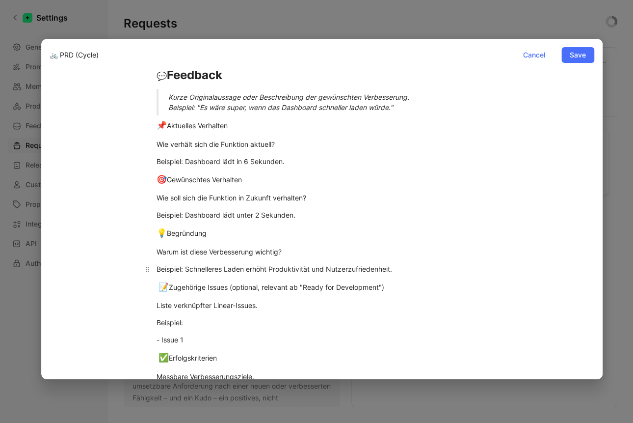
scroll to position [31, 0]
click at [209, 128] on div "📌 Aktuelles Verhalten" at bounding box center [322, 126] width 331 height 13
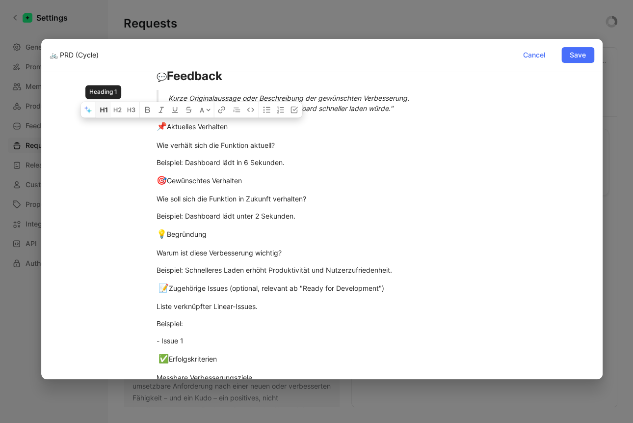
click at [105, 109] on icon "button" at bounding box center [103, 109] width 4 height 5
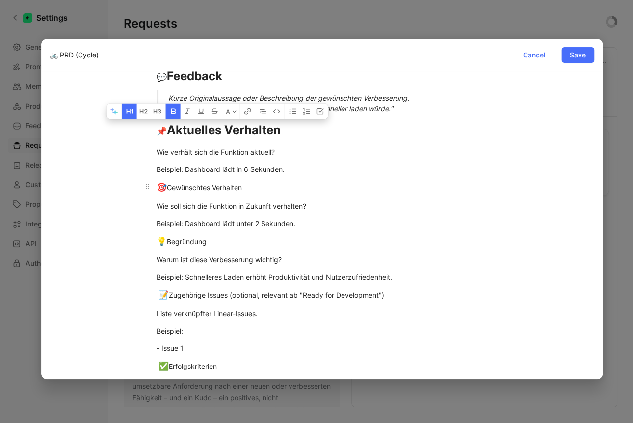
click at [220, 190] on div "🎯 Gewünschtes Verhalten" at bounding box center [322, 187] width 331 height 13
click at [219, 190] on div "🎯 Gewünschtes Verhalten" at bounding box center [322, 187] width 331 height 13
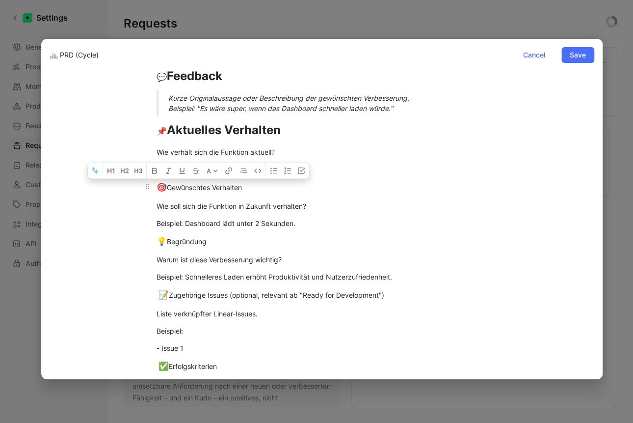
click at [219, 190] on div "🎯 Gewünschtes Verhalten" at bounding box center [322, 187] width 331 height 13
click at [111, 173] on icon "button" at bounding box center [109, 170] width 4 height 5
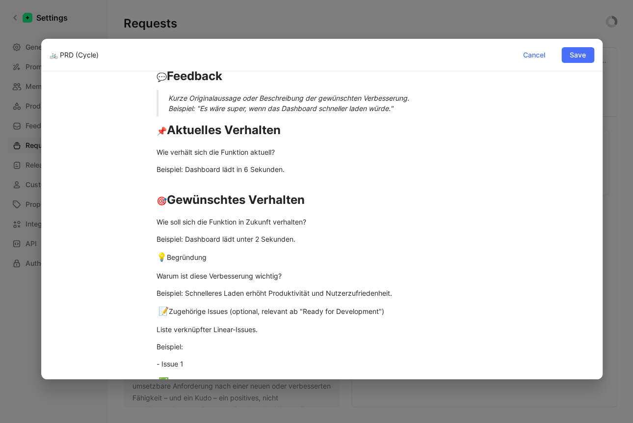
drag, startPoint x: 218, startPoint y: 262, endPoint x: 106, endPoint y: 252, distance: 112.3
click at [106, 252] on div "💬 Feedback Kurze Originalaussage oder Beschreibung der gewünschten Verbesserung…" at bounding box center [322, 272] width 545 height 435
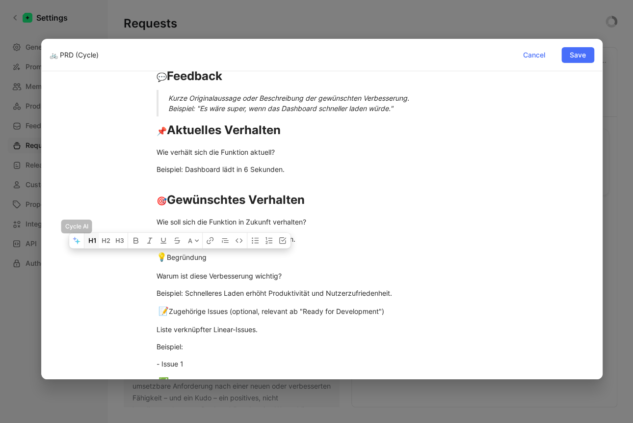
click at [92, 239] on icon "button" at bounding box center [91, 240] width 4 height 5
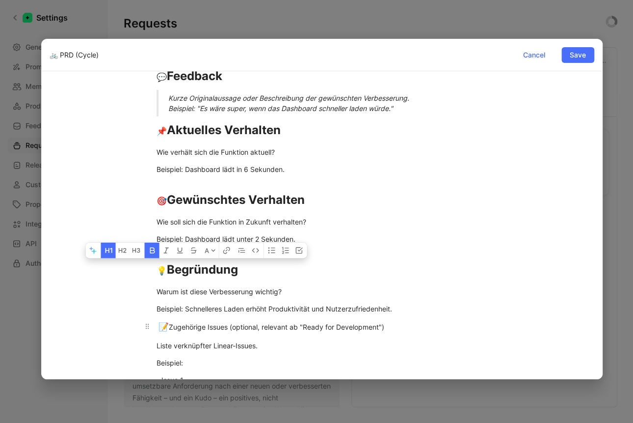
scroll to position [134, 0]
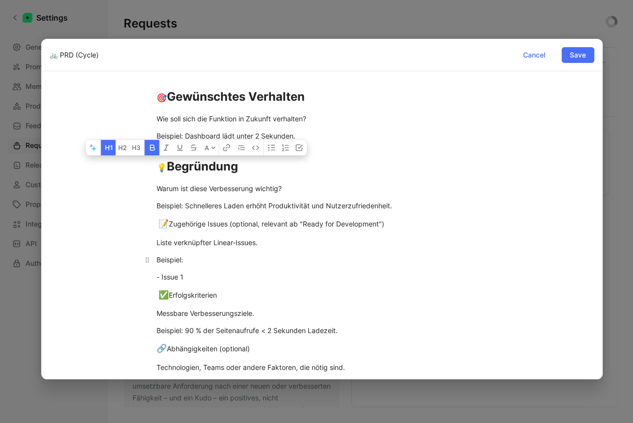
click at [194, 263] on div "Beispiel:" at bounding box center [322, 259] width 331 height 10
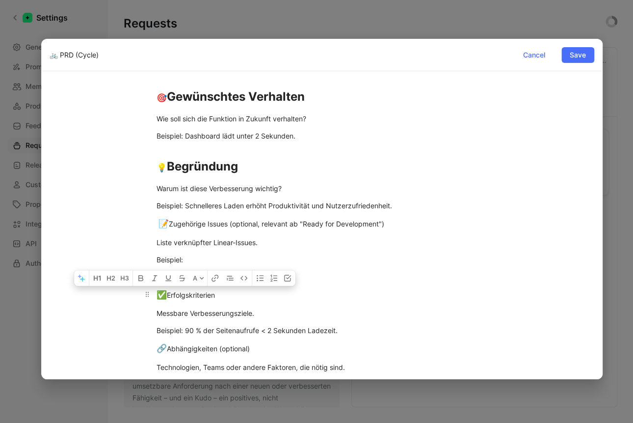
drag, startPoint x: 229, startPoint y: 298, endPoint x: 138, endPoint y: 291, distance: 91.1
click at [138, 291] on p "✅ Erfolgskriterien" at bounding box center [322, 295] width 368 height 19
click at [235, 226] on div "📝 Zugehörige Issues (optional, relevant ab "Ready for Development")" at bounding box center [322, 223] width 331 height 13
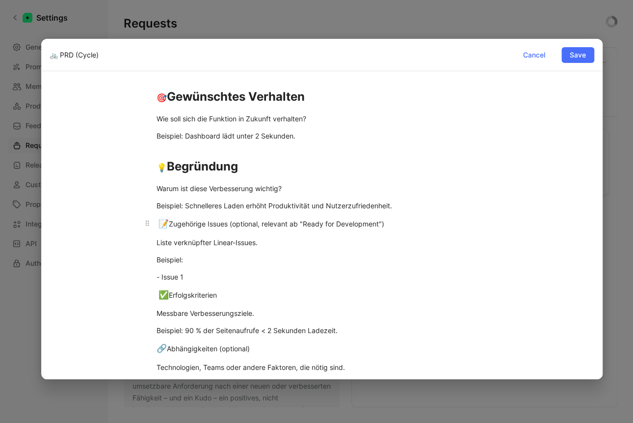
click at [235, 226] on div "📝 Zugehörige Issues (optional, relevant ab "Ready for Development")" at bounding box center [322, 223] width 331 height 13
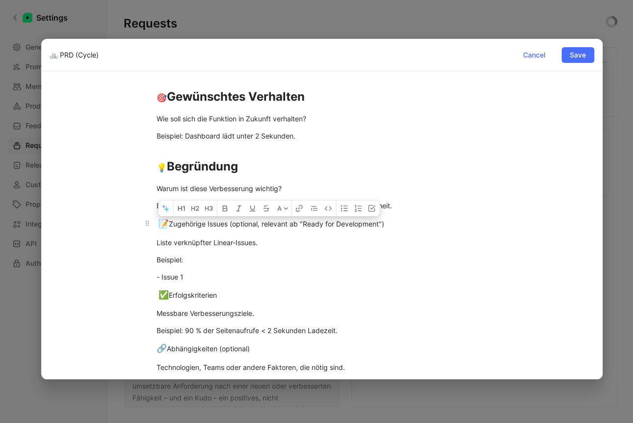
click at [235, 226] on div "📝 Zugehörige Issues (optional, relevant ab "Ready for Development")" at bounding box center [322, 223] width 331 height 13
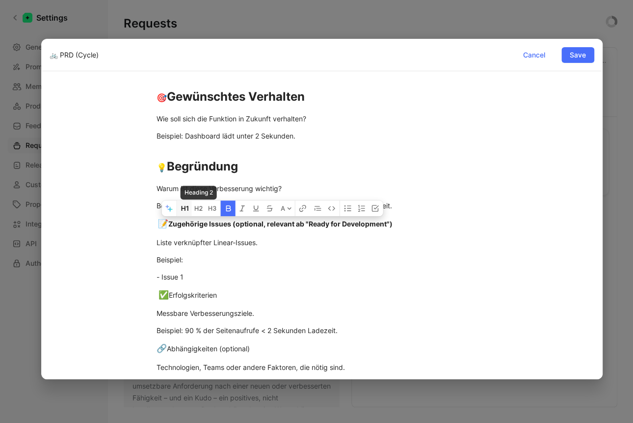
click at [185, 206] on icon "button" at bounding box center [184, 208] width 4 height 5
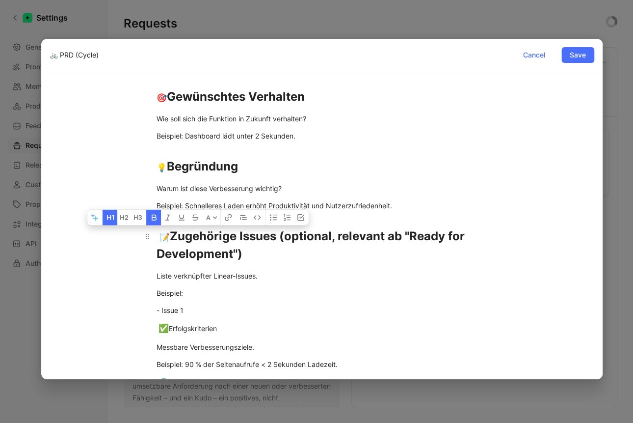
click at [272, 251] on div "📝 Zugehörige Issues (optional, relevant ab "Ready for Development")" at bounding box center [322, 244] width 331 height 35
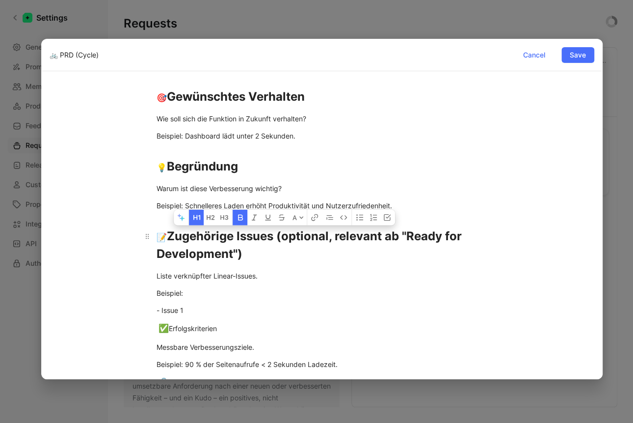
drag, startPoint x: 330, startPoint y: 238, endPoint x: 332, endPoint y: 256, distance: 18.8
click at [332, 256] on div "📝 Zugehörige Issues (optional, relevant ab "Ready for Development")" at bounding box center [322, 244] width 331 height 35
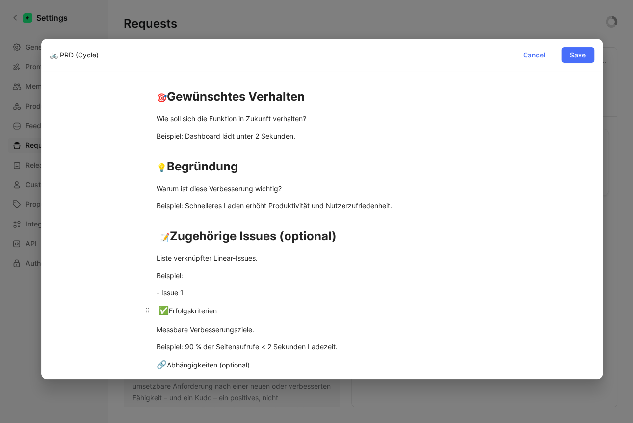
click at [221, 305] on div "✅ Erfolgskriterien" at bounding box center [322, 310] width 331 height 13
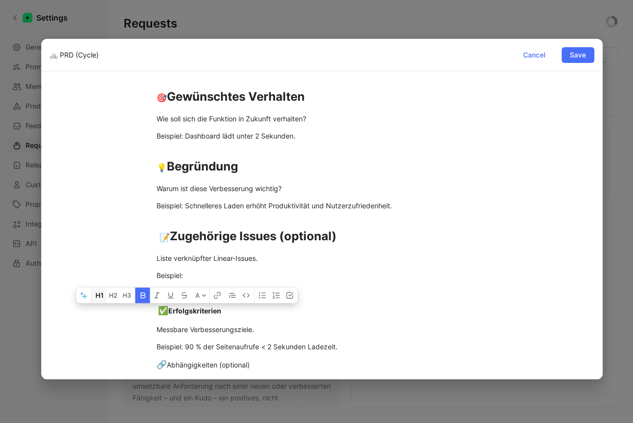
click at [102, 297] on icon "button" at bounding box center [102, 294] width 2 height 5
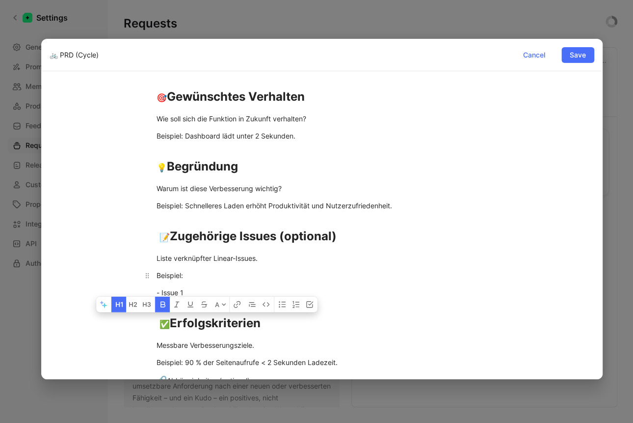
click at [241, 272] on div "Beispiel:" at bounding box center [322, 275] width 331 height 10
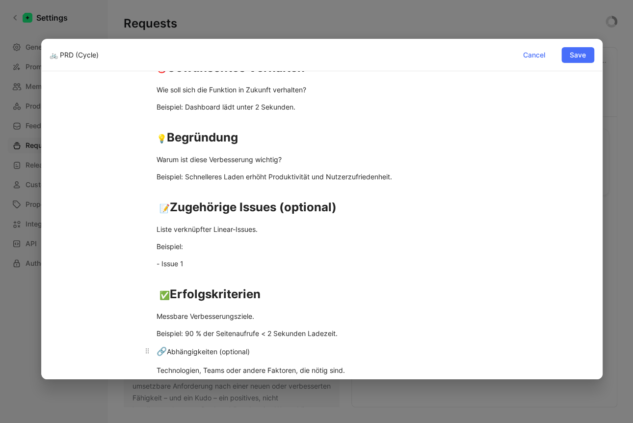
scroll to position [229, 0]
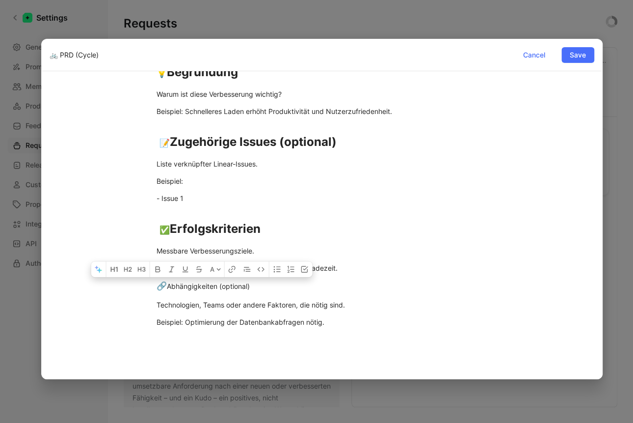
drag, startPoint x: 257, startPoint y: 290, endPoint x: 125, endPoint y: 287, distance: 132.0
click at [125, 287] on div "💬 Feedback Kurze Originalaussage oder Beschreibung der gewünschten Verbesserung…" at bounding box center [322, 99] width 545 height 483
click at [115, 270] on icon "button" at bounding box center [116, 269] width 8 height 8
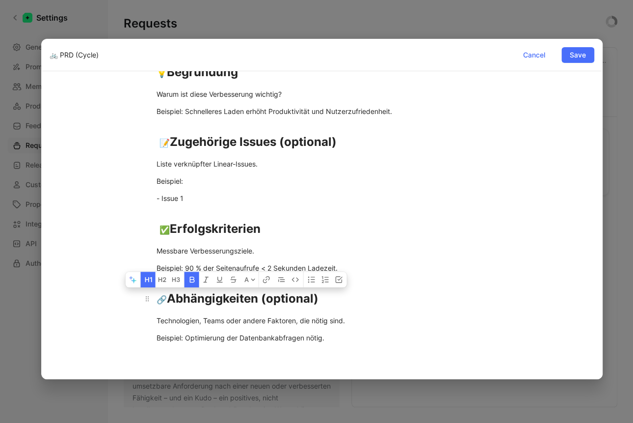
click at [223, 290] on div "🔗 Abhängigkeiten (optional)" at bounding box center [322, 299] width 331 height 18
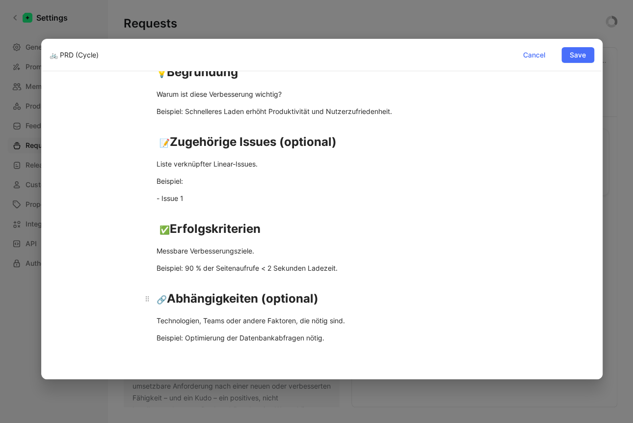
click at [260, 298] on strong "🔗 Abhängigkeiten (optional)" at bounding box center [238, 298] width 162 height 14
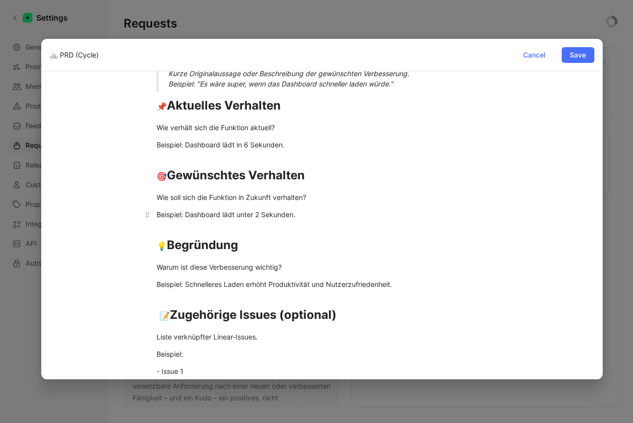
scroll to position [0, 0]
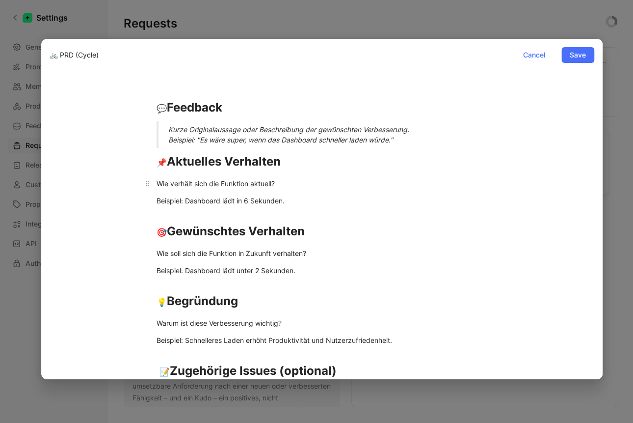
click at [304, 182] on div "Wie verhält sich die Funktion aktuell?" at bounding box center [322, 183] width 331 height 10
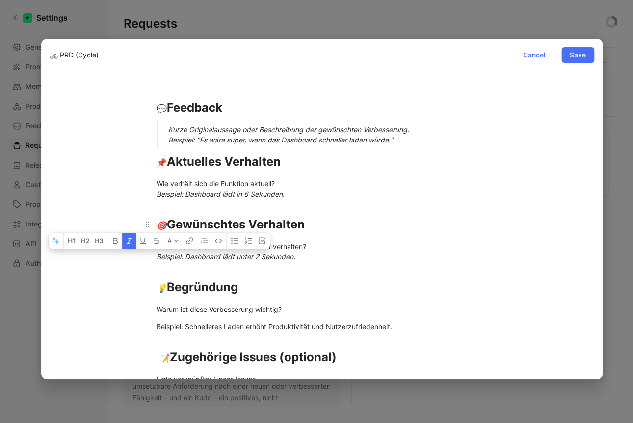
click at [279, 223] on strong "🎯 Gewünschtes Verhalten" at bounding box center [231, 224] width 148 height 14
drag, startPoint x: 360, startPoint y: 254, endPoint x: 331, endPoint y: 257, distance: 29.1
click at [359, 254] on div "Wie soll sich die Funktion in Zukunft verhalten? Beispiel: Dashboard lädt unter…" at bounding box center [322, 251] width 331 height 21
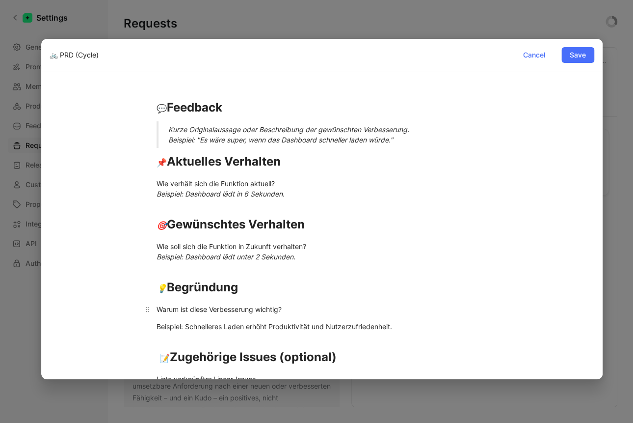
click at [165, 310] on div "Warum ist diese Verbesserung wichtig?" at bounding box center [322, 309] width 331 height 10
click at [153, 335] on div "💬 Feedback Kurze Originalaussage oder Beschreibung der gewünschten Verbesserung…" at bounding box center [322, 329] width 545 height 485
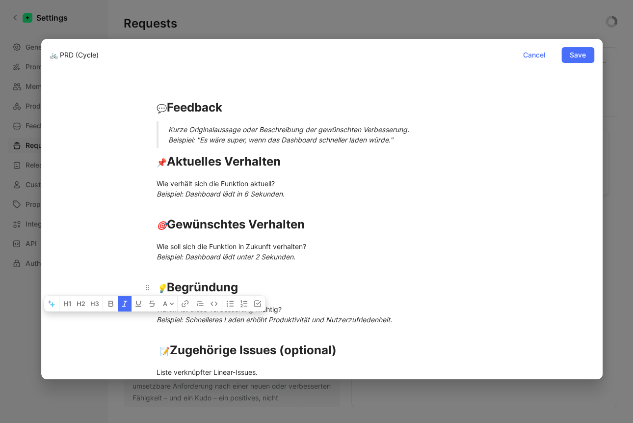
click at [368, 271] on h1 "💡 Begründung" at bounding box center [322, 283] width 368 height 34
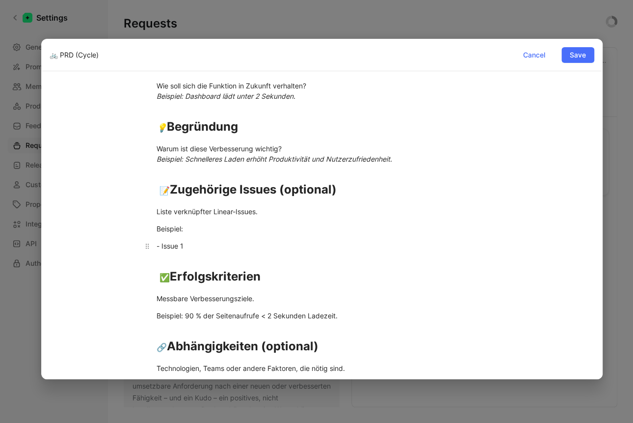
scroll to position [172, 0]
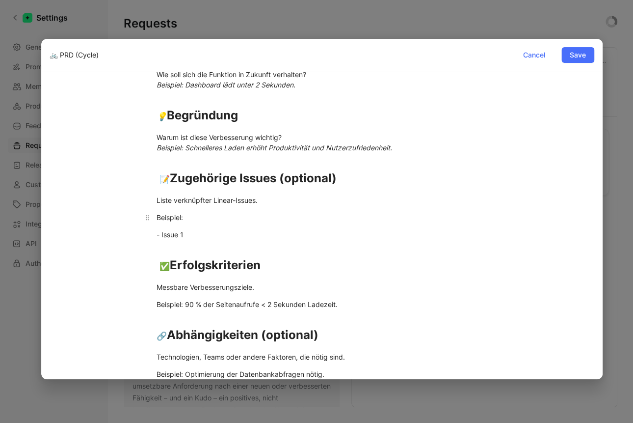
click at [159, 219] on div "Beispiel:" at bounding box center [322, 217] width 331 height 10
click at [169, 220] on div "Beispiel:" at bounding box center [322, 217] width 331 height 10
click at [169, 219] on div "Beispiel:" at bounding box center [322, 217] width 331 height 10
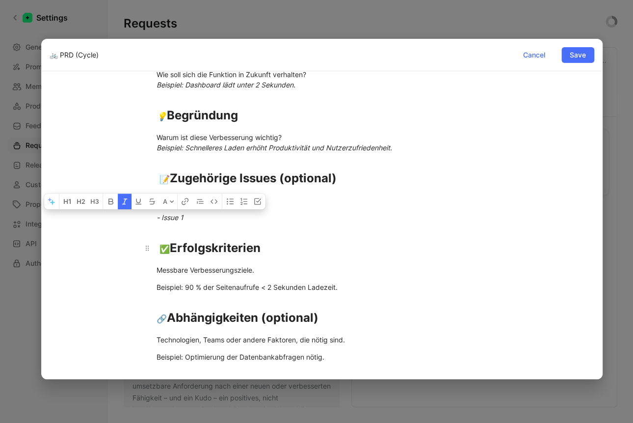
click at [242, 249] on strong "✅ Erfolgskriterien" at bounding box center [209, 247] width 104 height 14
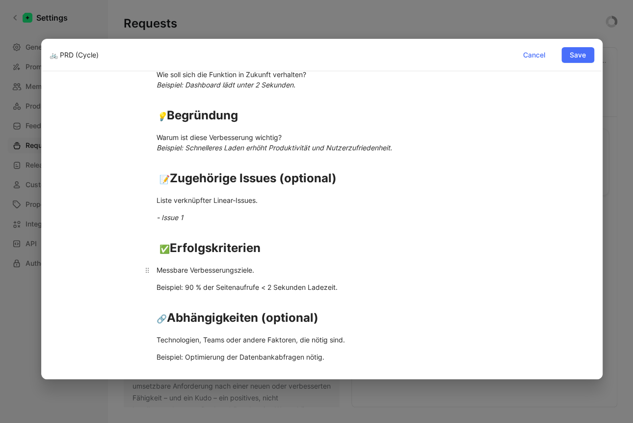
click at [295, 269] on div "Messbare Verbesserungsziele." at bounding box center [322, 270] width 331 height 10
click at [218, 201] on div "Liste verknüpfter Linear-Issues." at bounding box center [322, 200] width 331 height 10
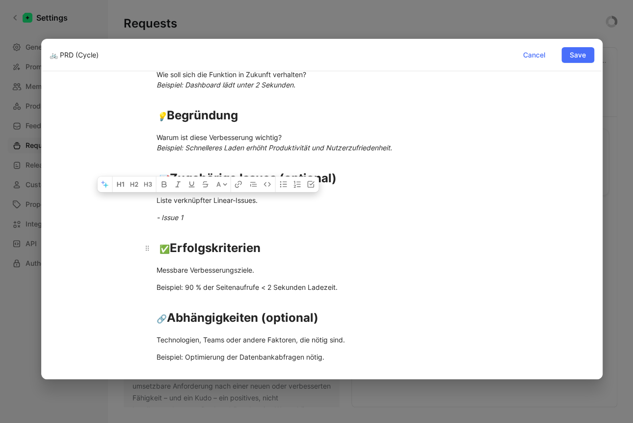
click at [324, 239] on h1 "✅ Erfolgskriterien" at bounding box center [322, 243] width 368 height 34
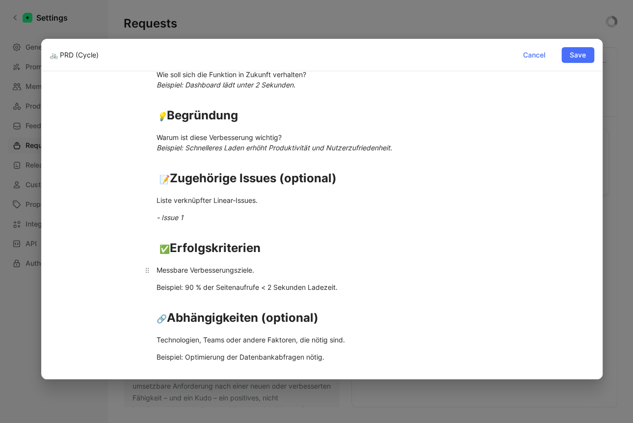
click at [229, 262] on p "Messbare Verbesserungsziele." at bounding box center [322, 270] width 368 height 16
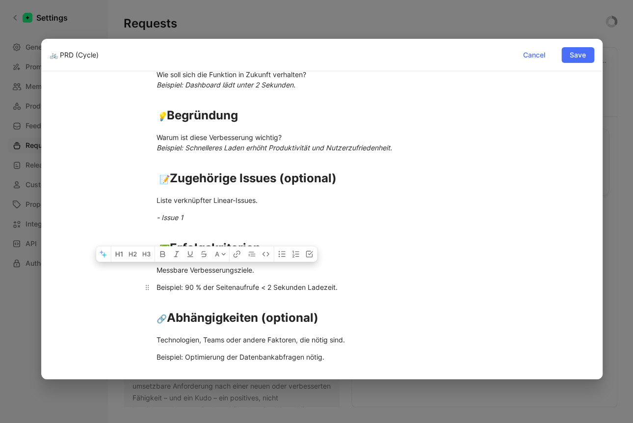
click at [239, 286] on div "Beispiel: 90 % der Seitenaufrufe < 2 Sekunden Ladezeit." at bounding box center [322, 287] width 331 height 10
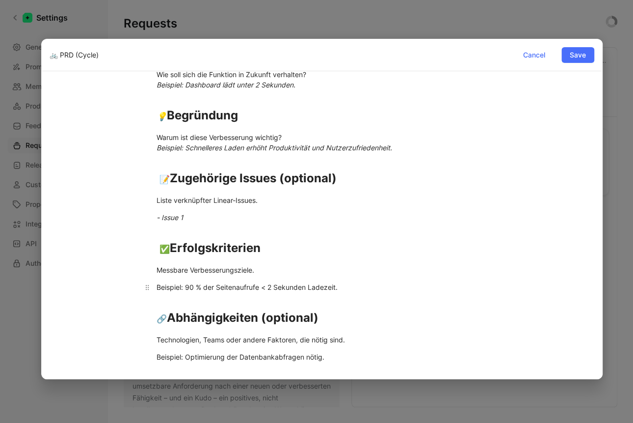
click at [239, 286] on div "Beispiel: 90 % der Seitenaufrufe < 2 Sekunden Ladezeit." at bounding box center [322, 287] width 331 height 10
drag, startPoint x: 182, startPoint y: 287, endPoint x: 175, endPoint y: 289, distance: 7.3
click at [182, 287] on em "Beispiel: 90 % der Seitenaufrufe < 2 Sekunden Ladezeit." at bounding box center [247, 287] width 181 height 8
click at [154, 292] on p "Beispiel: 90 % der Seitenaufrufe < 2 Sekunden Ladezeit." at bounding box center [322, 287] width 368 height 16
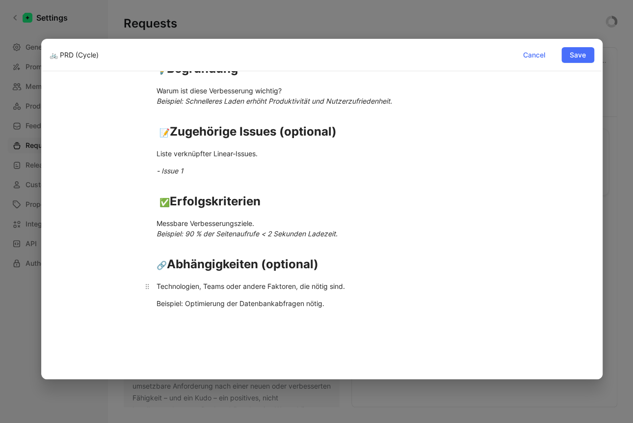
scroll to position [266, 0]
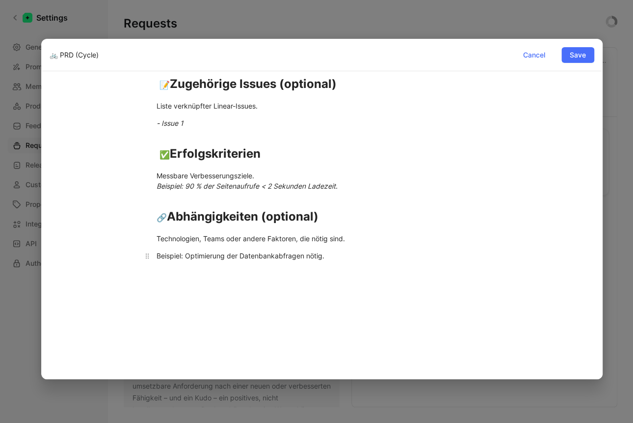
click at [154, 256] on p "Beispiel: Optimierung der Datenbankabfragen nötig." at bounding box center [322, 255] width 368 height 16
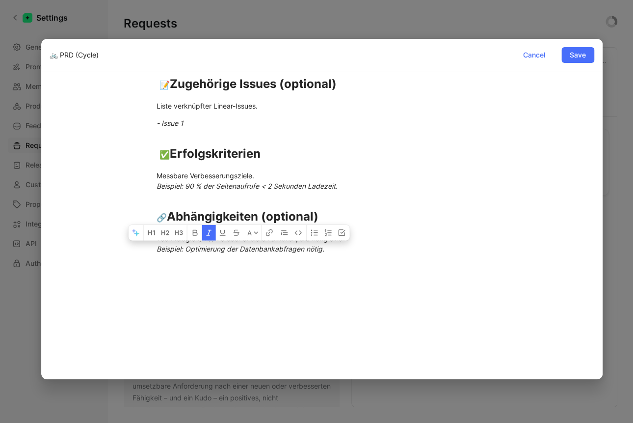
click at [382, 273] on div at bounding box center [322, 331] width 545 height 127
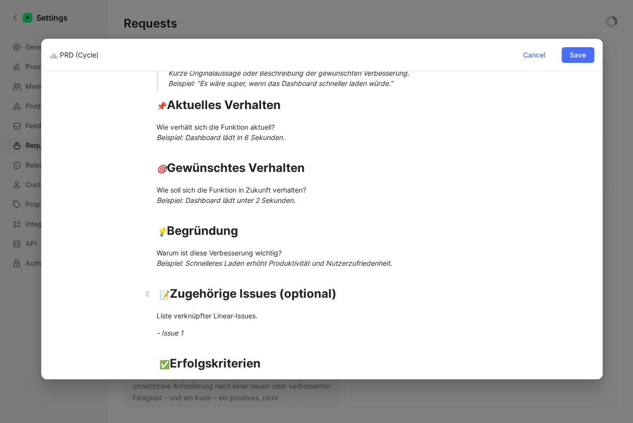
scroll to position [69, 0]
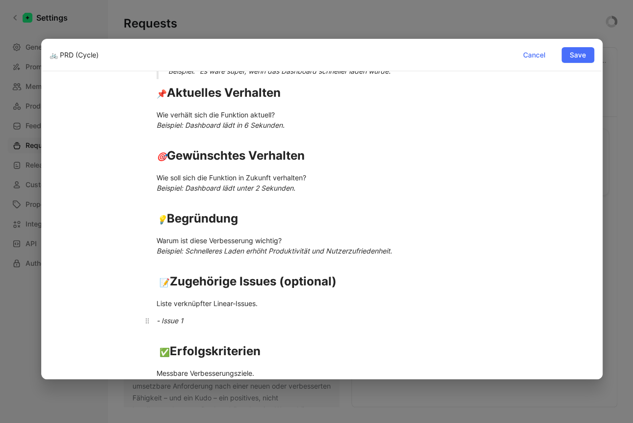
click at [159, 321] on em "- Issue 1" at bounding box center [170, 320] width 27 height 8
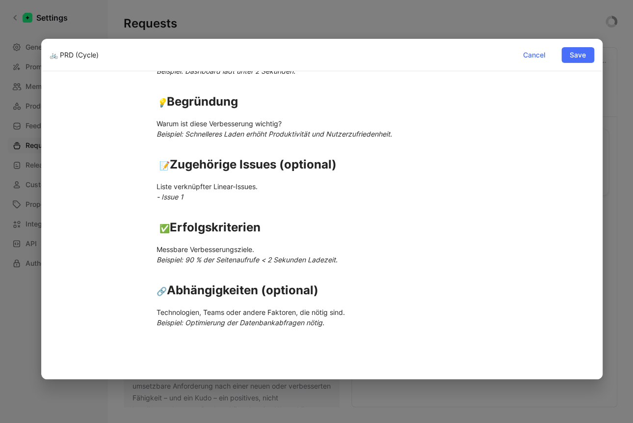
scroll to position [283, 0]
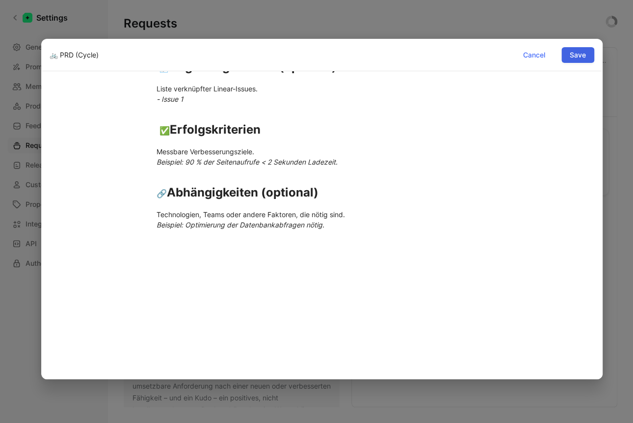
click at [580, 54] on span "Save" at bounding box center [578, 55] width 16 height 12
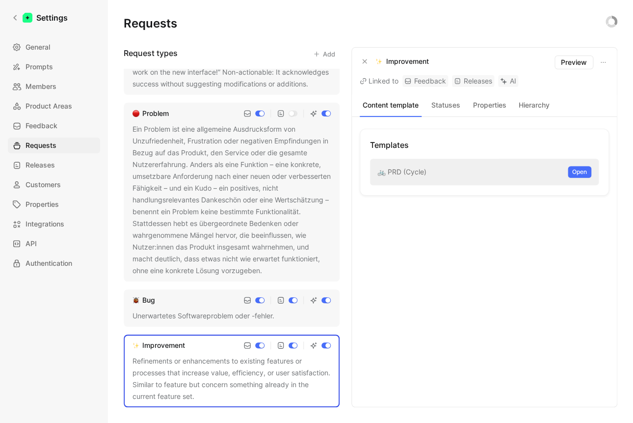
scroll to position [221, 0]
click at [152, 346] on div "Improvement" at bounding box center [163, 345] width 43 height 12
click at [401, 57] on p "Improvement" at bounding box center [407, 61] width 43 height 12
click at [401, 60] on p "Improvement" at bounding box center [407, 61] width 43 height 12
click at [401, 61] on p "Improvement" at bounding box center [407, 61] width 43 height 12
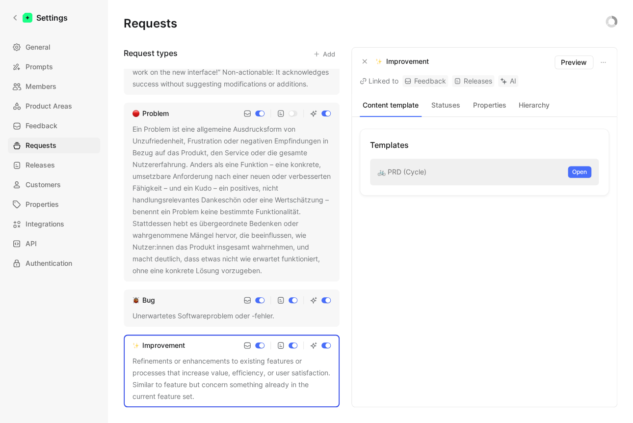
click at [401, 61] on p "Improvement" at bounding box center [407, 61] width 43 height 12
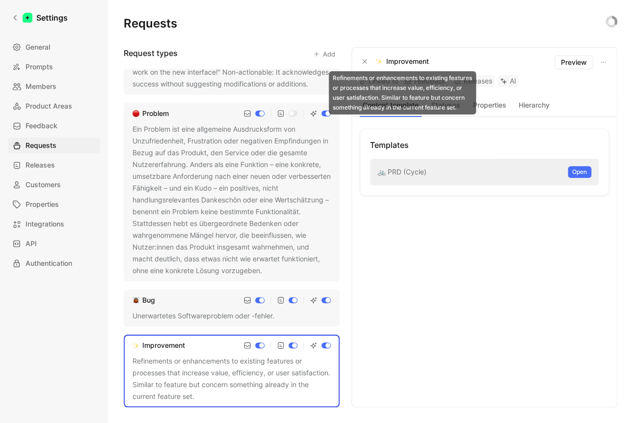
click at [381, 61] on img at bounding box center [378, 61] width 7 height 7
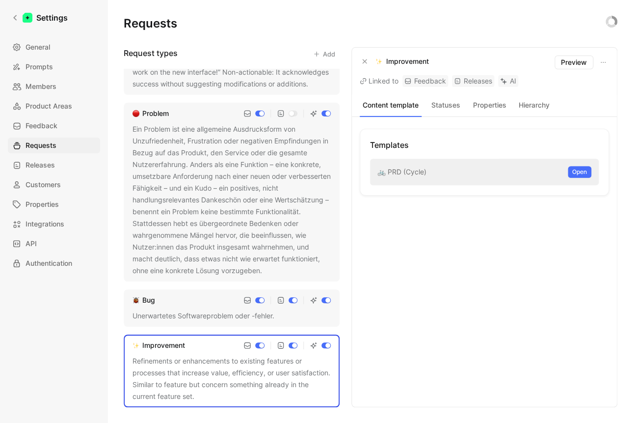
click at [376, 63] on img at bounding box center [378, 61] width 7 height 7
drag, startPoint x: 375, startPoint y: 62, endPoint x: 434, endPoint y: 61, distance: 58.9
click at [434, 61] on div "Improvement Linked to Feedback Releases AI" at bounding box center [451, 70] width 183 height 31
drag, startPoint x: 434, startPoint y: 61, endPoint x: 372, endPoint y: 58, distance: 61.9
click at [372, 58] on div "Improvement Linked to Feedback Releases AI" at bounding box center [451, 70] width 183 height 31
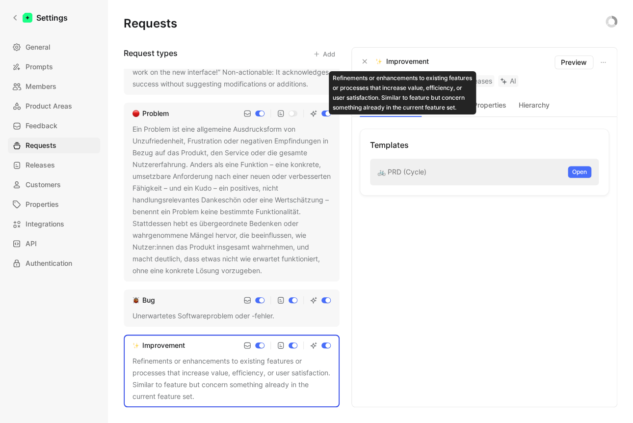
click at [375, 60] on img at bounding box center [378, 61] width 7 height 7
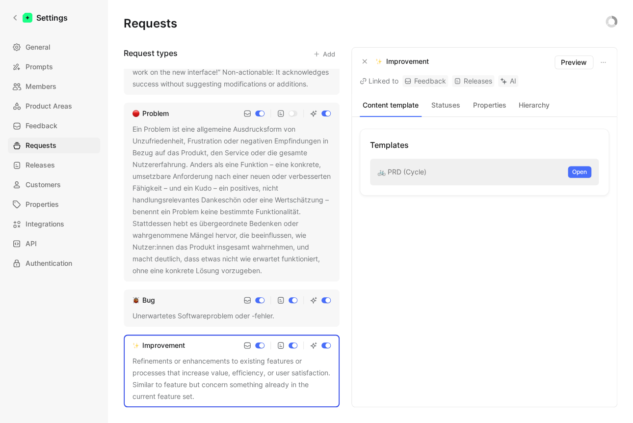
click at [475, 53] on div "Improvement Linked to Feedback Releases AI Preview" at bounding box center [484, 71] width 265 height 47
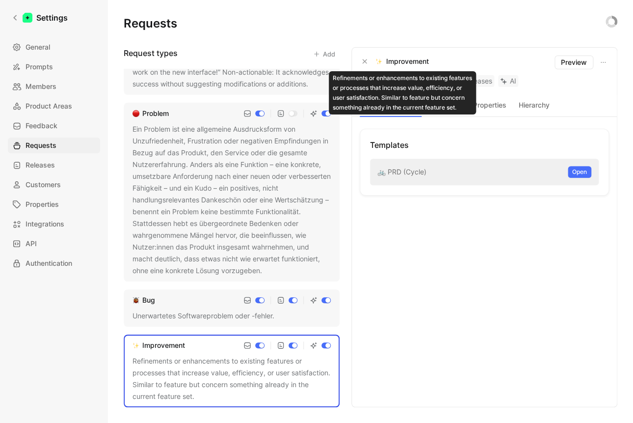
drag, startPoint x: 448, startPoint y: 60, endPoint x: 389, endPoint y: 59, distance: 58.4
click at [389, 59] on div "Improvement Linked to Feedback Releases AI" at bounding box center [451, 70] width 183 height 31
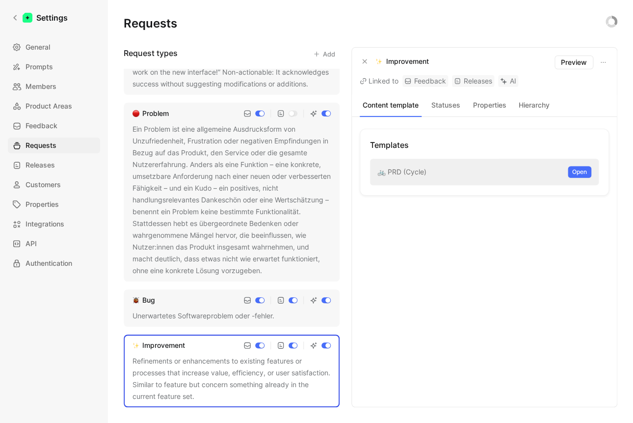
click at [405, 61] on p "Improvement" at bounding box center [407, 61] width 43 height 12
click at [375, 62] on div "Improvement" at bounding box center [394, 61] width 69 height 12
click at [575, 169] on span "Open" at bounding box center [579, 172] width 15 height 10
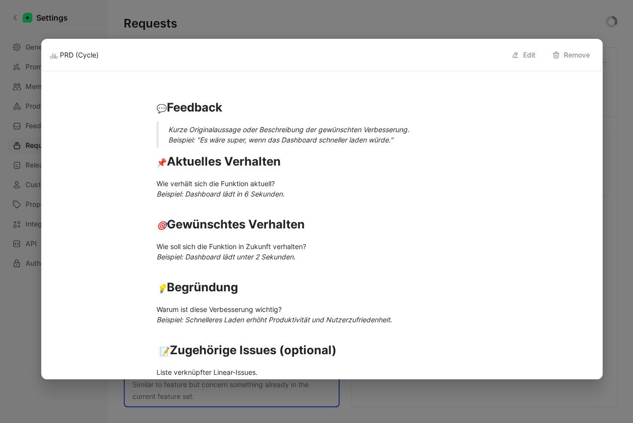
click at [518, 54] on icon at bounding box center [515, 55] width 8 height 8
click at [262, 55] on input "🚲 PRD (Cycle)" at bounding box center [278, 55] width 457 height 12
paste input "✨ Improvement"
click at [182, 60] on div "✨ Improvement Cancel Save" at bounding box center [322, 55] width 560 height 32
click at [172, 63] on div "✨ Improvement Cancel Save" at bounding box center [322, 55] width 560 height 32
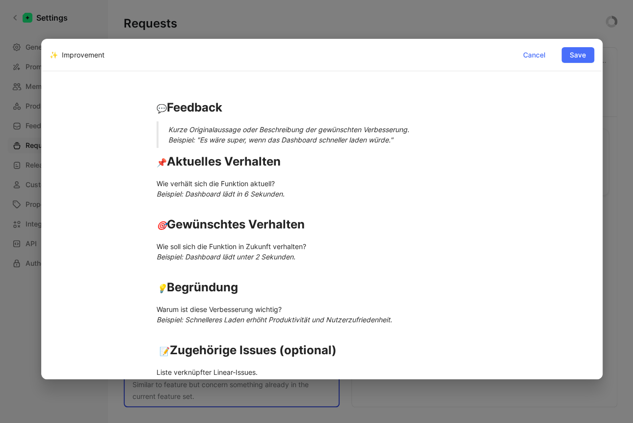
click at [162, 49] on div "✨ Improvement Cancel Save" at bounding box center [322, 55] width 560 height 32
click at [126, 60] on input "✨ Improvement" at bounding box center [278, 55] width 457 height 12
type input "✨ Improvement Template"
click at [580, 57] on span "Save" at bounding box center [578, 55] width 16 height 12
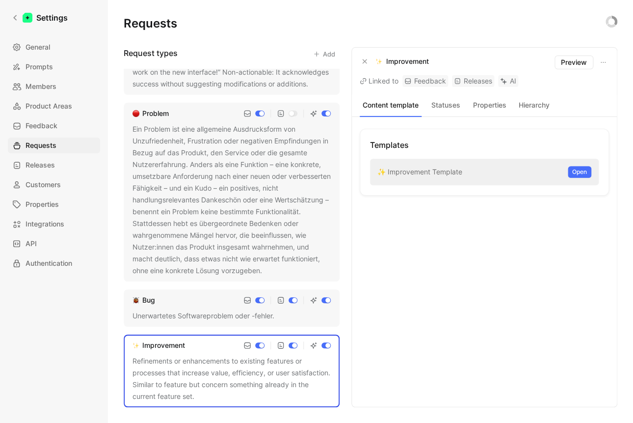
click at [190, 319] on div "Unerwartetes Softwareproblem oder -fehler." at bounding box center [232, 316] width 198 height 12
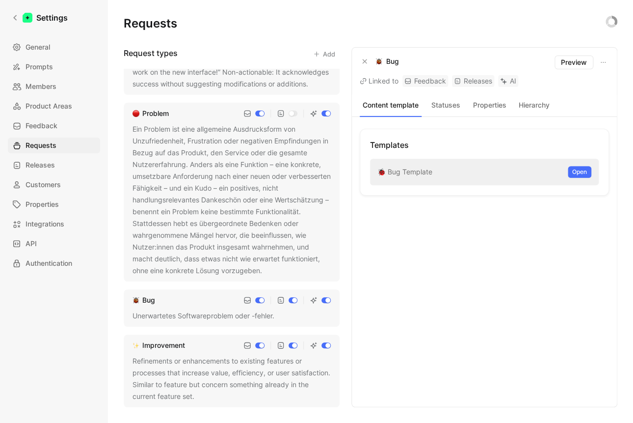
click at [179, 222] on div "Ein Problem ist eine allgemeine Ausdrucksform von Unzufriedenheit, Frustration …" at bounding box center [232, 199] width 198 height 153
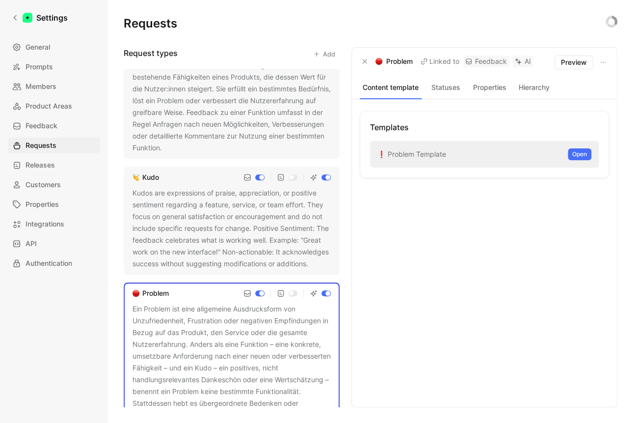
scroll to position [15, 0]
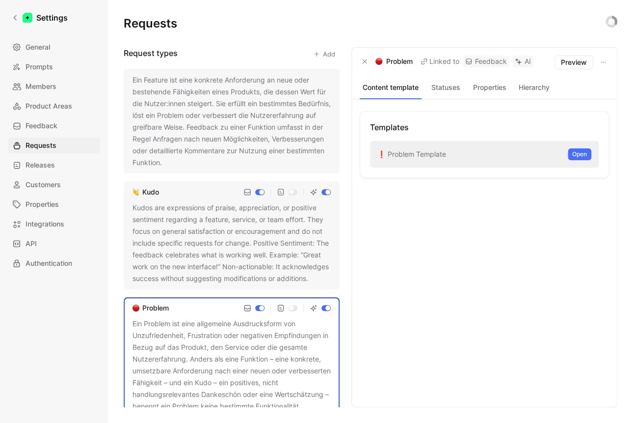
click at [192, 227] on div "Kudos are expressions of praise, appreciation, or positive sentiment regarding …" at bounding box center [232, 243] width 198 height 82
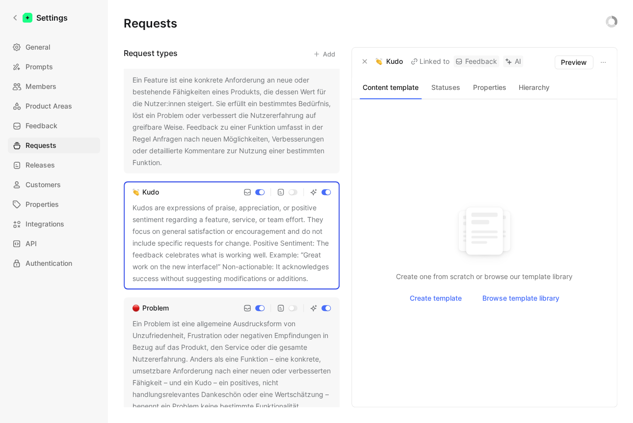
click at [190, 113] on div "Ein Feature ist eine konkrete Anforderung an neue oder bestehende Fähigkeiten e…" at bounding box center [232, 121] width 198 height 94
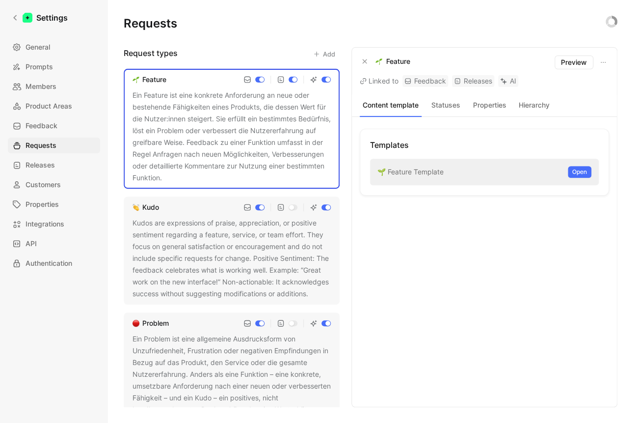
click at [447, 103] on button "Statuses" at bounding box center [445, 105] width 40 height 13
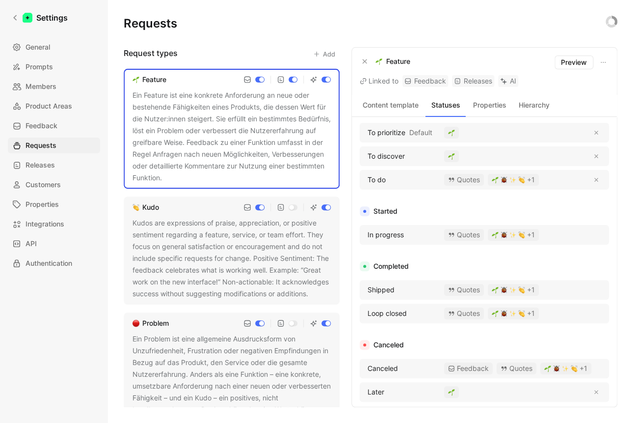
scroll to position [26, 0]
click at [507, 236] on img "button" at bounding box center [504, 234] width 7 height 7
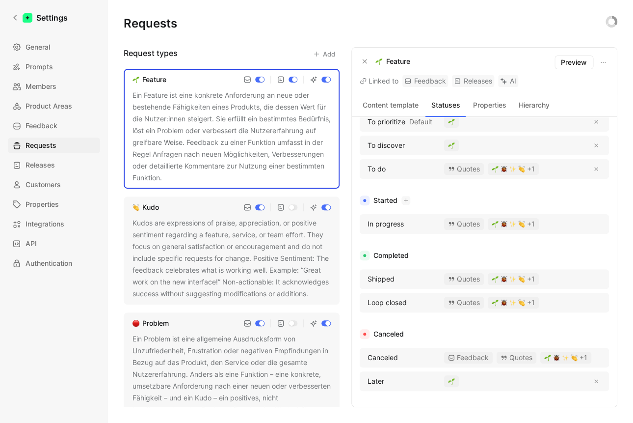
scroll to position [0, 0]
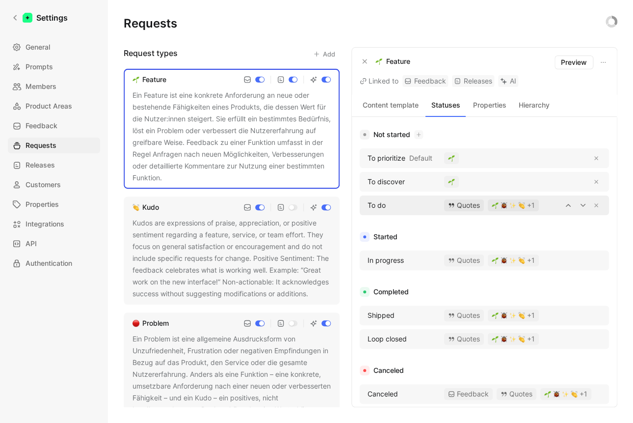
click at [465, 204] on div "Quotes" at bounding box center [464, 205] width 40 height 12
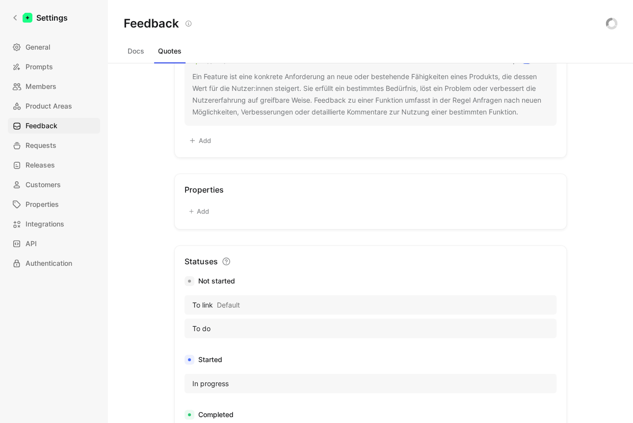
scroll to position [447, 0]
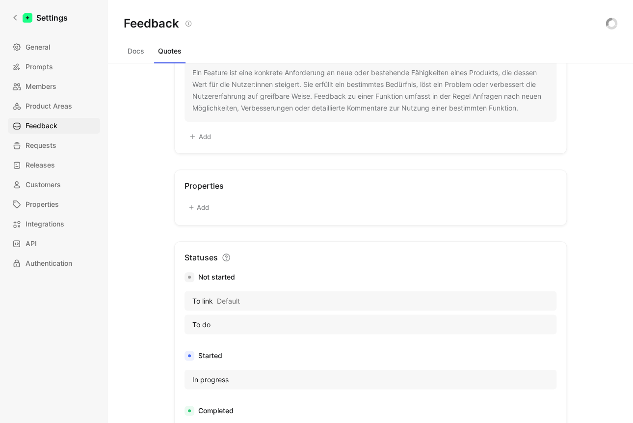
click at [197, 214] on button "Add" at bounding box center [199, 207] width 29 height 14
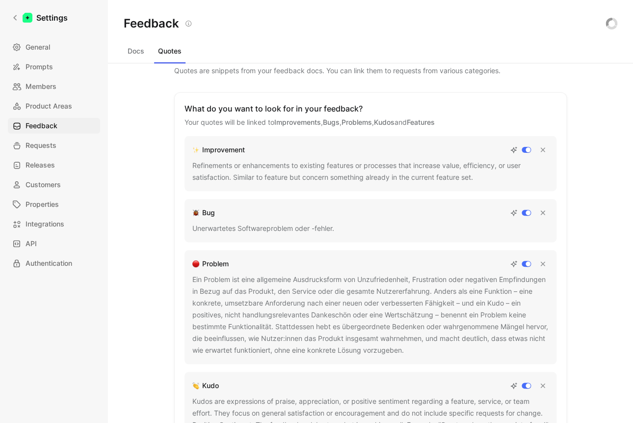
scroll to position [21, 0]
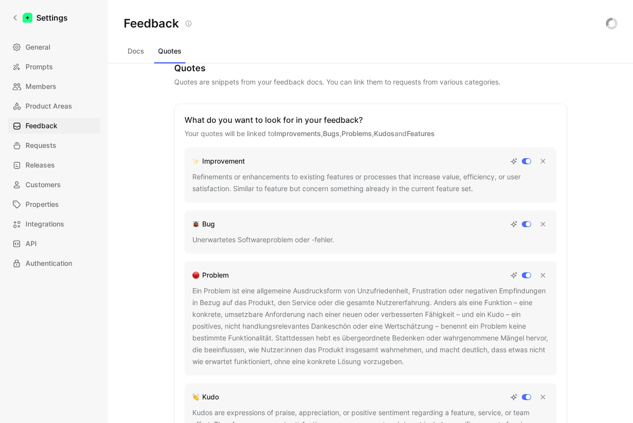
click at [132, 47] on button "Docs" at bounding box center [136, 51] width 25 height 16
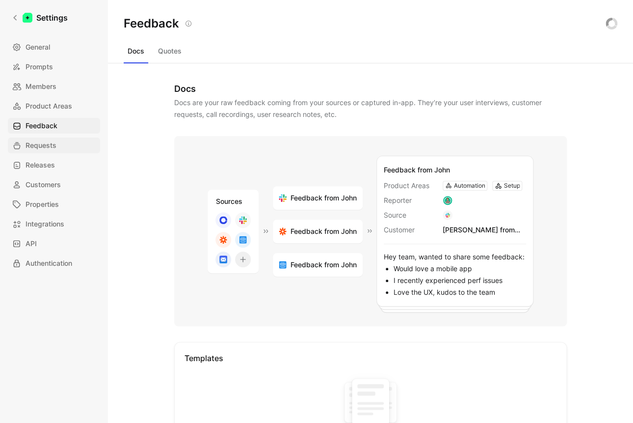
click at [53, 151] on span "Requests" at bounding box center [41, 145] width 31 height 12
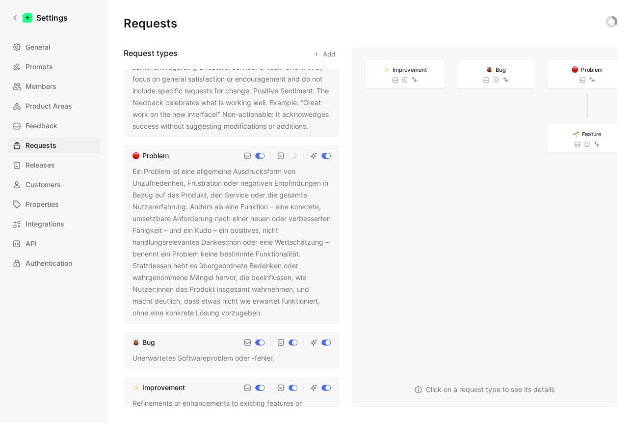
scroll to position [221, 0]
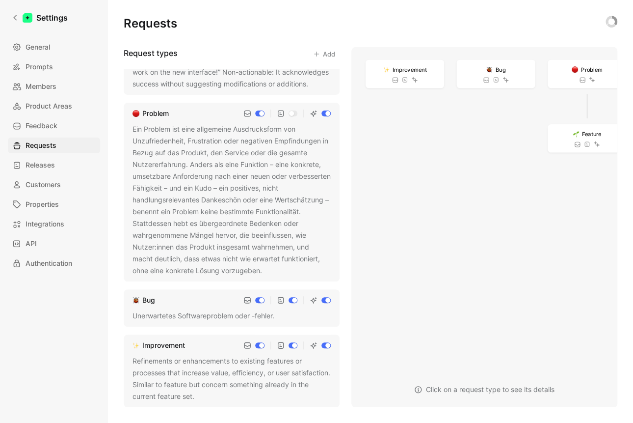
click at [280, 397] on div "Refinements or enhancements to existing features or processes that increase val…" at bounding box center [232, 378] width 198 height 47
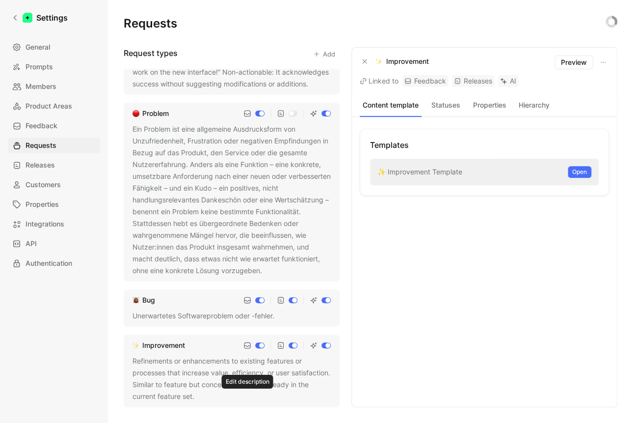
click at [204, 395] on icon at bounding box center [201, 397] width 6 height 6
click at [133, 358] on div "Refinements or enhancements to existing features or processes that increase val…" at bounding box center [232, 378] width 198 height 47
click at [203, 397] on use at bounding box center [201, 397] width 4 height 4
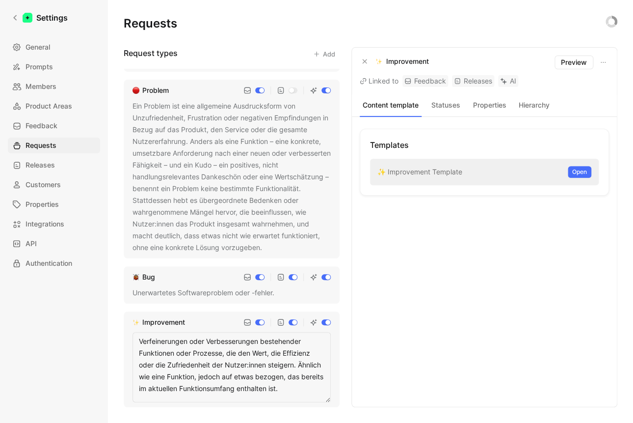
scroll to position [244, 0]
drag, startPoint x: 260, startPoint y: 344, endPoint x: 114, endPoint y: 344, distance: 145.8
click at [133, 345] on textarea "Verfeinerungen oder Verbesserungen bestehender Funktionen oder Prozesse, die de…" at bounding box center [232, 367] width 198 height 70
type textarea "Improvements bestehender Funktionen oder Prozesse, die den Wert, die Effizienz …"
click at [452, 356] on div "Templates ✨ Improvement Template Open" at bounding box center [484, 262] width 249 height 266
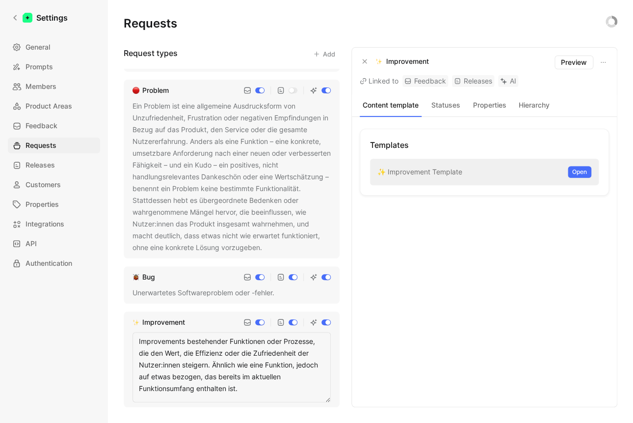
scroll to position [233, 0]
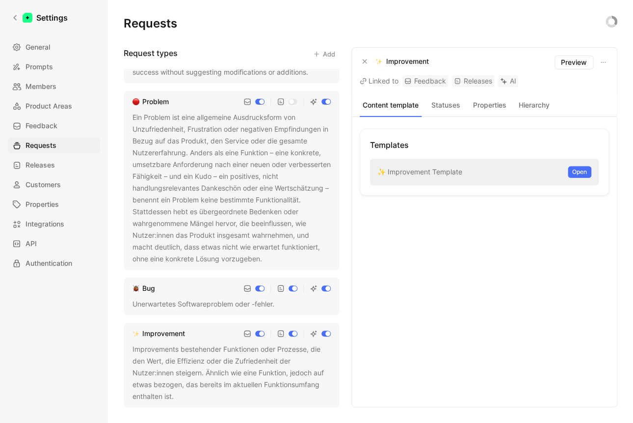
click at [207, 382] on div "Improvements bestehender Funktionen oder Prozesse, die den Wert, die Effizienz …" at bounding box center [232, 372] width 198 height 59
click at [581, 172] on span "Open" at bounding box center [579, 172] width 15 height 10
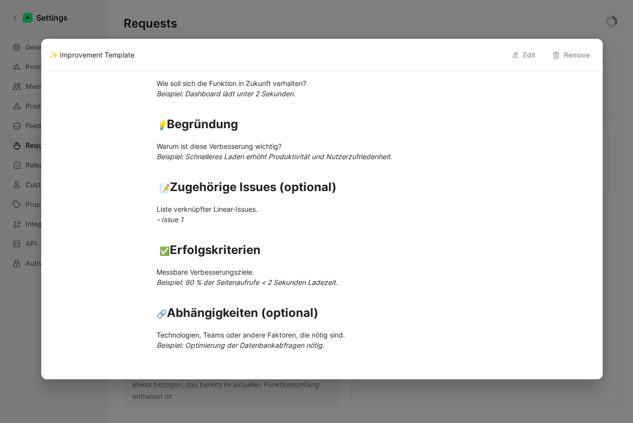
scroll to position [165, 0]
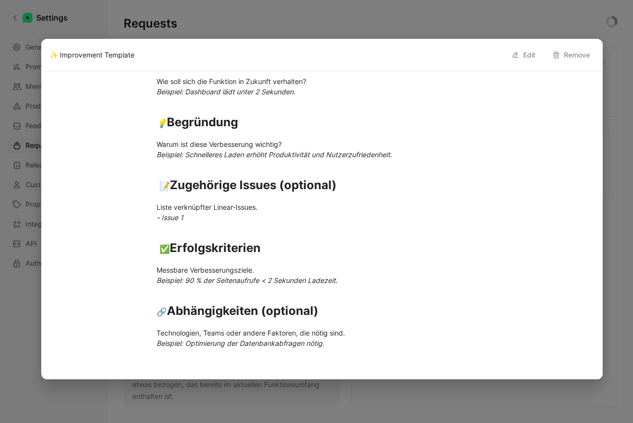
click at [610, 160] on div at bounding box center [316, 211] width 633 height 423
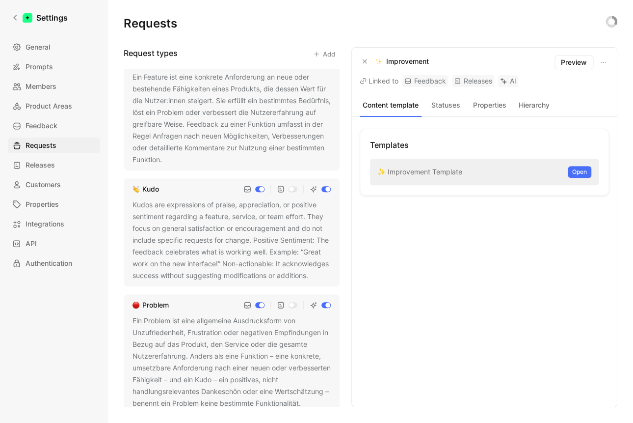
scroll to position [0, 0]
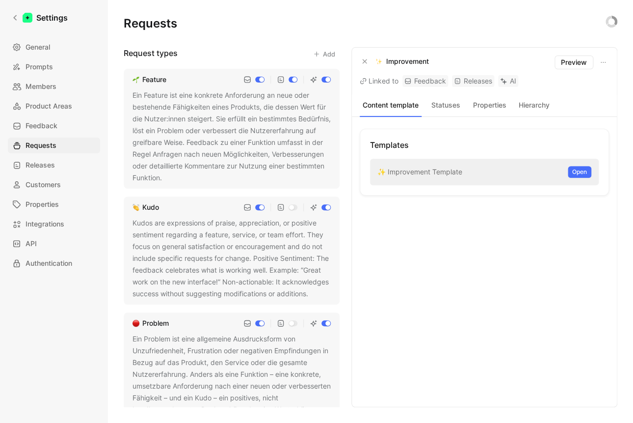
click at [201, 258] on div "Kudos are expressions of praise, appreciation, or positive sentiment regarding …" at bounding box center [232, 258] width 198 height 82
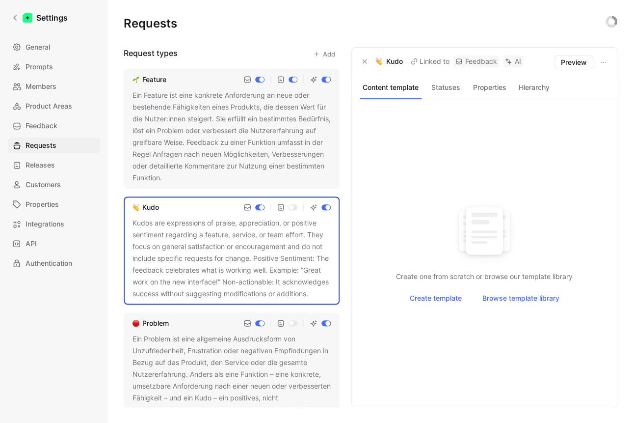
click at [445, 91] on button "Statuses" at bounding box center [445, 87] width 40 height 13
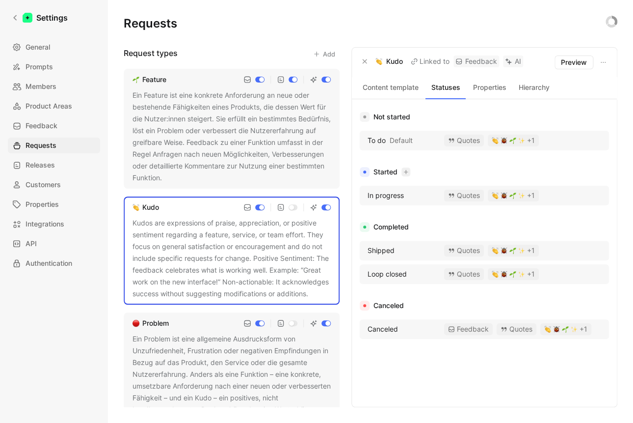
click at [408, 174] on icon "button" at bounding box center [405, 171] width 5 height 5
click at [418, 116] on icon "button" at bounding box center [418, 116] width 5 height 5
click at [493, 83] on button "Properties" at bounding box center [490, 87] width 40 height 13
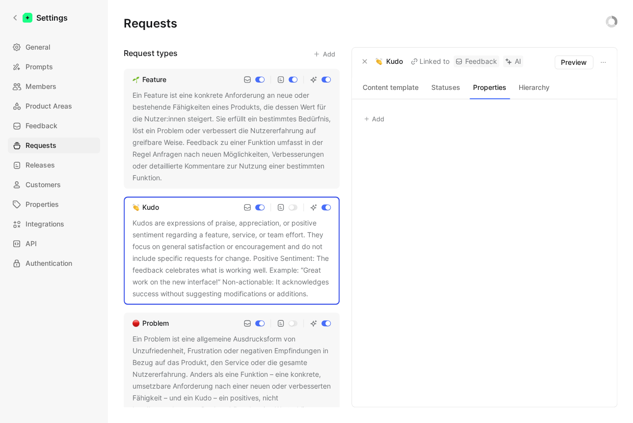
click at [382, 119] on button "Add" at bounding box center [374, 119] width 29 height 14
click at [402, 175] on span "Timeline" at bounding box center [389, 174] width 27 height 8
click at [560, 124] on span "3 options" at bounding box center [554, 123] width 30 height 12
click at [589, 122] on icon "button" at bounding box center [591, 123] width 8 height 8
click at [562, 159] on span "Delete" at bounding box center [557, 158] width 21 height 8
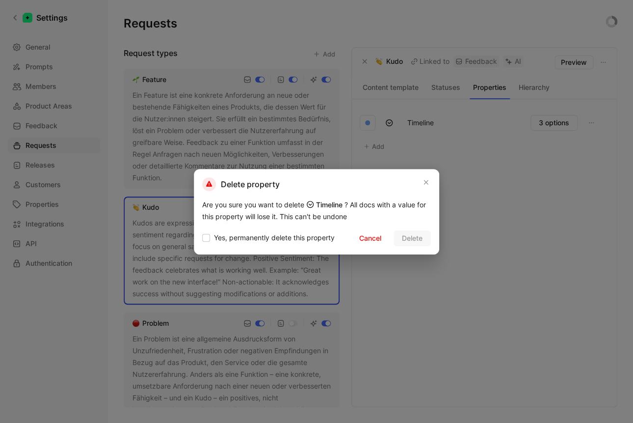
click at [291, 243] on div "Yes, permanently delete this property" at bounding box center [268, 239] width 133 height 14
click at [304, 232] on span "Yes, permanently delete this property" at bounding box center [274, 238] width 121 height 12
click at [202, 232] on input "Yes, permanently delete this property" at bounding box center [202, 232] width 0 height 0
click at [410, 236] on span "Delete" at bounding box center [412, 238] width 21 height 12
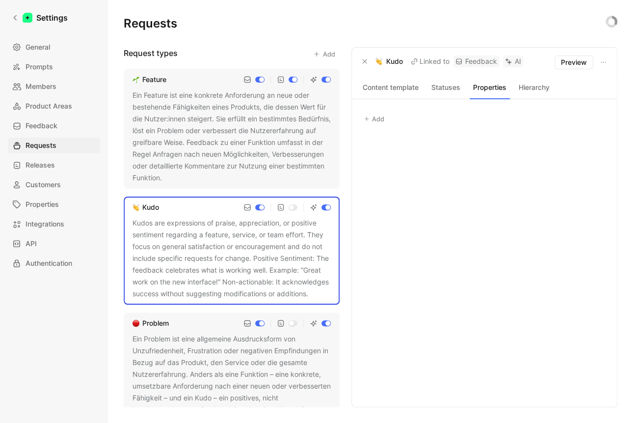
click at [387, 85] on button "Content template" at bounding box center [391, 87] width 62 height 13
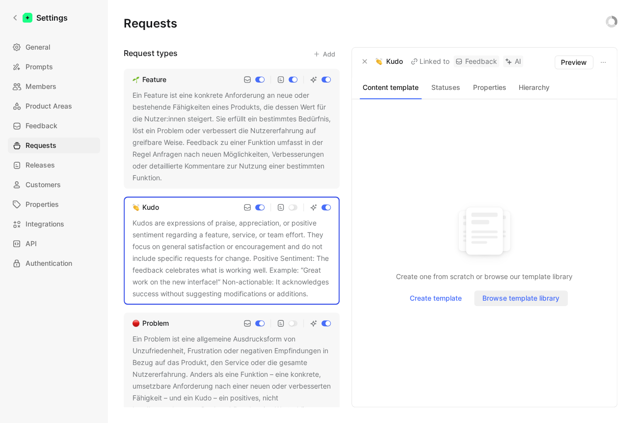
click at [523, 296] on span "Browse template library" at bounding box center [520, 298] width 77 height 12
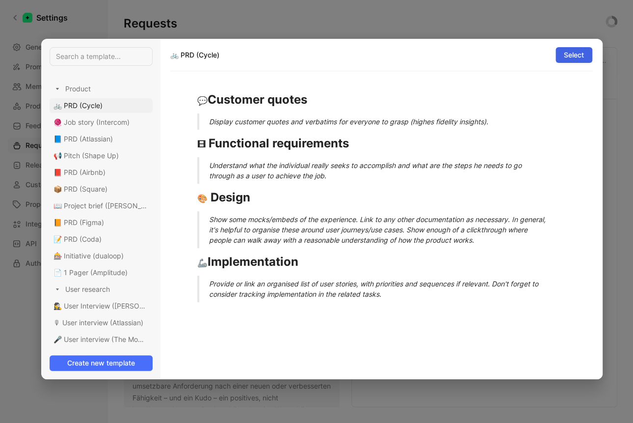
click at [576, 58] on span "Select" at bounding box center [574, 55] width 20 height 12
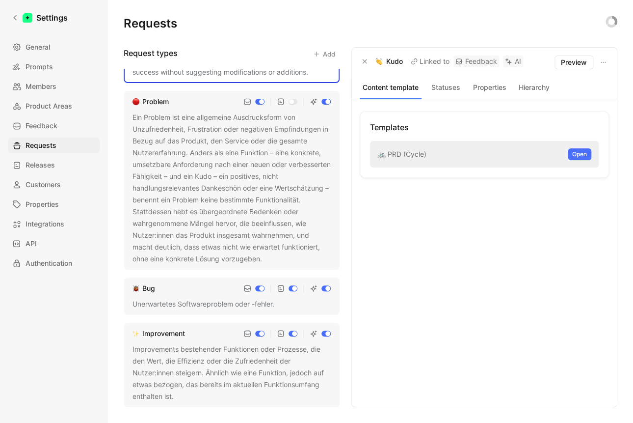
scroll to position [232, 0]
drag, startPoint x: 183, startPoint y: 356, endPoint x: 166, endPoint y: 311, distance: 48.6
click at [166, 311] on div "Feature Ein Feature ist eine konkrete Anforderung an neue oder bestehende Fähig…" at bounding box center [232, 238] width 216 height 338
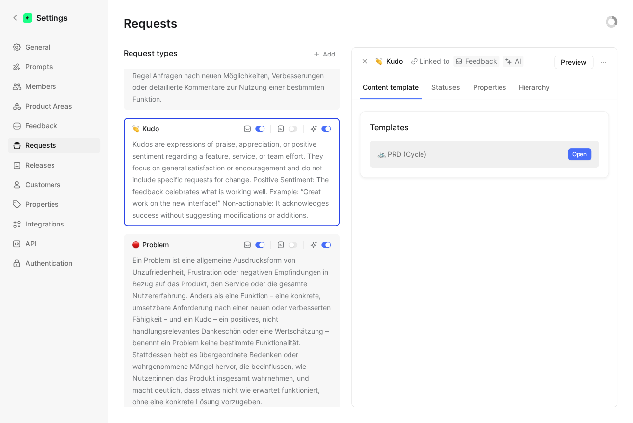
scroll to position [0, 0]
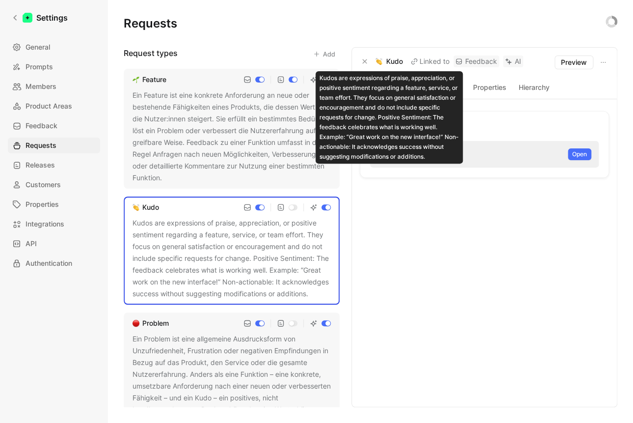
drag, startPoint x: 401, startPoint y: 78, endPoint x: 373, endPoint y: 57, distance: 35.0
click at [373, 57] on div "Kudo Linked to Feedback AI Preview Content template Statuses Properties Hierarc…" at bounding box center [484, 227] width 266 height 360
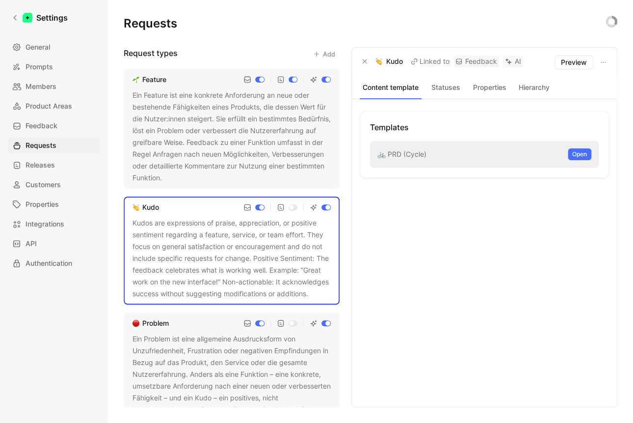
drag, startPoint x: 374, startPoint y: 60, endPoint x: 407, endPoint y: 64, distance: 33.2
click at [407, 64] on div "Kudo Linked to Feedback AI" at bounding box center [441, 61] width 163 height 12
click at [571, 153] on button "Open" at bounding box center [580, 154] width 24 height 12
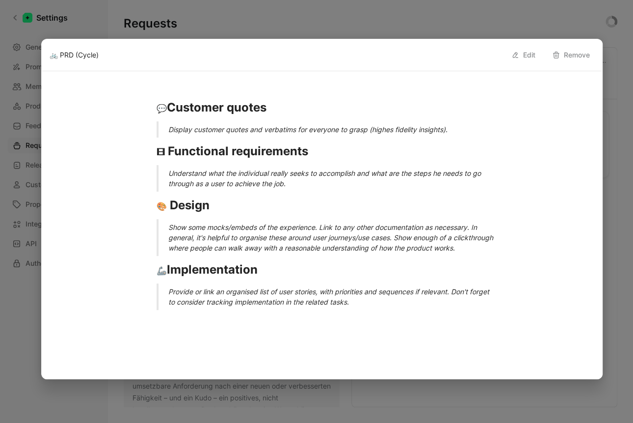
click at [526, 56] on button "Edit" at bounding box center [523, 55] width 33 height 16
click at [257, 60] on input "🚲 PRD (Cycle)" at bounding box center [278, 55] width 457 height 12
paste input "Kudo"
type input "👏 Kudo Template"
drag, startPoint x: 167, startPoint y: 106, endPoint x: 358, endPoint y: 112, distance: 191.0
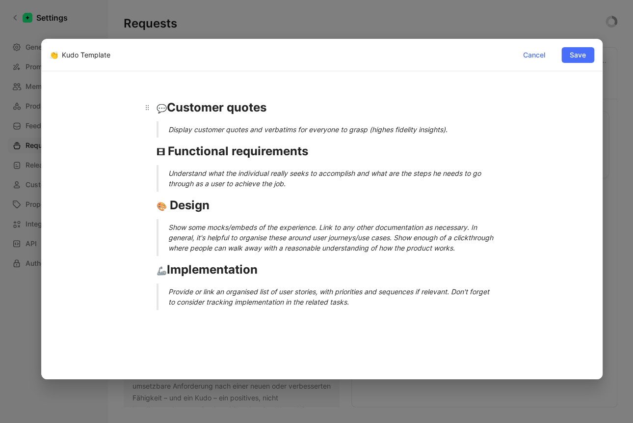
click at [358, 112] on div "💬 Customer quotes" at bounding box center [322, 108] width 331 height 18
drag, startPoint x: 29, startPoint y: 179, endPoint x: 209, endPoint y: 129, distance: 186.6
click at [209, 129] on div "Display customer quotes and verbatims for everyone to grasp (highes fidelity in…" at bounding box center [333, 129] width 331 height 10
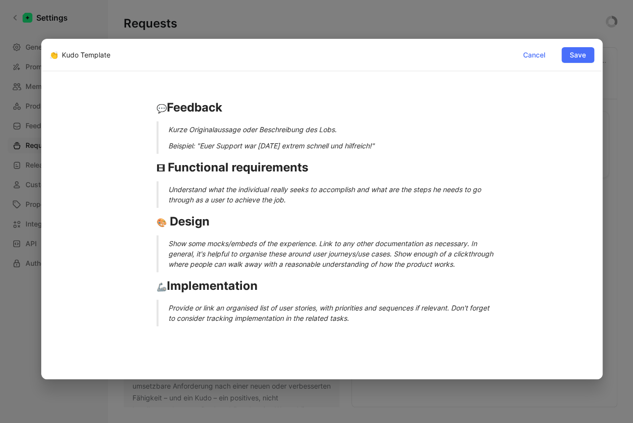
click at [168, 147] on div "Beispiel: "Euer Support war [DATE] extrem schnell und hilfreich!"" at bounding box center [333, 145] width 331 height 10
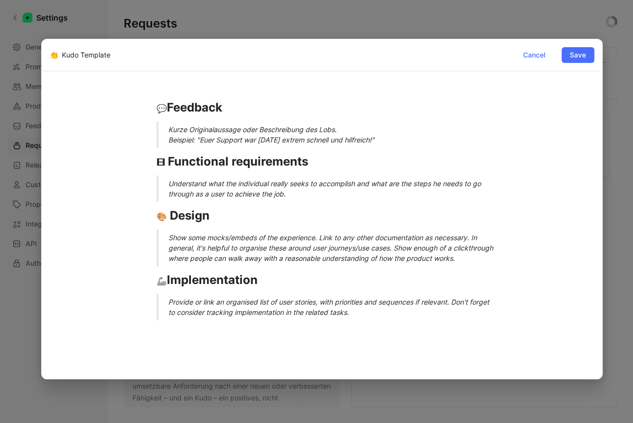
scroll to position [106, 0]
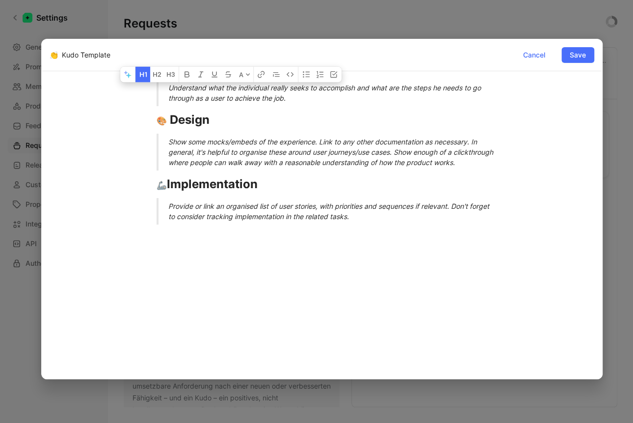
drag, startPoint x: 153, startPoint y: 161, endPoint x: 367, endPoint y: 224, distance: 223.0
click at [367, 224] on div "💬 Feedback Kurze Originalaussage oder Beschreibung des Lobs. Beispiel: "Euer Su…" at bounding box center [322, 113] width 545 height 245
click at [371, 219] on div "Provide or link an organised list of user stories, with priorities and sequence…" at bounding box center [333, 211] width 331 height 21
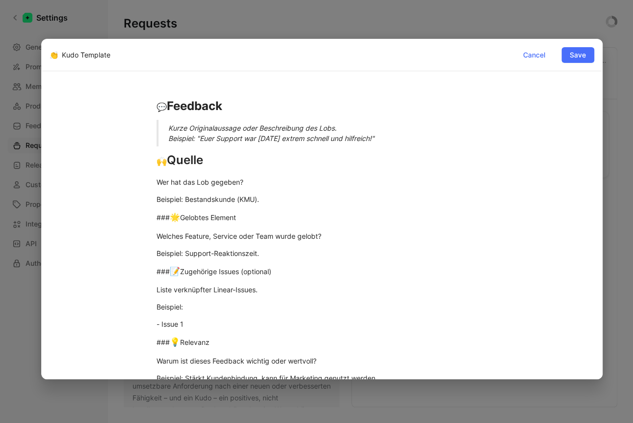
scroll to position [0, 0]
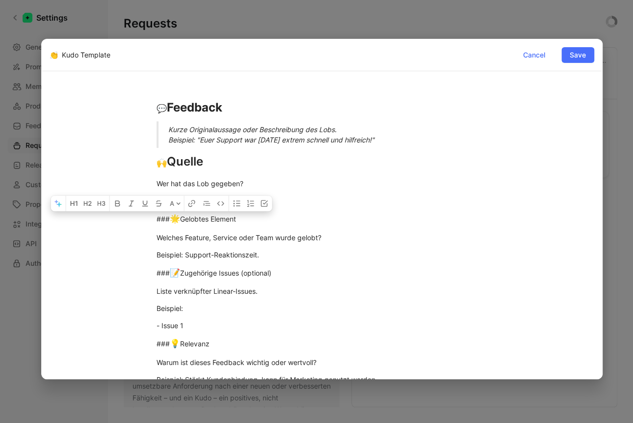
drag, startPoint x: 167, startPoint y: 220, endPoint x: 118, endPoint y: 222, distance: 49.1
click at [118, 222] on div "💬 Feedback Kurze Originalaussage oder Beschreibung des Lobs. Beispiel: "Euer Su…" at bounding box center [322, 278] width 545 height 383
click at [96, 242] on div "💬 Feedback Kurze Originalaussage oder Beschreibung des Lobs. Beispiel: "Euer Su…" at bounding box center [322, 278] width 545 height 383
drag, startPoint x: 168, startPoint y: 220, endPoint x: 134, endPoint y: 216, distance: 34.1
click at [134, 216] on div "💬 Feedback Kurze Originalaussage oder Beschreibung des Lobs. Beispiel: "Euer Su…" at bounding box center [322, 278] width 545 height 383
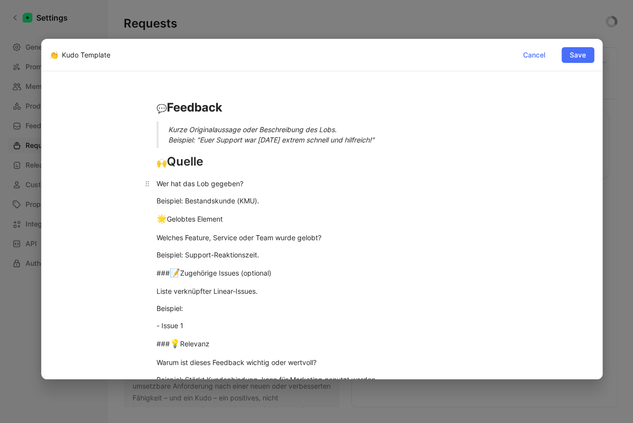
drag, startPoint x: 327, startPoint y: 193, endPoint x: 294, endPoint y: 187, distance: 33.3
click at [327, 192] on div "💬 Feedback Kurze Originalaussage oder Beschreibung des Lobs. Beispiel: "Euer Su…" at bounding box center [322, 278] width 545 height 383
click at [282, 186] on div "Wer hat das Lob gegeben?" at bounding box center [322, 183] width 331 height 10
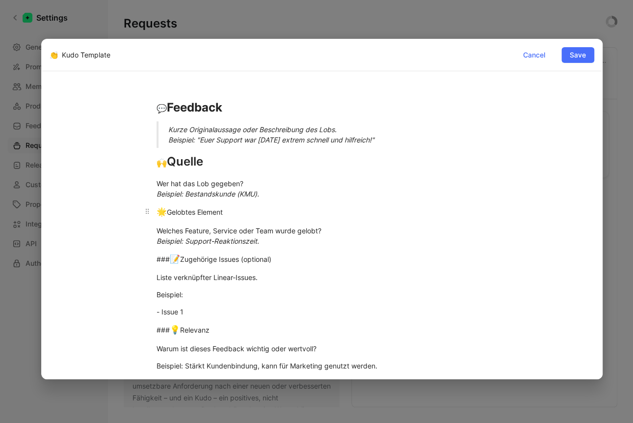
click at [204, 210] on div "🌟 Gelobtes Element" at bounding box center [322, 212] width 331 height 13
click at [205, 210] on div "🌟 Gelobtes Element" at bounding box center [322, 212] width 331 height 13
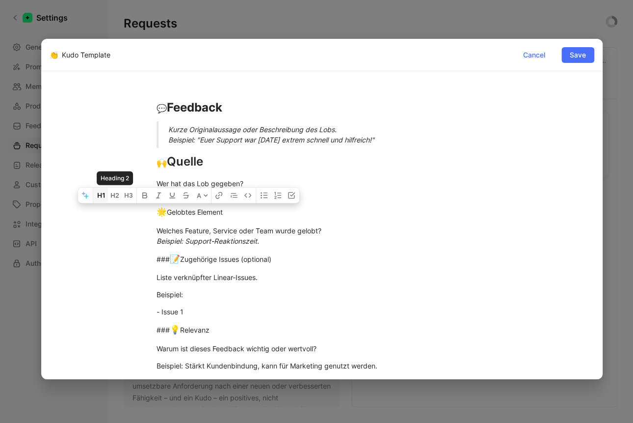
click at [107, 196] on button "button" at bounding box center [100, 195] width 15 height 16
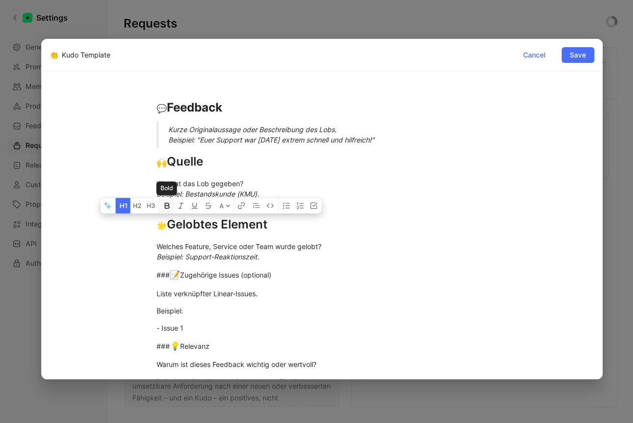
click at [166, 203] on icon "button" at bounding box center [166, 206] width 5 height 6
click at [206, 227] on strong "🌟 Gelobtes Element" at bounding box center [213, 224] width 112 height 14
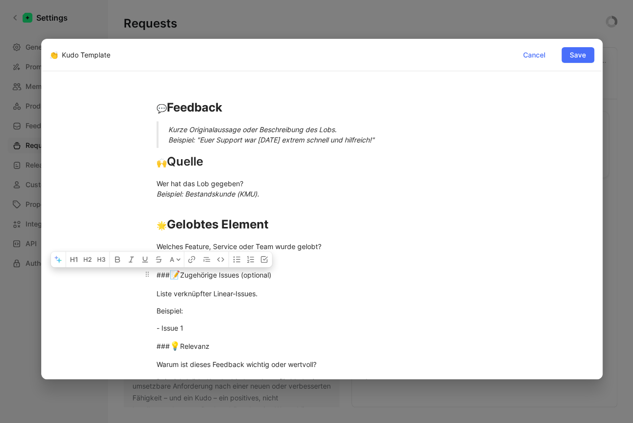
drag, startPoint x: 167, startPoint y: 275, endPoint x: 138, endPoint y: 275, distance: 29.5
click at [138, 275] on p "### 📝 Zugehörige Issues (optional)" at bounding box center [322, 275] width 368 height 19
click at [250, 307] on div "Beispiel:" at bounding box center [322, 310] width 331 height 10
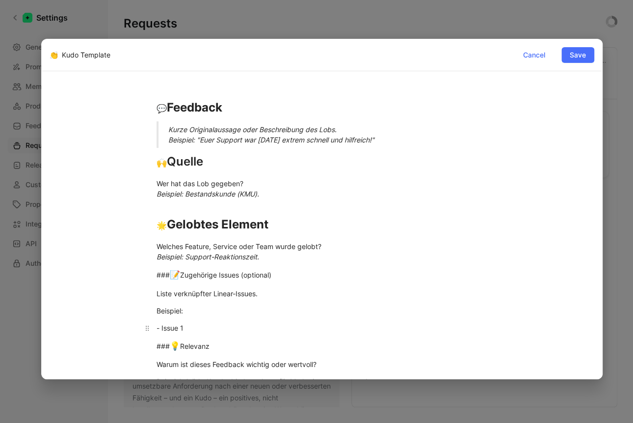
click at [187, 329] on div "- Issue 1" at bounding box center [322, 327] width 331 height 10
drag, startPoint x: 187, startPoint y: 328, endPoint x: 127, endPoint y: 266, distance: 86.4
click at [127, 266] on div "💬 Feedback Kurze Originalaussage oder Beschreibung des Lobs. Beispiel: "Euer Su…" at bounding box center [322, 279] width 545 height 385
click at [136, 272] on div "💬 Feedback Kurze Originalaussage oder Beschreibung des Lobs. Beispiel: "Euer Su…" at bounding box center [322, 279] width 545 height 385
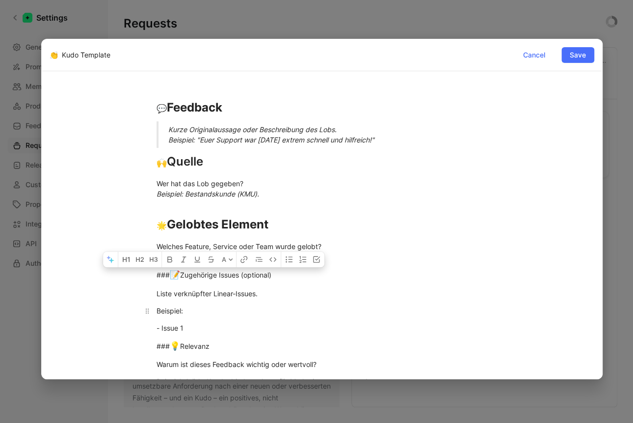
drag, startPoint x: 153, startPoint y: 274, endPoint x: 211, endPoint y: 310, distance: 68.8
click at [211, 310] on div "💬 Feedback Kurze Originalaussage oder Beschreibung des Lobs. Beispiel: "Euer Su…" at bounding box center [322, 279] width 545 height 385
click at [179, 323] on div "- Issue 1" at bounding box center [322, 327] width 331 height 10
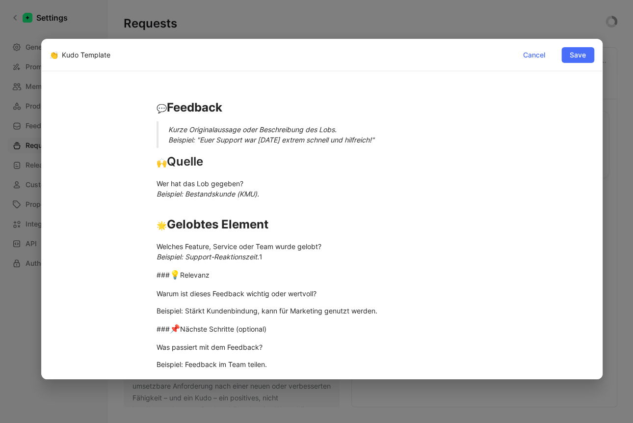
drag, startPoint x: 170, startPoint y: 275, endPoint x: 116, endPoint y: 274, distance: 54.0
click at [116, 274] on div "💬 Feedback Kurze Originalaussage oder Beschreibung des Lobs. Beispiel: "Euer Su…" at bounding box center [322, 244] width 545 height 314
drag, startPoint x: 192, startPoint y: 278, endPoint x: 138, endPoint y: 276, distance: 54.0
click at [138, 276] on p "💡 Relevanz" at bounding box center [322, 275] width 368 height 19
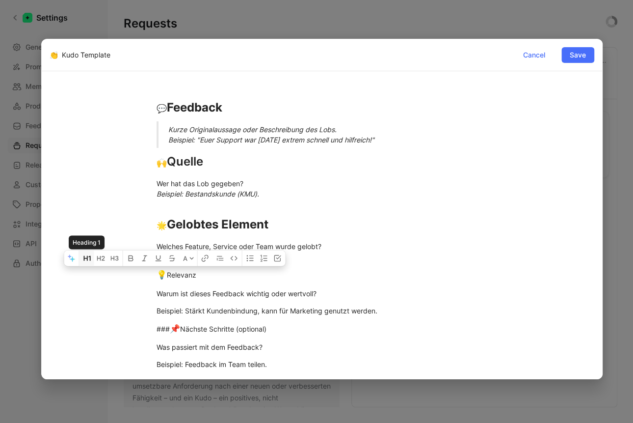
click at [89, 257] on icon "button" at bounding box center [87, 258] width 8 height 8
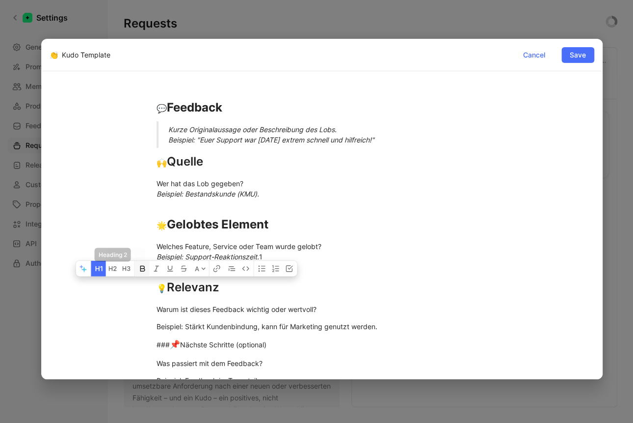
click at [141, 265] on icon "button" at bounding box center [143, 269] width 8 height 8
click at [228, 288] on div "💡 Relevanz" at bounding box center [322, 287] width 331 height 18
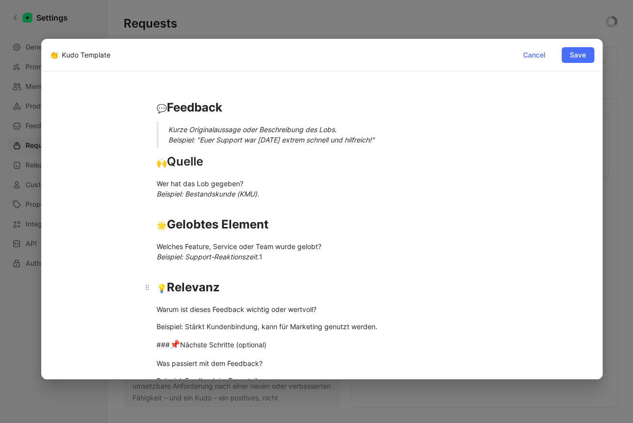
click at [231, 295] on div "💡 Relevanz" at bounding box center [322, 287] width 331 height 18
drag, startPoint x: 166, startPoint y: 210, endPoint x: 111, endPoint y: 205, distance: 55.2
click at [111, 205] on div "💬 Feedback Kurze Originalaussage oder Beschreibung des Lobs. Beispiel: "Euer Su…" at bounding box center [322, 252] width 545 height 330
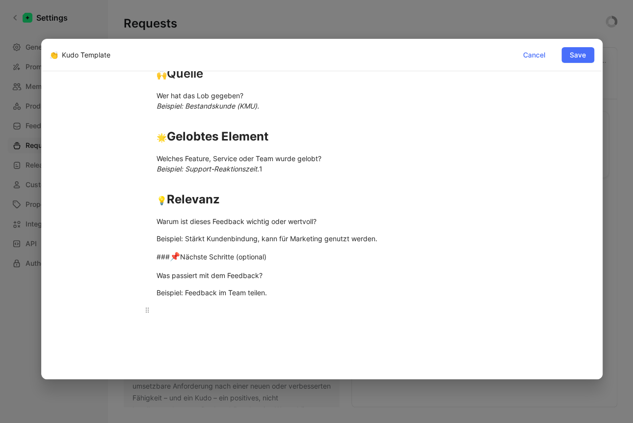
scroll to position [155, 0]
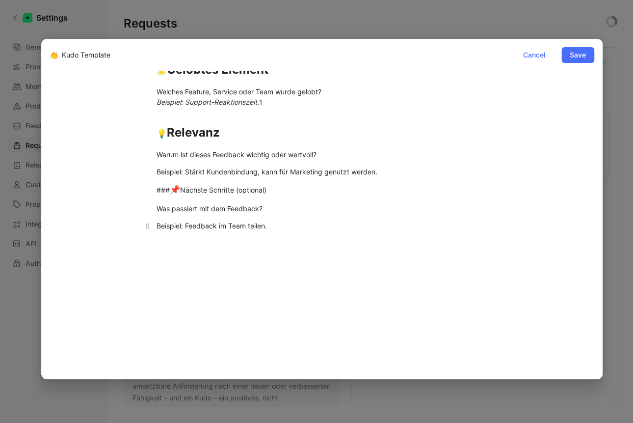
click at [253, 224] on div "Beispiel: Feedback im Team teilen." at bounding box center [322, 225] width 331 height 10
click at [231, 170] on div "Beispiel: Stärkt Kundenbindung, kann für Marketing genutzt werden." at bounding box center [322, 171] width 331 height 10
click at [230, 171] on div "Beispiel: Stärkt Kundenbindung, kann für Marketing genutzt werden." at bounding box center [322, 171] width 331 height 10
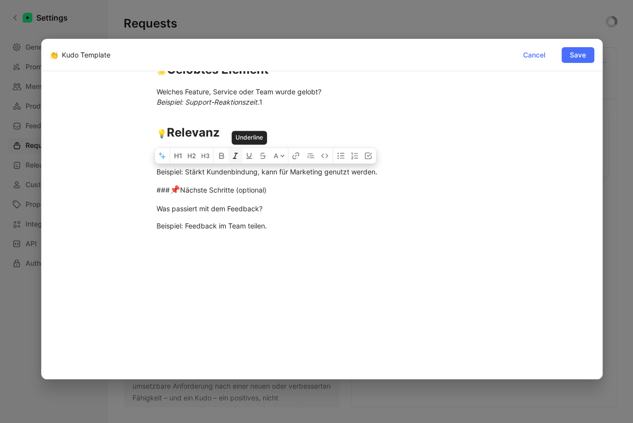
click at [239, 157] on icon "button" at bounding box center [236, 156] width 8 height 8
drag, startPoint x: 168, startPoint y: 174, endPoint x: 161, endPoint y: 170, distance: 8.6
click at [168, 174] on em "Beispiel: Stärkt Kundenbindung, kann für Marketing genutzt werden." at bounding box center [267, 171] width 221 height 8
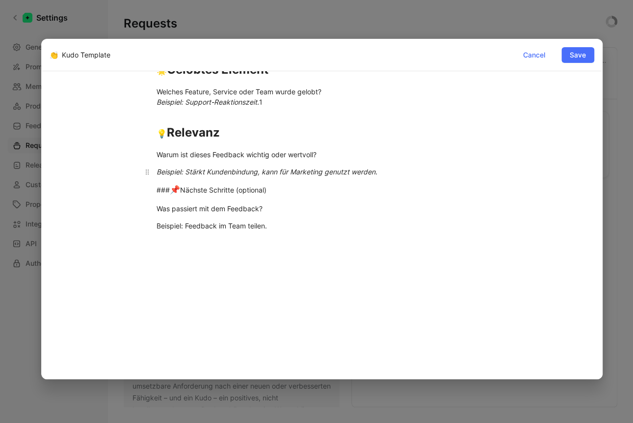
click at [155, 170] on p "Beispiel: Stärkt Kundenbindung, kann für Marketing genutzt werden." at bounding box center [322, 171] width 368 height 16
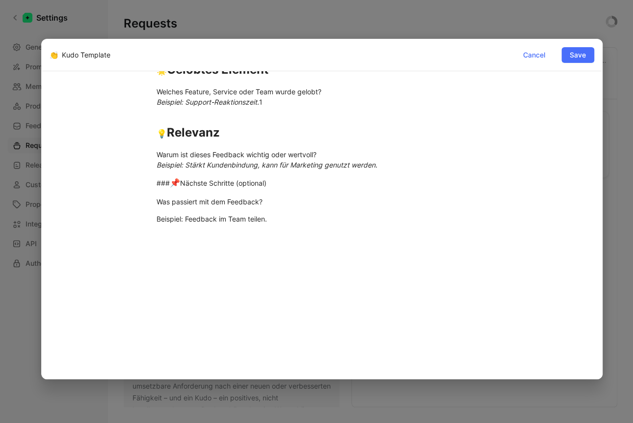
click at [112, 180] on div "💬 Feedback Kurze Originalaussage oder Beschreibung des Lobs. Beispiel: "Euer Su…" at bounding box center [322, 93] width 545 height 323
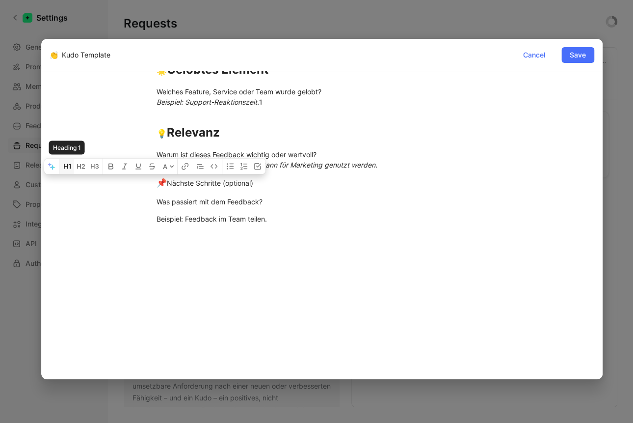
click at [64, 163] on icon "button" at bounding box center [67, 166] width 8 height 8
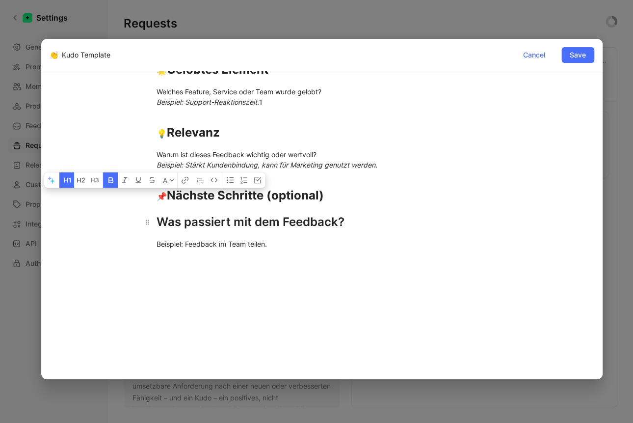
click at [225, 211] on h1 "Was passiert mit dem Feedback?" at bounding box center [322, 222] width 368 height 26
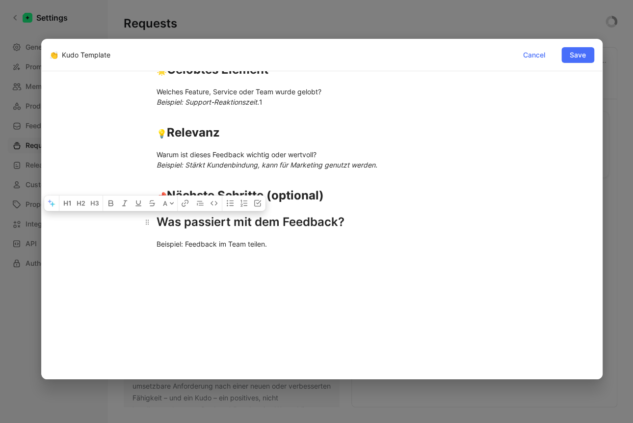
click at [154, 228] on h1 "Was passiert mit dem Feedback?" at bounding box center [322, 222] width 368 height 26
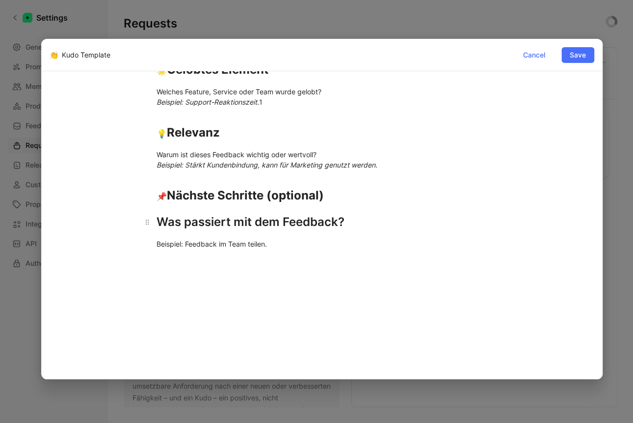
click at [161, 226] on div "Was passiert mit dem Feedback?" at bounding box center [322, 222] width 331 height 18
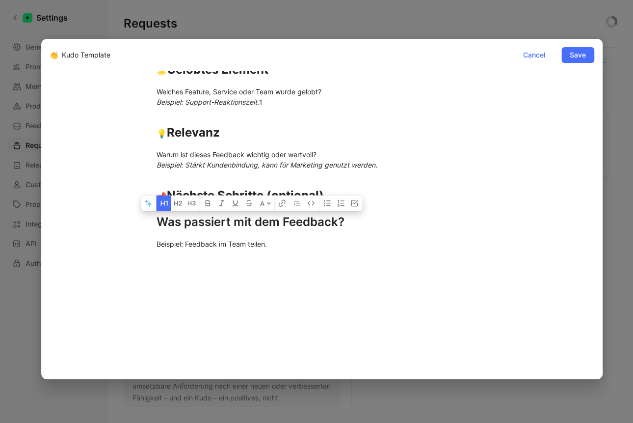
click at [165, 207] on button "button" at bounding box center [164, 203] width 15 height 16
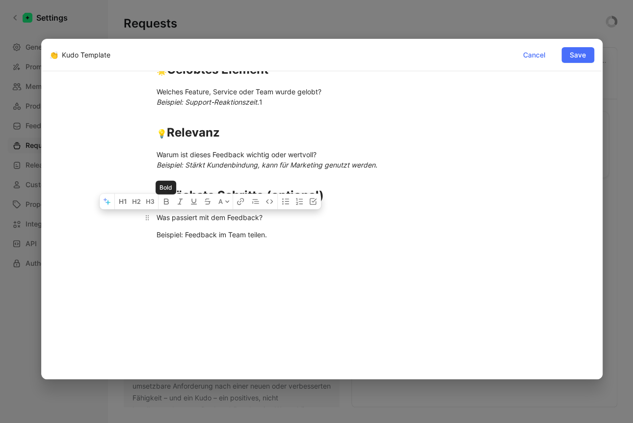
click at [164, 220] on div "Was passiert mit dem Feedback?" at bounding box center [322, 217] width 331 height 10
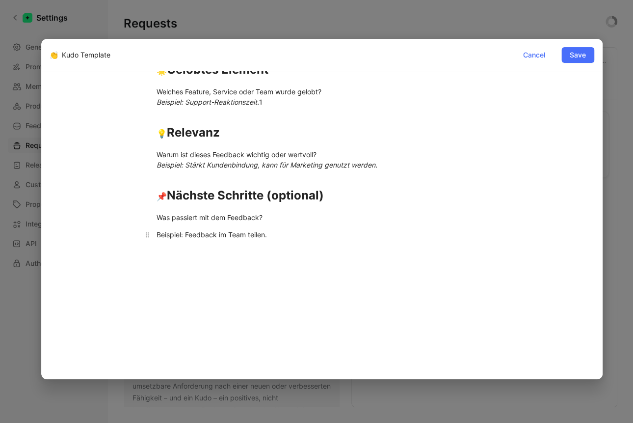
click at [159, 234] on div "Beispiel: Feedback im Team teilen." at bounding box center [322, 234] width 331 height 10
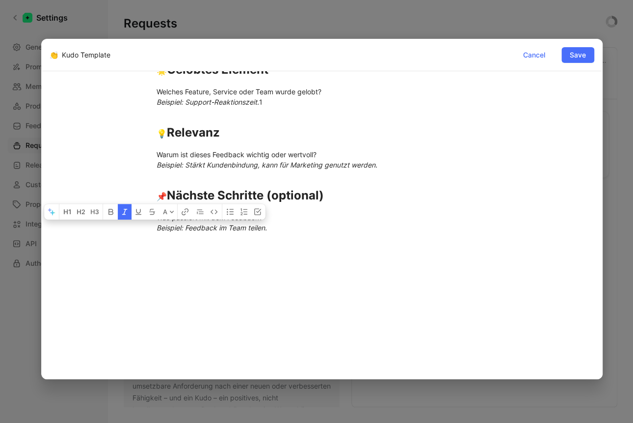
click at [225, 261] on div "💬 Feedback Kurze Originalaussage oder Beschreibung des Lobs. Beispiel: "Euer Su…" at bounding box center [322, 98] width 545 height 332
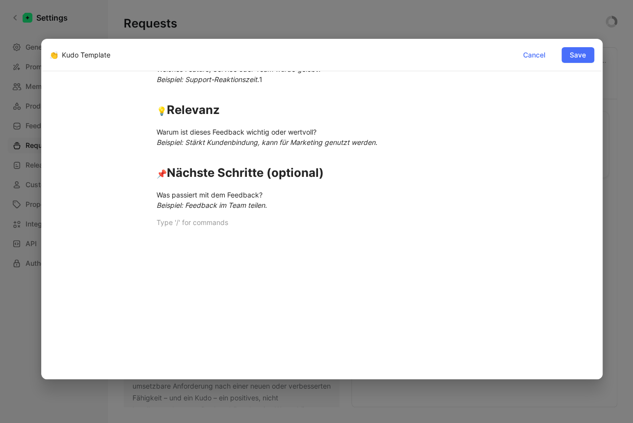
scroll to position [175, 0]
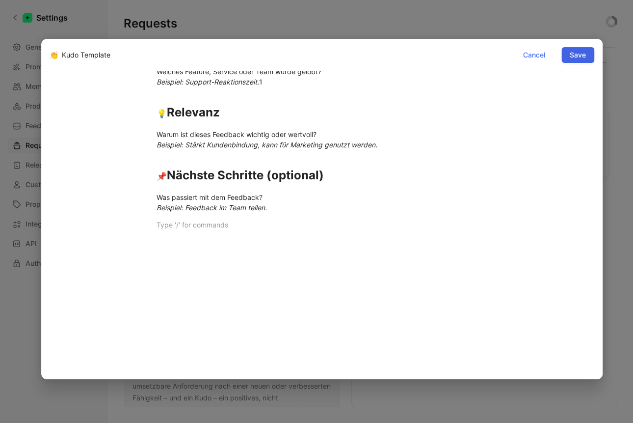
click at [575, 57] on span "Save" at bounding box center [578, 55] width 16 height 12
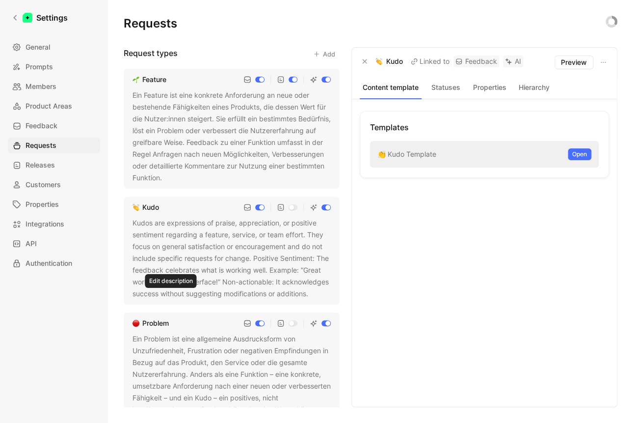
click at [312, 297] on icon at bounding box center [315, 294] width 6 height 6
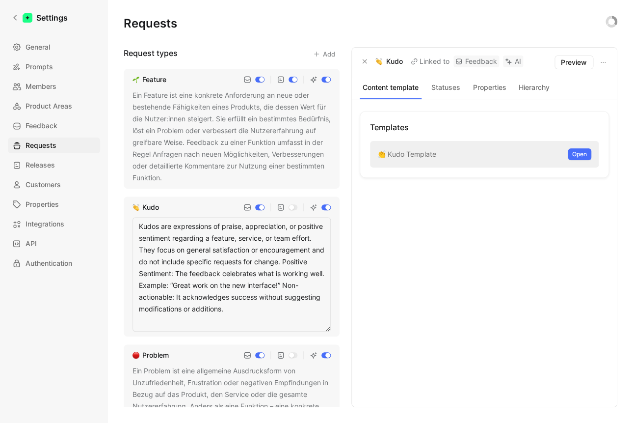
click at [149, 212] on div "Kudo" at bounding box center [150, 207] width 17 height 12
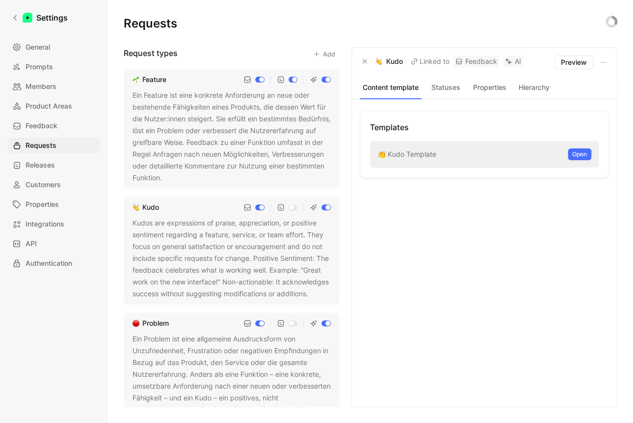
click at [150, 208] on div "Kudo" at bounding box center [150, 207] width 17 height 12
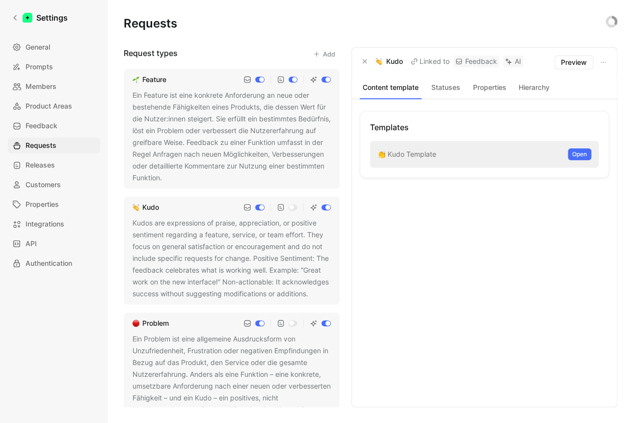
click at [150, 208] on div "Kudo" at bounding box center [150, 207] width 17 height 12
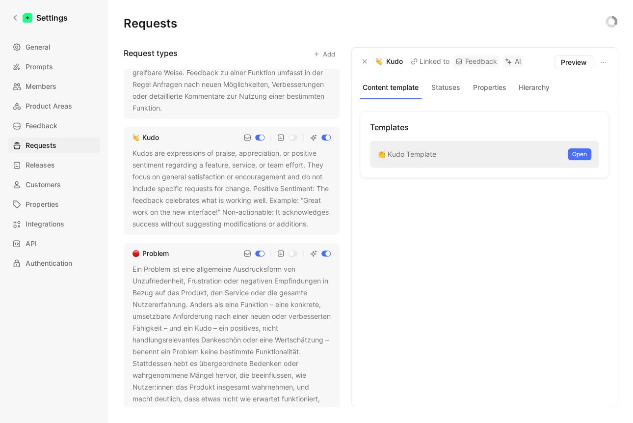
scroll to position [0, 0]
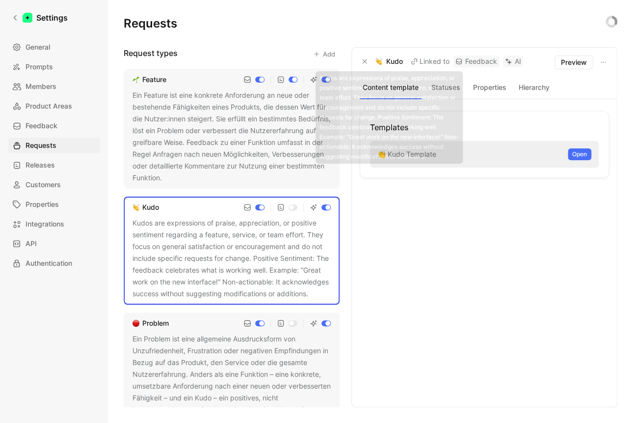
click at [391, 64] on p "Kudo" at bounding box center [394, 61] width 17 height 12
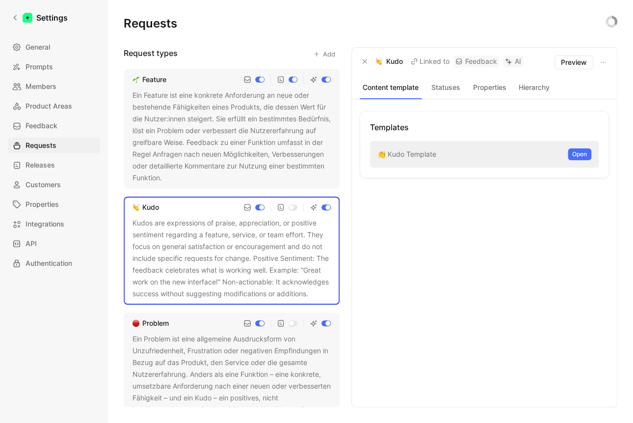
click at [395, 61] on p "Kudo" at bounding box center [394, 61] width 17 height 12
click at [604, 59] on icon "button" at bounding box center [603, 62] width 8 height 8
click at [577, 84] on span "Edit request type" at bounding box center [576, 83] width 55 height 8
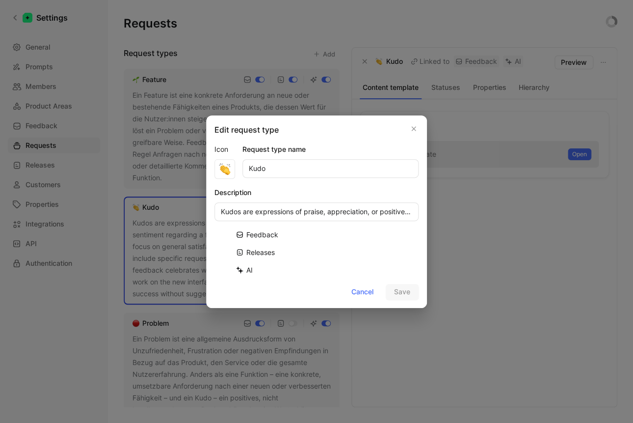
click at [268, 169] on input "Kudo" at bounding box center [330, 168] width 176 height 19
type input "Lob"
click at [403, 289] on span "Save" at bounding box center [402, 292] width 16 height 12
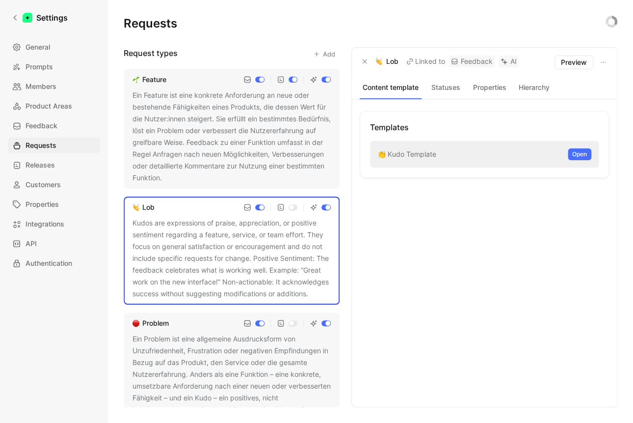
click at [214, 249] on div "Kudos are expressions of praise, appreciation, or positive sentiment regarding …" at bounding box center [232, 258] width 198 height 82
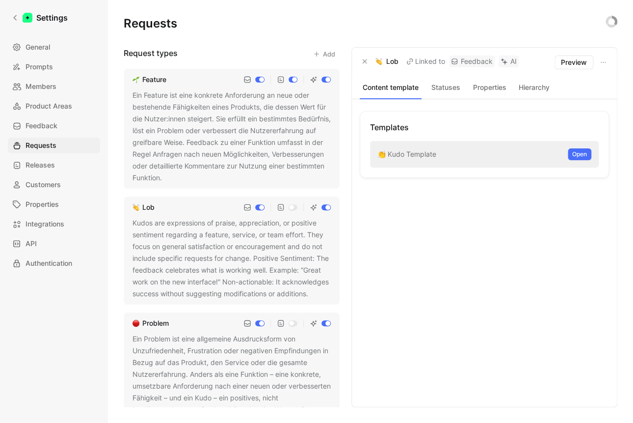
click at [310, 299] on button at bounding box center [315, 294] width 10 height 10
click at [312, 297] on icon at bounding box center [315, 294] width 6 height 6
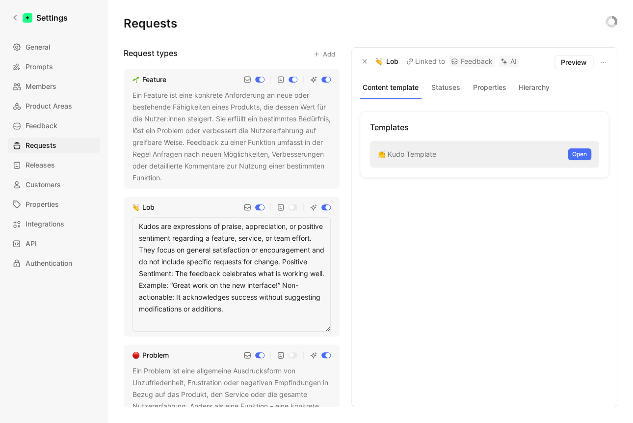
click at [171, 266] on textarea "Kudos are expressions of praise, appreciation, or positive sentiment regarding …" at bounding box center [232, 274] width 198 height 114
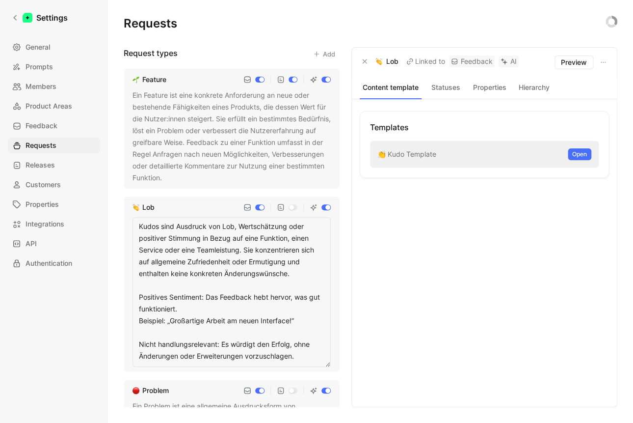
drag, startPoint x: 212, startPoint y: 227, endPoint x: 114, endPoint y: 227, distance: 98.2
click at [133, 227] on textarea "Kudos sind Ausdruck von Lob, Wertschätzung oder positiver Stimmung in Bezug auf…" at bounding box center [232, 292] width 198 height 150
click at [246, 221] on textarea "Lob, Wertschätzung oder positiver Stimmung in Bezug auf eine Funktion, einen Se…" at bounding box center [232, 292] width 198 height 150
click at [251, 227] on textarea "Lob, Wertschätzung oder positiver Stimmung in Bezug auf eine Funktion, einen Se…" at bounding box center [232, 292] width 198 height 150
drag, startPoint x: 187, startPoint y: 250, endPoint x: 242, endPoint y: 250, distance: 54.5
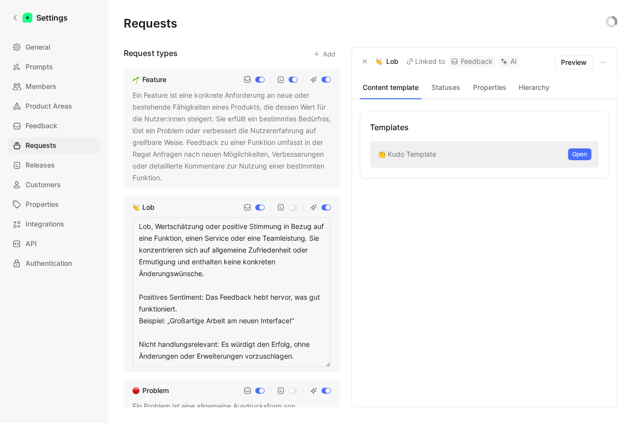
click at [242, 250] on textarea "Lob, Wertschätzung oder positive Stimmung in Bezug auf eine Funktion, einen Ser…" at bounding box center [232, 292] width 198 height 150
click at [190, 250] on textarea "Lob, Wertschätzung oder positive Stimmung in Bezug auf eine Funktion, einen Ser…" at bounding box center [232, 292] width 198 height 150
click at [190, 251] on textarea "Lob, Wertschätzung oder positive Stimmung in Bezug auf eine Funktion, einen Ser…" at bounding box center [232, 292] width 198 height 150
click at [239, 250] on textarea "Lob, Wertschätzung oder positive Stimmung in Bezug auf eine Funktion, einen Ser…" at bounding box center [232, 292] width 198 height 150
drag, startPoint x: 281, startPoint y: 264, endPoint x: 271, endPoint y: 258, distance: 11.2
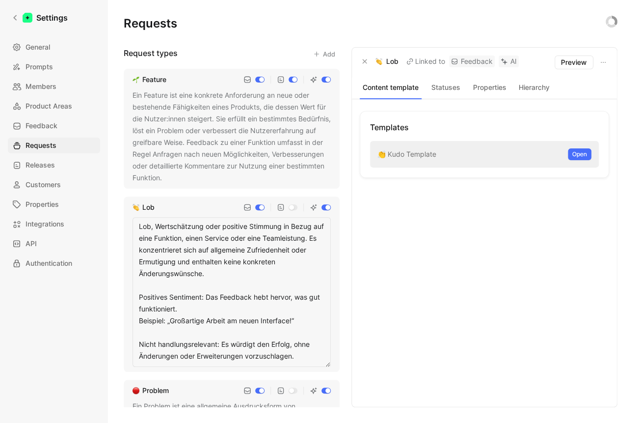
click at [272, 260] on textarea "Lob, Wertschätzung oder positive Stimmung in Bezug auf eine Funktion, einen Ser…" at bounding box center [232, 292] width 198 height 150
click at [217, 312] on textarea "Lob, Wertschätzung oder positive Stimmung in Bezug auf eine Funktion, einen Ser…" at bounding box center [232, 292] width 198 height 150
click at [185, 323] on textarea "Lob, Wertschätzung oder positive Stimmung in Bezug auf eine Funktion, einen Ser…" at bounding box center [232, 292] width 198 height 150
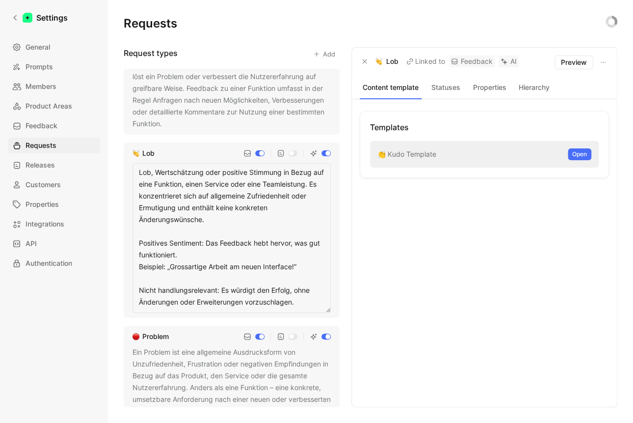
scroll to position [60, 0]
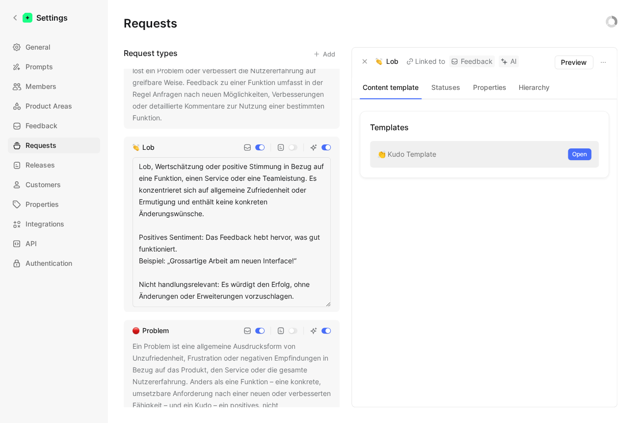
click at [253, 223] on textarea "Lob, Wertschätzung oder positive Stimmung in Bezug auf eine Funktion, einen Ser…" at bounding box center [232, 232] width 198 height 150
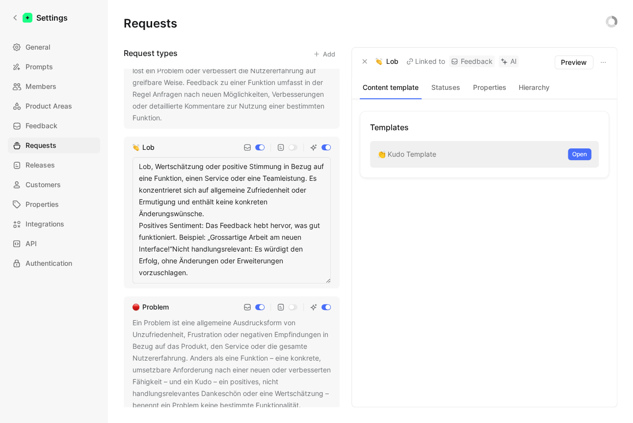
type textarea "Lob, Wertschätzung oder positive Stimmung in Bezug auf eine Funktion, einen Ser…"
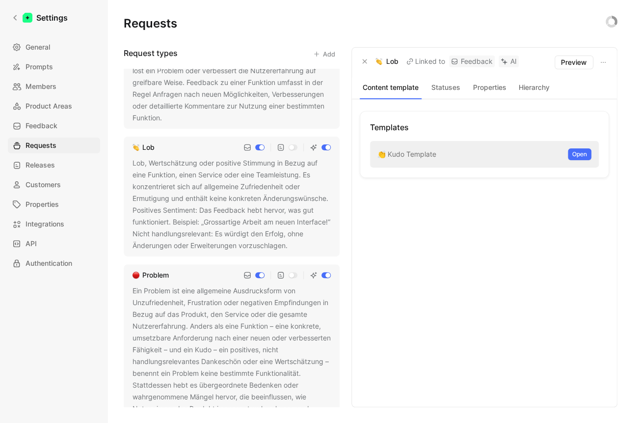
click at [391, 288] on div "Templates 👏 Kudo Template Open" at bounding box center [484, 253] width 249 height 284
click at [571, 154] on button "Open" at bounding box center [580, 154] width 24 height 12
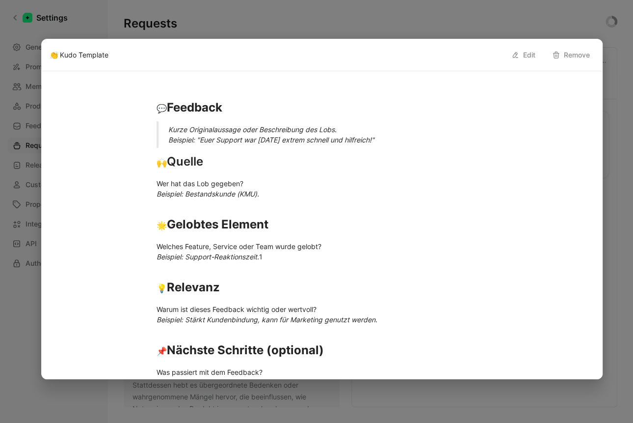
click at [516, 55] on icon at bounding box center [515, 55] width 8 height 8
click at [67, 54] on input "👏 Kudo Template" at bounding box center [278, 55] width 457 height 12
type input "👏 Lob Template"
click at [575, 51] on span "Save" at bounding box center [578, 55] width 16 height 12
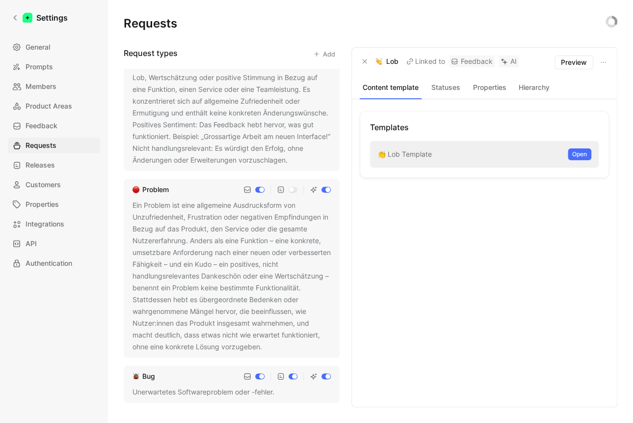
scroll to position [146, 0]
click at [273, 351] on button at bounding box center [269, 347] width 10 height 10
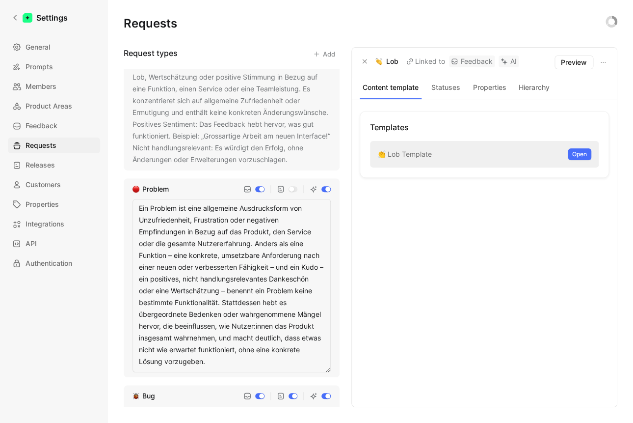
click at [311, 277] on textarea "Ein Problem ist eine allgemeine Ausdrucksform von Unzufriedenheit, Frustration …" at bounding box center [232, 285] width 198 height 173
click at [310, 278] on textarea "Ein Problem ist eine allgemeine Ausdrucksform von Unzufriedenheit, Frustration …" at bounding box center [232, 285] width 198 height 173
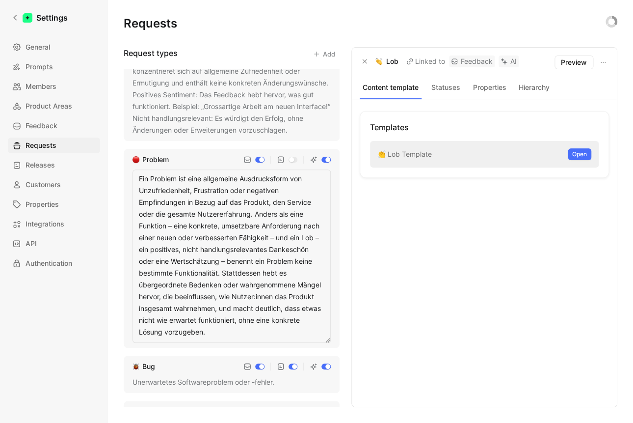
scroll to position [180, 0]
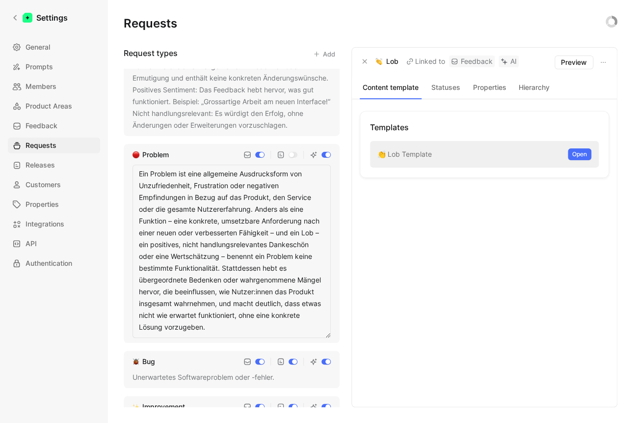
drag, startPoint x: 219, startPoint y: 269, endPoint x: 276, endPoint y: 244, distance: 61.7
click at [276, 244] on textarea "Ein Problem ist eine allgemeine Ausdrucksform von Unzufriedenheit, Frustration …" at bounding box center [232, 250] width 198 height 173
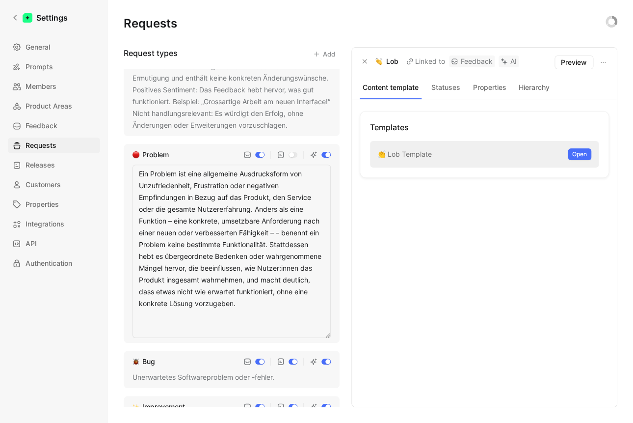
scroll to position [161, 0]
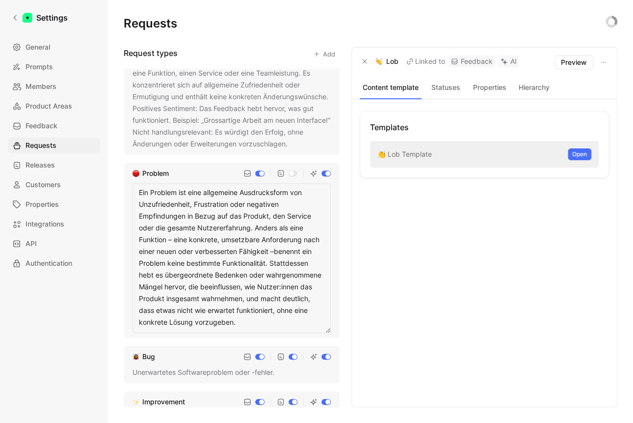
type textarea "Ein Problem ist eine allgemeine Ausdrucksform von Unzufriedenheit, Frustration …"
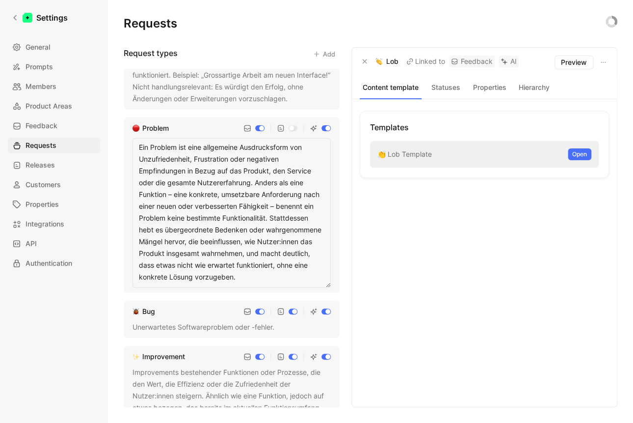
scroll to position [213, 0]
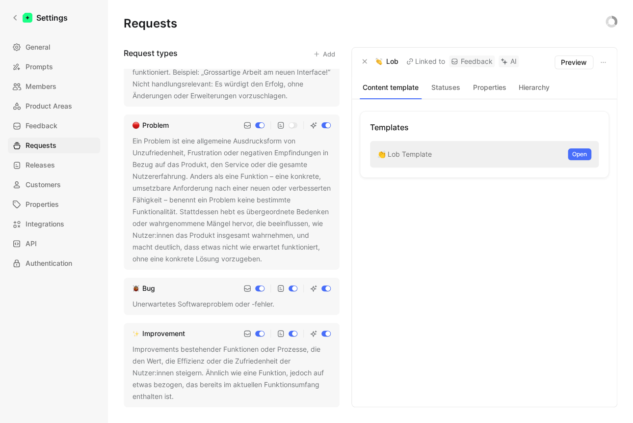
click at [413, 304] on div "Templates 👏 Lob Template Open" at bounding box center [484, 253] width 249 height 284
click at [436, 326] on div "Templates 👏 Lob Template Open" at bounding box center [484, 253] width 249 height 284
click at [462, 233] on div "Templates 👏 Lob Template Open" at bounding box center [484, 253] width 249 height 284
click at [539, 317] on div "Templates 👏 Lob Template Open" at bounding box center [484, 253] width 249 height 284
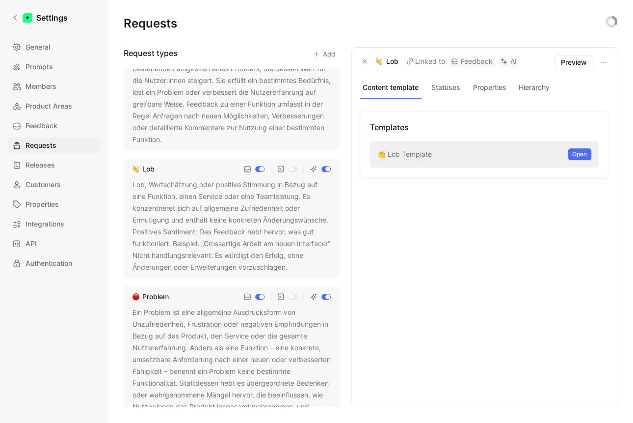
scroll to position [0, 0]
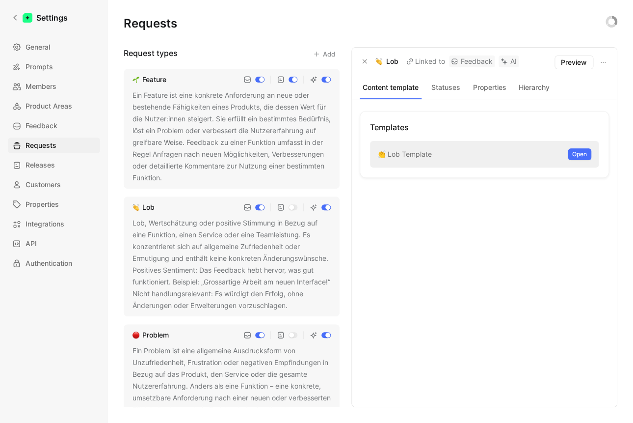
click at [476, 116] on div "Templates 👏 Lob Template Open" at bounding box center [484, 144] width 249 height 67
click at [446, 89] on button "Statuses" at bounding box center [445, 87] width 40 height 13
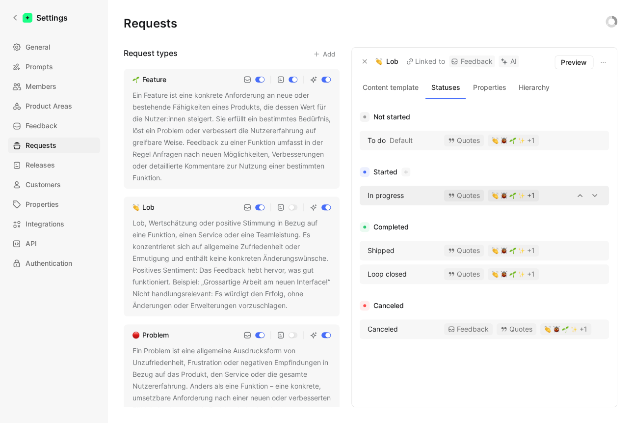
click at [515, 193] on img "button" at bounding box center [512, 195] width 7 height 7
click at [206, 131] on div "Ein Feature ist eine konkrete Anforderung an neue oder bestehende Fähigkeiten e…" at bounding box center [232, 136] width 198 height 94
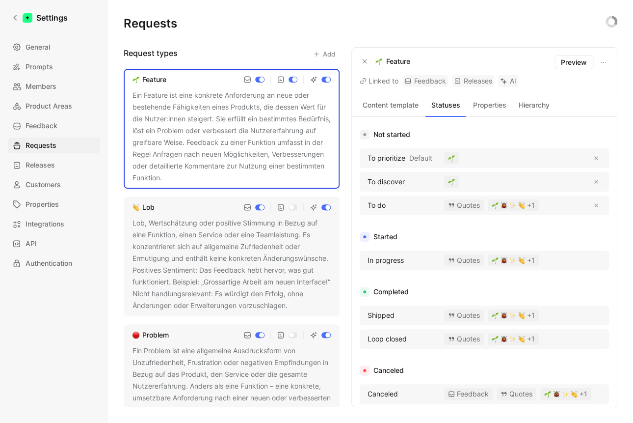
click at [202, 264] on div "Lob, Wertschätzung oder positive Stimmung in Bezug auf eine Funktion, einen Ser…" at bounding box center [232, 264] width 198 height 94
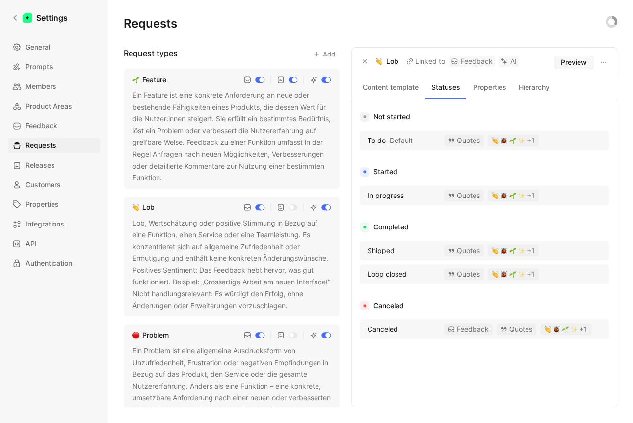
click at [580, 64] on span "Preview" at bounding box center [574, 62] width 26 height 12
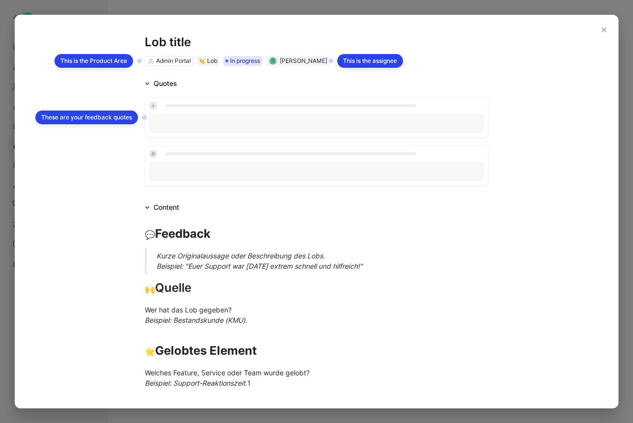
click at [162, 62] on div "Admin Portal" at bounding box center [173, 61] width 35 height 10
click at [245, 61] on div "Admin Portal This is the Product Area Lob In progress [PERSON_NAME] This is the…" at bounding box center [317, 61] width 344 height 10
click at [237, 63] on div "Admin Portal This is the Product Area Lob In progress [PERSON_NAME] This is the…" at bounding box center [317, 61] width 344 height 10
click at [603, 30] on icon "button" at bounding box center [603, 29] width 5 height 5
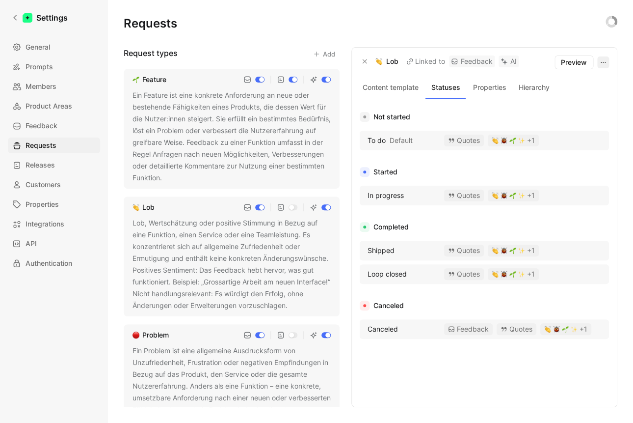
click at [604, 60] on icon "button" at bounding box center [603, 62] width 8 height 8
click at [560, 100] on span "Delete" at bounding box center [559, 98] width 21 height 8
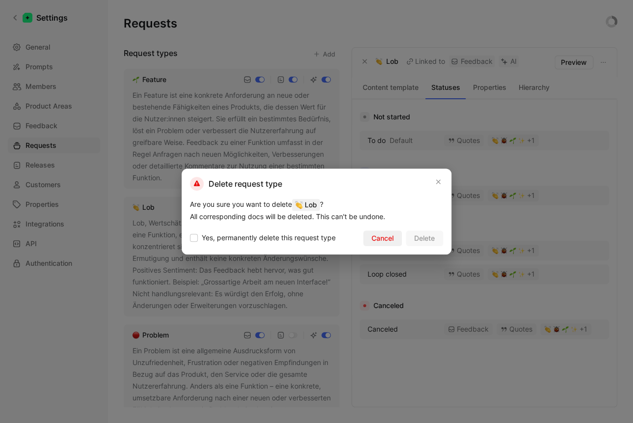
click at [375, 242] on span "Cancel" at bounding box center [383, 238] width 22 height 12
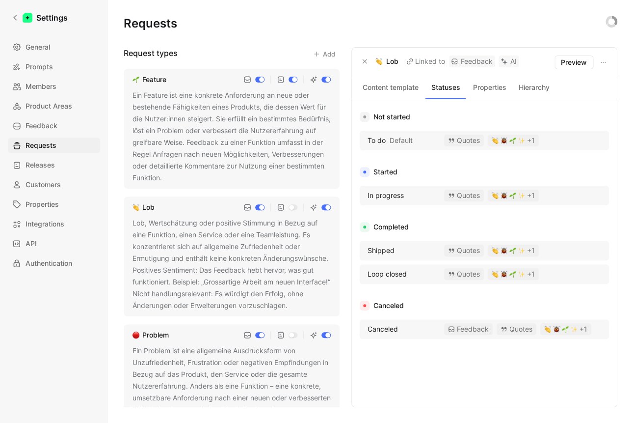
click at [161, 101] on div "Ein Feature ist eine konkrete Anforderung an neue oder bestehende Fähigkeiten e…" at bounding box center [232, 136] width 198 height 94
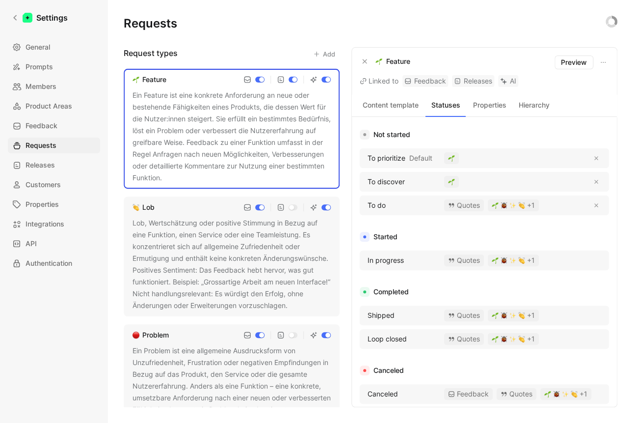
click at [394, 106] on button "Content template" at bounding box center [391, 105] width 62 height 13
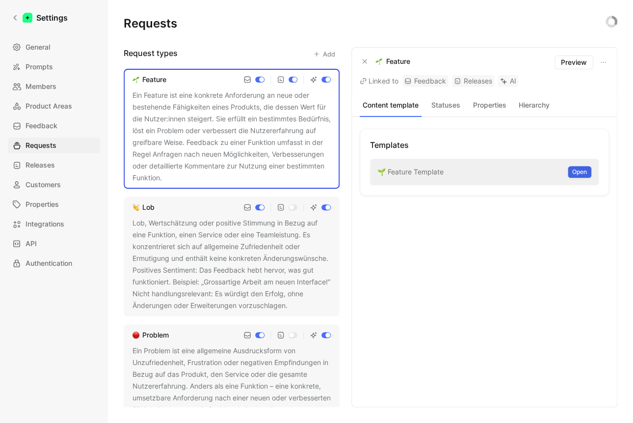
click at [585, 174] on span "Open" at bounding box center [579, 172] width 15 height 10
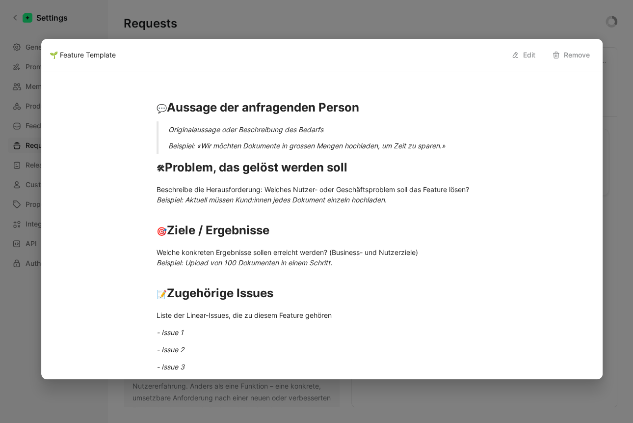
click at [296, 145] on p "Beispiel: «Wir möchten Dokumente in grossen Mengen hochladen, um Zeit zu sparen…" at bounding box center [333, 145] width 331 height 16
click at [524, 56] on button "Edit" at bounding box center [523, 55] width 33 height 16
click at [447, 132] on div "Originalaussage oder Beschreibung des Bedarfs" at bounding box center [333, 129] width 331 height 10
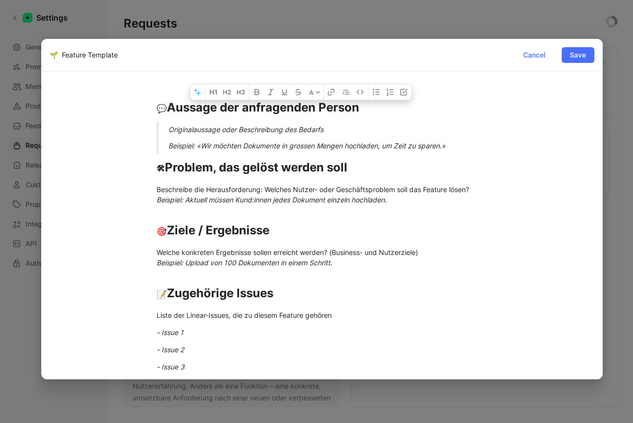
drag, startPoint x: 449, startPoint y: 147, endPoint x: 44, endPoint y: 80, distance: 409.9
click at [44, 80] on div "A 💬 Aussage der anfragenden Person Originalaussage oder Beschreibung des Bedarf…" at bounding box center [322, 224] width 560 height 307
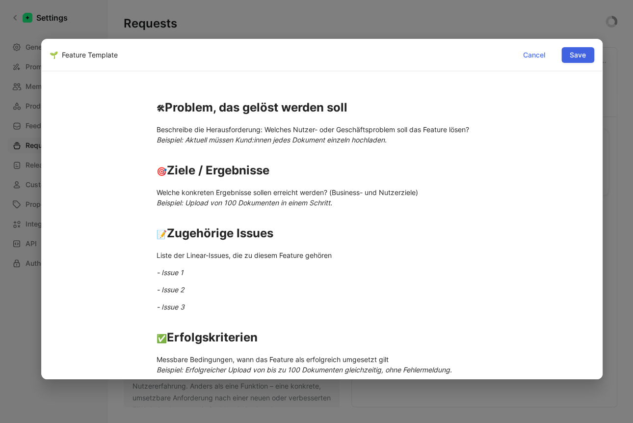
click at [581, 53] on span "Save" at bounding box center [578, 55] width 16 height 12
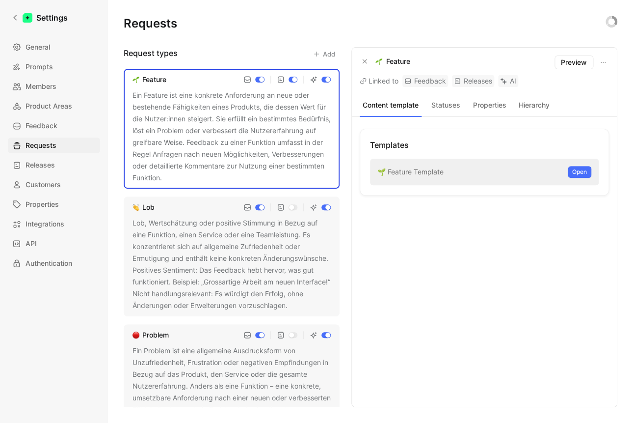
click at [207, 262] on div "Lob, Wertschätzung oder positive Stimmung in Bezug auf eine Funktion, einen Ser…" at bounding box center [232, 264] width 198 height 94
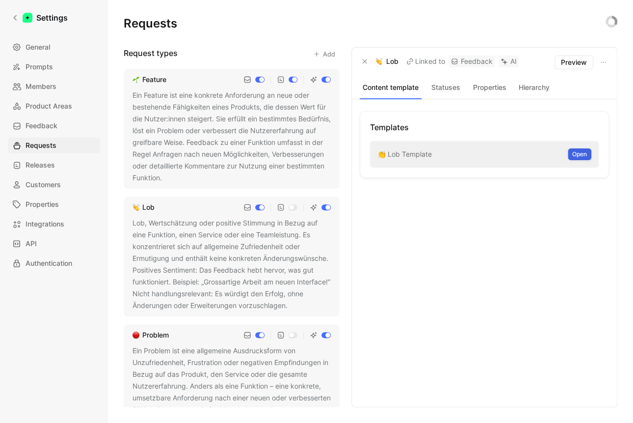
click at [580, 153] on span "Open" at bounding box center [579, 154] width 15 height 10
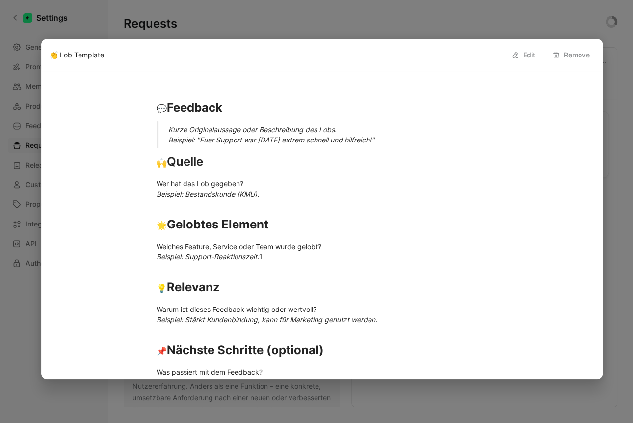
click at [526, 52] on button "Edit" at bounding box center [523, 55] width 33 height 16
click at [263, 162] on div "🙌 Quelle" at bounding box center [322, 162] width 331 height 18
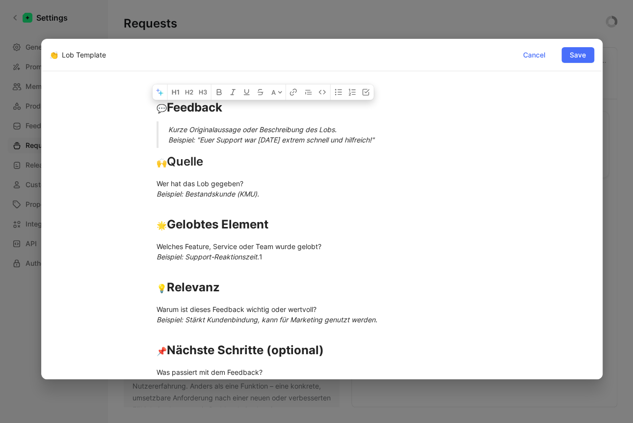
drag, startPoint x: 385, startPoint y: 138, endPoint x: 90, endPoint y: 71, distance: 303.0
click at [90, 71] on div "A 💬 Feedback Kurze Originalaussage oder Beschreibung des Lobs. Beispiel: "Euer …" at bounding box center [322, 224] width 560 height 307
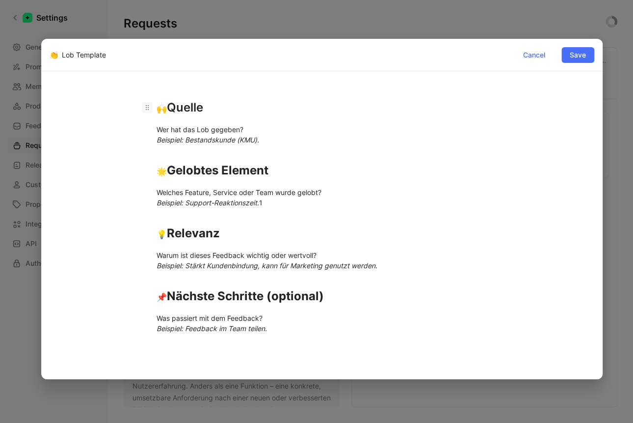
drag, startPoint x: 160, startPoint y: 109, endPoint x: 140, endPoint y: 109, distance: 19.6
click at [140, 109] on h1 "🙌 Quelle" at bounding box center [322, 108] width 368 height 26
click at [159, 108] on span "🙌" at bounding box center [162, 109] width 10 height 10
drag, startPoint x: 160, startPoint y: 108, endPoint x: 155, endPoint y: 108, distance: 5.4
click at [155, 108] on h1 "🙌 Quelle" at bounding box center [322, 108] width 368 height 26
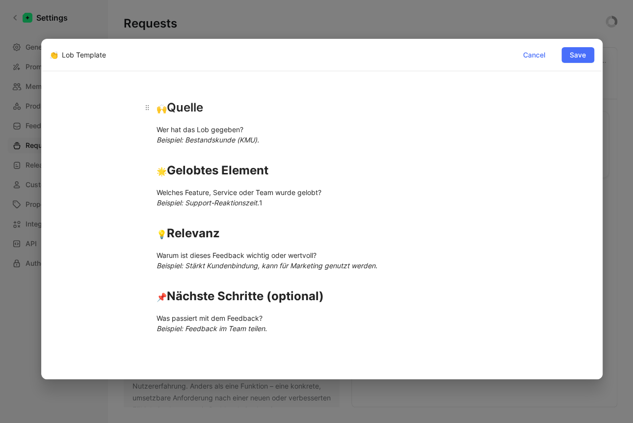
click at [185, 116] on div "🙌 Quelle" at bounding box center [322, 108] width 331 height 18
drag, startPoint x: 165, startPoint y: 111, endPoint x: 132, endPoint y: 107, distance: 33.6
click at [132, 107] on div "🙌 Quelle Wer hat das Lob gegeben? Beispiel: Bestandskunde (KMU). 🌟 Gelobtes Ele…" at bounding box center [322, 226] width 545 height 278
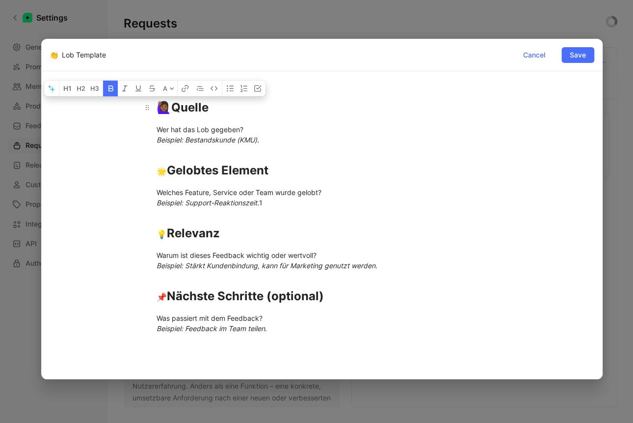
click at [265, 113] on div "🙋🏾‍♀️Quelle" at bounding box center [322, 108] width 331 height 18
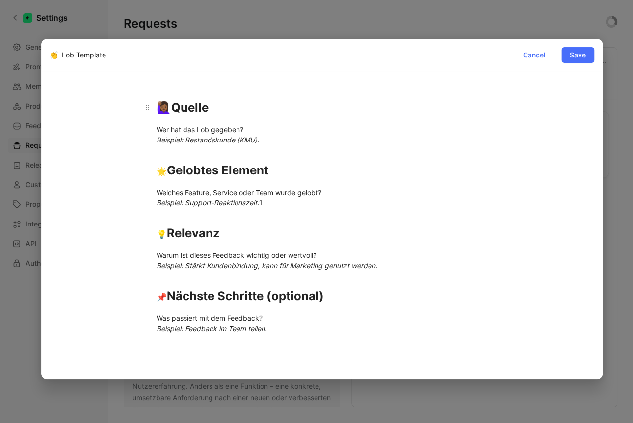
click at [161, 107] on strong "🙋🏾‍♀️Quelle" at bounding box center [183, 107] width 52 height 14
click at [168, 106] on strong "🙋🏾‍♀️Quelle" at bounding box center [183, 107] width 52 height 14
click at [300, 120] on h1 "🙋🏾‍♀️ Quelle" at bounding box center [322, 108] width 368 height 26
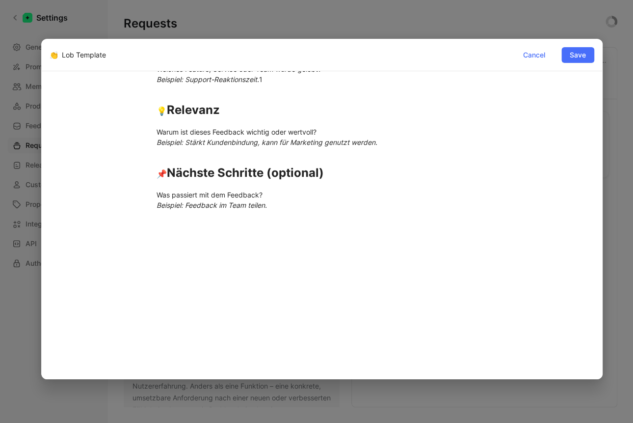
scroll to position [129, 0]
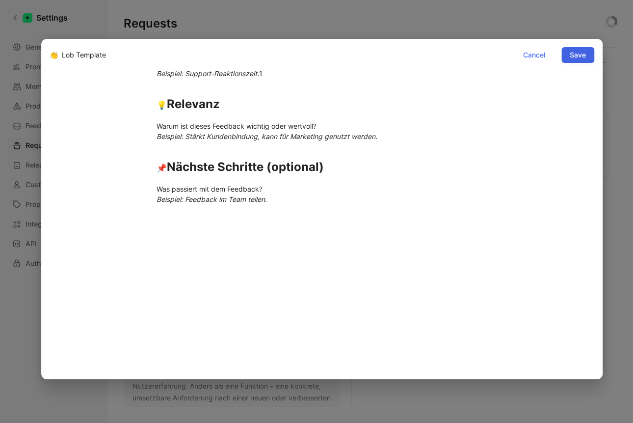
click at [578, 54] on span "Save" at bounding box center [578, 55] width 16 height 12
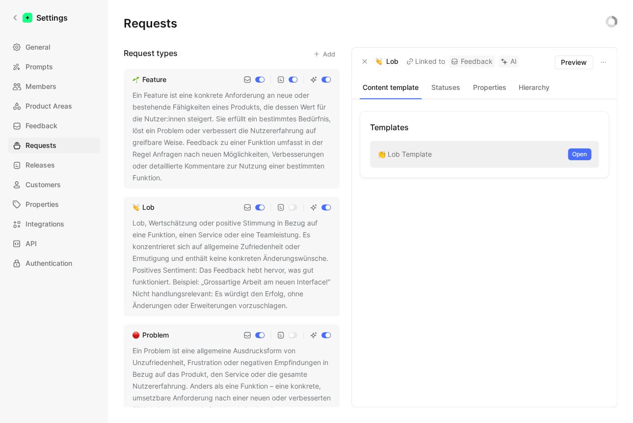
click at [451, 250] on div "Templates 👏 Lob Template Open" at bounding box center [484, 253] width 249 height 284
click at [190, 123] on div "Ein Feature ist eine konkrete Anforderung an neue oder bestehende Fähigkeiten e…" at bounding box center [232, 136] width 198 height 94
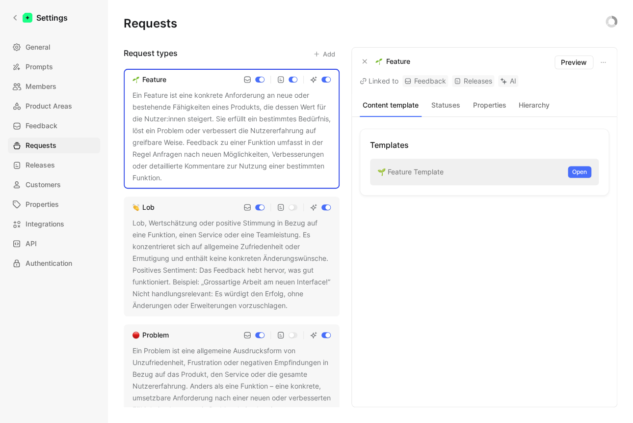
click at [448, 109] on button "Statuses" at bounding box center [445, 105] width 40 height 13
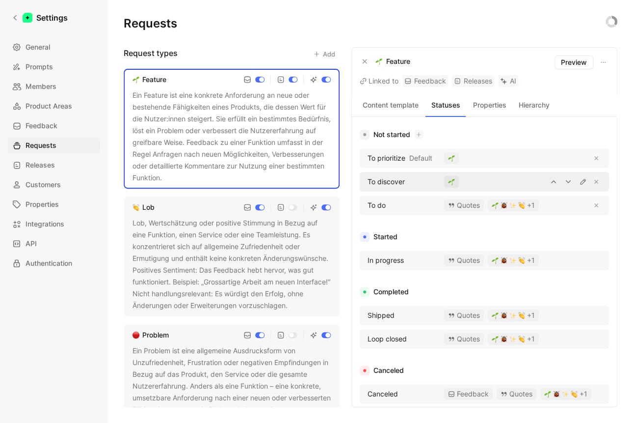
click at [393, 183] on span "To discover" at bounding box center [386, 182] width 37 height 12
click at [420, 135] on icon "button" at bounding box center [418, 134] width 5 height 5
click at [410, 182] on div "To discover" at bounding box center [400, 182] width 74 height 12
click at [458, 181] on button "button" at bounding box center [451, 182] width 15 height 12
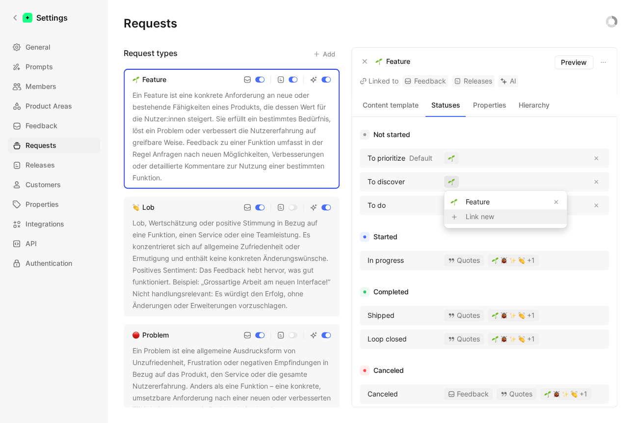
click at [475, 219] on button "Link new" at bounding box center [505, 216] width 123 height 15
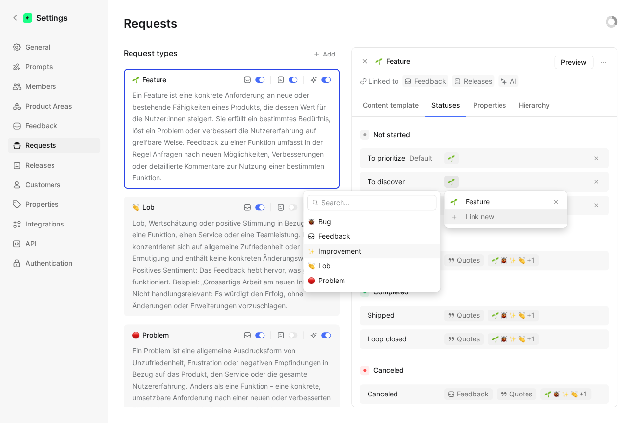
click at [345, 252] on span "Improvement" at bounding box center [340, 250] width 43 height 8
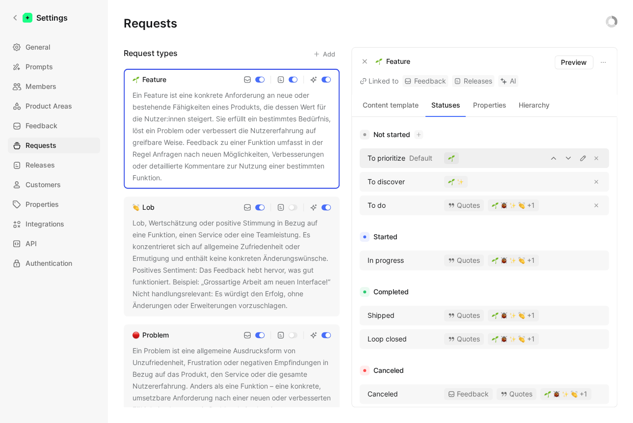
click at [454, 160] on img "button" at bounding box center [451, 158] width 7 height 7
click at [483, 194] on button "Link new" at bounding box center [505, 193] width 123 height 15
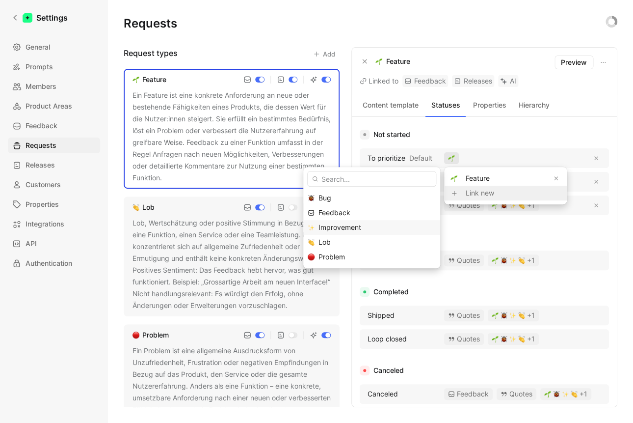
click at [383, 227] on div "Improvement" at bounding box center [377, 227] width 117 height 12
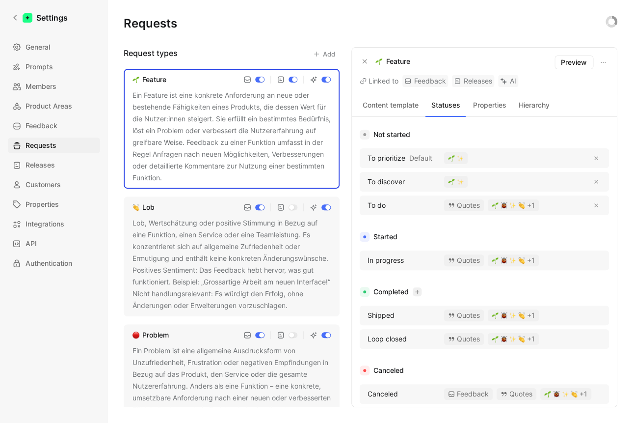
click at [418, 292] on icon "button" at bounding box center [417, 292] width 4 height 0
click at [528, 206] on div "+1" at bounding box center [513, 205] width 43 height 7
click at [529, 257] on div "+1" at bounding box center [513, 260] width 43 height 7
click at [517, 326] on div "Lob" at bounding box center [549, 325] width 78 height 12
click at [515, 262] on img "button" at bounding box center [512, 260] width 7 height 7
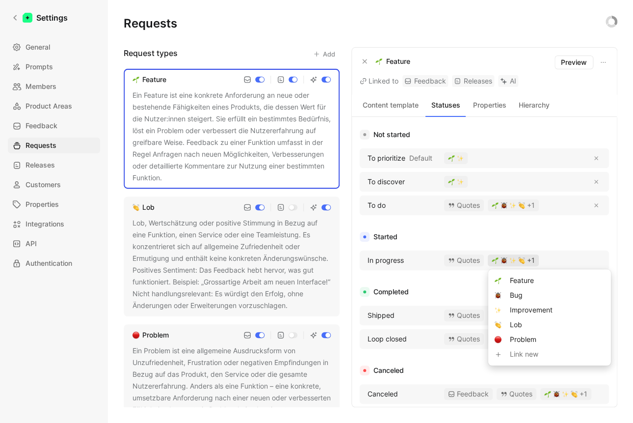
click at [512, 326] on div "Lob" at bounding box center [549, 325] width 78 height 12
click at [496, 326] on img at bounding box center [498, 324] width 7 height 7
click at [510, 355] on button "Link new" at bounding box center [549, 353] width 123 height 15
click at [523, 315] on div "Improvement" at bounding box center [549, 310] width 78 height 12
click at [504, 309] on div "Improvement" at bounding box center [549, 309] width 123 height 15
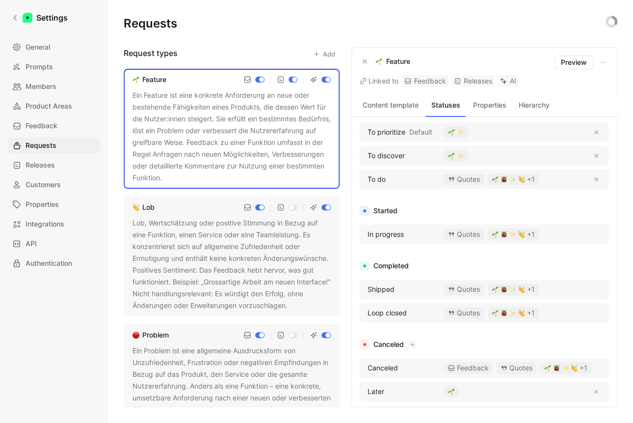
scroll to position [39, 0]
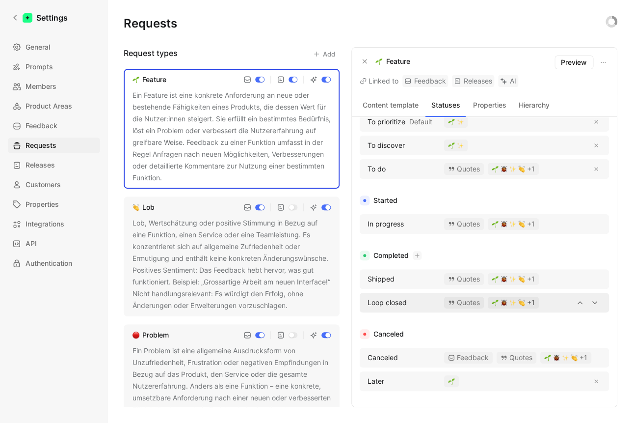
click at [528, 299] on div "+1" at bounding box center [513, 302] width 43 height 7
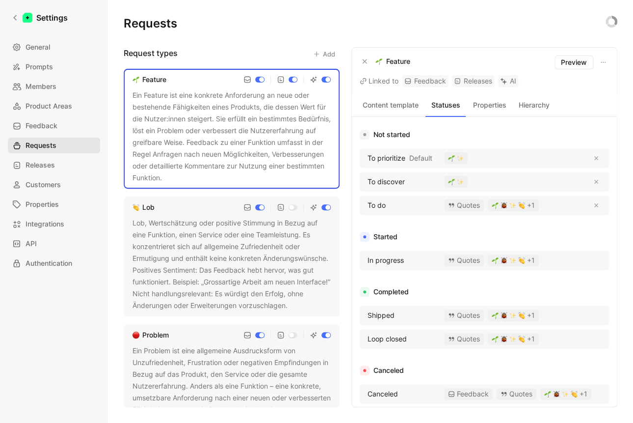
click at [62, 147] on link "Requests" at bounding box center [54, 145] width 92 height 16
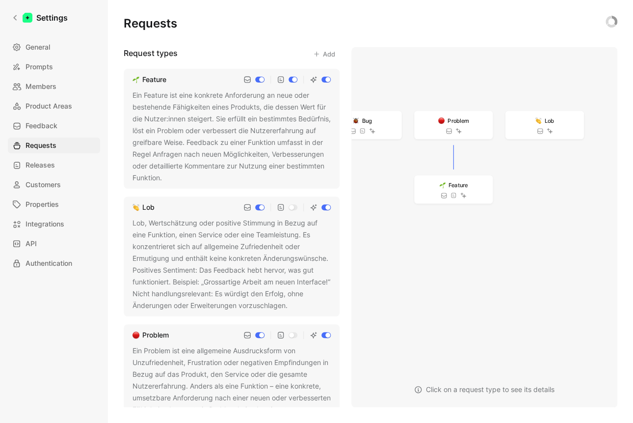
drag, startPoint x: 499, startPoint y: 90, endPoint x: 461, endPoint y: 157, distance: 76.3
click at [461, 125] on div "Problem" at bounding box center [453, 125] width 79 height 28
click at [456, 191] on use at bounding box center [455, 193] width 4 height 5
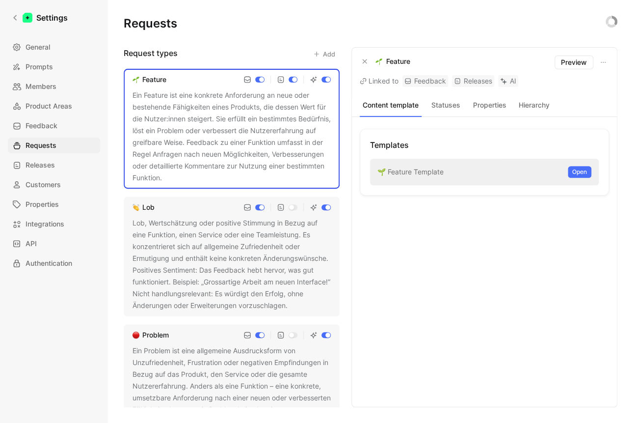
click at [532, 103] on button "Hierarchy" at bounding box center [534, 105] width 40 height 13
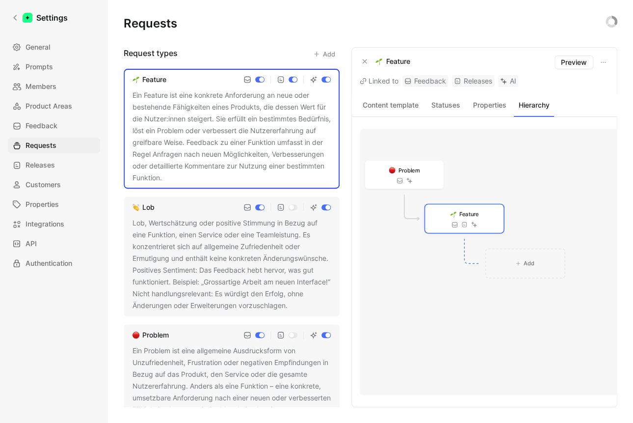
drag, startPoint x: 487, startPoint y: 175, endPoint x: 470, endPoint y: 216, distance: 44.2
click at [470, 216] on span "Feature" at bounding box center [468, 213] width 19 height 9
click at [444, 221] on div "Feature" at bounding box center [464, 218] width 79 height 28
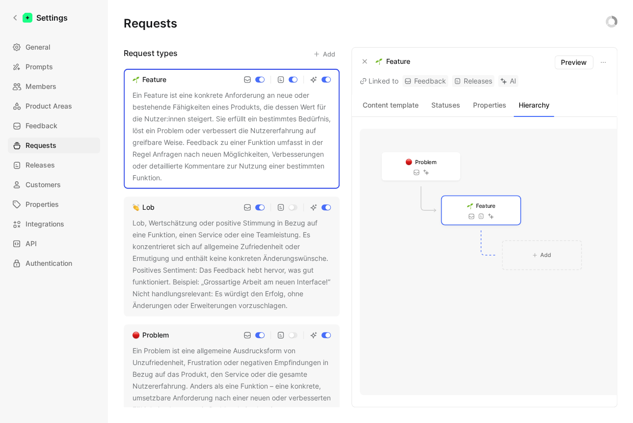
drag, startPoint x: 440, startPoint y: 223, endPoint x: 451, endPoint y: 221, distance: 10.9
click at [452, 222] on div "Feature" at bounding box center [481, 210] width 79 height 28
click at [419, 175] on div "Problem" at bounding box center [415, 173] width 79 height 28
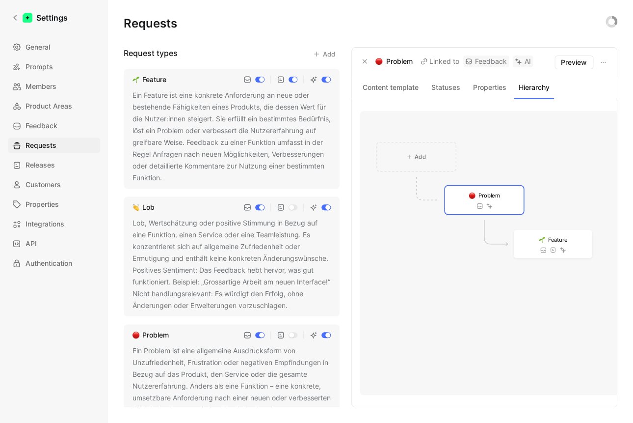
click at [548, 248] on div at bounding box center [553, 249] width 26 height 7
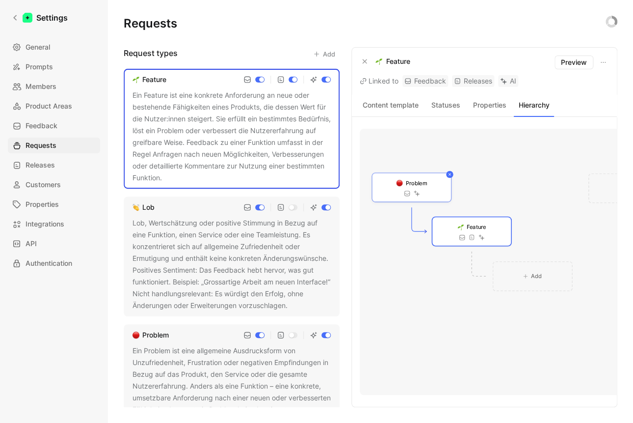
drag, startPoint x: 415, startPoint y: 177, endPoint x: 424, endPoint y: 187, distance: 14.3
click at [411, 191] on div at bounding box center [411, 193] width 16 height 7
click at [449, 174] on icon at bounding box center [450, 175] width 3 height 6
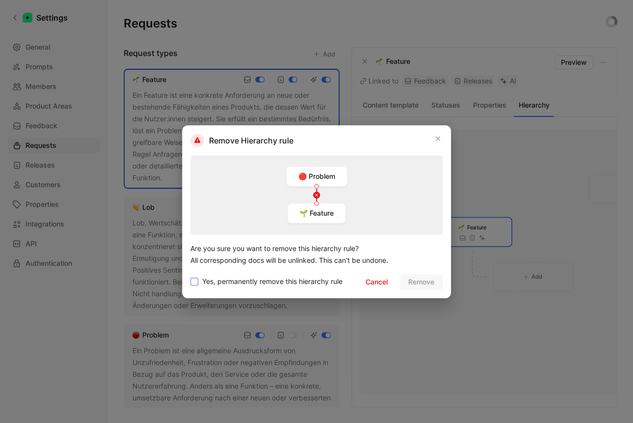
click at [312, 281] on span "Yes, permanently remove this hierarchy rule" at bounding box center [272, 281] width 140 height 12
click at [190, 275] on input "Yes, permanently remove this hierarchy rule" at bounding box center [190, 275] width 0 height 0
click at [420, 284] on span "Remove" at bounding box center [421, 282] width 26 height 12
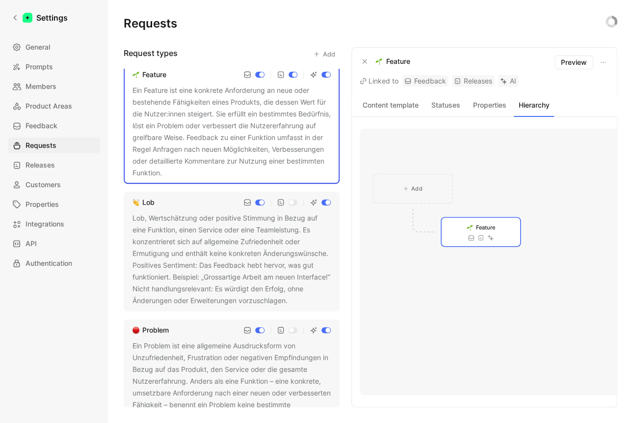
scroll to position [8, 0]
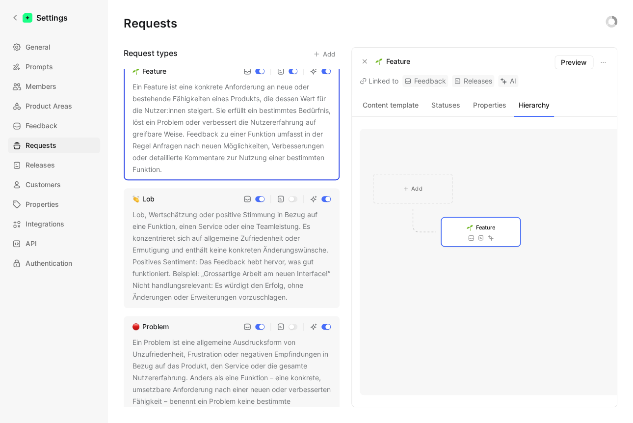
click at [310, 358] on div "Ein Problem ist eine allgemeine Ausdrucksform von Unzufriedenheit, Frustration …" at bounding box center [232, 401] width 198 height 130
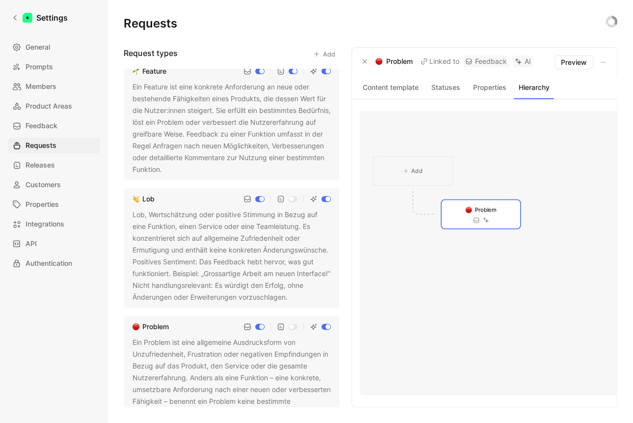
click at [277, 238] on div "Lob, Wertschätzung oder positive Stimmung in Bezug auf eine Funktion, einen Ser…" at bounding box center [232, 256] width 198 height 94
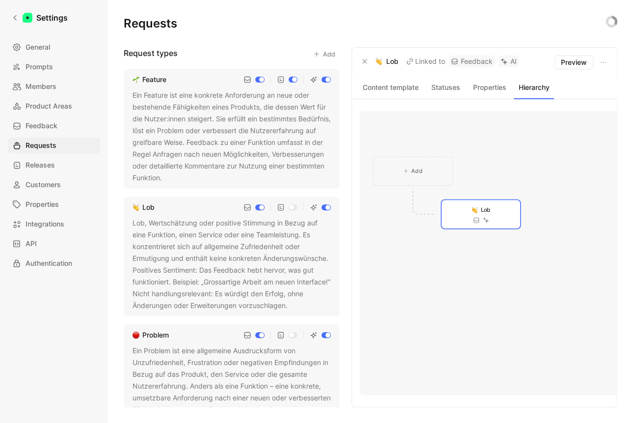
drag, startPoint x: 226, startPoint y: 150, endPoint x: 242, endPoint y: 149, distance: 16.2
click at [226, 150] on div "Ein Feature ist eine konkrete Anforderung an neue oder bestehende Fähigkeiten e…" at bounding box center [232, 136] width 198 height 94
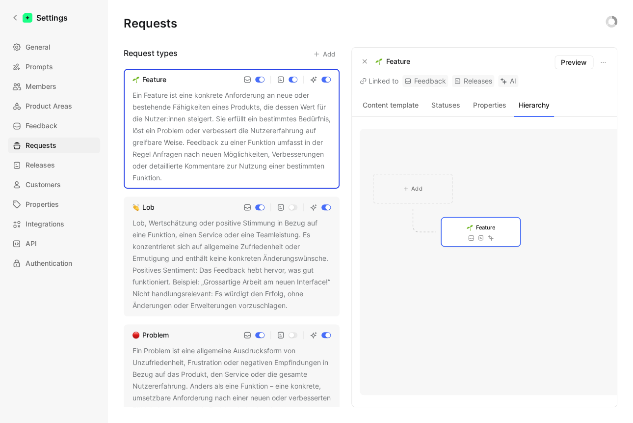
click at [203, 230] on div "Lob, Wertschätzung oder positive Stimmung in Bezug auf eine Funktion, einen Ser…" at bounding box center [232, 264] width 198 height 94
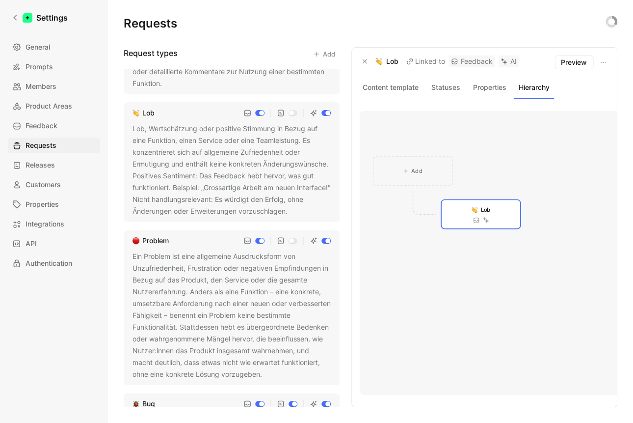
click at [205, 305] on div "Ein Problem ist eine allgemeine Ausdrucksform von Unzufriedenheit, Frustration …" at bounding box center [232, 315] width 198 height 130
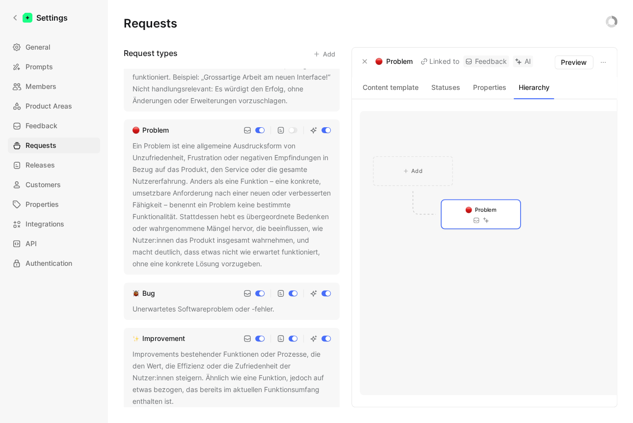
scroll to position [233, 0]
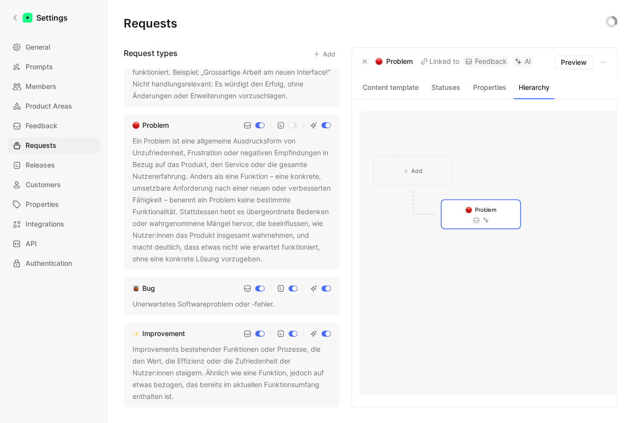
click at [194, 339] on div "Improvement" at bounding box center [232, 333] width 198 height 12
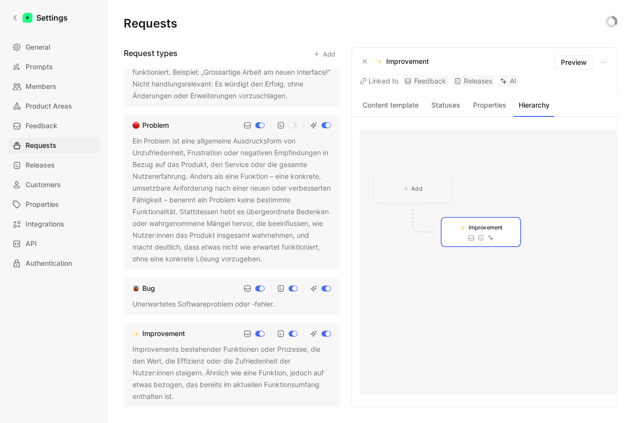
click at [174, 298] on div "Bug Unerwartetes Softwareproblem oder -fehler." at bounding box center [232, 295] width 216 height 37
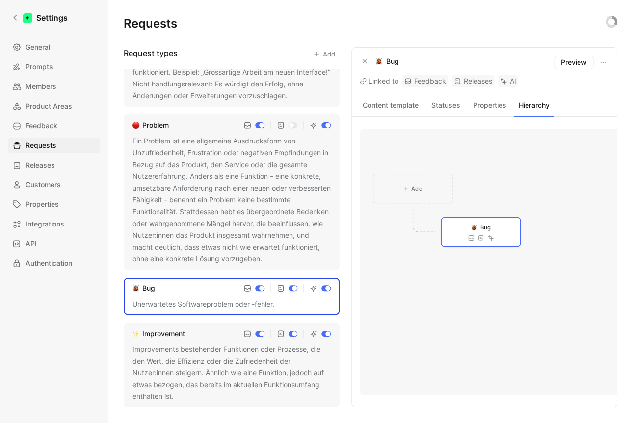
scroll to position [87, 0]
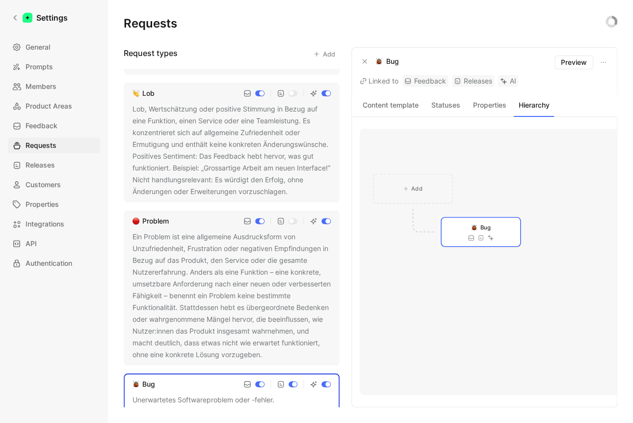
scroll to position [94, 0]
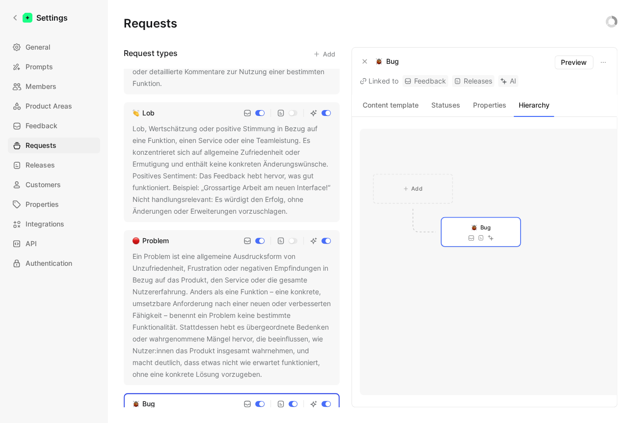
click at [398, 106] on button "Content template" at bounding box center [391, 105] width 62 height 13
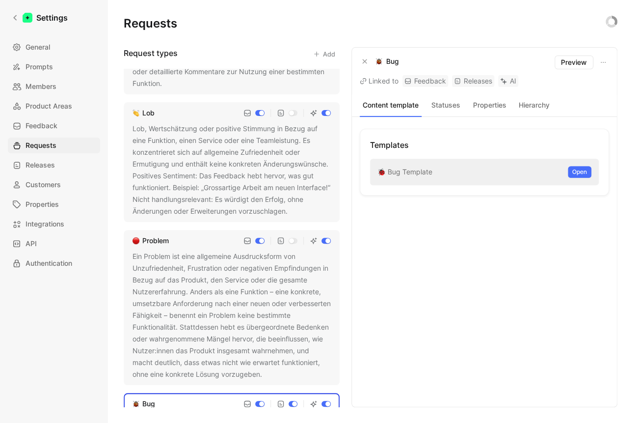
click at [218, 309] on div "Ein Problem ist eine allgemeine Ausdrucksform von Unzufriedenheit, Frustration …" at bounding box center [232, 315] width 198 height 130
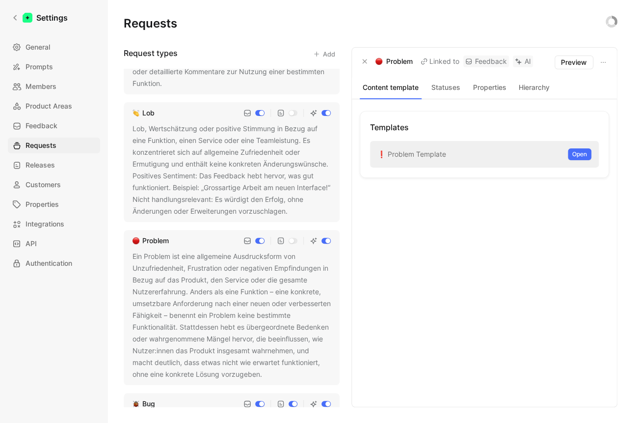
click at [446, 88] on button "Statuses" at bounding box center [445, 87] width 40 height 13
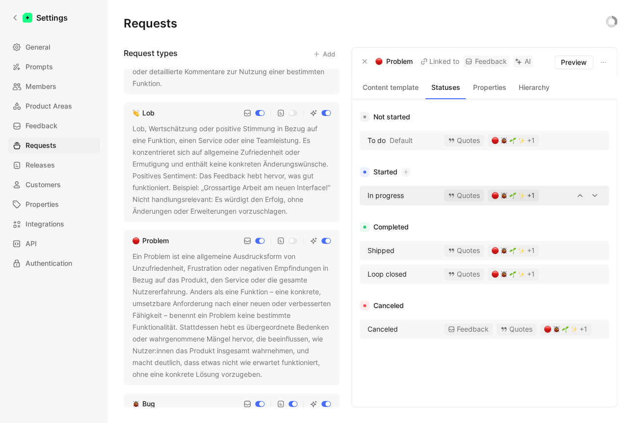
click at [518, 199] on button "+1" at bounding box center [513, 195] width 51 height 12
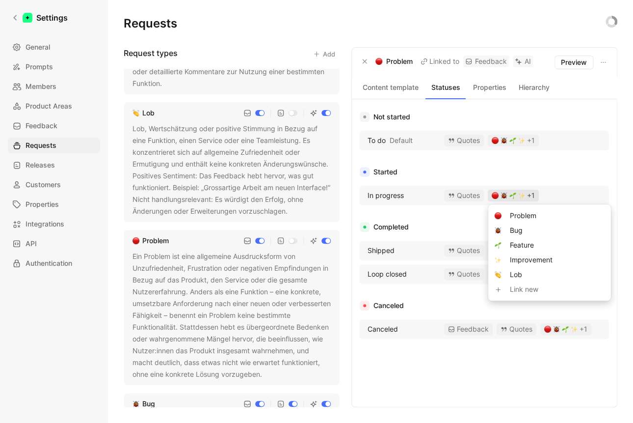
click at [522, 217] on div "Problem" at bounding box center [549, 216] width 78 height 12
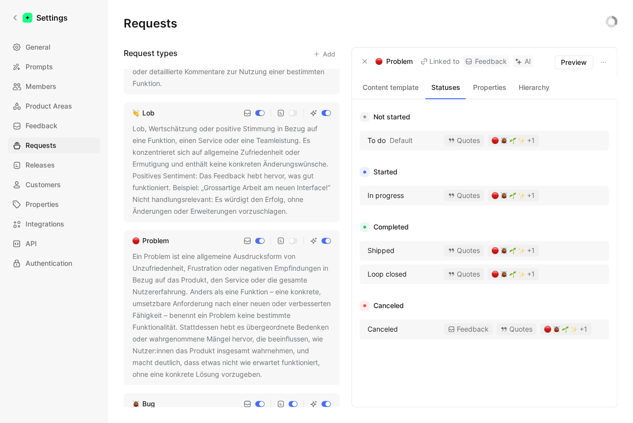
click at [485, 90] on button "Properties" at bounding box center [490, 87] width 40 height 13
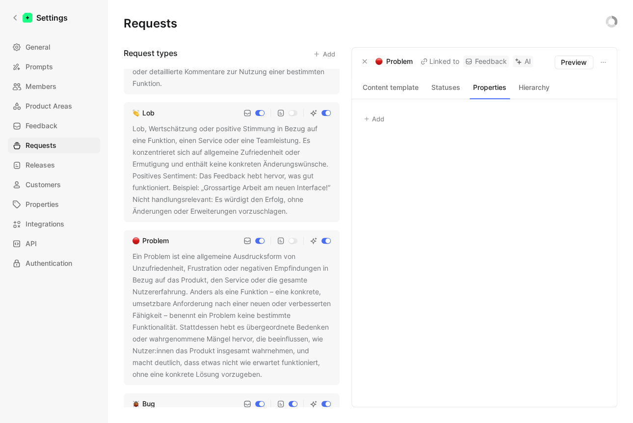
click at [395, 185] on div "Add" at bounding box center [484, 253] width 249 height 284
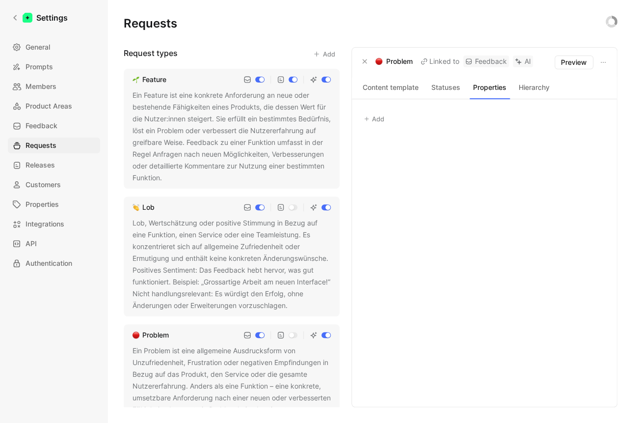
drag, startPoint x: 202, startPoint y: 159, endPoint x: 209, endPoint y: 162, distance: 7.3
click at [201, 160] on div "Ein Feature ist eine konkrete Anforderung an neue oder bestehende Fähigkeiten e…" at bounding box center [232, 136] width 198 height 94
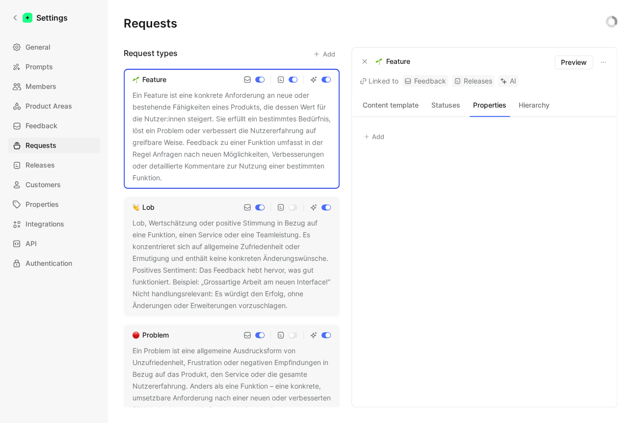
click at [374, 136] on button "Add" at bounding box center [374, 137] width 29 height 14
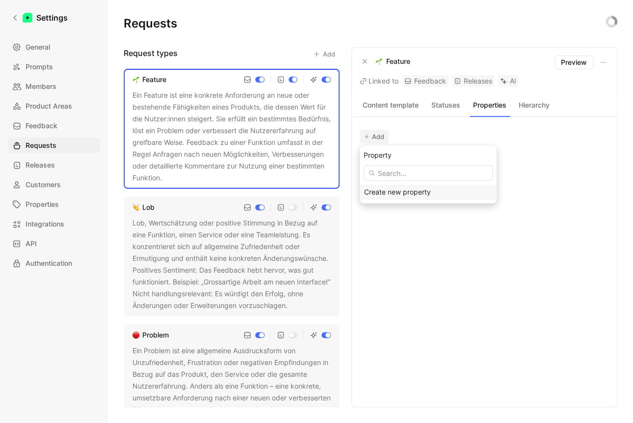
click at [405, 192] on div "Create new property" at bounding box center [397, 192] width 67 height 12
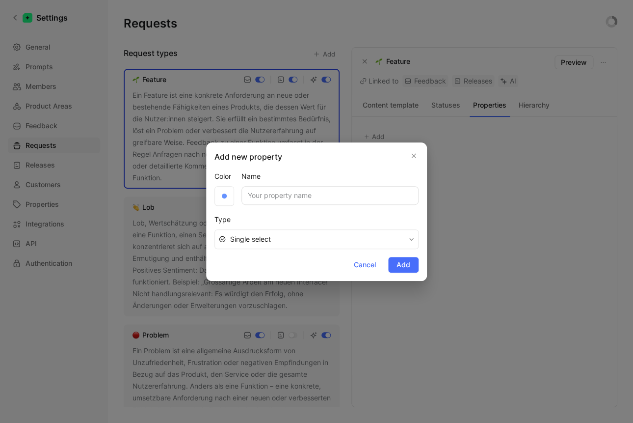
click at [269, 197] on input "Name" at bounding box center [329, 195] width 177 height 19
drag, startPoint x: 267, startPoint y: 8, endPoint x: 346, endPoint y: 173, distance: 182.6
click at [371, 205] on div "Add new property Color Name Type Single select Cancel Add" at bounding box center [316, 211] width 633 height 423
click at [303, 197] on input "Name" at bounding box center [329, 195] width 177 height 19
type input "Timeline"
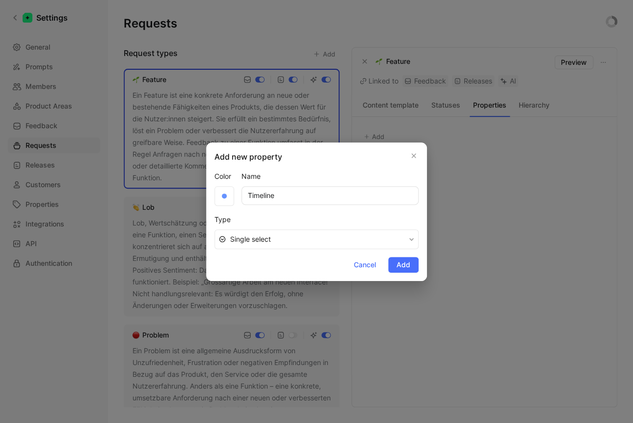
click at [304, 239] on span "Single select" at bounding box center [317, 239] width 175 height 12
click at [229, 196] on div at bounding box center [224, 196] width 20 height 20
click at [307, 159] on div "Add new property" at bounding box center [316, 157] width 204 height 12
drag, startPoint x: 314, startPoint y: 12, endPoint x: 312, endPoint y: 100, distance: 87.9
click at [313, 101] on div at bounding box center [316, 211] width 633 height 423
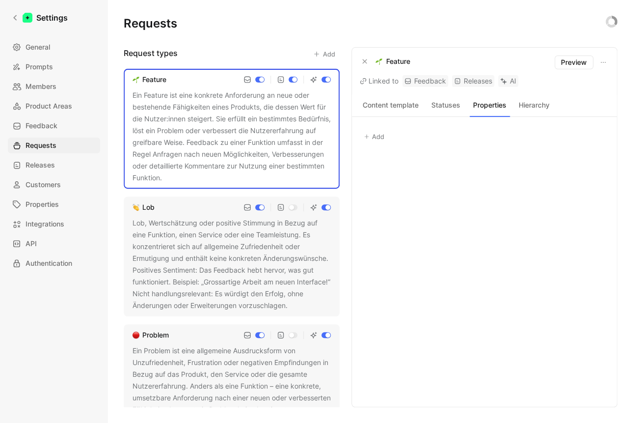
click at [363, 131] on button "Add" at bounding box center [374, 137] width 29 height 14
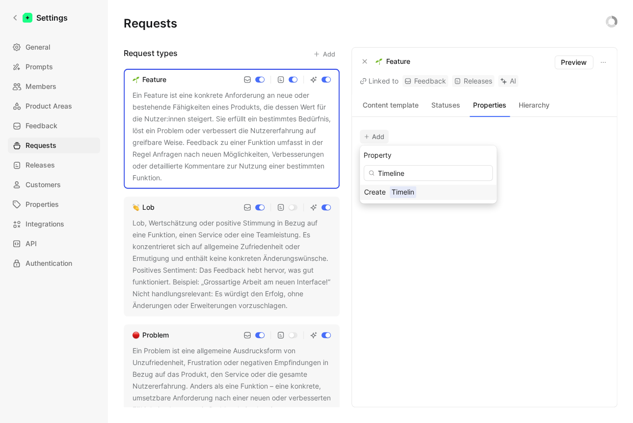
type input "Timeline"
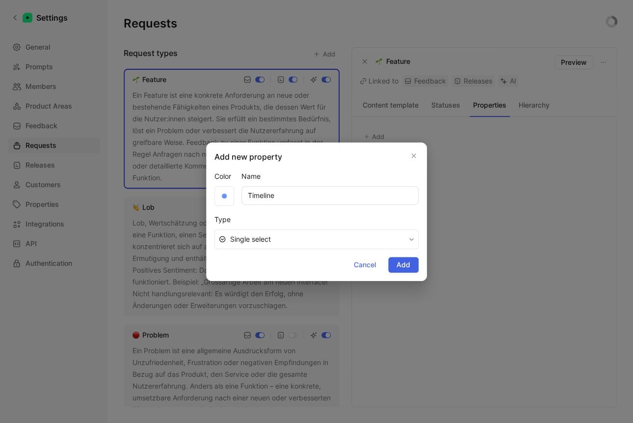
click at [405, 265] on span "Add" at bounding box center [404, 265] width 14 height 12
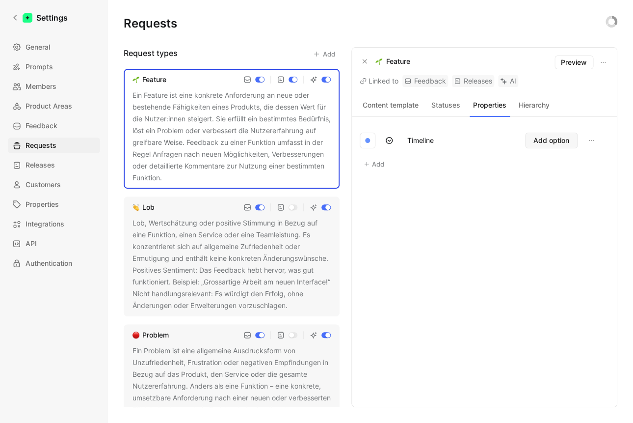
click at [541, 141] on span "Add option" at bounding box center [551, 140] width 36 height 12
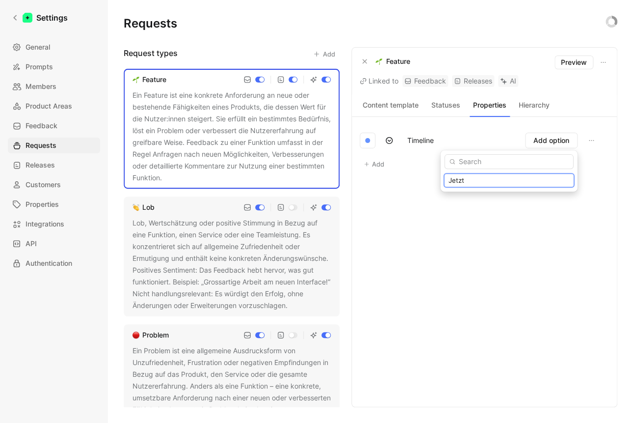
type input "Jetzt"
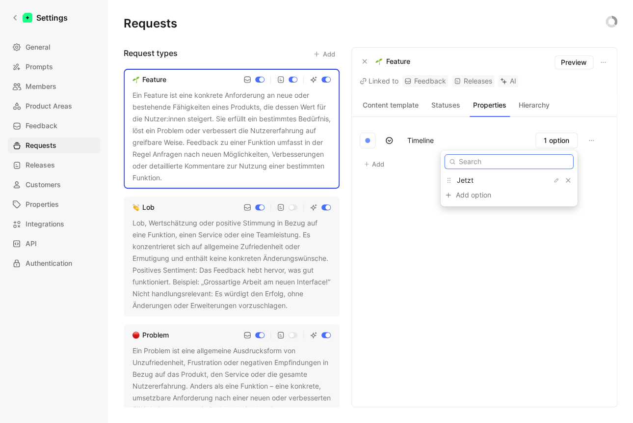
click at [492, 162] on input "text" at bounding box center [509, 161] width 129 height 15
click at [499, 162] on input "Bald" at bounding box center [509, 161] width 129 height 15
type input "Später"
click at [374, 164] on button "Add" at bounding box center [374, 164] width 29 height 14
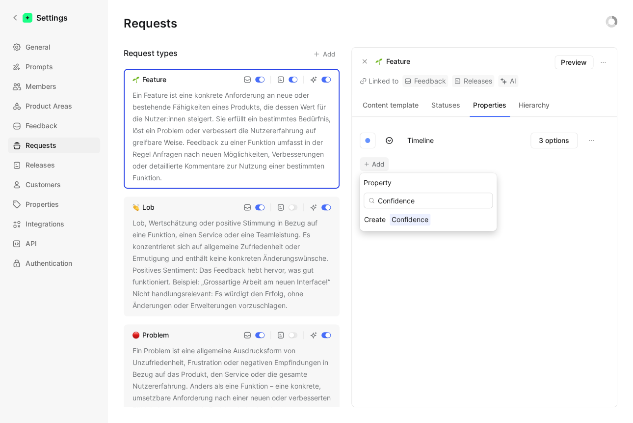
type input "Confidence"
click at [571, 66] on span "Preview" at bounding box center [574, 62] width 26 height 12
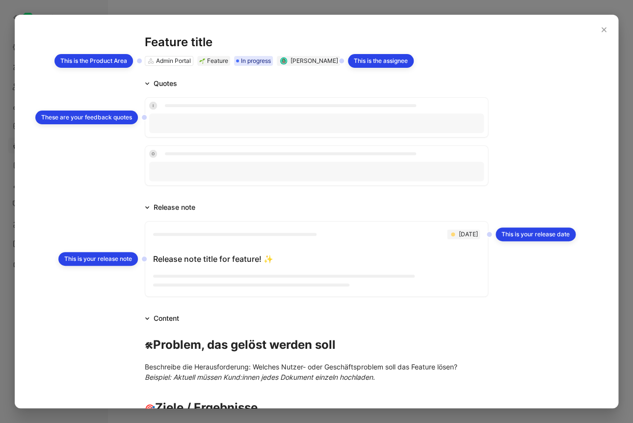
click at [248, 63] on div "Admin Portal This is the Product Area Feature In progress [PERSON_NAME] This is…" at bounding box center [317, 61] width 344 height 10
click at [249, 61] on div "Admin Portal This is the Product Area Feature In progress [PERSON_NAME] This is…" at bounding box center [317, 61] width 344 height 10
click at [219, 59] on div "Feature" at bounding box center [217, 61] width 21 height 10
click at [106, 261] on div "This is your release note" at bounding box center [98, 259] width 80 height 14
click at [193, 253] on div "Release note title for feature ! ✨" at bounding box center [316, 255] width 327 height 29
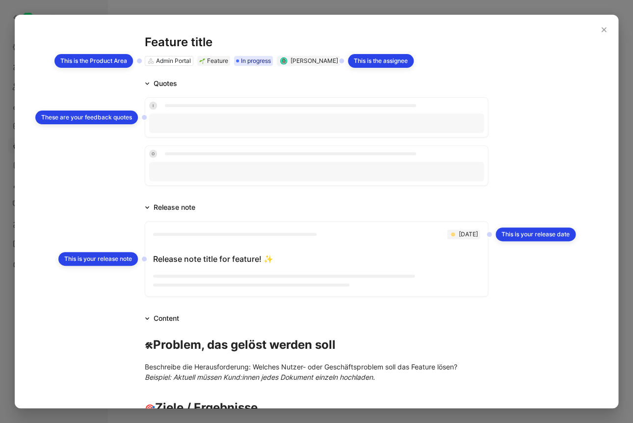
click at [186, 256] on div "Release note title for feature ! ✨" at bounding box center [316, 255] width 327 height 29
click at [542, 237] on div "This is your release date" at bounding box center [536, 234] width 80 height 14
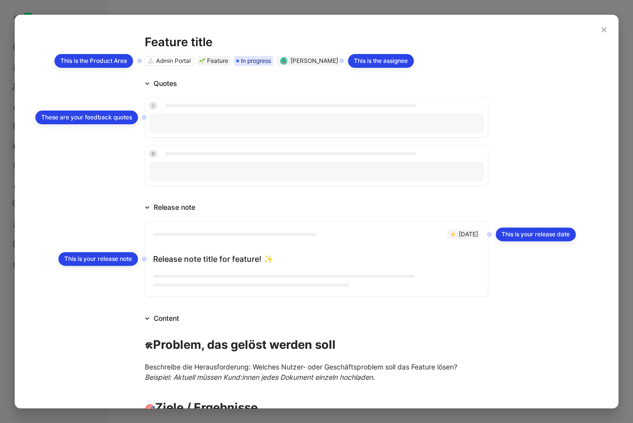
click at [309, 62] on div "[PERSON_NAME]" at bounding box center [315, 61] width 48 height 10
click at [345, 61] on div at bounding box center [341, 60] width 7 height 7
click at [394, 61] on div "This is the assignee" at bounding box center [381, 61] width 66 height 14
click at [276, 59] on div "Admin Portal This is the Product Area Feature In progress [PERSON_NAME] This is…" at bounding box center [317, 61] width 344 height 10
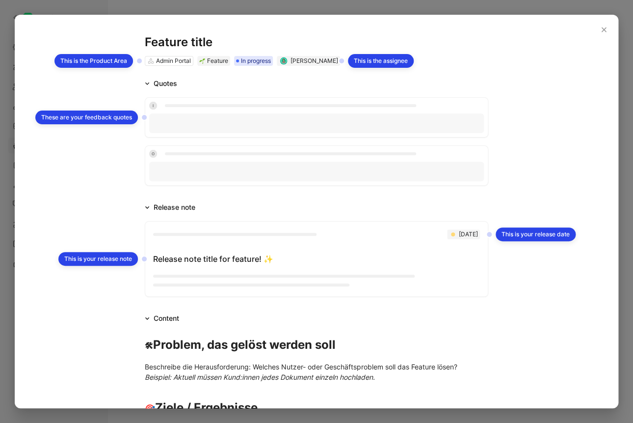
click at [238, 60] on div "Admin Portal This is the Product Area Feature In progress [PERSON_NAME] This is…" at bounding box center [317, 61] width 344 height 10
click at [200, 61] on img at bounding box center [202, 61] width 6 height 6
click at [150, 60] on use at bounding box center [150, 60] width 5 height 5
click at [122, 60] on div "This is the Product Area" at bounding box center [93, 61] width 79 height 14
click at [603, 31] on icon "button" at bounding box center [603, 29] width 5 height 5
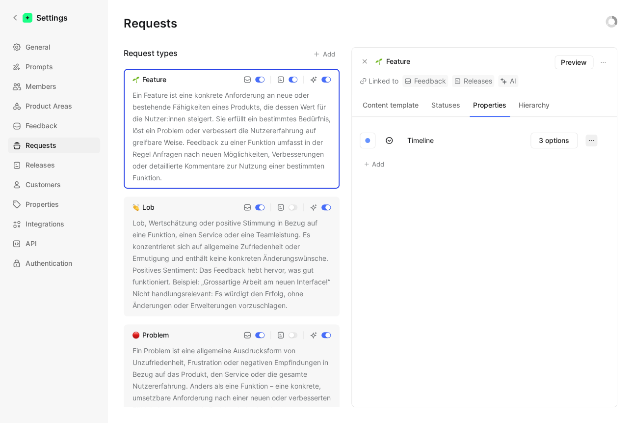
click at [592, 137] on icon "button" at bounding box center [591, 140] width 8 height 8
click at [432, 140] on button "Timeline" at bounding box center [420, 141] width 35 height 16
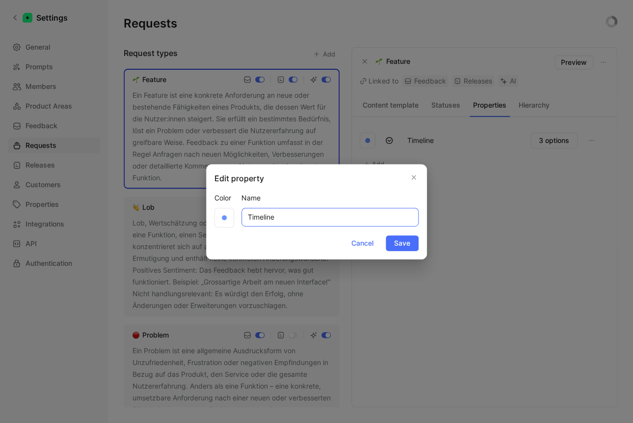
click at [269, 214] on input "Timeline" at bounding box center [329, 217] width 177 height 19
click at [292, 217] on input "Timeline" at bounding box center [329, 217] width 177 height 19
click at [291, 217] on input "Timeline" at bounding box center [329, 217] width 177 height 19
type input "Zeitplan"
click at [415, 245] on button "Save" at bounding box center [402, 243] width 33 height 16
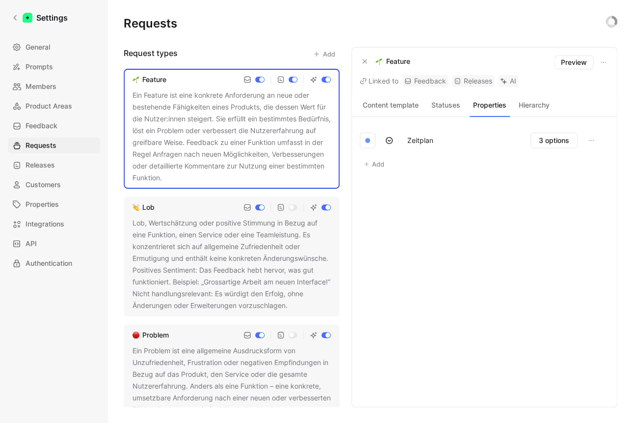
click at [427, 141] on button "Zeitplan" at bounding box center [420, 141] width 35 height 16
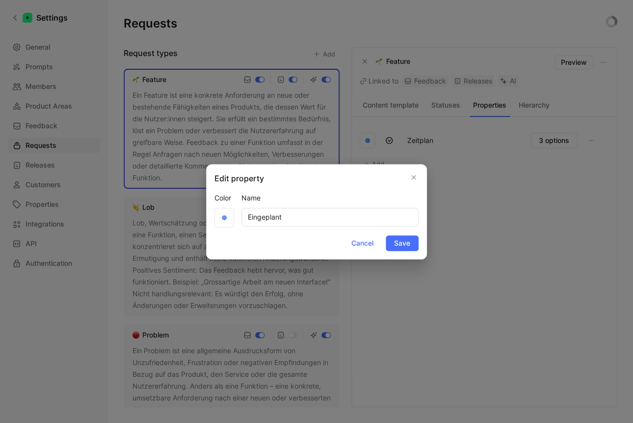
type input "Eingeplant"
click at [386, 235] on button "Save" at bounding box center [402, 243] width 33 height 16
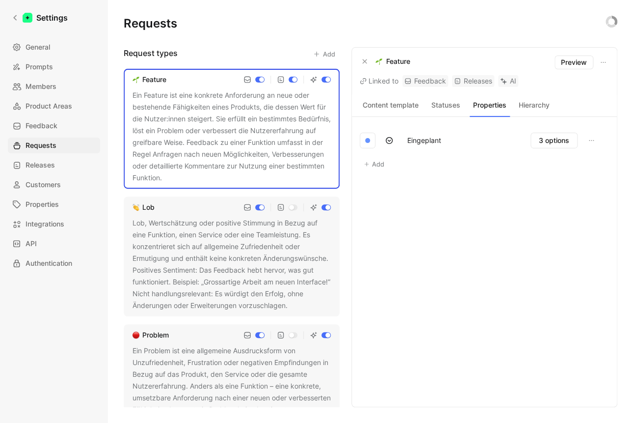
click at [370, 161] on button "Add" at bounding box center [374, 164] width 29 height 14
click at [426, 139] on button "Eingeplant" at bounding box center [424, 141] width 43 height 16
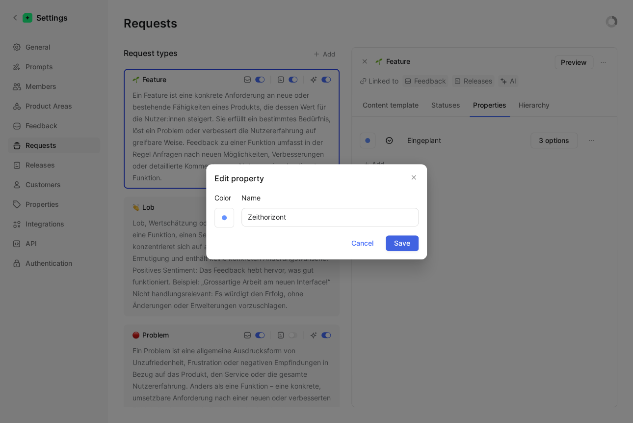
type input "Zeithorizont"
click at [398, 244] on span "Save" at bounding box center [402, 243] width 16 height 12
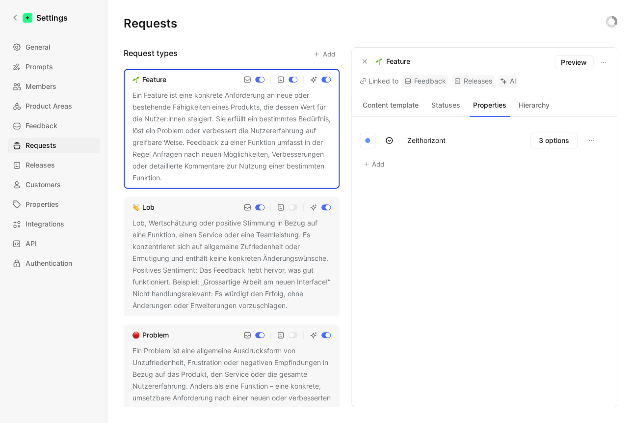
click at [370, 162] on button "Add" at bounding box center [374, 164] width 29 height 14
type input "Zuversicht"
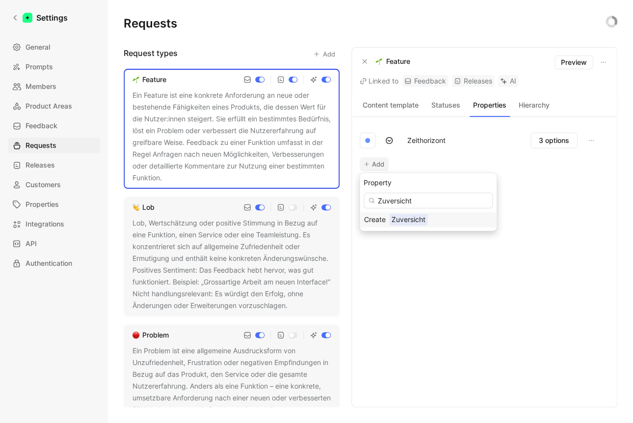
click at [392, 219] on span "Zuversicht" at bounding box center [409, 219] width 38 height 12
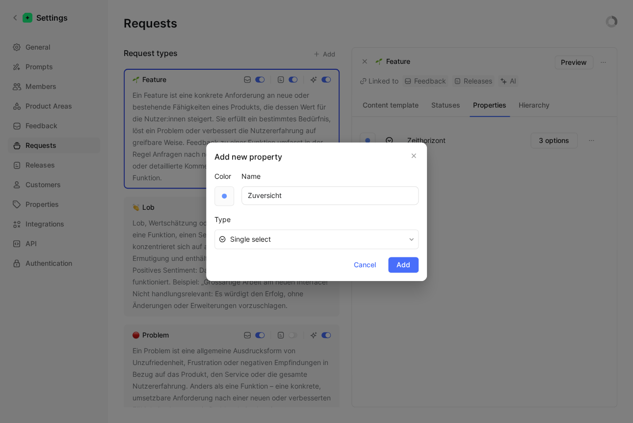
click at [219, 197] on div at bounding box center [224, 196] width 20 height 20
click at [280, 230] on div at bounding box center [280, 232] width 11 height 11
click at [266, 217] on div at bounding box center [266, 218] width 11 height 11
click at [241, 217] on div at bounding box center [239, 218] width 11 height 11
click at [248, 218] on div at bounding box center [259, 225] width 79 height 24
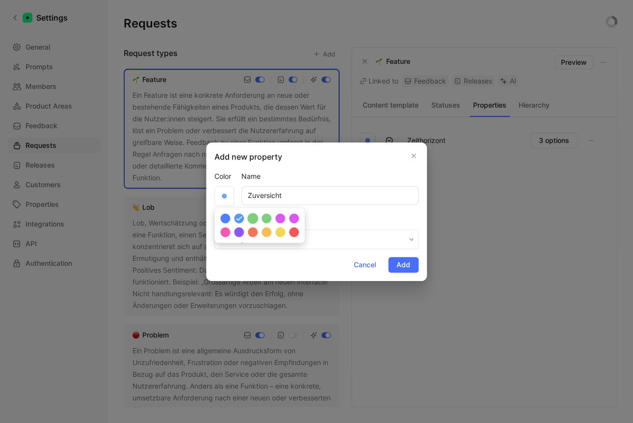
click at [255, 218] on div at bounding box center [252, 218] width 11 height 11
click at [261, 216] on div at bounding box center [259, 225] width 79 height 24
click at [266, 217] on div at bounding box center [266, 218] width 11 height 11
click at [229, 218] on div at bounding box center [225, 218] width 11 height 11
click at [236, 216] on div at bounding box center [239, 218] width 11 height 11
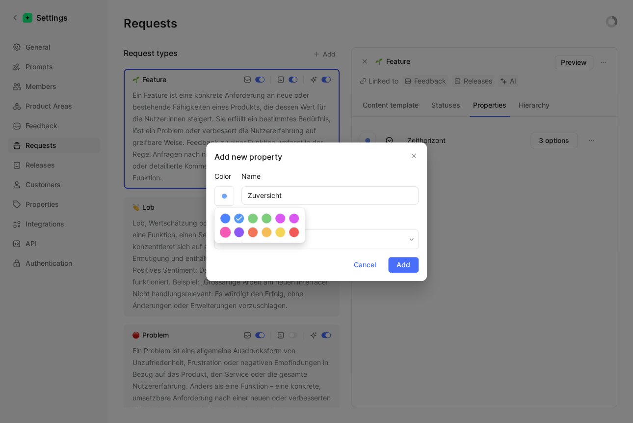
click at [228, 233] on div at bounding box center [225, 232] width 11 height 11
click at [240, 232] on div at bounding box center [239, 232] width 11 height 11
click at [397, 263] on button "Add" at bounding box center [403, 265] width 30 height 16
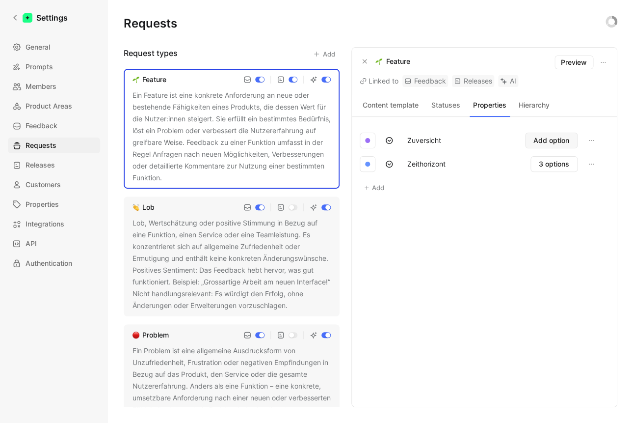
click at [563, 140] on span "Add option" at bounding box center [551, 140] width 36 height 12
click at [486, 159] on input "text" at bounding box center [509, 161] width 129 height 15
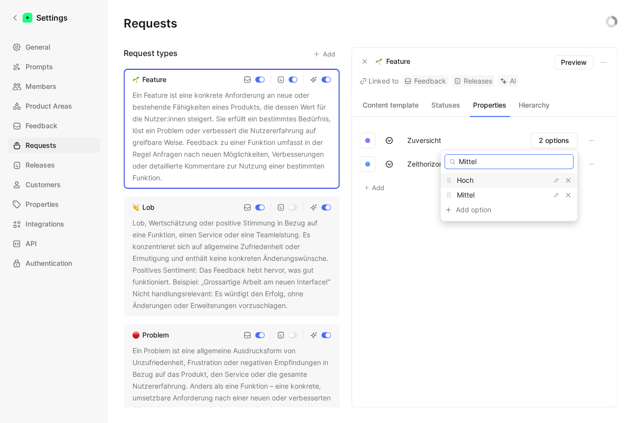
type input "D"
type input "Tief"
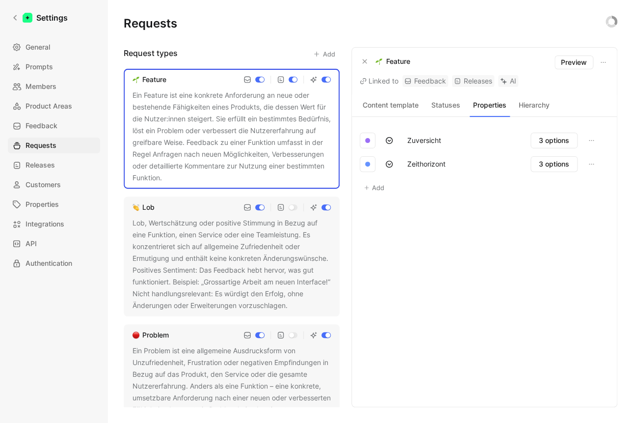
click at [378, 187] on button "Add" at bounding box center [374, 188] width 29 height 14
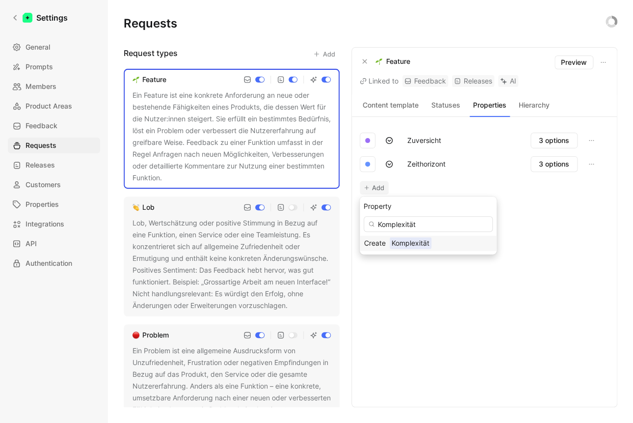
type input "Komplexität"
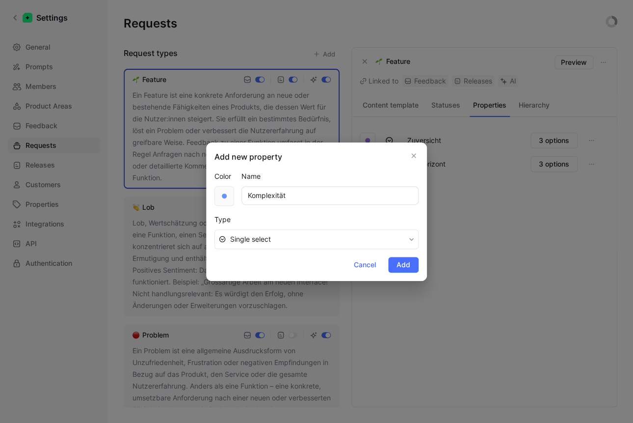
click at [229, 197] on div at bounding box center [224, 196] width 20 height 20
click at [227, 236] on div at bounding box center [225, 232] width 11 height 11
click at [374, 217] on div "Type" at bounding box center [316, 219] width 204 height 12
click at [409, 263] on span "Add" at bounding box center [404, 265] width 14 height 12
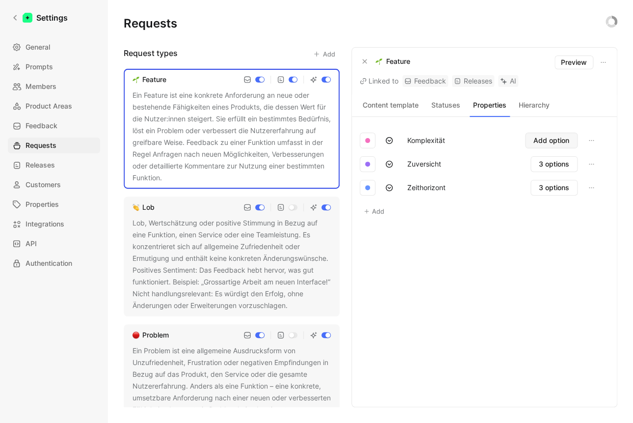
click at [564, 144] on span "Add option" at bounding box center [551, 140] width 36 height 12
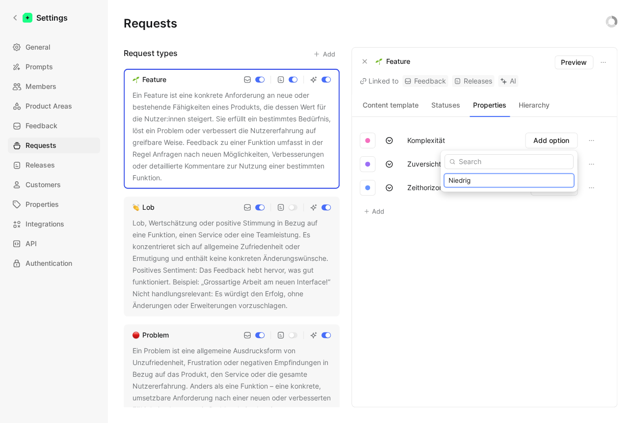
type input "Niedrig"
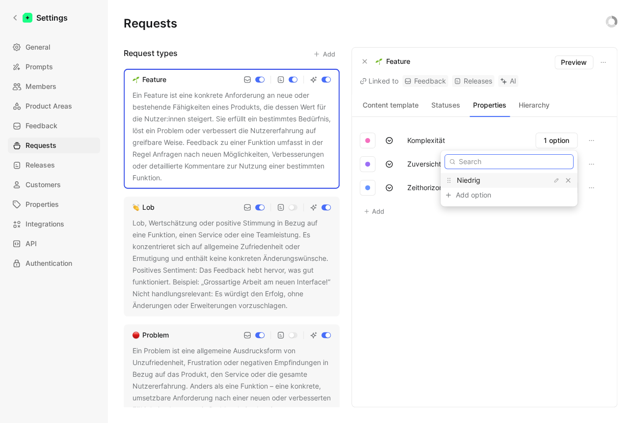
click at [520, 161] on input "text" at bounding box center [509, 161] width 129 height 15
click at [521, 159] on input "Mittel" at bounding box center [509, 161] width 129 height 15
type input "Hoch"
click at [493, 179] on div "Hoch" at bounding box center [508, 180] width 74 height 12
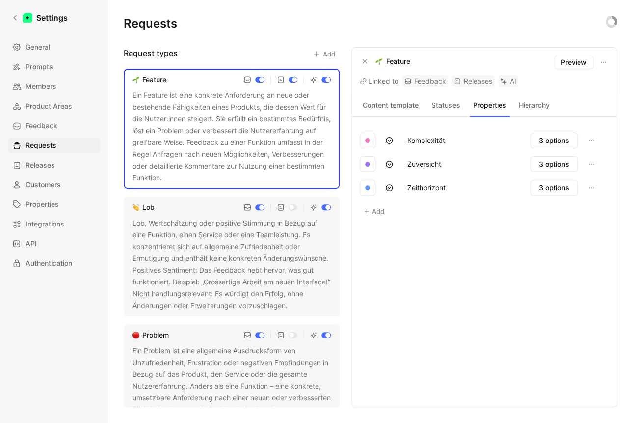
click at [392, 138] on icon at bounding box center [389, 140] width 8 height 8
click at [389, 139] on icon at bounding box center [389, 140] width 8 height 8
click at [488, 290] on div "Komplexität 3 options Zuversicht 3 options Zeithorizont 3 options Add" at bounding box center [484, 262] width 249 height 266
click at [442, 105] on button "Statuses" at bounding box center [445, 105] width 40 height 13
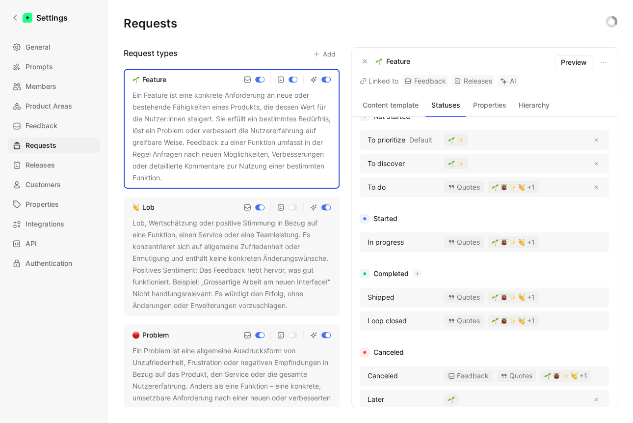
scroll to position [39, 0]
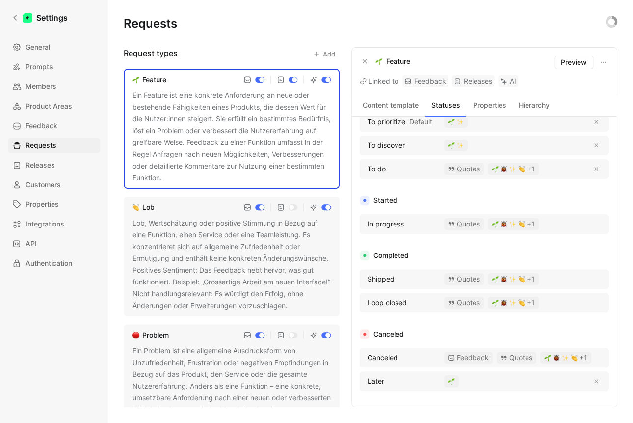
click at [200, 266] on div "Lob, Wertschätzung oder positive Stimmung in Bezug auf eine Funktion, einen Ser…" at bounding box center [232, 264] width 198 height 94
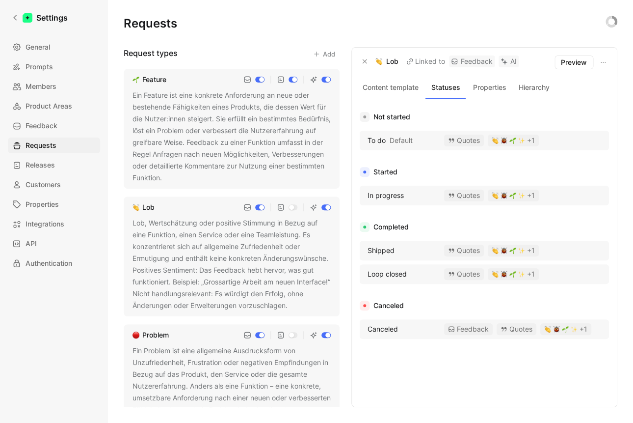
click at [491, 88] on button "Properties" at bounding box center [490, 87] width 40 height 13
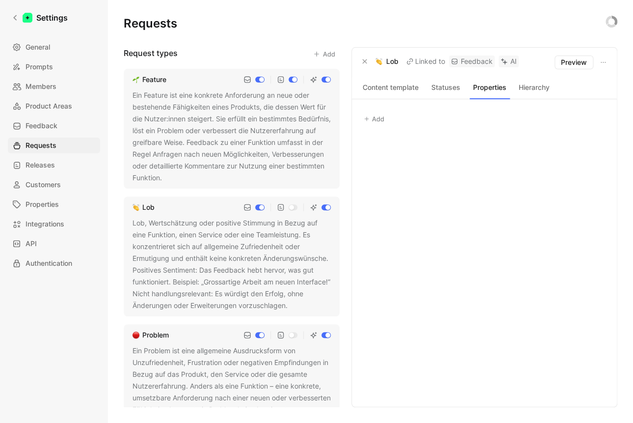
click at [224, 371] on div "Ein Problem ist eine allgemeine Ausdrucksform von Unzufriedenheit, Frustration …" at bounding box center [232, 410] width 198 height 130
click at [372, 117] on button "Add" at bounding box center [374, 119] width 29 height 14
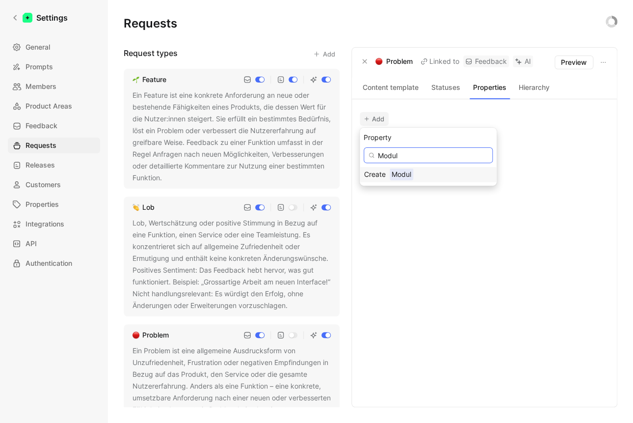
type input "Modul"
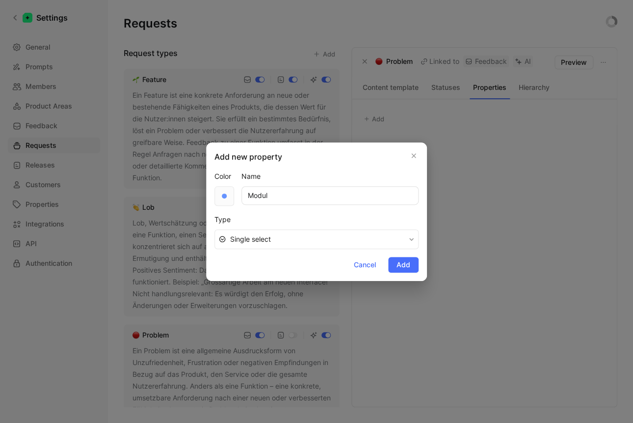
drag, startPoint x: 225, startPoint y: 194, endPoint x: 230, endPoint y: 196, distance: 5.5
click at [226, 193] on div at bounding box center [224, 196] width 20 height 20
click at [281, 233] on div at bounding box center [280, 232] width 11 height 11
click at [339, 211] on form "Color Name Modul Type Single select Cancel Add" at bounding box center [316, 221] width 204 height 102
click at [315, 236] on span "Single select" at bounding box center [317, 239] width 175 height 12
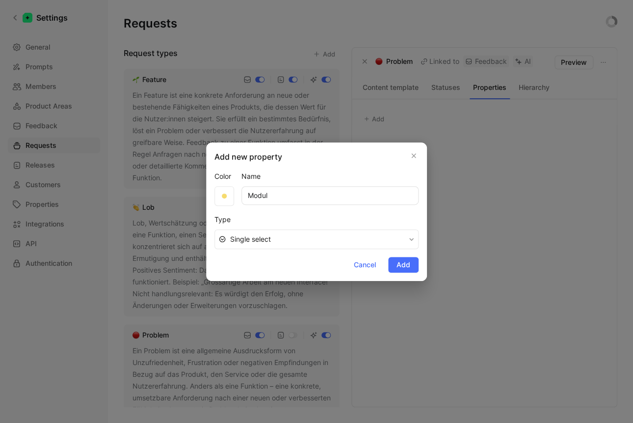
click at [399, 239] on span "Single select" at bounding box center [317, 239] width 175 height 12
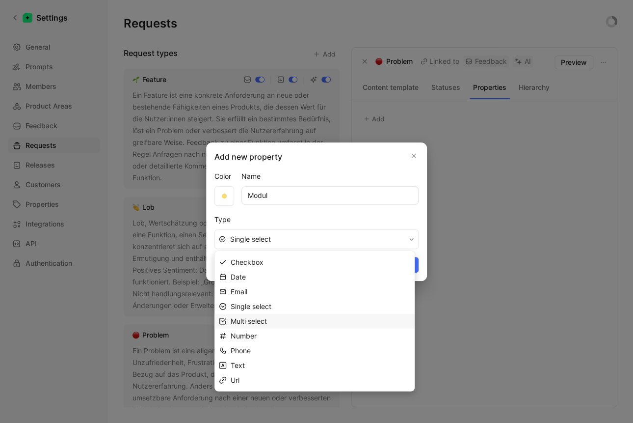
click at [289, 319] on div "Multi select" at bounding box center [321, 321] width 180 height 12
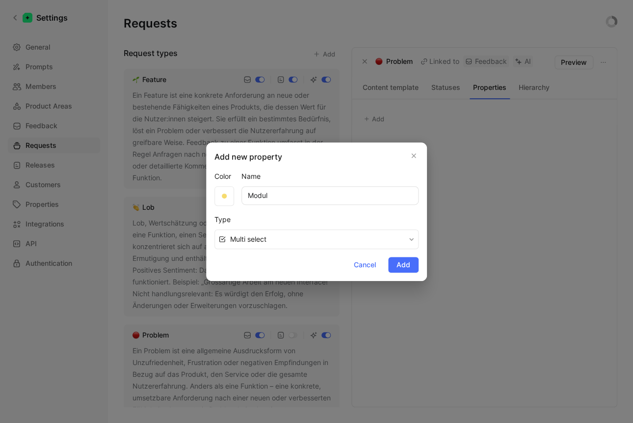
click at [271, 244] on button "Multi select" at bounding box center [316, 239] width 204 height 20
click at [403, 267] on span "Add" at bounding box center [404, 265] width 14 height 12
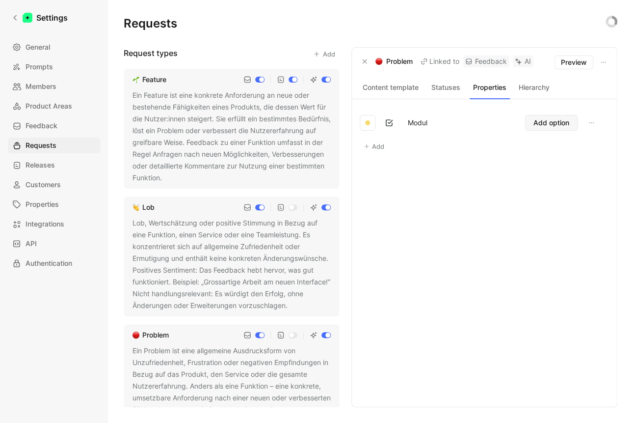
click at [554, 122] on span "Add option" at bounding box center [551, 123] width 36 height 12
type input "Core IDP"
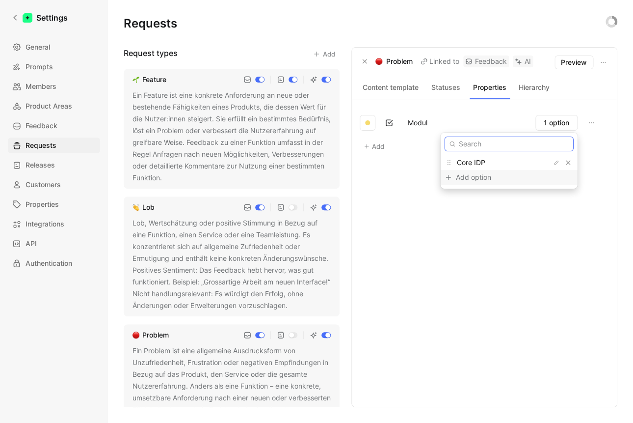
click at [503, 144] on input "text" at bounding box center [509, 143] width 129 height 15
type input "Docsplita"
type input "Infrastruktur"
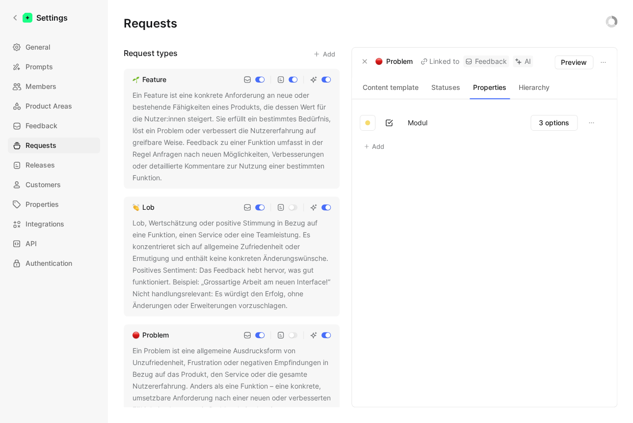
click at [367, 145] on icon at bounding box center [366, 146] width 5 height 5
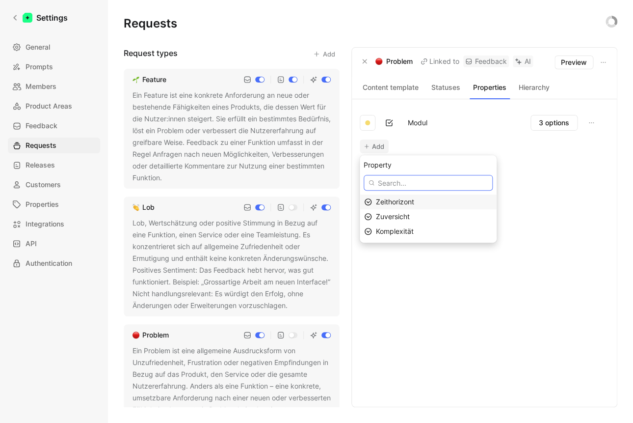
click at [392, 186] on input "text" at bounding box center [428, 183] width 129 height 16
paste input "Betroffenes Kundensegmen"
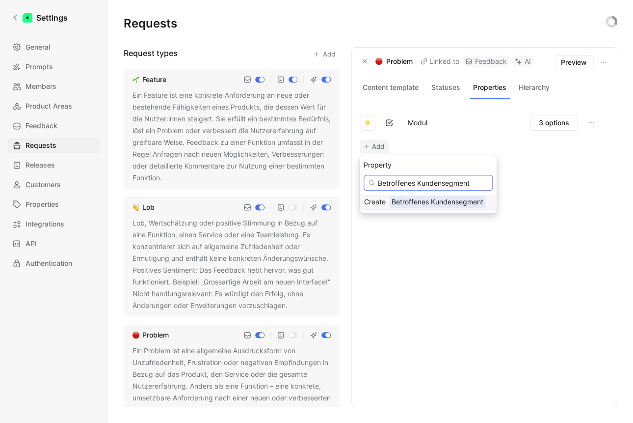
type input "Betroffenes Kundensegment"
click at [418, 200] on span "Betroffenes Kundensegment" at bounding box center [438, 201] width 96 height 12
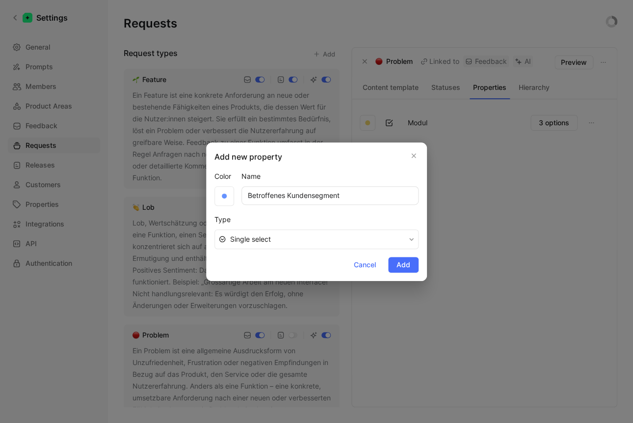
click at [304, 244] on span "Single select" at bounding box center [317, 239] width 175 height 12
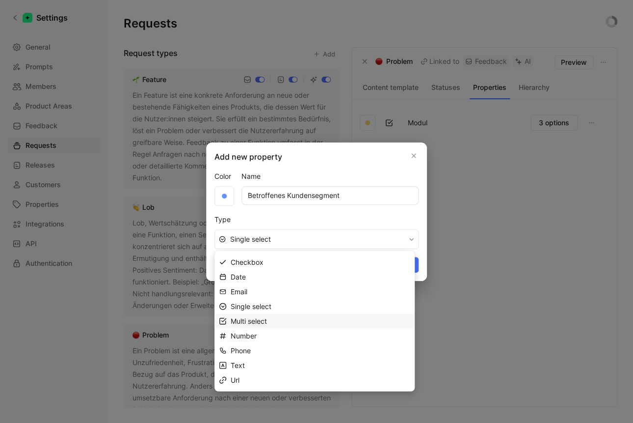
click at [258, 323] on span "Multi select" at bounding box center [249, 321] width 36 height 8
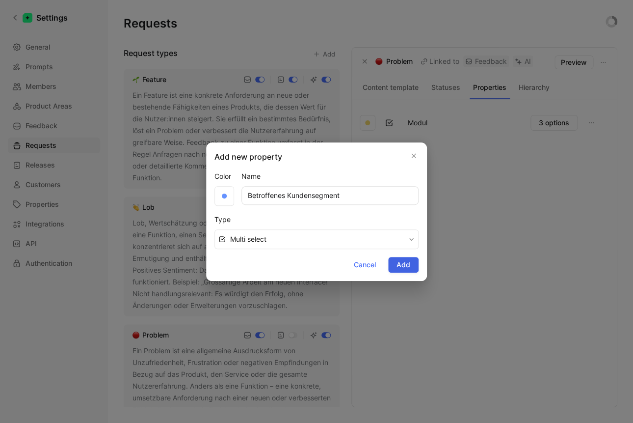
click at [403, 262] on span "Add" at bounding box center [404, 265] width 14 height 12
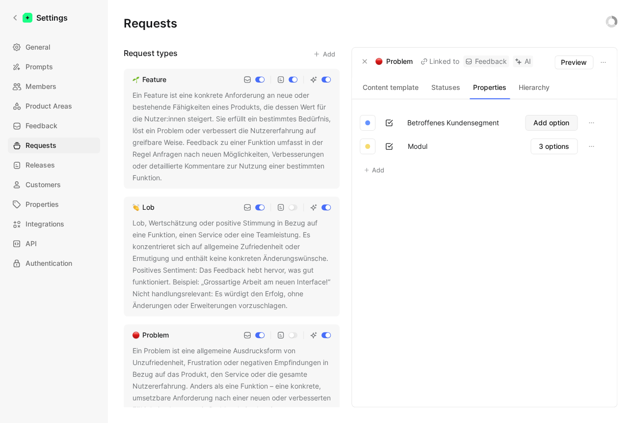
click at [555, 126] on span "Add option" at bounding box center [551, 123] width 36 height 12
type input "KMU"
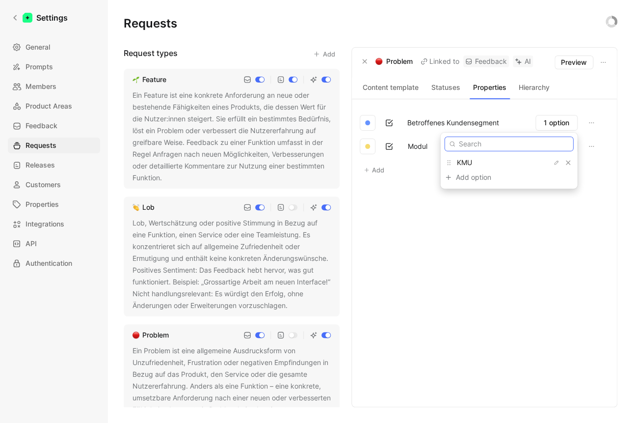
click at [506, 147] on input "text" at bounding box center [509, 143] width 129 height 15
type input "Intern"
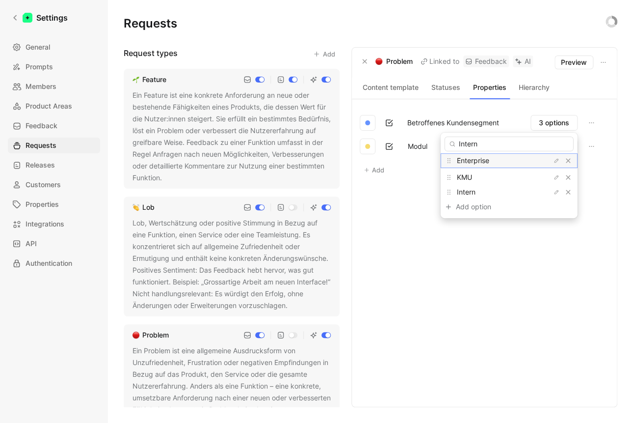
drag, startPoint x: 461, startPoint y: 180, endPoint x: 459, endPoint y: 163, distance: 16.9
click at [453, 163] on icon at bounding box center [449, 161] width 8 height 8
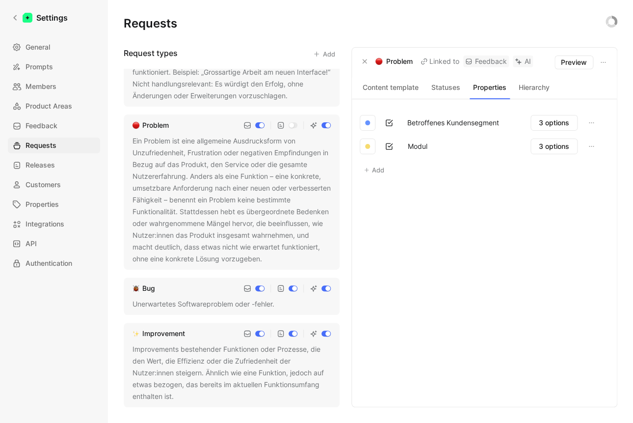
scroll to position [233, 0]
click at [170, 295] on div "Bug Unerwartetes Softwareproblem oder -fehler." at bounding box center [232, 295] width 216 height 37
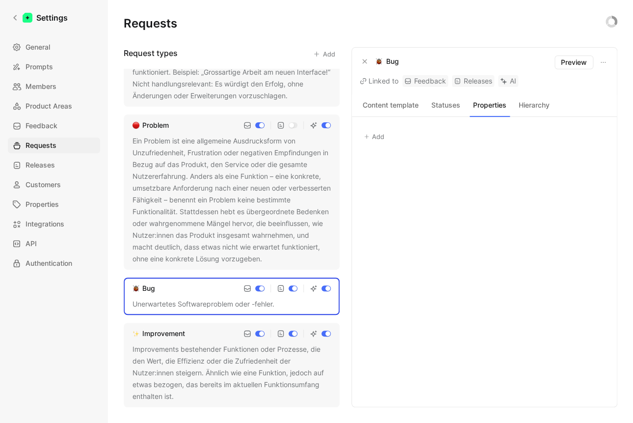
click at [372, 135] on button "Add" at bounding box center [374, 137] width 29 height 14
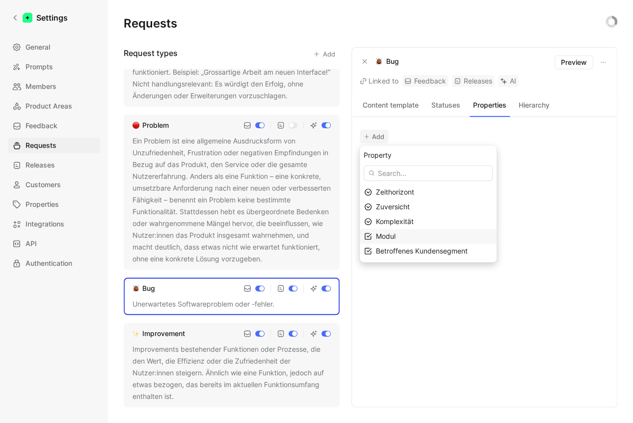
click at [407, 234] on div "Modul" at bounding box center [434, 236] width 116 height 12
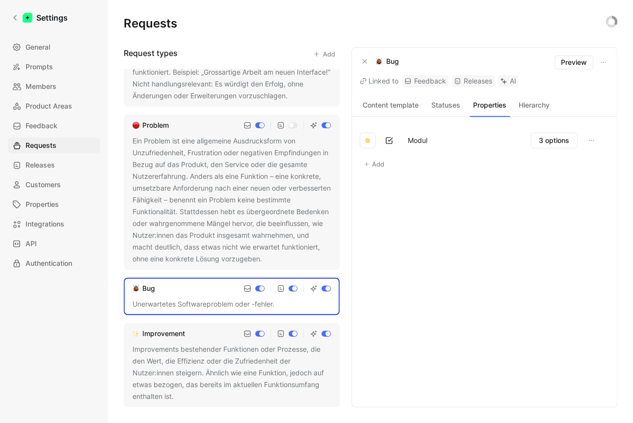
click at [371, 162] on button "Add" at bounding box center [374, 164] width 29 height 14
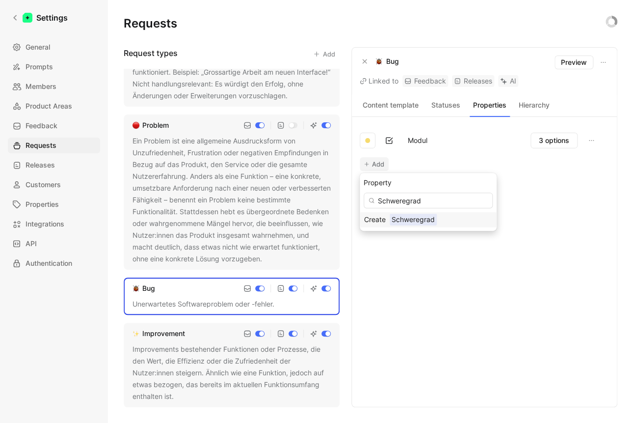
click at [372, 206] on input "Schweregrad" at bounding box center [428, 200] width 129 height 16
type input "Schweregrad"
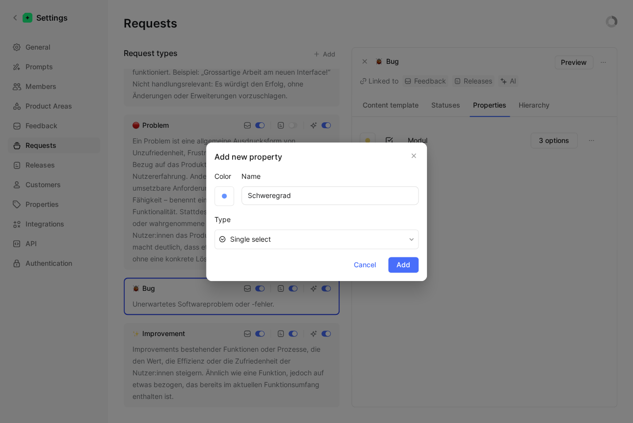
click at [236, 195] on div "Color Name Schweregrad" at bounding box center [316, 187] width 204 height 35
click at [230, 194] on div at bounding box center [224, 196] width 20 height 20
click at [296, 217] on div at bounding box center [294, 218] width 11 height 11
click at [293, 232] on div at bounding box center [294, 232] width 11 height 11
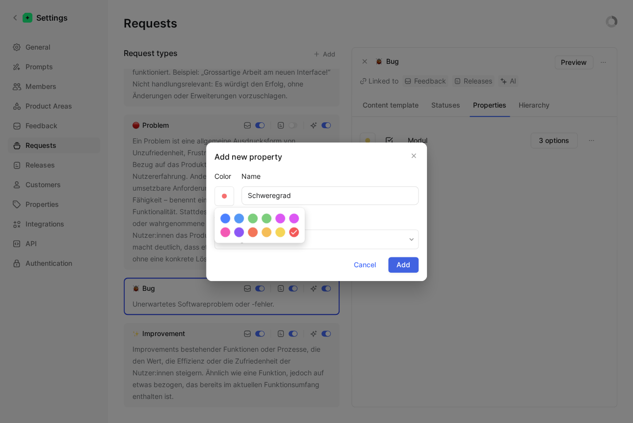
click at [399, 262] on span "Add" at bounding box center [404, 265] width 14 height 12
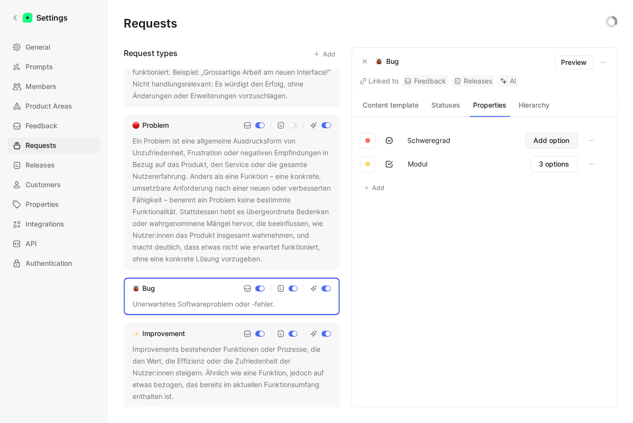
click at [559, 141] on span "Add option" at bounding box center [551, 140] width 36 height 12
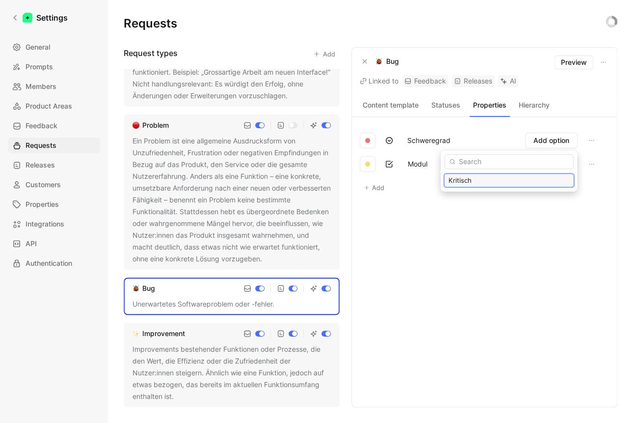
type input "Kritisch"
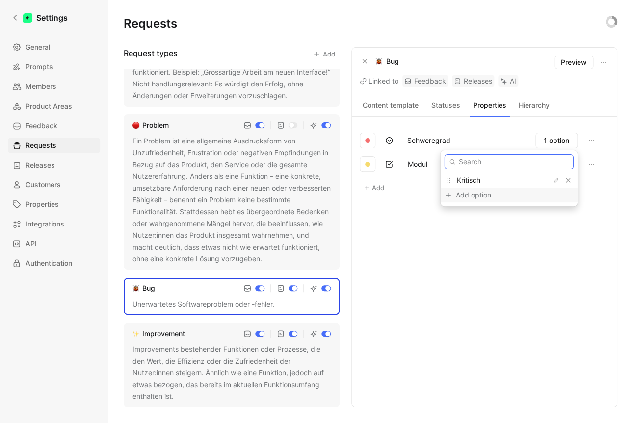
click at [500, 162] on input "text" at bounding box center [509, 161] width 129 height 15
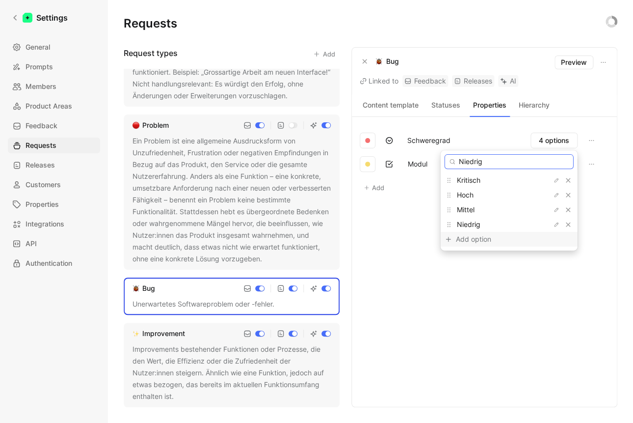
type input "Niedrig"
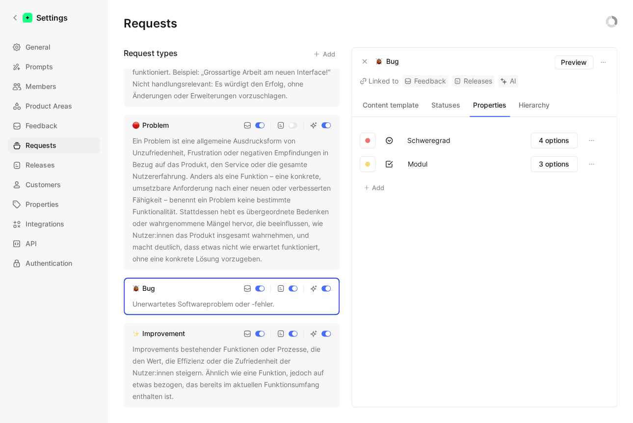
click at [177, 339] on div "Improvement" at bounding box center [163, 333] width 43 height 12
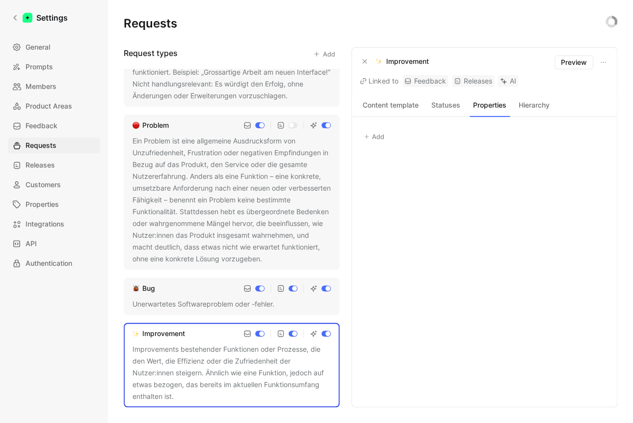
click at [380, 135] on button "Add" at bounding box center [374, 137] width 29 height 14
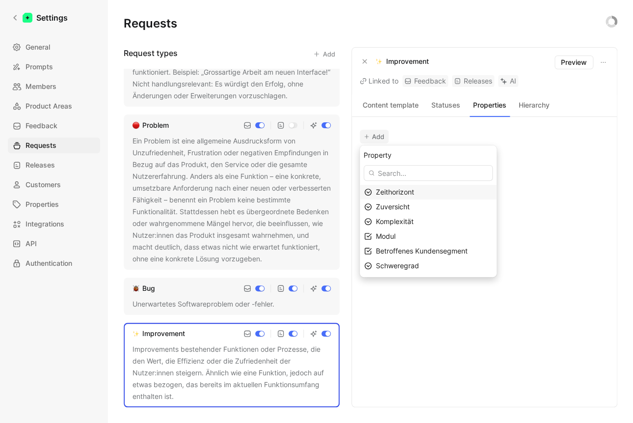
click at [398, 194] on span "Zeithorizont" at bounding box center [395, 191] width 38 height 8
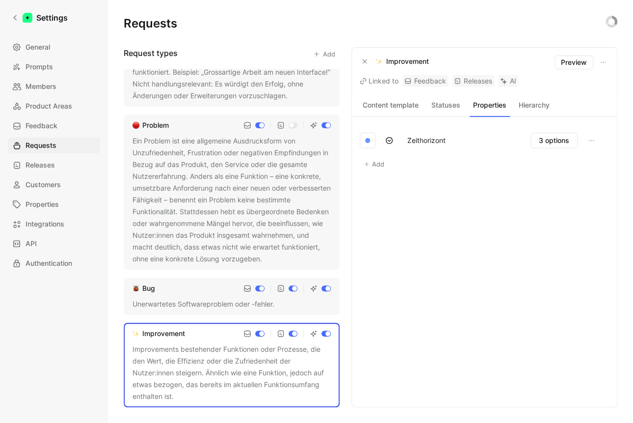
click at [378, 165] on button "Add" at bounding box center [374, 164] width 29 height 14
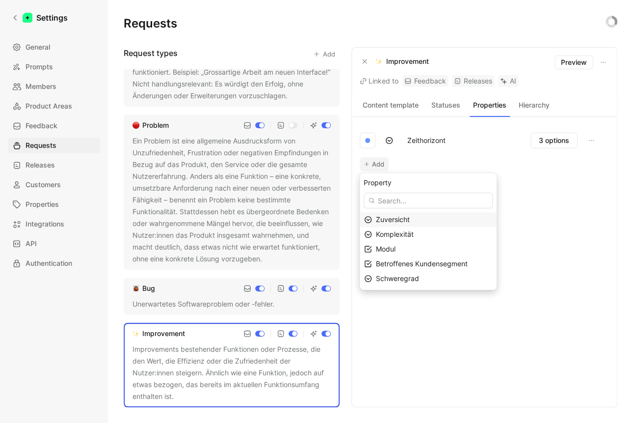
click at [400, 221] on span "Zuversicht" at bounding box center [393, 219] width 34 height 8
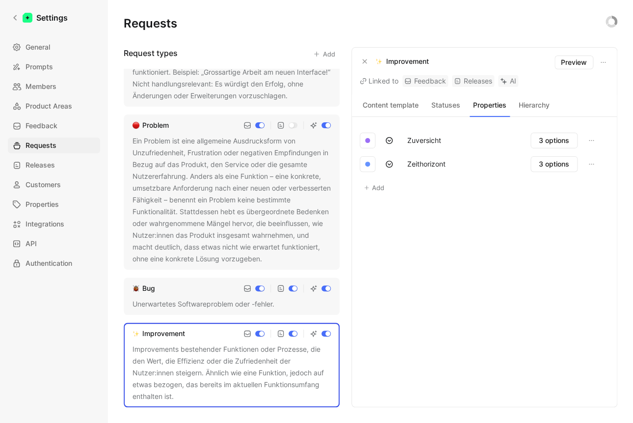
click at [372, 190] on button "Add" at bounding box center [374, 188] width 29 height 14
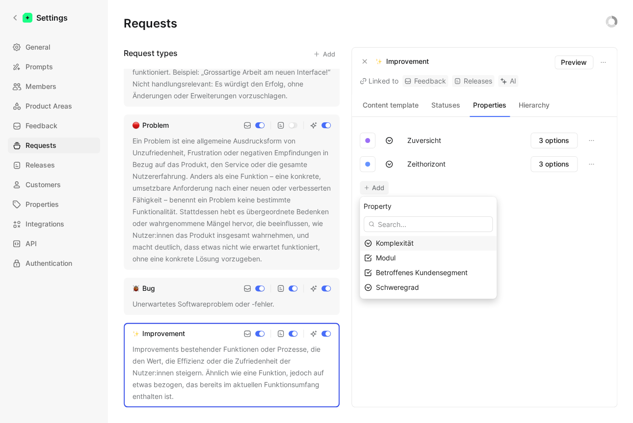
click at [388, 244] on span "Komplexität" at bounding box center [395, 243] width 38 height 8
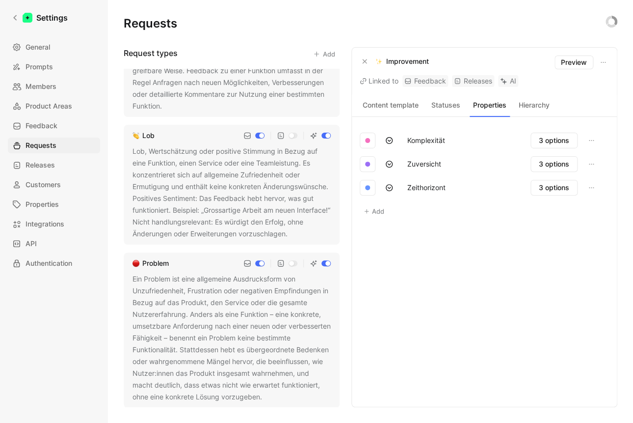
scroll to position [35, 0]
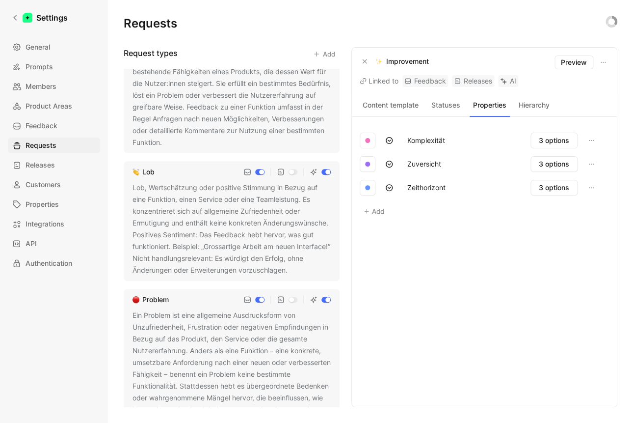
click at [181, 207] on div "Lob, Wertschätzung oder positive Stimmung in Bezug auf eine Funktion, einen Ser…" at bounding box center [232, 229] width 198 height 94
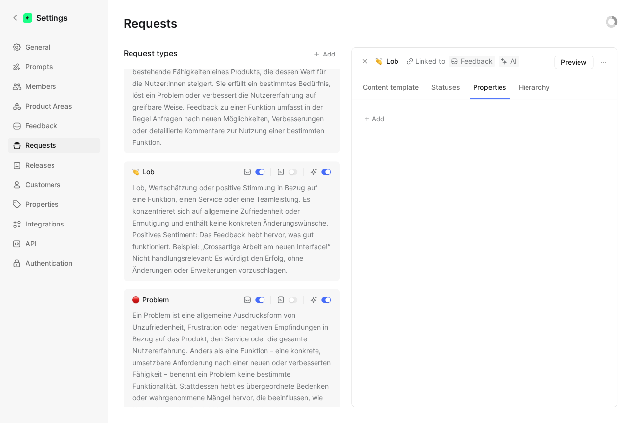
click at [378, 113] on button "Add" at bounding box center [374, 119] width 29 height 14
type input "Quelle"
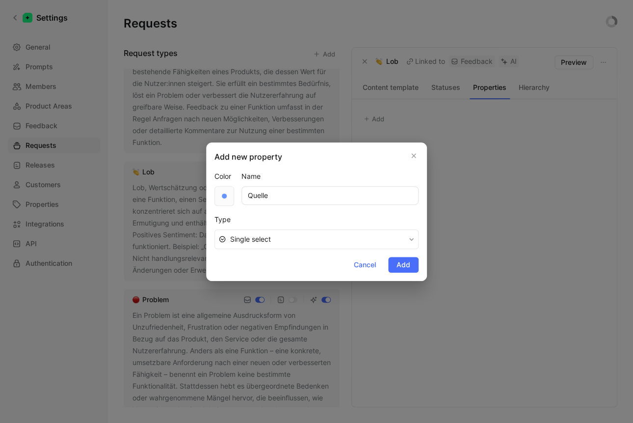
click at [225, 195] on div at bounding box center [224, 195] width 5 height 5
click at [254, 234] on div at bounding box center [252, 232] width 11 height 11
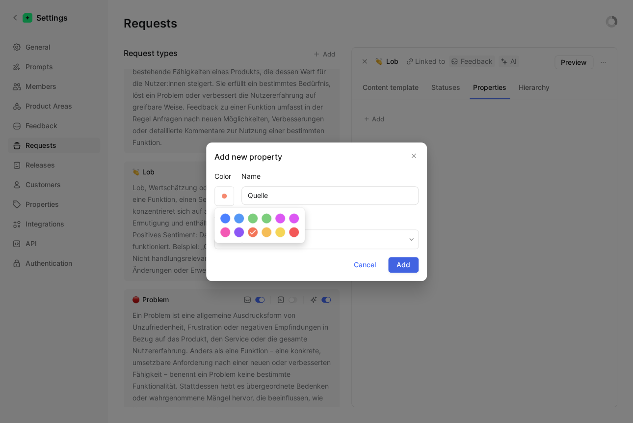
click at [396, 260] on button "Add" at bounding box center [403, 265] width 30 height 16
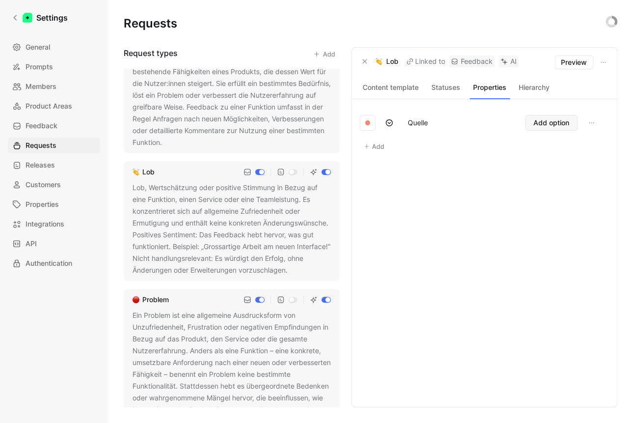
click at [543, 119] on span "Add option" at bounding box center [551, 123] width 36 height 12
type input "Nutzer:in"
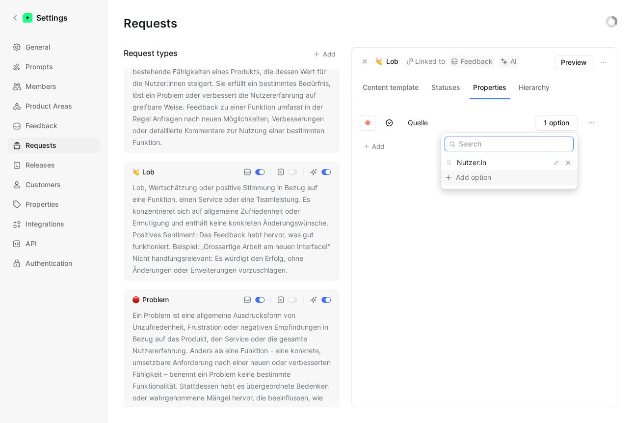
click at [514, 142] on input "text" at bounding box center [509, 143] width 129 height 15
type input "Sonsitge"
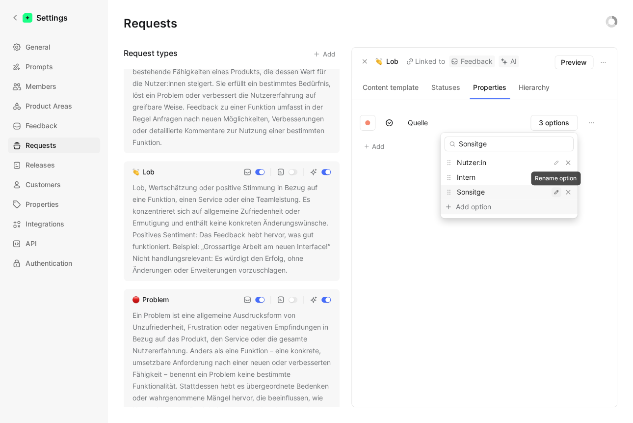
click at [558, 193] on icon "button" at bounding box center [557, 192] width 6 height 6
click at [477, 193] on input "Sonsitge" at bounding box center [509, 192] width 121 height 8
type input "Sonstige"
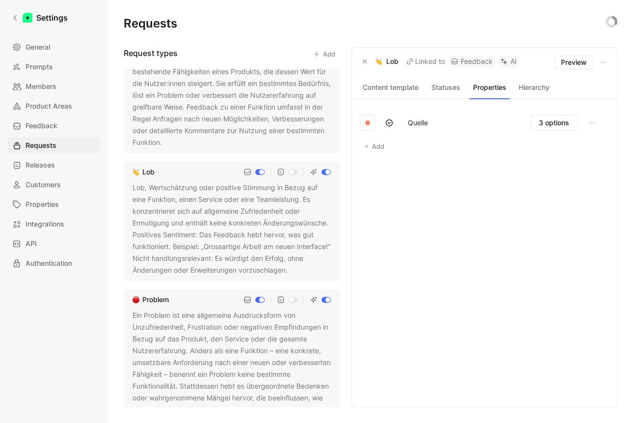
click at [372, 143] on button "Add" at bounding box center [374, 146] width 29 height 14
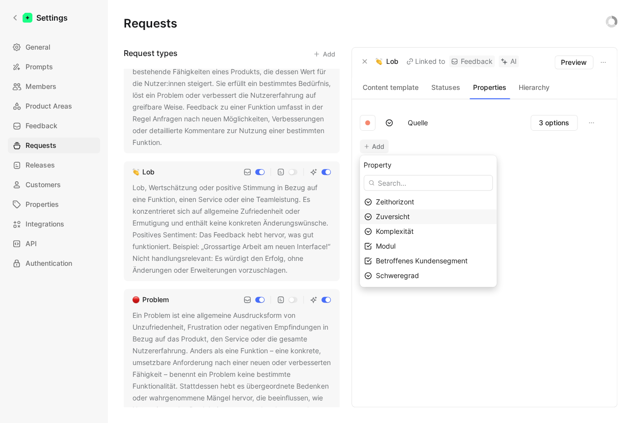
click at [385, 247] on span "Modul" at bounding box center [386, 245] width 20 height 8
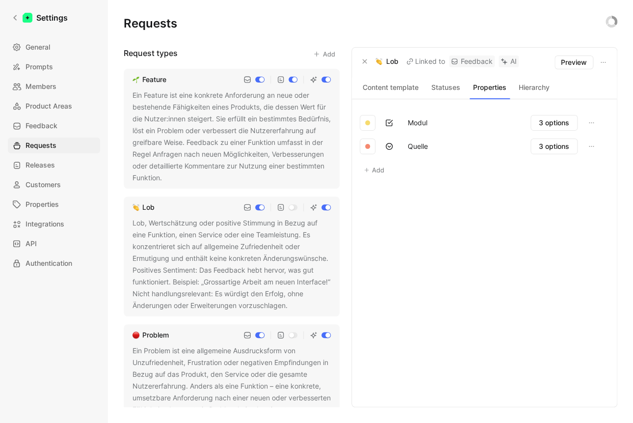
click at [489, 263] on div "Modul 3 options Quelle 3 options Add" at bounding box center [484, 253] width 249 height 284
click at [472, 265] on div "Modul 3 options Quelle 3 options Add" at bounding box center [484, 253] width 249 height 284
click at [43, 164] on span "Releases" at bounding box center [40, 165] width 29 height 12
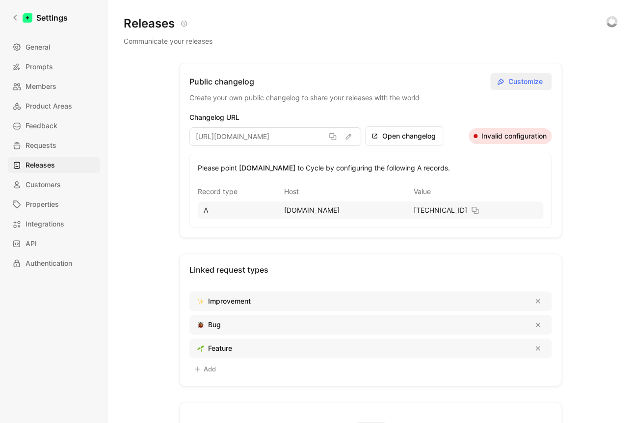
click at [530, 84] on span "Customize" at bounding box center [526, 82] width 37 height 12
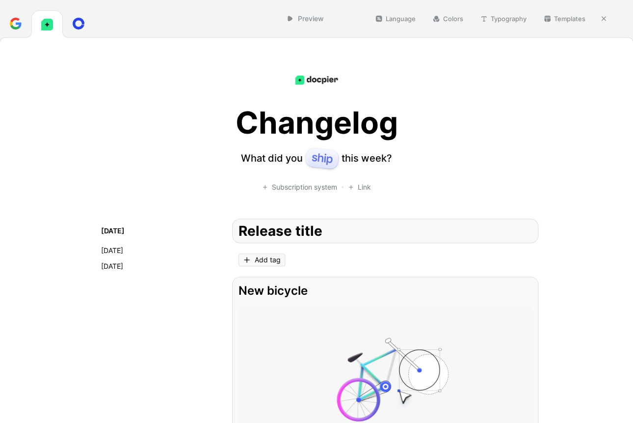
click at [262, 231] on h2 "Release title" at bounding box center [385, 231] width 293 height 12
click at [180, 276] on button "Unique" at bounding box center [157, 275] width 130 height 18
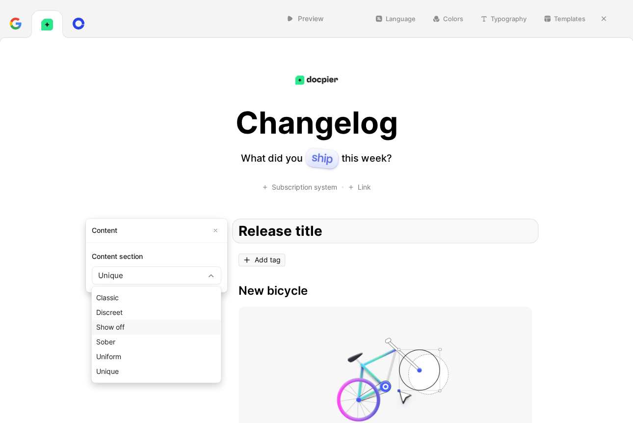
click at [139, 329] on div "Show off" at bounding box center [156, 327] width 121 height 12
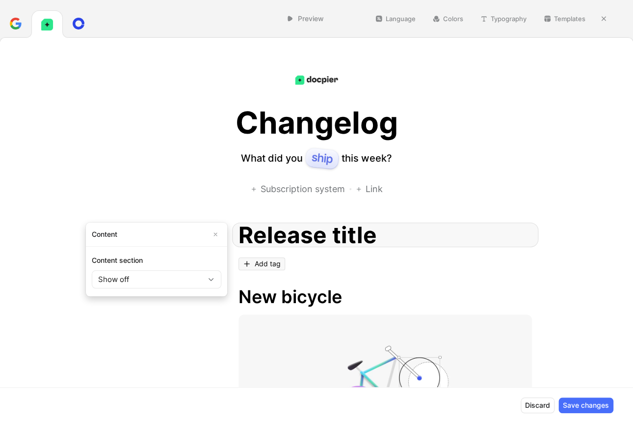
click at [140, 277] on button "Show off" at bounding box center [157, 279] width 130 height 18
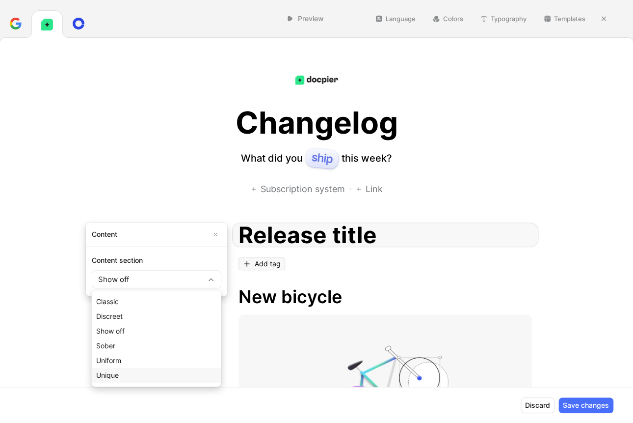
click at [122, 371] on div "Unique" at bounding box center [156, 375] width 121 height 12
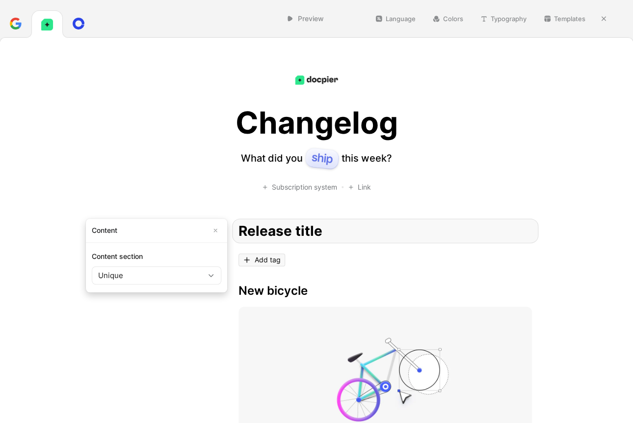
click at [133, 277] on button "Unique" at bounding box center [157, 275] width 130 height 18
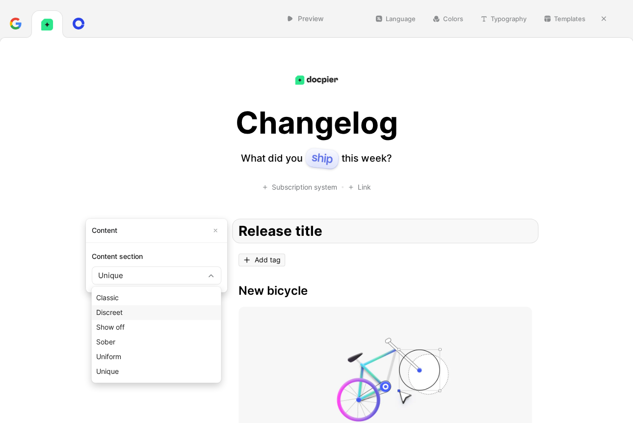
click at [125, 313] on div "Discreet" at bounding box center [156, 312] width 121 height 12
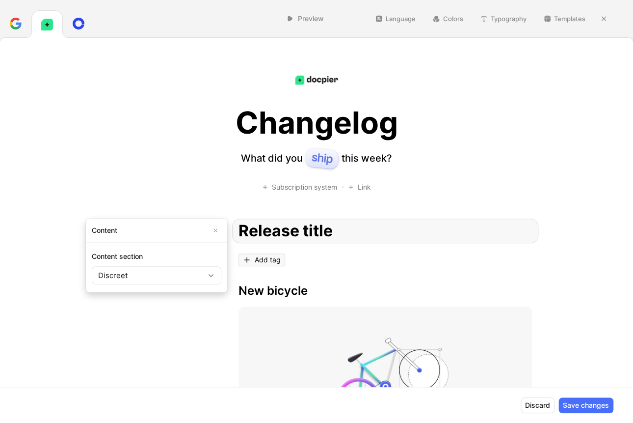
click at [133, 273] on button "Discreet" at bounding box center [157, 275] width 130 height 18
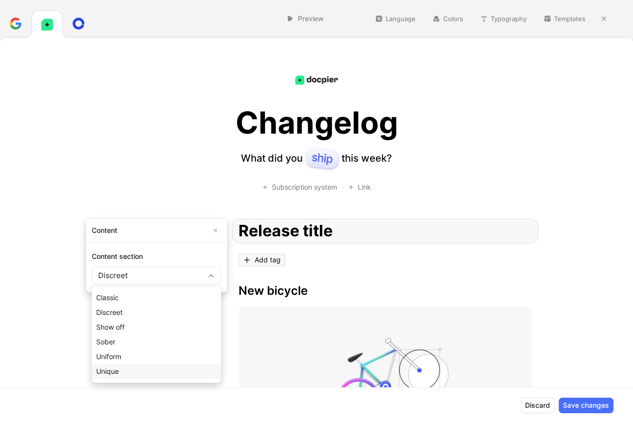
click at [130, 371] on div "Unique" at bounding box center [156, 371] width 121 height 12
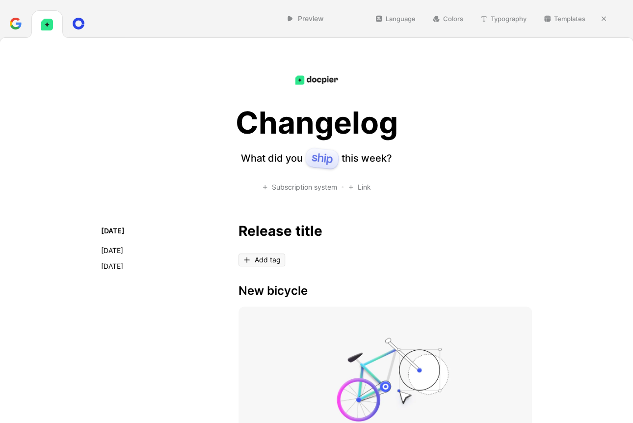
click at [249, 264] on div "Add tag" at bounding box center [262, 259] width 47 height 13
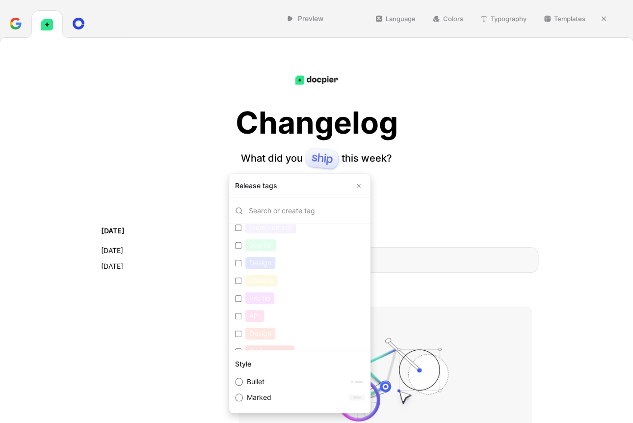
scroll to position [37, 0]
click at [255, 381] on label "Bullet" at bounding box center [299, 381] width 137 height 16
click at [243, 381] on input "Bullet" at bounding box center [239, 381] width 8 height 8
radio input "true"
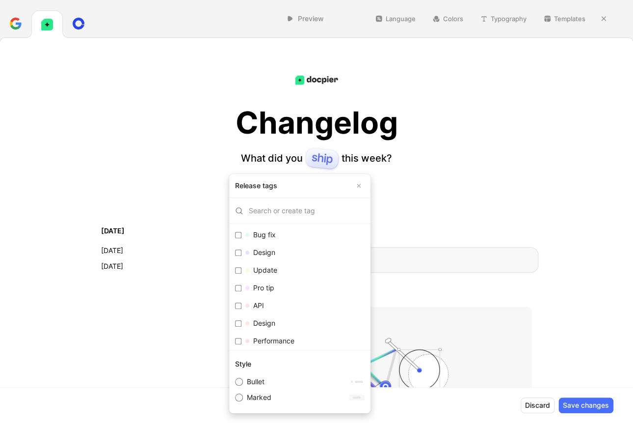
click at [266, 397] on label "Marked" at bounding box center [299, 397] width 137 height 16
click at [243, 397] on input "Marked" at bounding box center [239, 397] width 8 height 8
radio input "true"
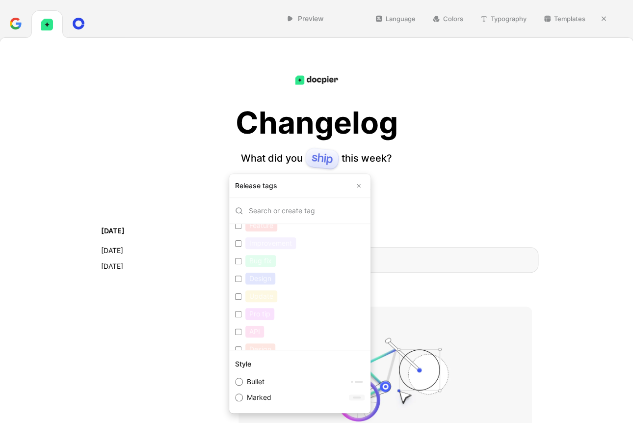
scroll to position [0, 0]
click at [265, 237] on div "Feature" at bounding box center [261, 237] width 32 height 12
click at [241, 237] on input "Feature Edit" at bounding box center [238, 237] width 6 height 6
checkbox input "true"
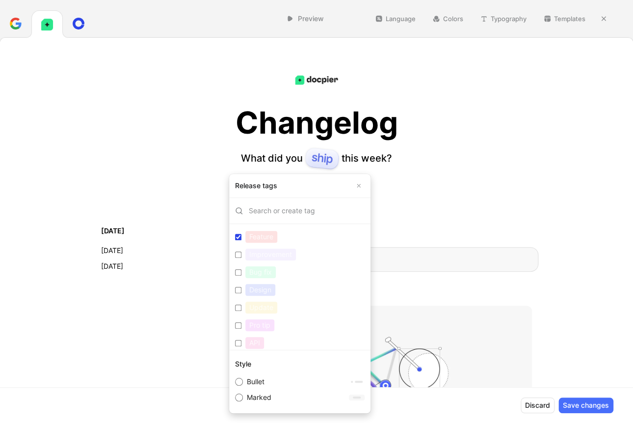
click at [351, 239] on button "Edit" at bounding box center [354, 237] width 21 height 14
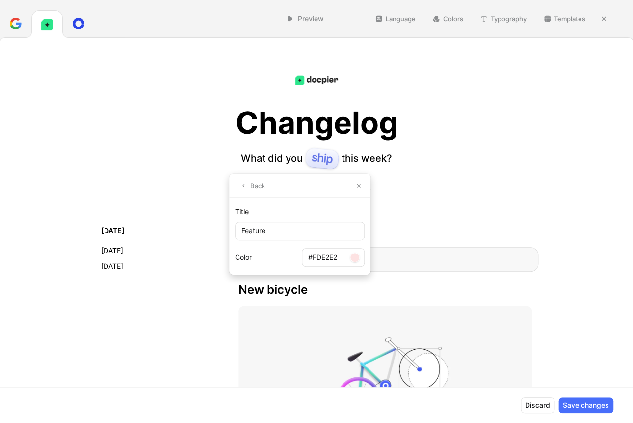
click at [356, 258] on div at bounding box center [355, 257] width 10 height 10
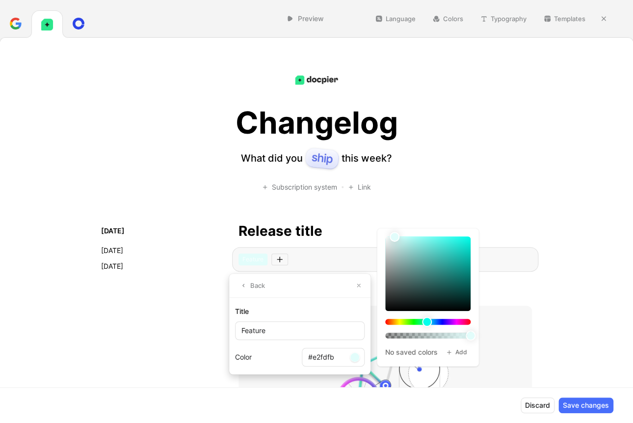
type input "#e2fdf9"
drag, startPoint x: 388, startPoint y: 221, endPoint x: 426, endPoint y: 228, distance: 38.8
click at [426, 228] on div "No saved colors Add" at bounding box center [428, 297] width 102 height 138
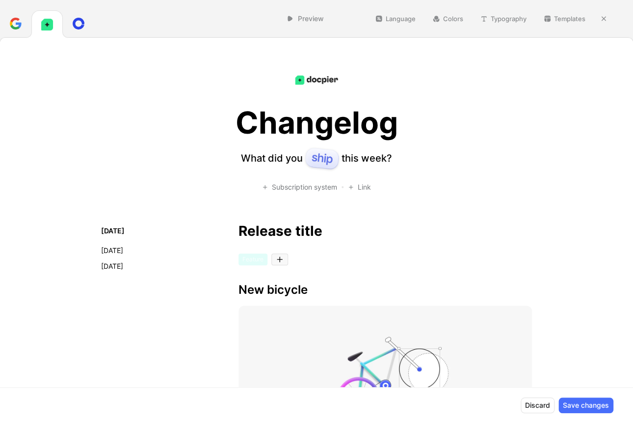
click at [283, 260] on div at bounding box center [279, 259] width 17 height 12
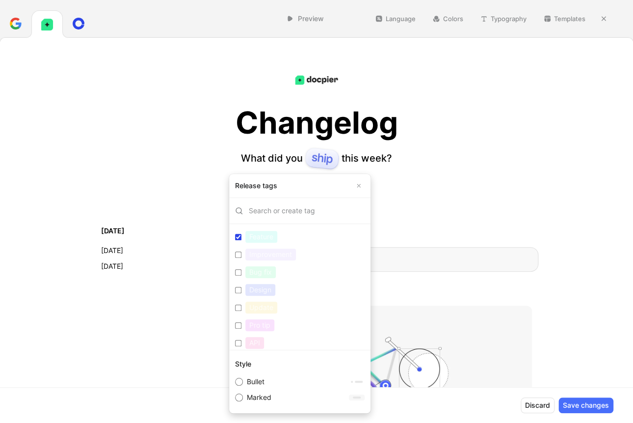
click at [258, 272] on div "Bug fix" at bounding box center [260, 272] width 30 height 12
click at [241, 272] on input "Bug fix Edit" at bounding box center [238, 272] width 6 height 6
click at [257, 273] on div "Bug fix" at bounding box center [260, 272] width 30 height 12
click at [241, 273] on input "Bug fix Edit" at bounding box center [238, 272] width 6 height 6
checkbox input "false"
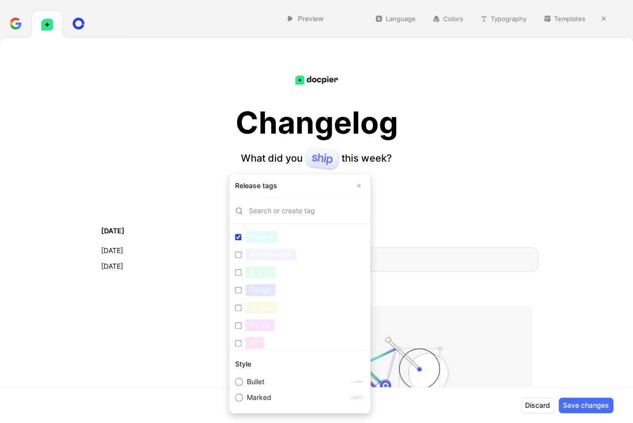
click at [352, 271] on button "Edit" at bounding box center [354, 272] width 21 height 14
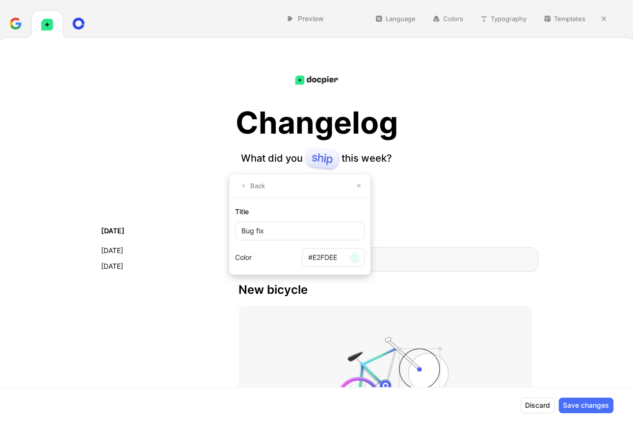
click at [355, 259] on div at bounding box center [355, 257] width 10 height 10
click at [286, 232] on input "Bug fix" at bounding box center [300, 230] width 130 height 19
click at [363, 259] on input "#E2FDEE" at bounding box center [333, 257] width 63 height 19
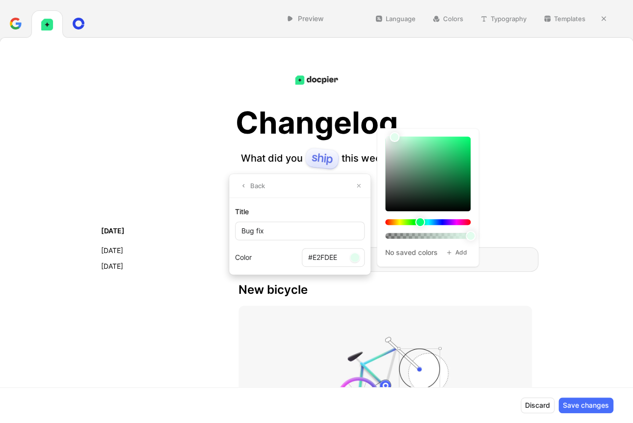
click at [352, 259] on div at bounding box center [355, 257] width 10 height 10
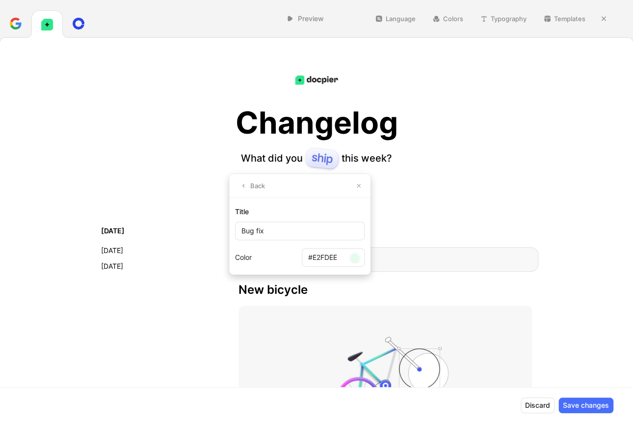
click at [356, 259] on div at bounding box center [355, 257] width 10 height 10
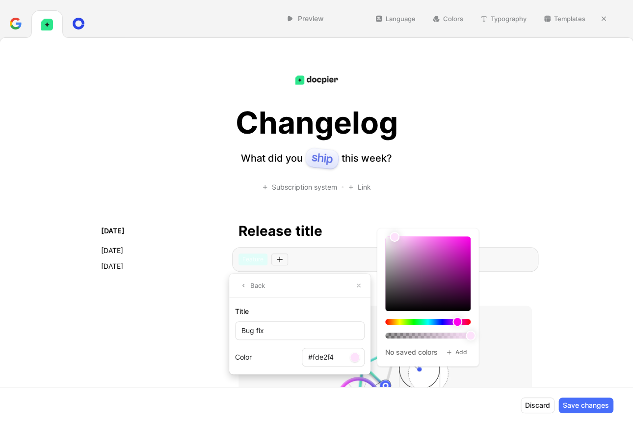
type input "#fde2f3"
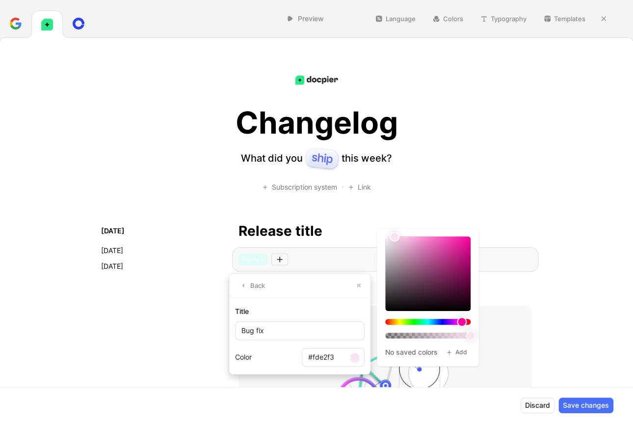
drag, startPoint x: 422, startPoint y: 224, endPoint x: 462, endPoint y: 229, distance: 40.5
click at [462, 229] on div "No saved colors Add" at bounding box center [427, 296] width 101 height 137
click at [248, 279] on button "Back" at bounding box center [252, 285] width 34 height 14
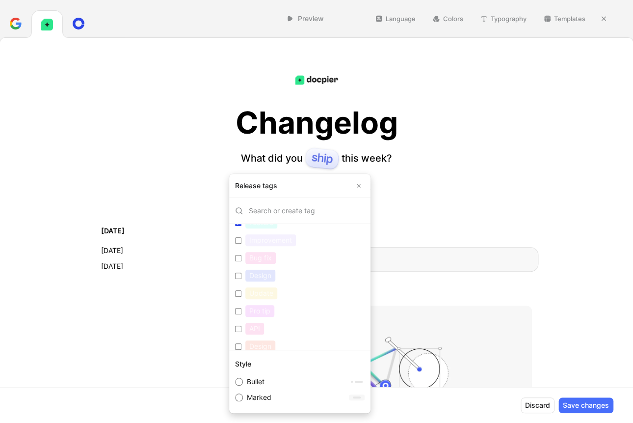
scroll to position [37, 0]
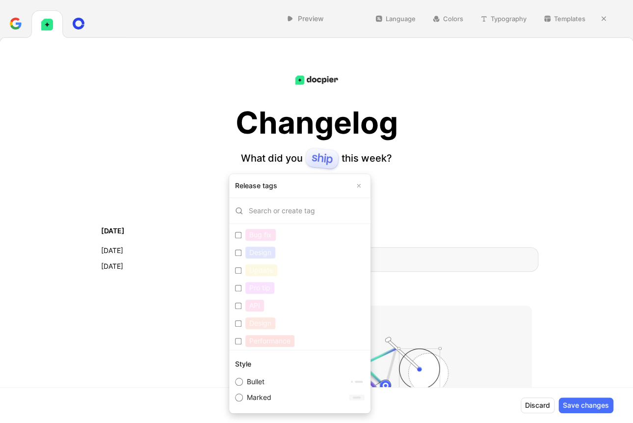
click at [260, 232] on div "Bug fix" at bounding box center [260, 235] width 30 height 12
click at [241, 232] on input "Bug fix Edit" at bounding box center [238, 235] width 6 height 6
click at [260, 233] on div "Bug fix" at bounding box center [260, 235] width 30 height 12
click at [241, 233] on input "Bug fix Edit" at bounding box center [238, 235] width 6 height 6
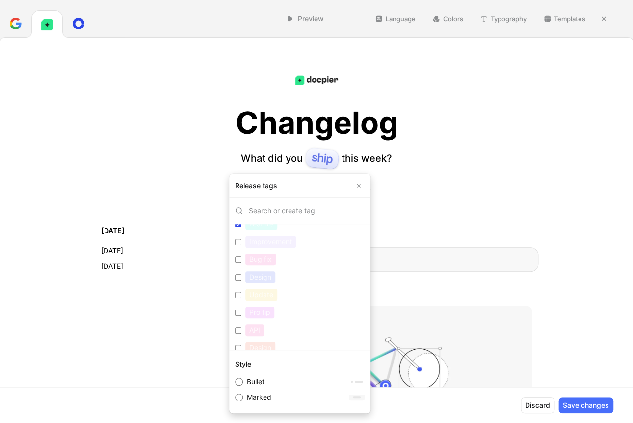
scroll to position [0, 0]
click at [264, 273] on div "Bug fix" at bounding box center [260, 272] width 30 height 12
click at [241, 273] on input "Bug fix Edit" at bounding box center [238, 272] width 6 height 6
click at [262, 272] on div "Bug fix" at bounding box center [260, 272] width 30 height 12
click at [241, 272] on input "Bug fix Edit" at bounding box center [238, 272] width 6 height 6
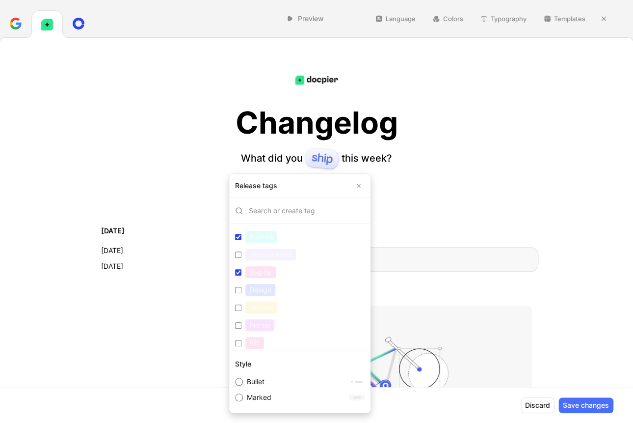
checkbox input "false"
click at [271, 237] on div "Feature" at bounding box center [261, 237] width 32 height 12
click at [241, 237] on input "Feature Edit" at bounding box center [238, 237] width 6 height 6
checkbox input "false"
click at [345, 270] on button "Edit" at bounding box center [354, 272] width 21 height 14
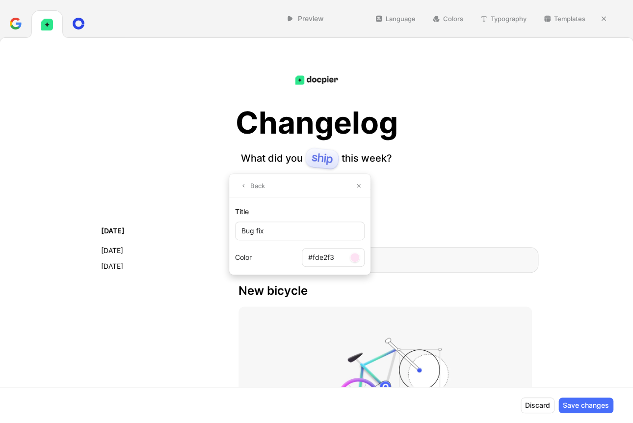
click at [354, 258] on div at bounding box center [355, 257] width 10 height 10
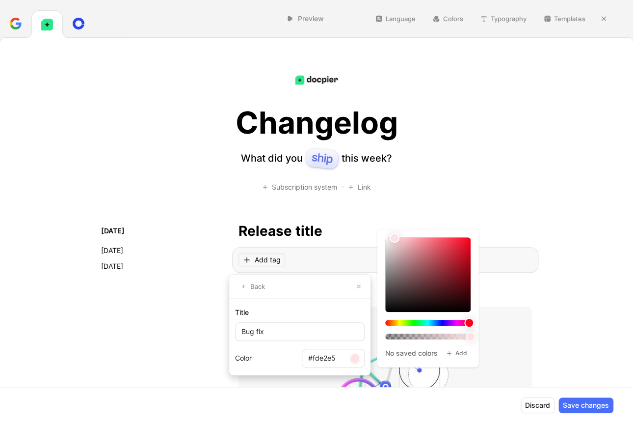
type input "#fde2e2"
drag, startPoint x: 461, startPoint y: 220, endPoint x: 492, endPoint y: 232, distance: 32.5
click at [519, 226] on body "Preview Language Colors Typography Templates Changelog What did you this week? …" at bounding box center [316, 211] width 633 height 423
click at [275, 310] on div "Title" at bounding box center [300, 312] width 130 height 12
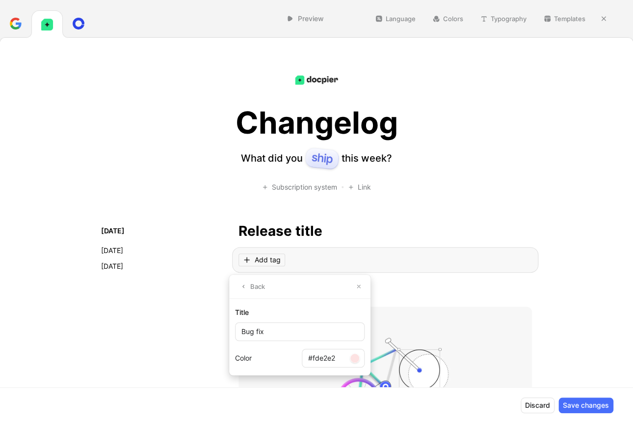
click at [244, 282] on button "Back" at bounding box center [252, 286] width 34 height 14
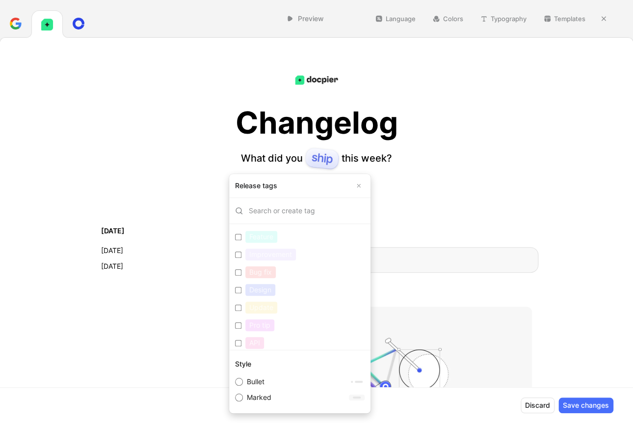
click at [256, 341] on div "API" at bounding box center [254, 343] width 19 height 12
click at [241, 341] on input "API Edit" at bounding box center [238, 343] width 6 height 6
checkbox input "true"
click at [346, 341] on button "Edit" at bounding box center [354, 343] width 21 height 14
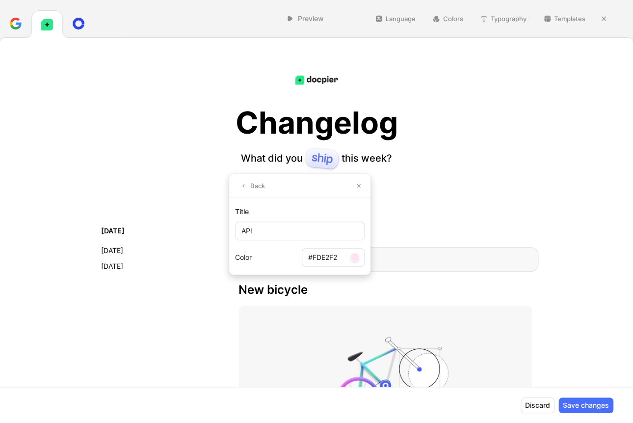
click at [358, 259] on div at bounding box center [355, 257] width 10 height 10
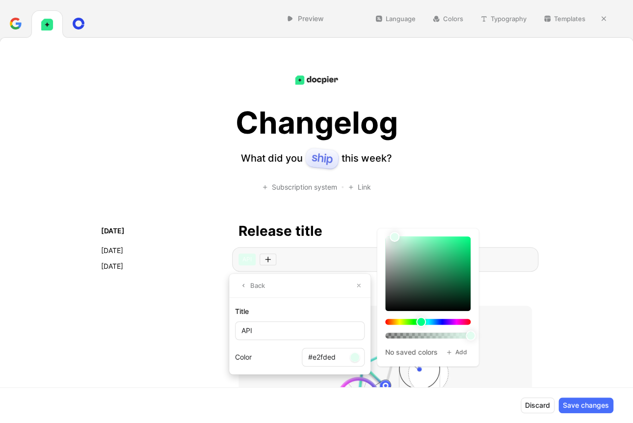
type input "#e2fdec"
drag, startPoint x: 461, startPoint y: 224, endPoint x: 419, endPoint y: 236, distance: 43.7
click at [419, 236] on div "No saved colors Add" at bounding box center [427, 296] width 101 height 137
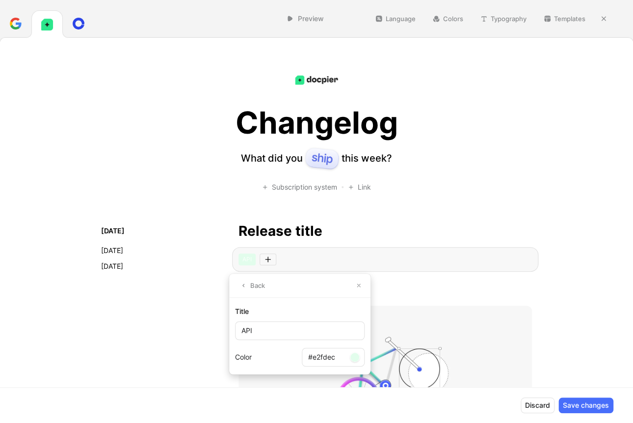
click at [254, 285] on button "Back" at bounding box center [252, 285] width 34 height 14
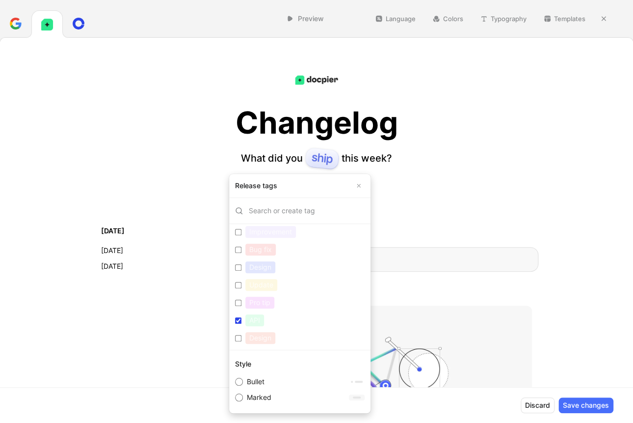
scroll to position [37, 0]
click at [258, 323] on div "Design" at bounding box center [260, 323] width 30 height 12
click at [241, 323] on input "Design Edit" at bounding box center [238, 323] width 6 height 6
checkbox input "true"
click at [351, 321] on button "Edit" at bounding box center [354, 323] width 21 height 14
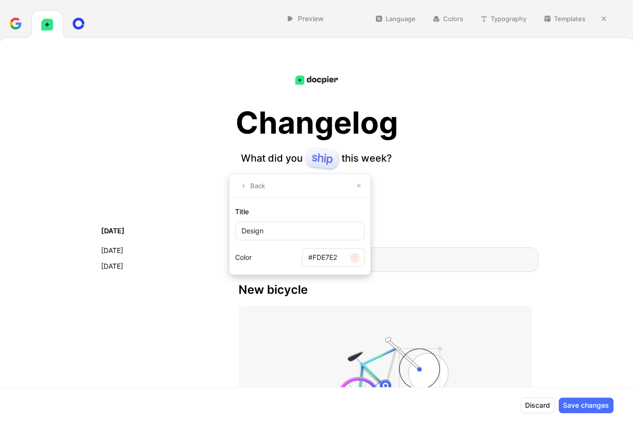
click at [354, 257] on div at bounding box center [355, 257] width 10 height 10
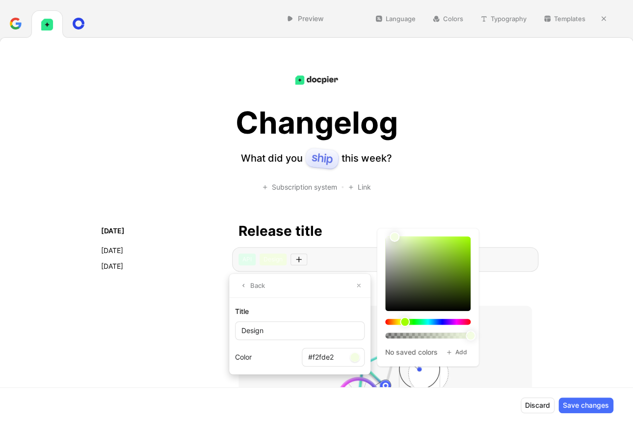
type input "#f1fde2"
drag, startPoint x: 411, startPoint y: 223, endPoint x: 406, endPoint y: 246, distance: 23.6
click at [406, 246] on div at bounding box center [427, 287] width 85 height 102
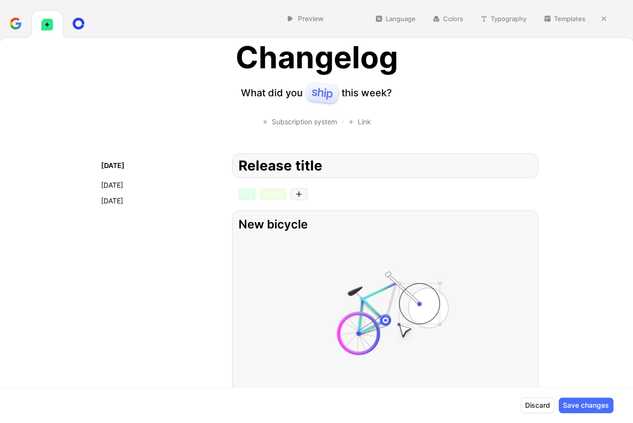
scroll to position [0, 0]
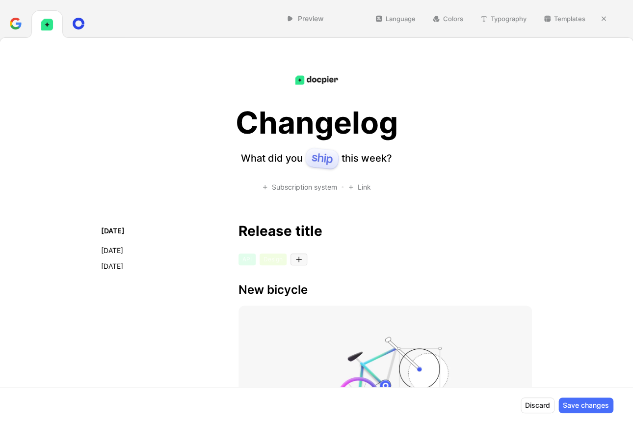
click at [313, 188] on div "Subscription system" at bounding box center [299, 187] width 75 height 10
click at [313, 188] on div "Subscribe for updates" at bounding box center [300, 187] width 72 height 10
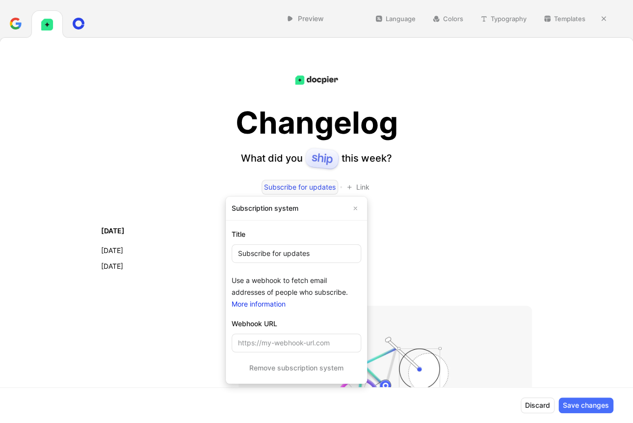
click at [356, 210] on icon "button" at bounding box center [355, 208] width 6 height 6
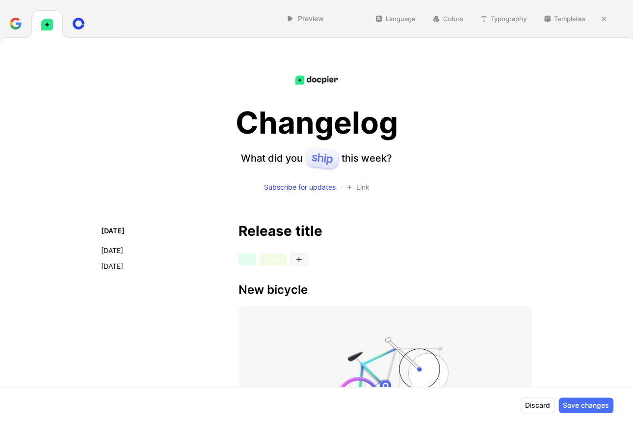
click at [349, 188] on div "Link" at bounding box center [357, 187] width 23 height 10
click at [321, 158] on img at bounding box center [322, 158] width 35 height 23
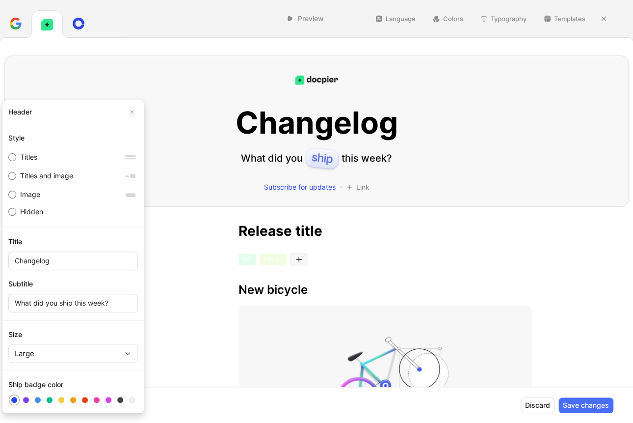
click at [29, 180] on div "Titles and image" at bounding box center [46, 176] width 53 height 12
click at [16, 180] on input "Titles and image" at bounding box center [12, 176] width 8 height 8
radio input "true"
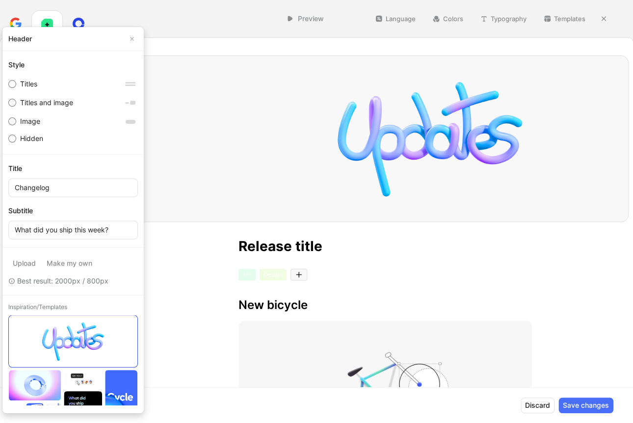
click at [36, 123] on div "Image" at bounding box center [30, 121] width 20 height 12
click at [16, 123] on input "Image" at bounding box center [12, 121] width 8 height 8
radio input "true"
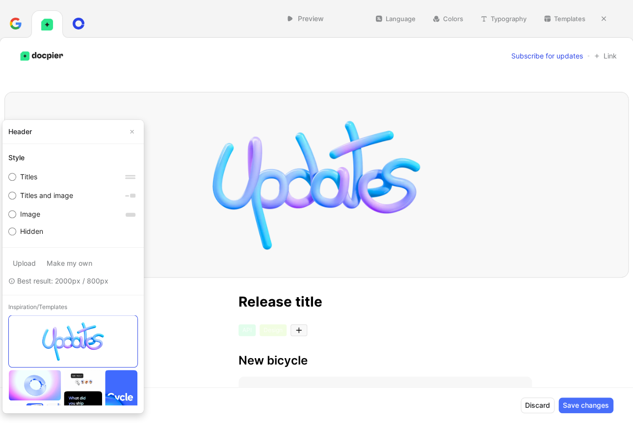
click at [79, 266] on link "Make my own" at bounding box center [69, 263] width 54 height 16
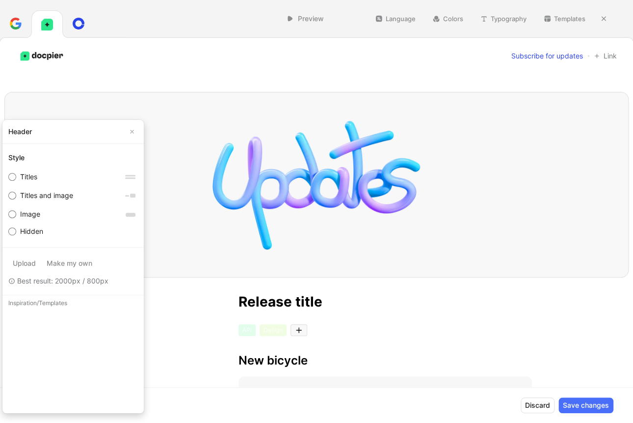
scroll to position [214, 0]
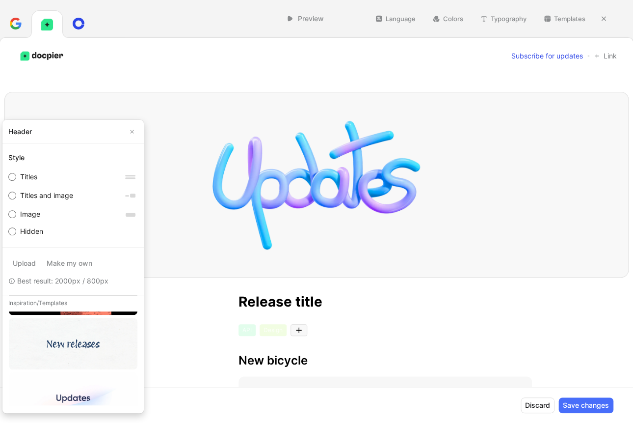
click at [44, 174] on label "Titles" at bounding box center [72, 176] width 137 height 19
click at [16, 174] on input "Titles" at bounding box center [12, 177] width 8 height 8
radio input "true"
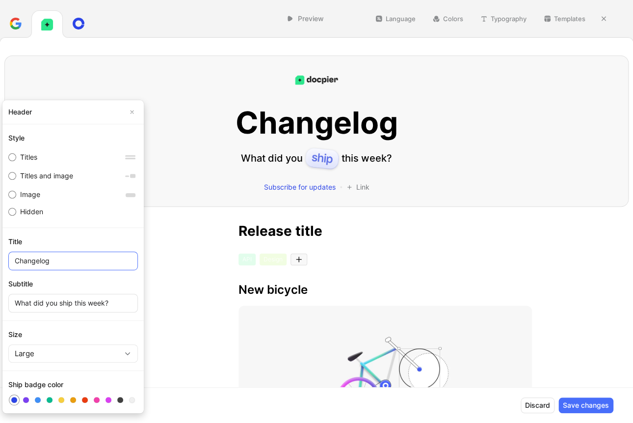
click at [85, 258] on input "Changelog" at bounding box center [73, 260] width 130 height 19
click at [102, 303] on input "What did you ship this week?" at bounding box center [73, 302] width 130 height 19
click at [62, 301] on input "What did you ship this week?" at bounding box center [73, 302] width 130 height 19
click at [63, 301] on input "What did you ship this week?" at bounding box center [73, 302] width 130 height 19
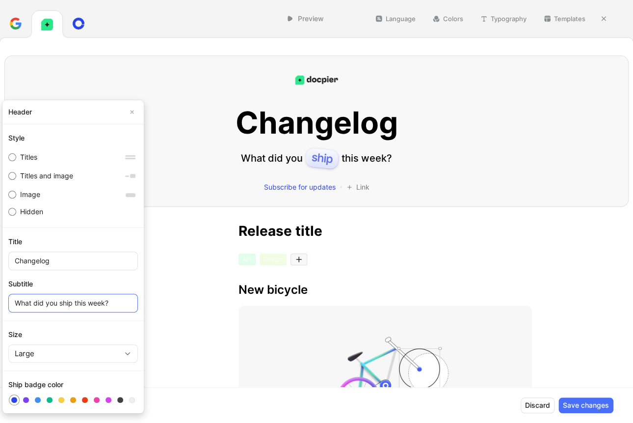
drag, startPoint x: 118, startPoint y: 301, endPoint x: 10, endPoint y: 305, distance: 108.0
click at [9, 303] on input "What did you ship this week?" at bounding box center [73, 302] width 130 height 19
paste input "elche Neuerungen gab es diese Woche"
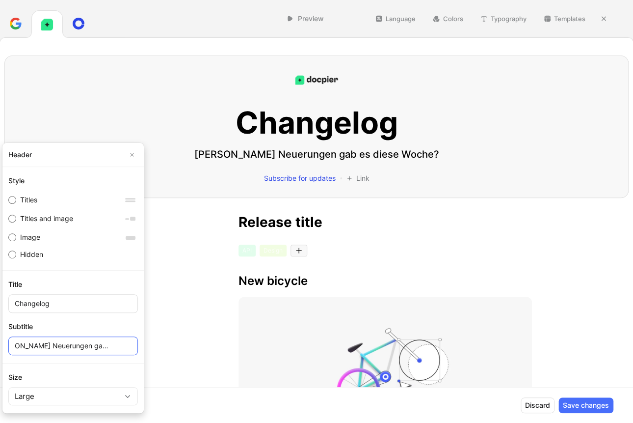
type input "[PERSON_NAME] Neuerungen gab es diese Woche?"
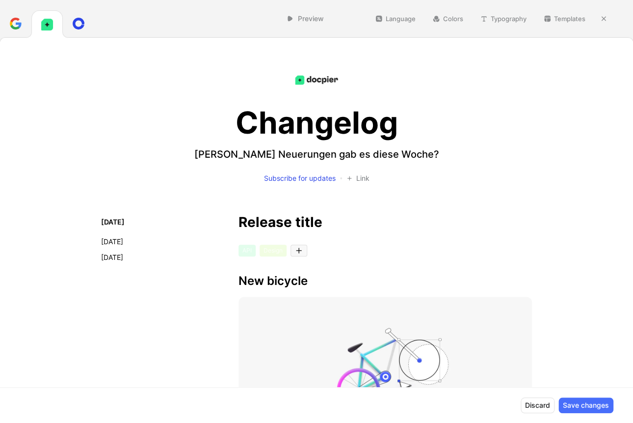
click at [279, 151] on p "[PERSON_NAME] Neuerungen gab es diese Woche?" at bounding box center [316, 154] width 245 height 14
click at [277, 154] on p "[PERSON_NAME] Neuerungen gab es diese Woche?" at bounding box center [316, 154] width 245 height 14
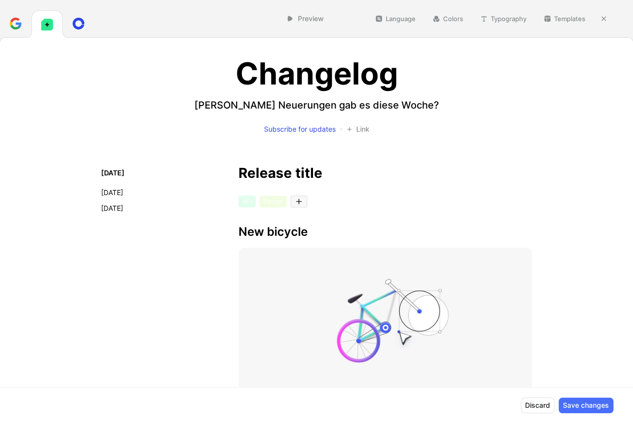
scroll to position [52, 0]
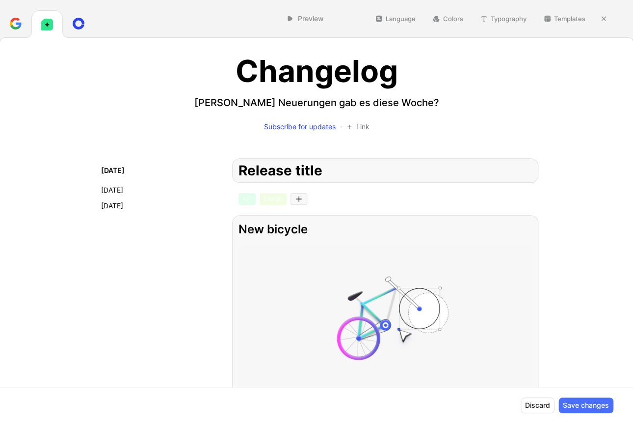
click at [281, 231] on h3 "New bicycle" at bounding box center [385, 229] width 293 height 16
click at [171, 279] on button "Unique" at bounding box center [157, 272] width 130 height 18
click at [389, 27] on div "Preview Language Colors Typography Templates" at bounding box center [316, 18] width 633 height 37
click at [390, 19] on button "Language" at bounding box center [396, 19] width 50 height 14
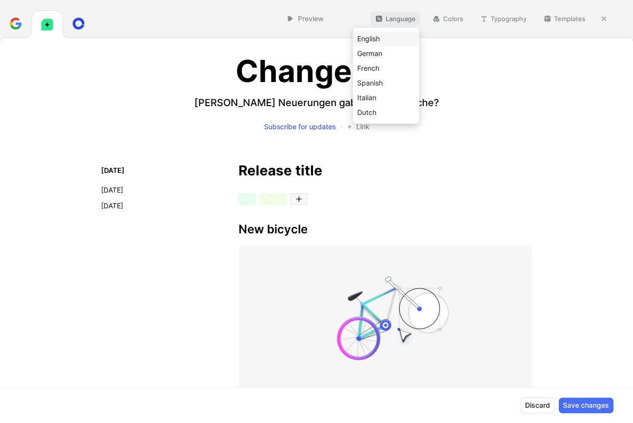
click at [382, 46] on div "English" at bounding box center [386, 38] width 67 height 15
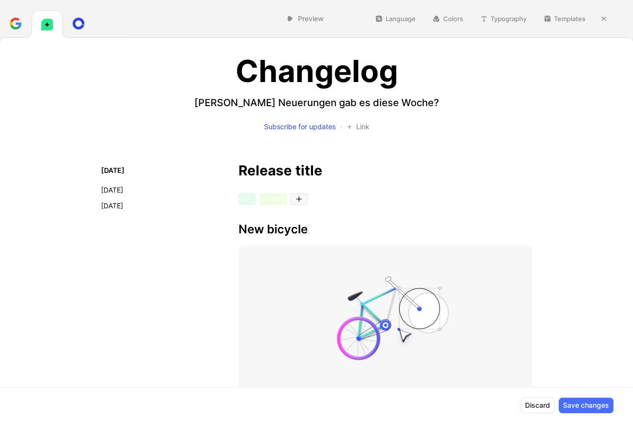
click at [389, 18] on button "Language" at bounding box center [396, 19] width 50 height 14
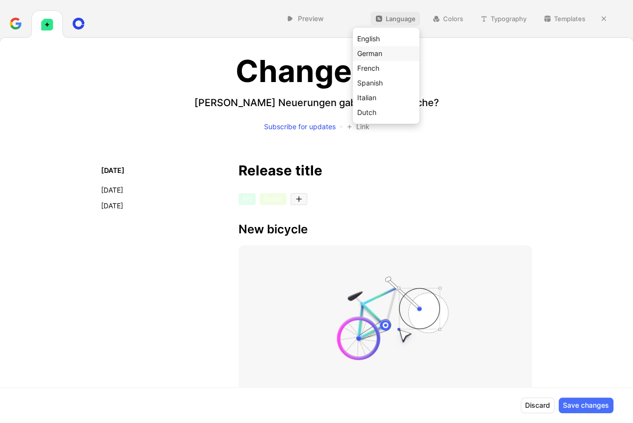
click at [376, 49] on div "German" at bounding box center [386, 54] width 58 height 12
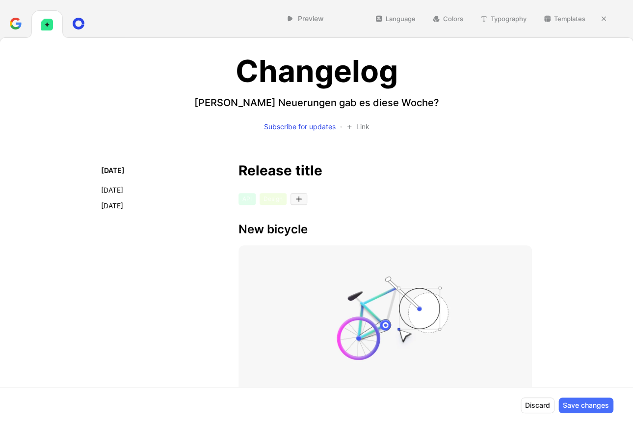
click at [456, 20] on button "Colors" at bounding box center [448, 19] width 40 height 14
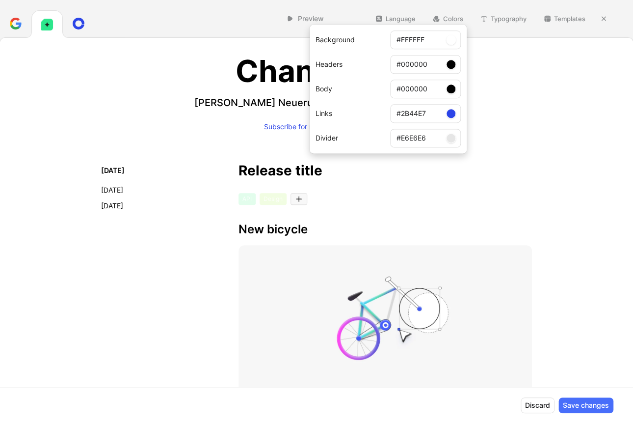
drag, startPoint x: 485, startPoint y: 32, endPoint x: 492, endPoint y: 31, distance: 7.0
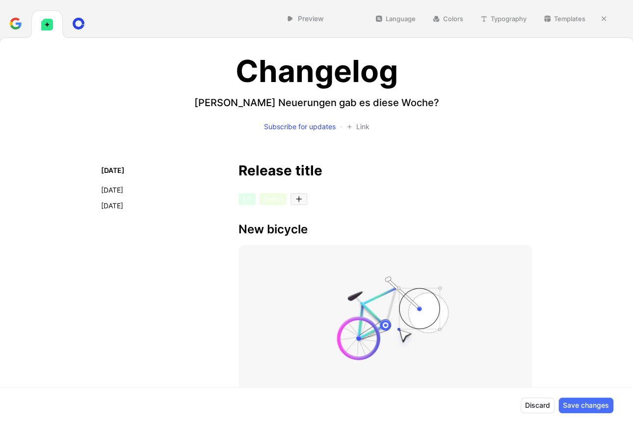
click at [452, 17] on button "Colors" at bounding box center [448, 19] width 40 height 14
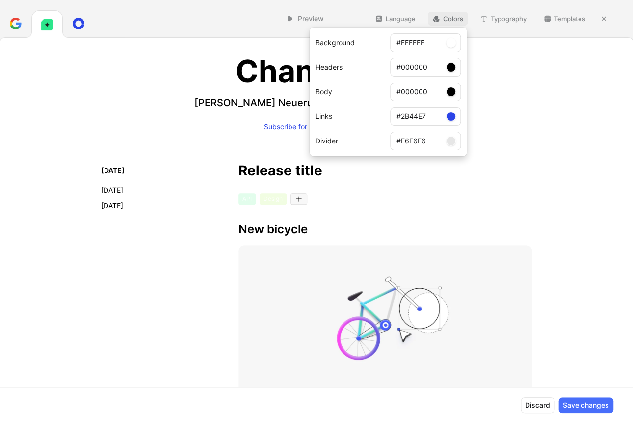
click at [451, 115] on div at bounding box center [451, 116] width 10 height 10
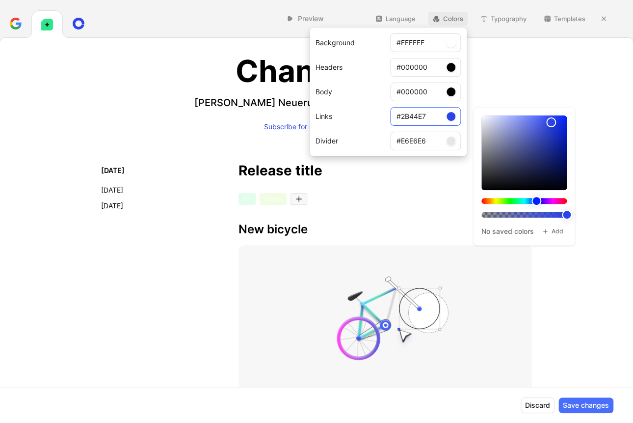
click at [409, 118] on input "#2B44E7" at bounding box center [425, 116] width 71 height 19
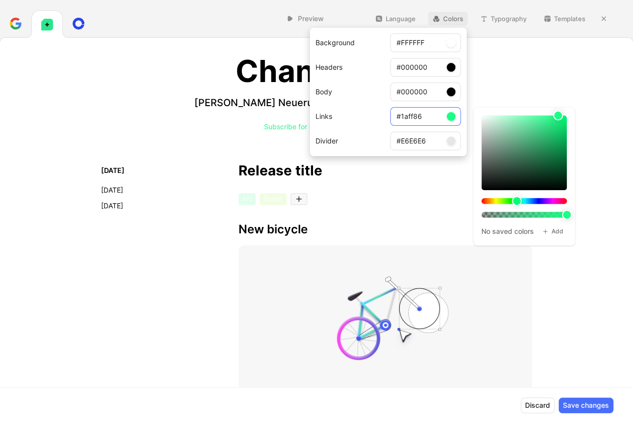
drag, startPoint x: 402, startPoint y: 116, endPoint x: 426, endPoint y: 118, distance: 24.1
click at [426, 118] on input "#1aff86" at bounding box center [425, 116] width 71 height 19
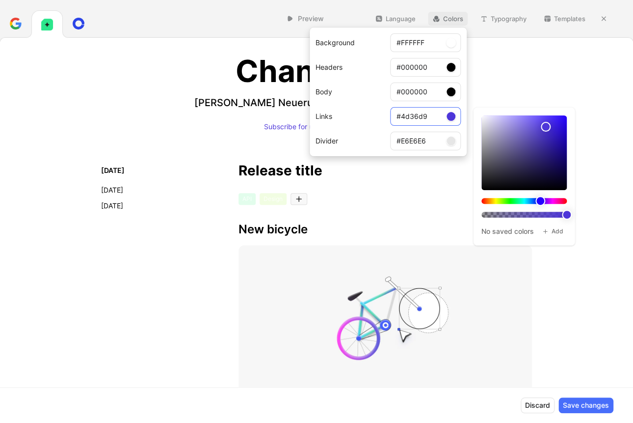
type input "#4d36d9"
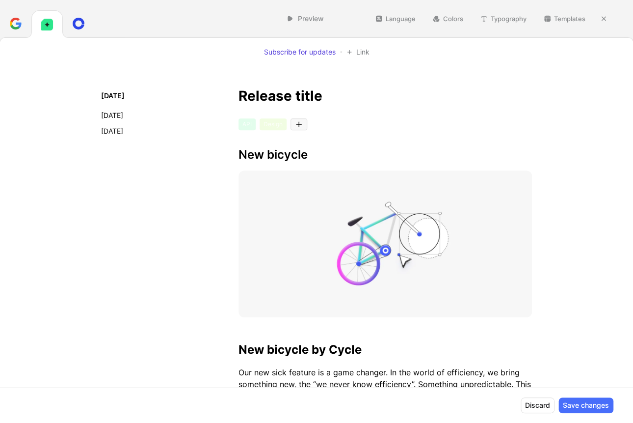
scroll to position [0, 0]
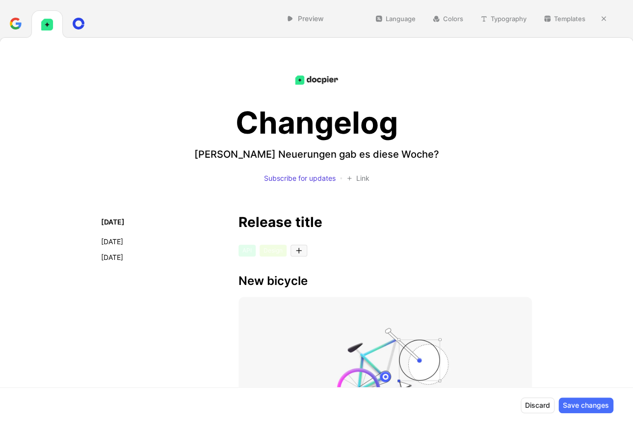
click at [127, 242] on li "[DATE]" at bounding box center [128, 242] width 55 height 12
click at [505, 17] on button "Typography" at bounding box center [503, 19] width 55 height 14
click at [305, 155] on p "[PERSON_NAME] Neuerungen gab es diese Woche?" at bounding box center [316, 154] width 245 height 14
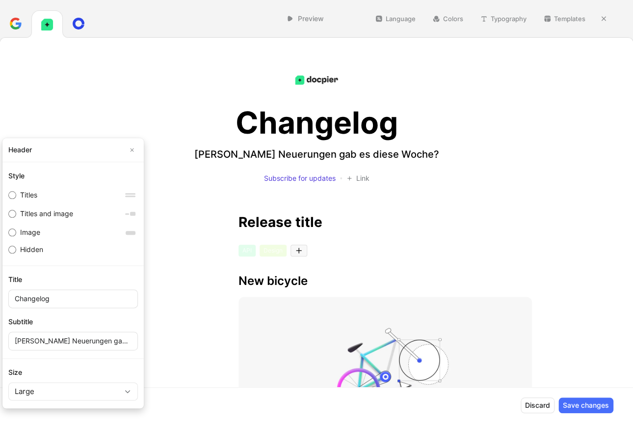
click at [303, 155] on p "[PERSON_NAME] Neuerungen gab es diese Woche?" at bounding box center [316, 154] width 245 height 14
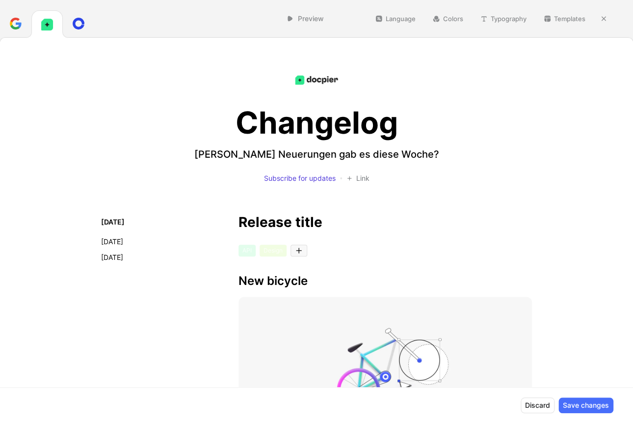
click at [501, 10] on div "Preview Language Colors Typography Templates" at bounding box center [316, 18] width 633 height 37
click at [501, 13] on button "Typography" at bounding box center [503, 19] width 55 height 14
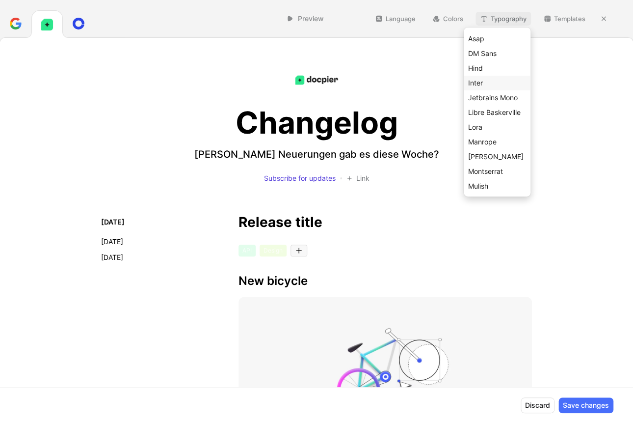
click at [487, 82] on div "Inter" at bounding box center [497, 83] width 58 height 12
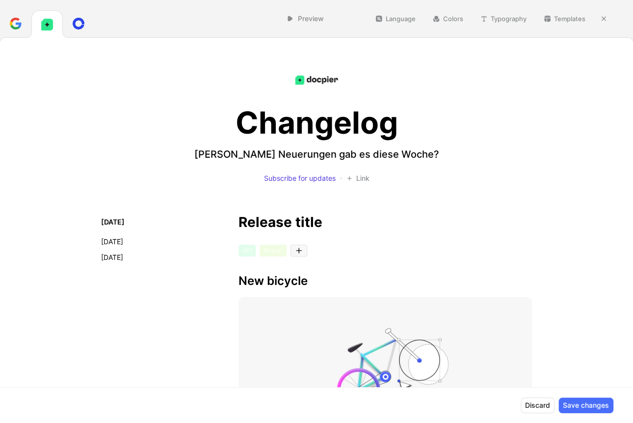
click at [509, 23] on button "Typography" at bounding box center [503, 19] width 55 height 14
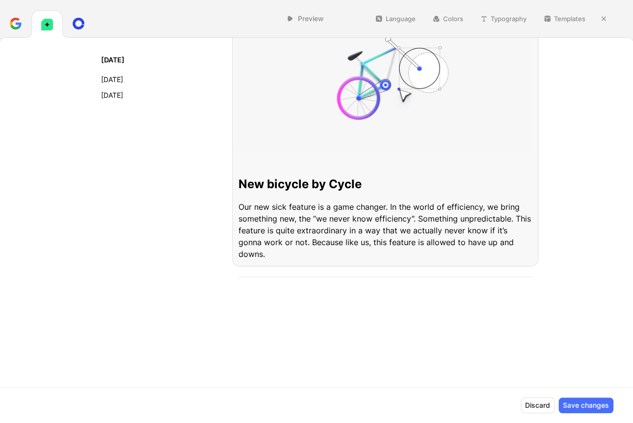
scroll to position [231, 0]
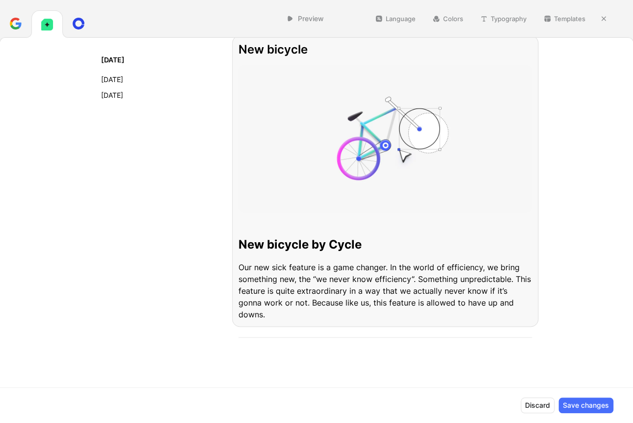
click at [377, 159] on img at bounding box center [385, 138] width 293 height 147
click at [176, 97] on button "Unique" at bounding box center [157, 92] width 130 height 18
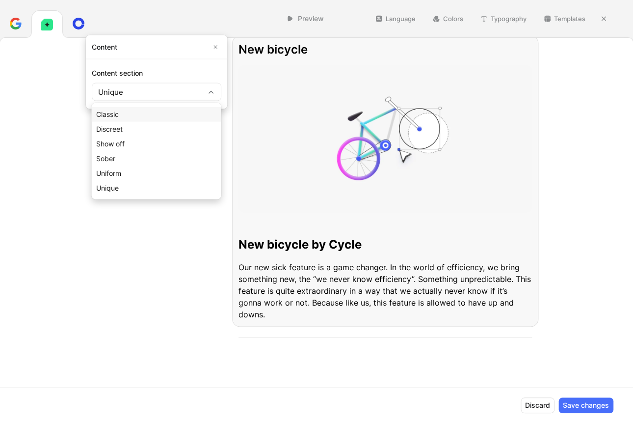
click at [168, 117] on div "Classic" at bounding box center [156, 114] width 121 height 12
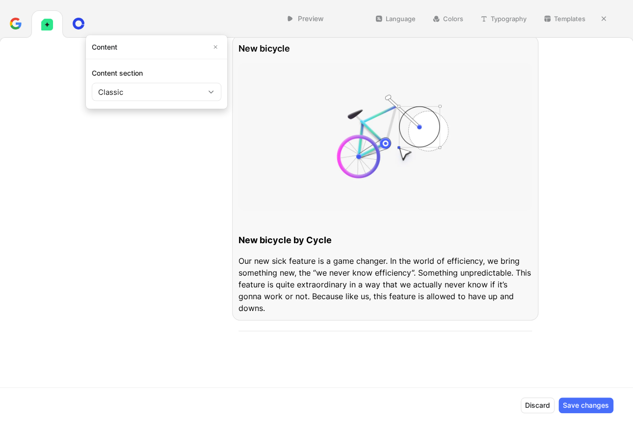
click at [163, 97] on button "Classic" at bounding box center [157, 92] width 130 height 18
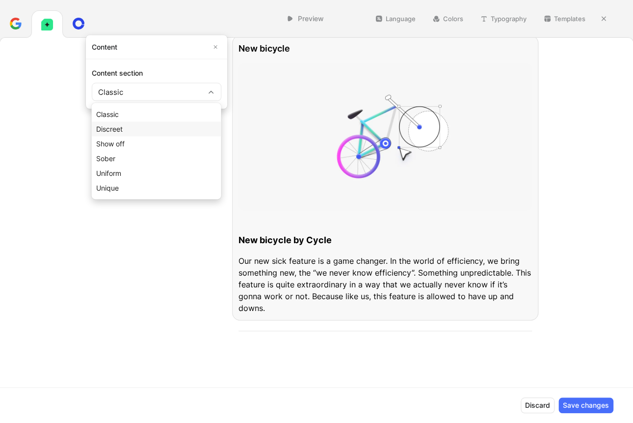
click at [147, 130] on div "Discreet" at bounding box center [156, 129] width 121 height 12
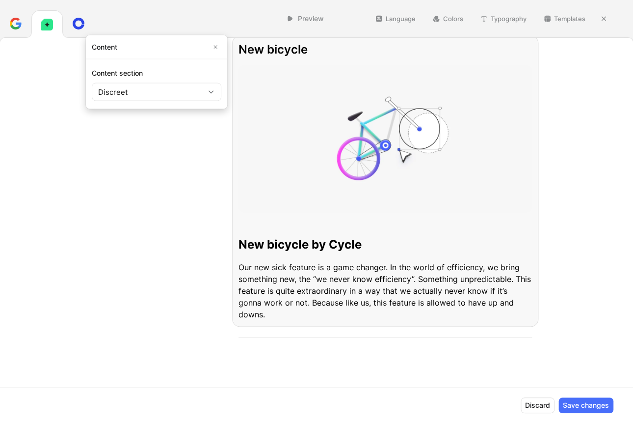
click at [142, 97] on button "Discreet" at bounding box center [157, 92] width 130 height 18
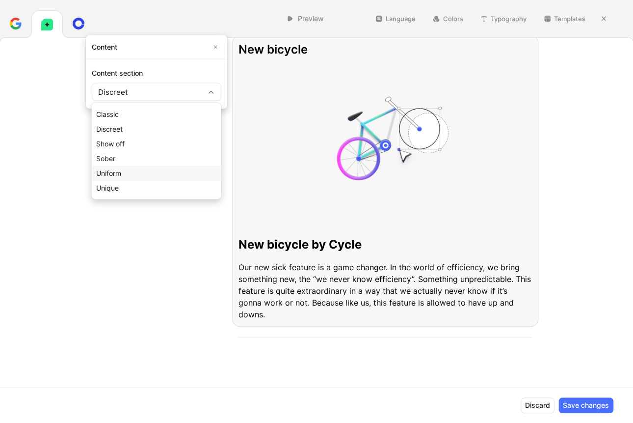
click at [141, 166] on div "Uniform" at bounding box center [157, 173] width 130 height 15
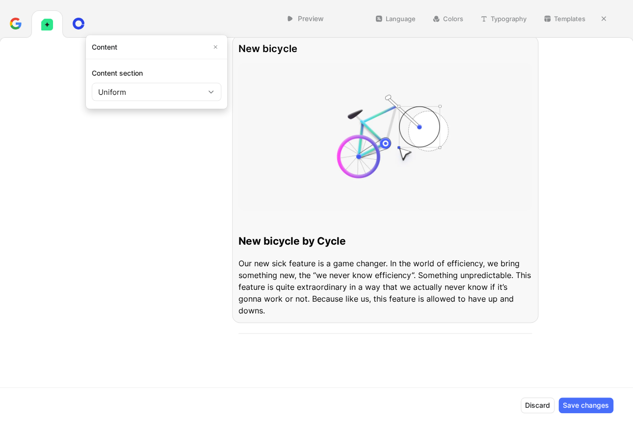
click at [142, 95] on button "Uniform" at bounding box center [157, 92] width 130 height 18
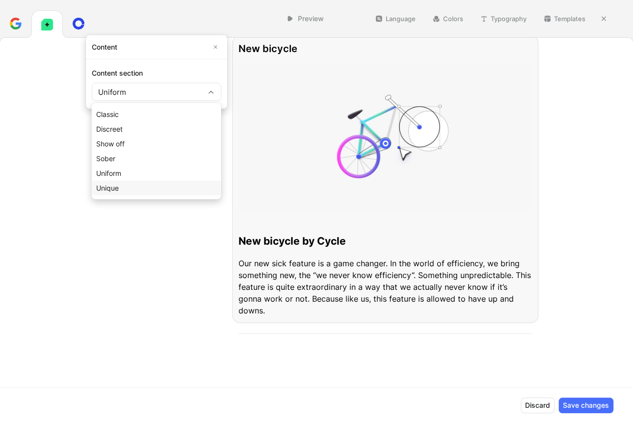
click at [123, 186] on div "Unique" at bounding box center [156, 188] width 121 height 12
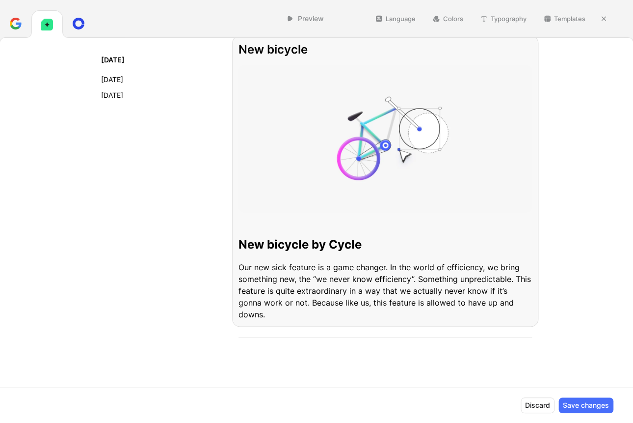
scroll to position [68, 0]
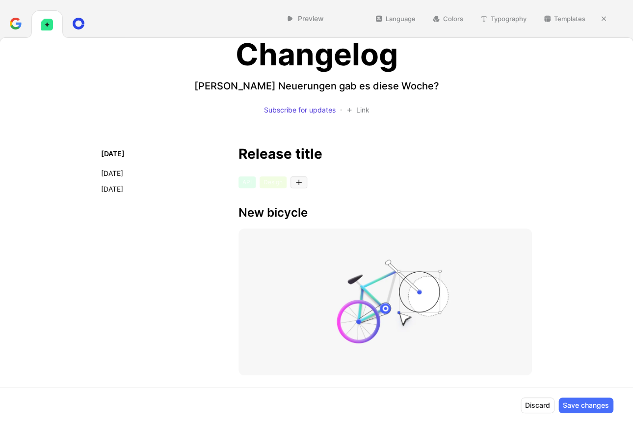
click at [572, 181] on div "[DATE] [DATE] [DATE] Release title API Design New bicycle New bicycle by Cycle …" at bounding box center [316, 323] width 628 height 353
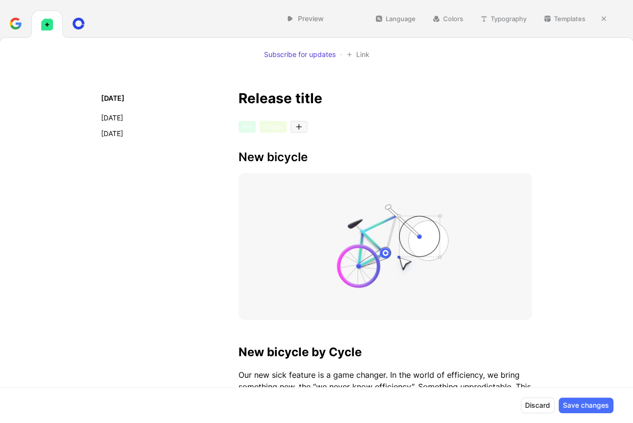
scroll to position [137, 0]
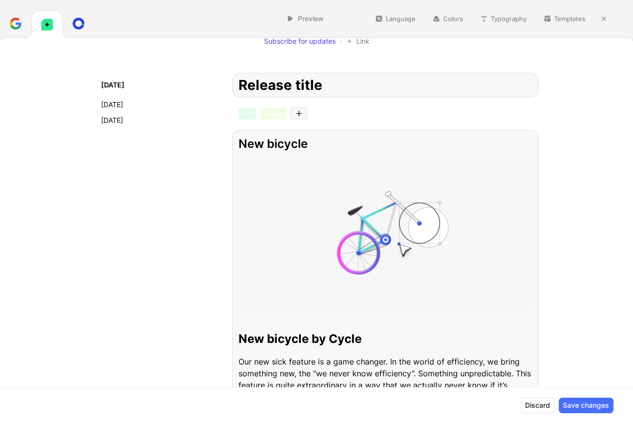
click at [483, 222] on img at bounding box center [385, 232] width 293 height 147
click at [465, 215] on img at bounding box center [385, 232] width 293 height 147
click at [110, 142] on div "Content" at bounding box center [157, 142] width 130 height 24
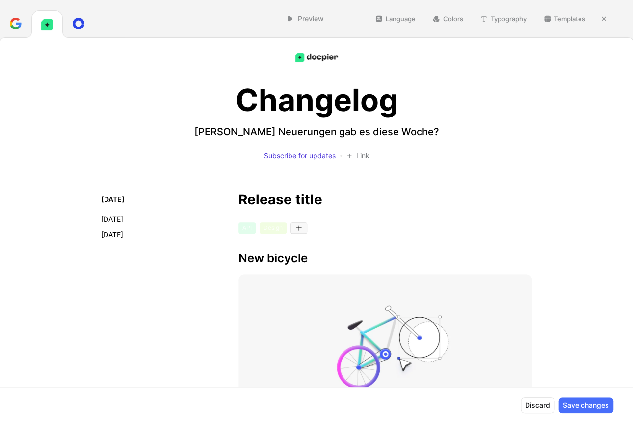
scroll to position [0, 0]
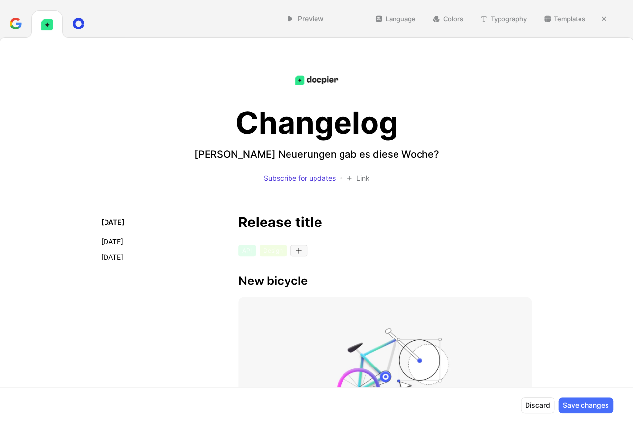
click at [590, 404] on button "Save changes" at bounding box center [585, 405] width 55 height 16
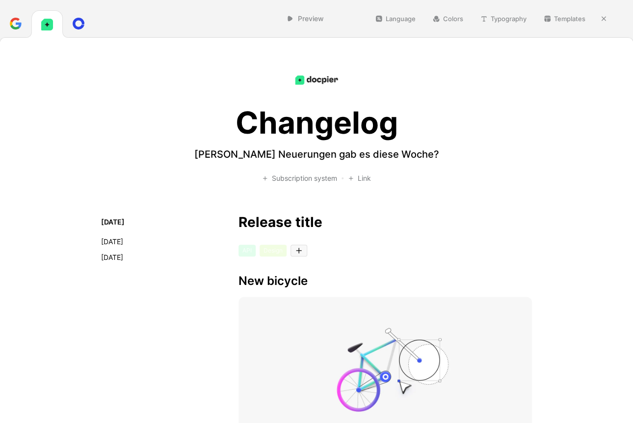
click at [481, 85] on div "Changelog [PERSON_NAME] Neuerungen gab es diese Woche? Subscription system Link" at bounding box center [317, 127] width 432 height 130
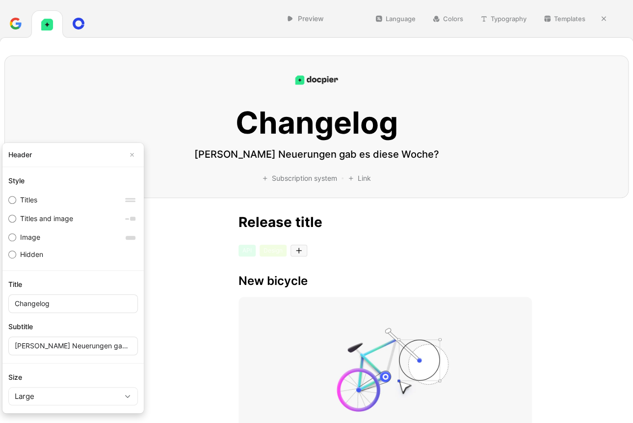
click at [59, 242] on label "Image" at bounding box center [72, 237] width 137 height 19
click at [16, 241] on input "Image" at bounding box center [12, 237] width 8 height 8
radio input "true"
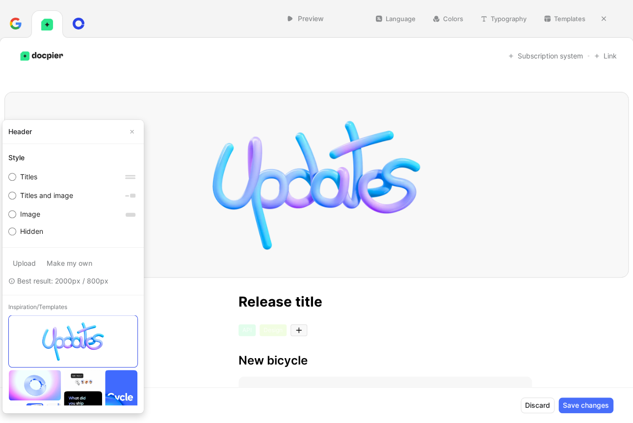
click at [64, 263] on link "Make my own" at bounding box center [69, 263] width 54 height 16
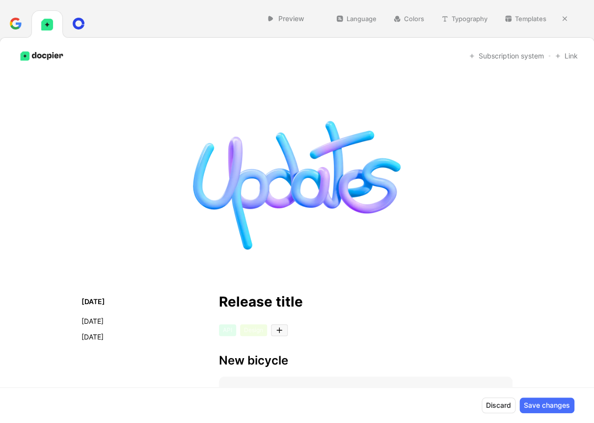
click at [189, 221] on img at bounding box center [297, 184] width 432 height 173
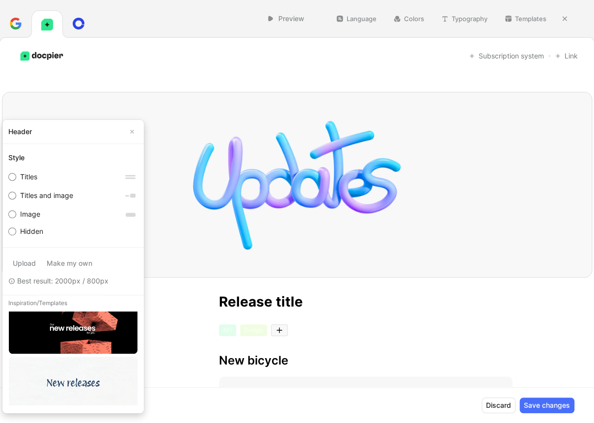
scroll to position [223, 0]
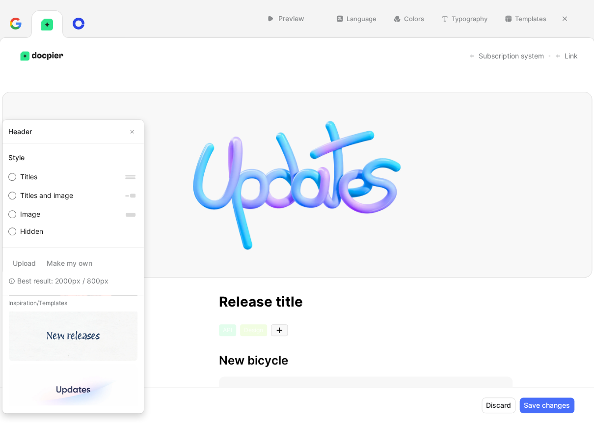
click at [58, 265] on link "Make my own" at bounding box center [69, 263] width 54 height 16
